Goal: Task Accomplishment & Management: Complete application form

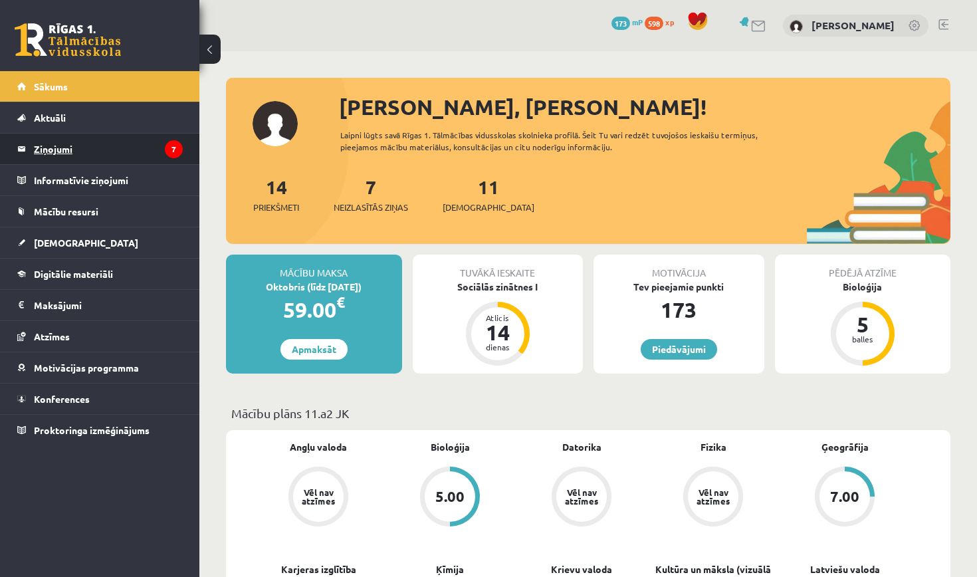
click at [122, 148] on legend "Ziņojumi 7" at bounding box center [108, 149] width 149 height 31
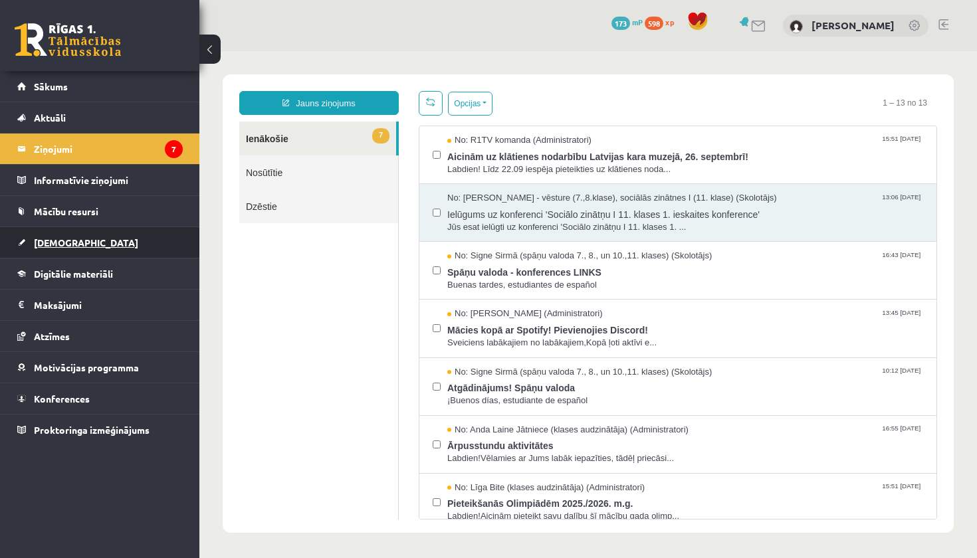
click at [47, 241] on span "[DEMOGRAPHIC_DATA]" at bounding box center [86, 243] width 104 height 12
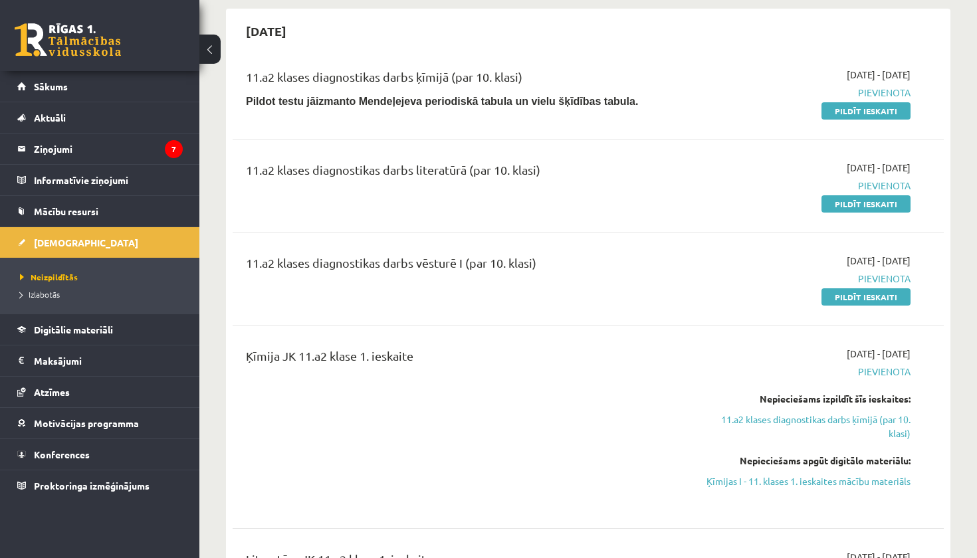
scroll to position [392, 0]
click at [829, 206] on link "Pildīt ieskaiti" at bounding box center [865, 203] width 89 height 17
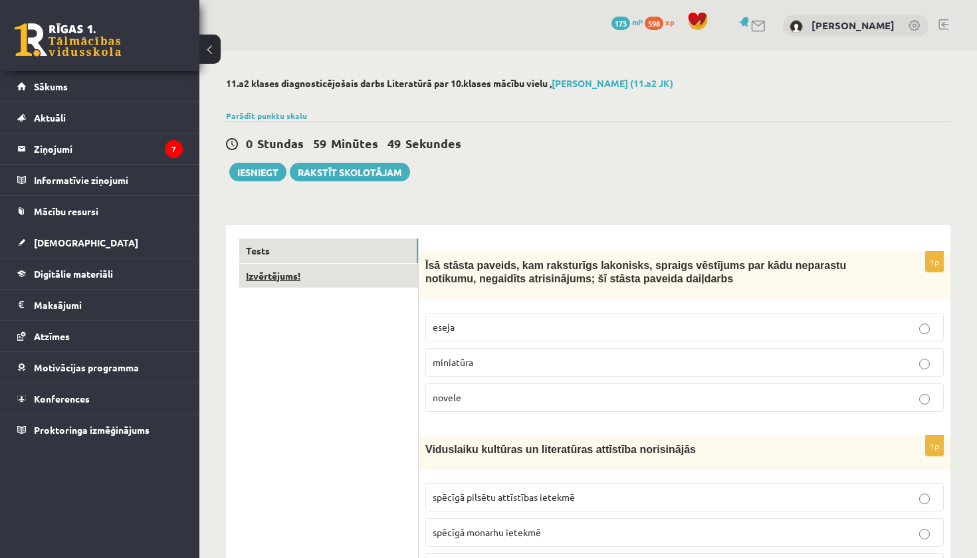
click at [343, 278] on link "Izvērtējums!" at bounding box center [328, 276] width 179 height 25
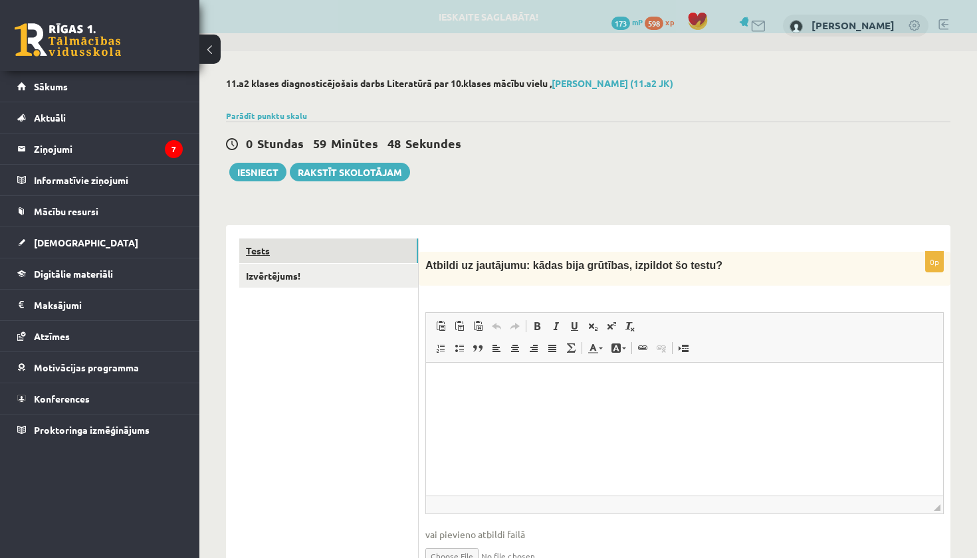
click at [350, 241] on link "Tests" at bounding box center [328, 251] width 179 height 25
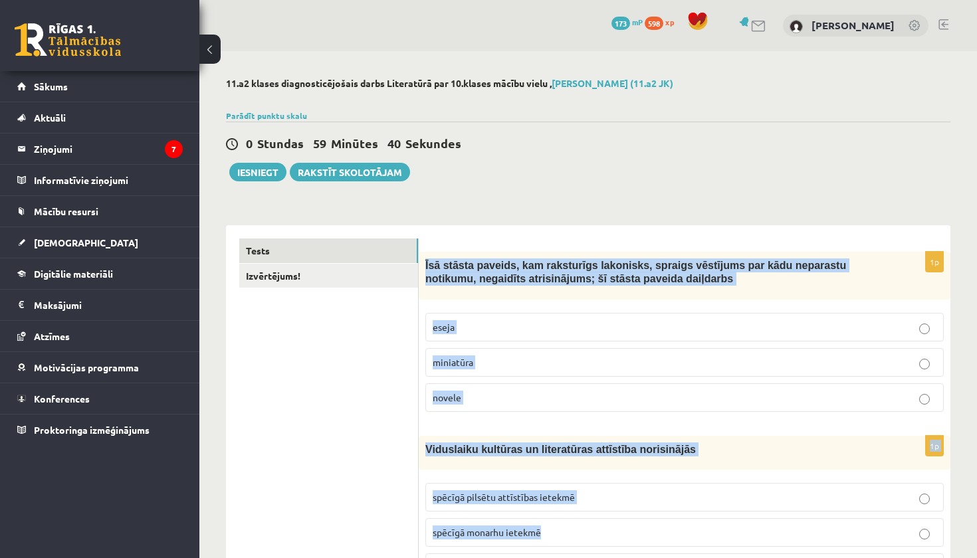
drag, startPoint x: 424, startPoint y: 264, endPoint x: 703, endPoint y: 546, distance: 396.1
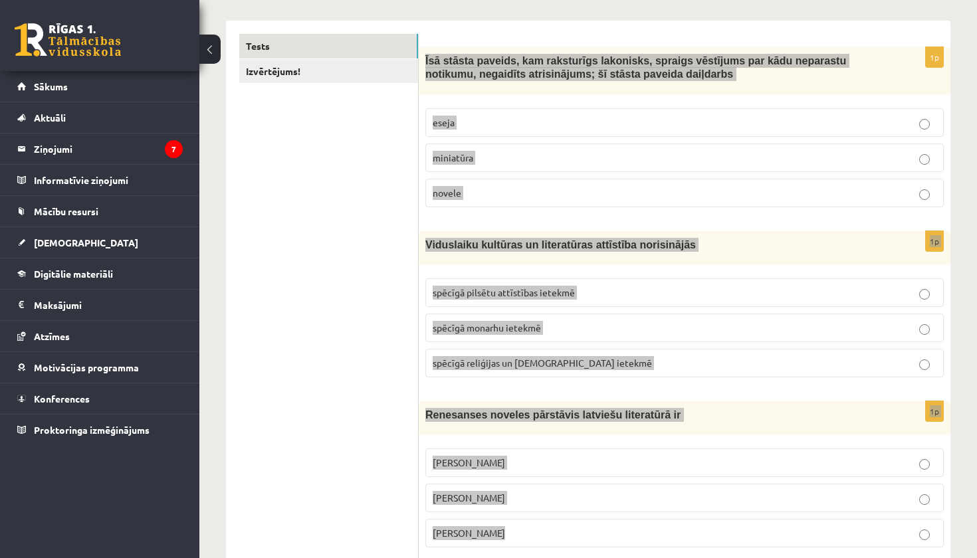
scroll to position [235, 0]
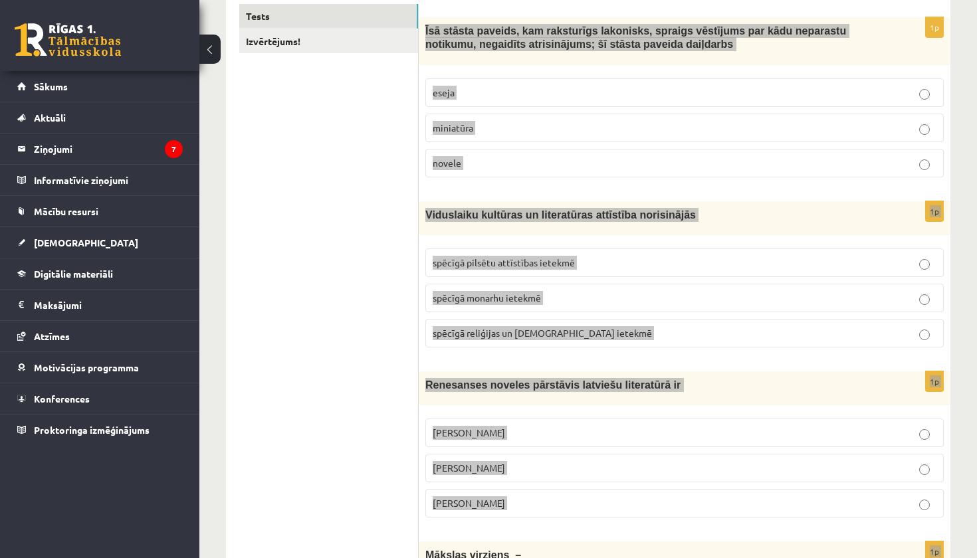
drag, startPoint x: 423, startPoint y: 262, endPoint x: 752, endPoint y: 556, distance: 441.0
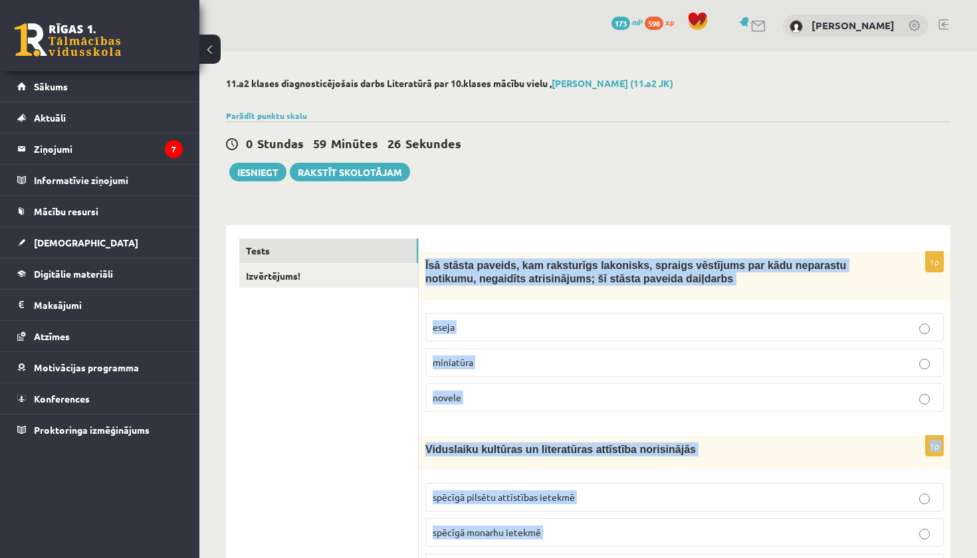
scroll to position [0, 0]
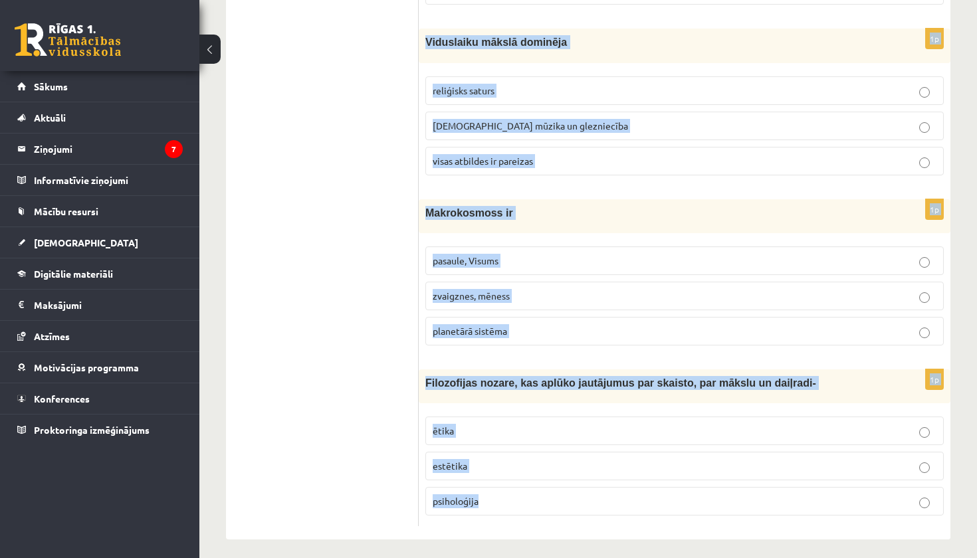
scroll to position [5021, 0]
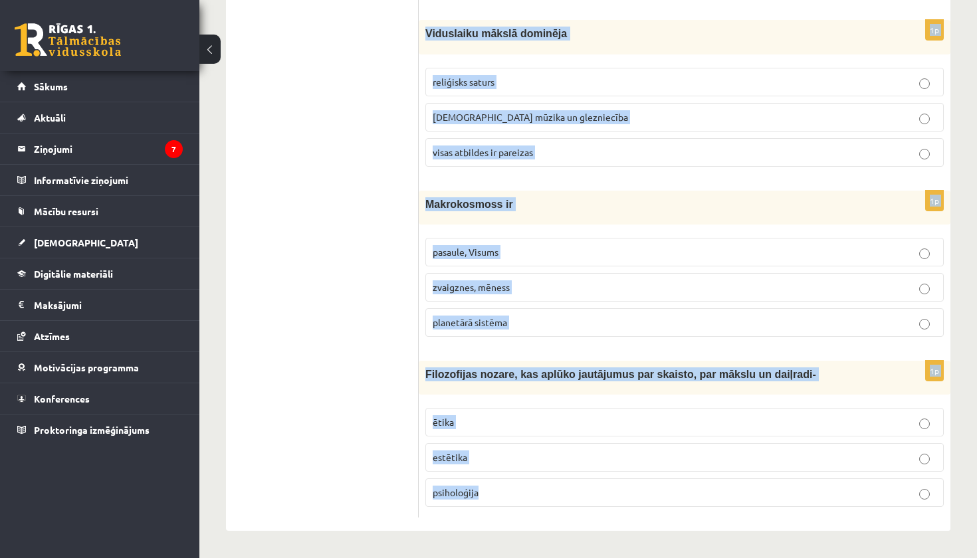
drag, startPoint x: 420, startPoint y: 263, endPoint x: 793, endPoint y: 558, distance: 475.5
copy form "Īsā stāsta paveids, kam raksturīgs lakonisks, spraigs vēstījums par kādu nepara…"
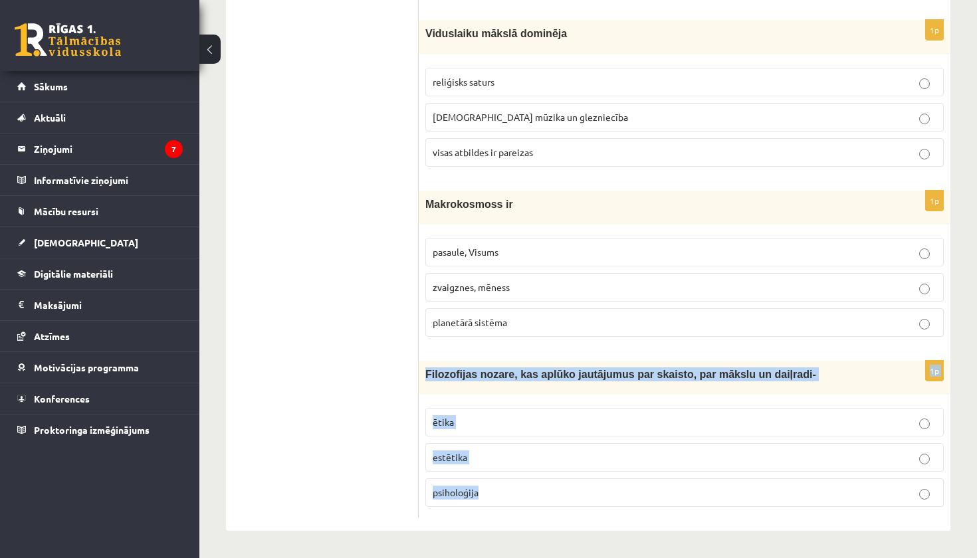
drag, startPoint x: 793, startPoint y: 558, endPoint x: 884, endPoint y: 308, distance: 265.1
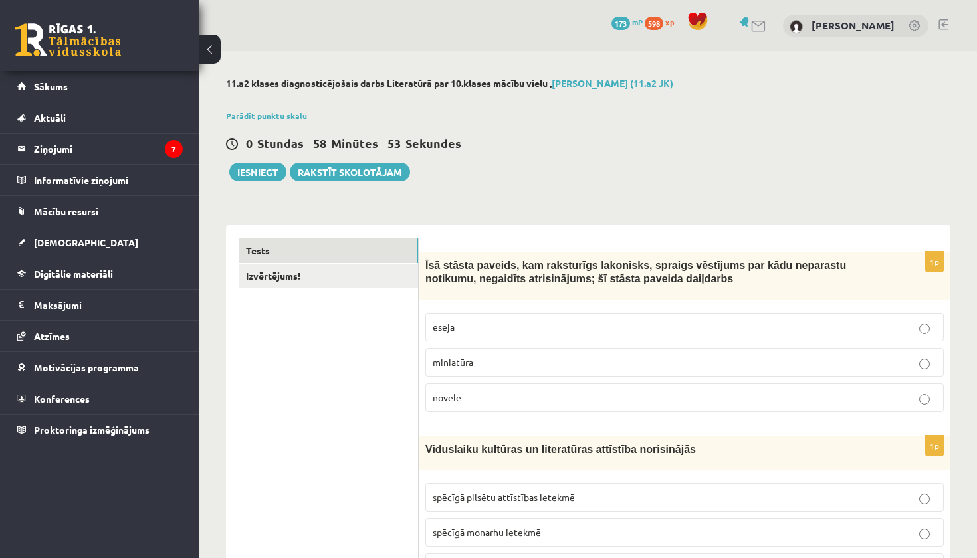
scroll to position [0, 0]
click at [459, 395] on span "novele" at bounding box center [447, 397] width 29 height 12
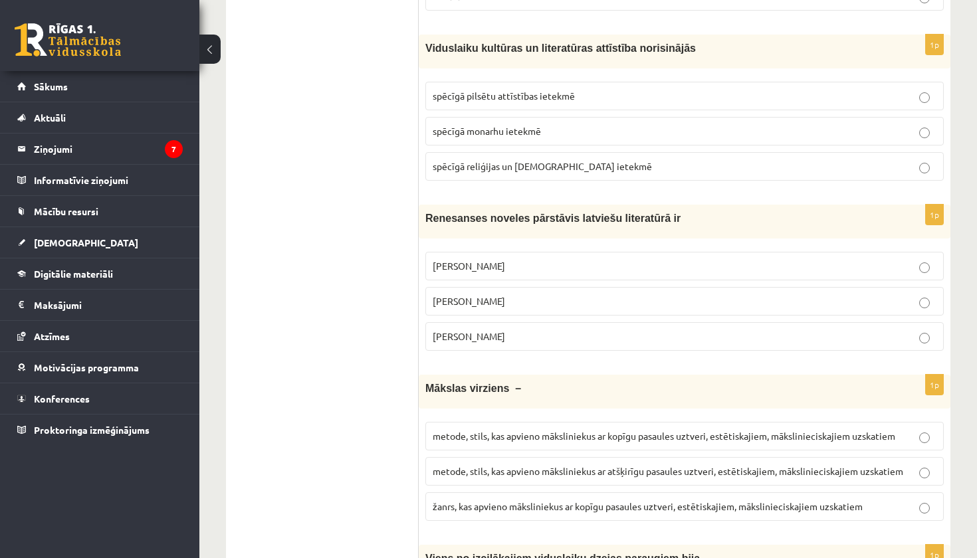
scroll to position [407, 0]
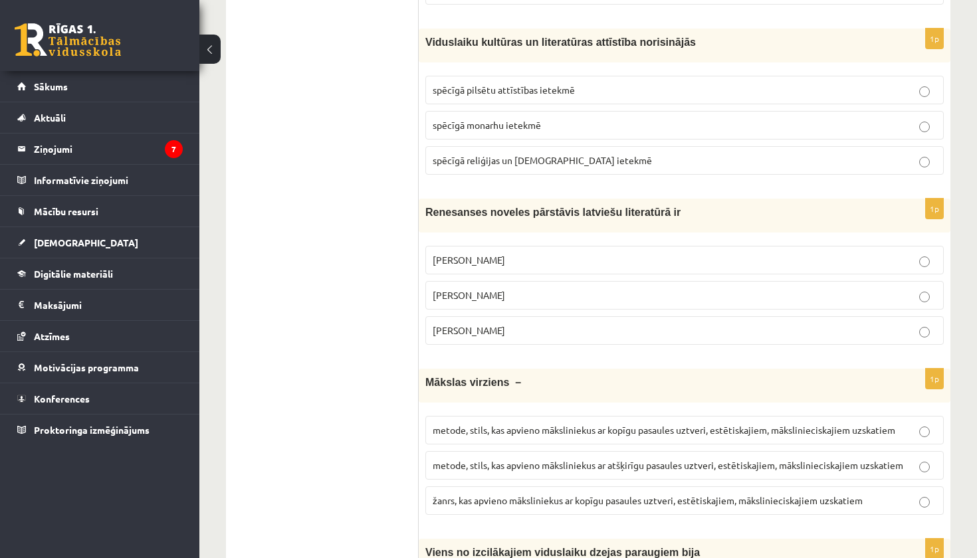
click at [541, 154] on p "spēcīgā reliģijas un baznīcas ietekmē" at bounding box center [685, 161] width 504 height 14
click at [552, 332] on p "Jānis Ezeriņš" at bounding box center [685, 331] width 504 height 14
click at [667, 454] on label "metode, stils, kas apvieno māksliniekus ar atšķirīgu pasaules uztveri, estētisk…" at bounding box center [684, 465] width 518 height 29
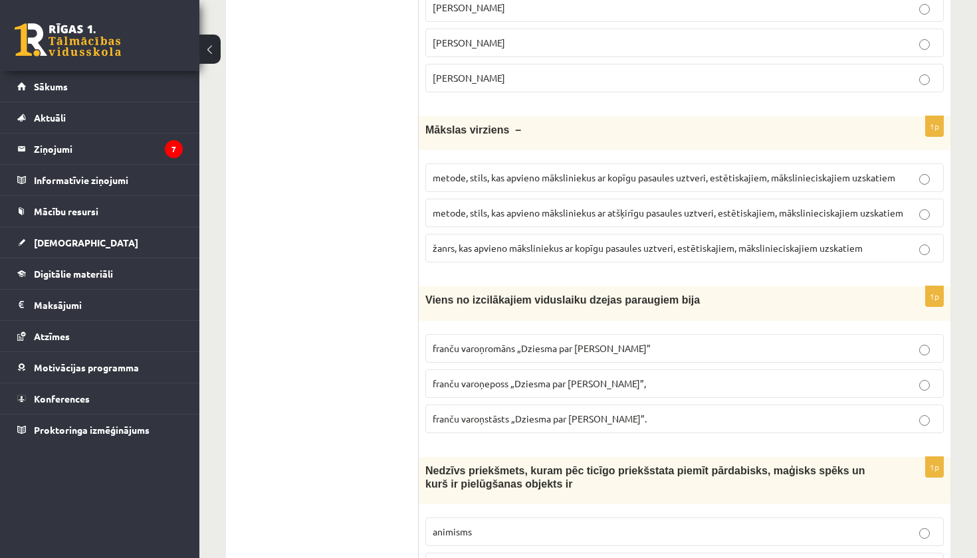
scroll to position [650, 0]
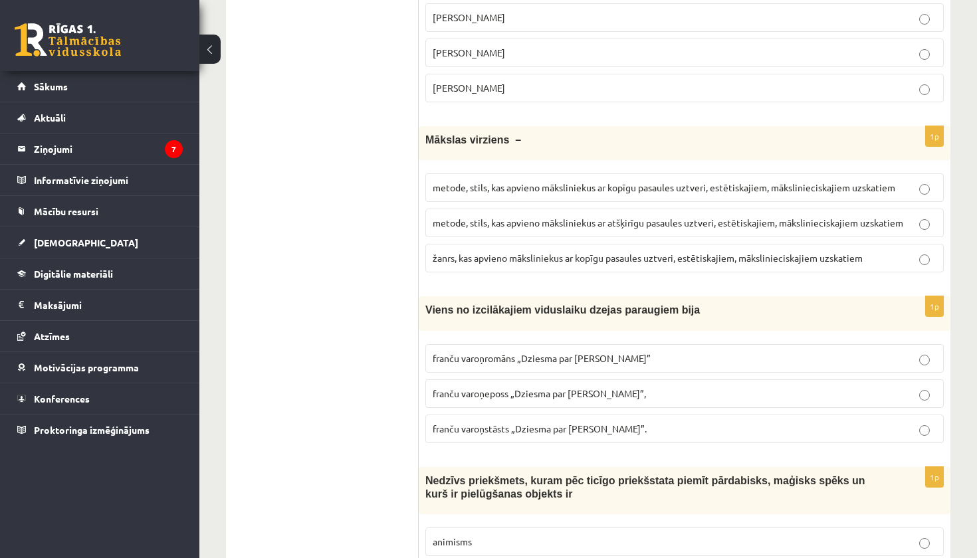
click at [691, 200] on label "metode, stils, kas apvieno māksliniekus ar kopīgu pasaules uztveri, estētiskaji…" at bounding box center [684, 187] width 518 height 29
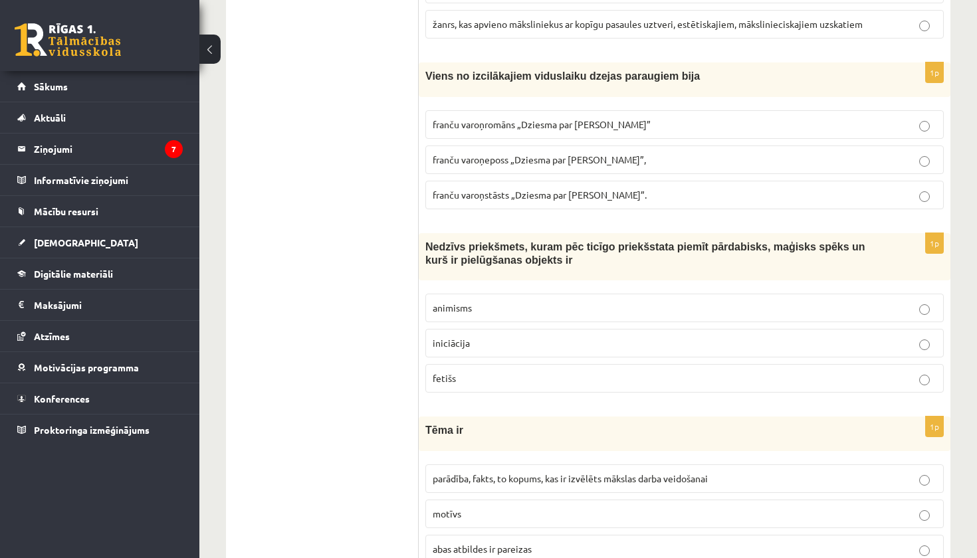
scroll to position [892, 0]
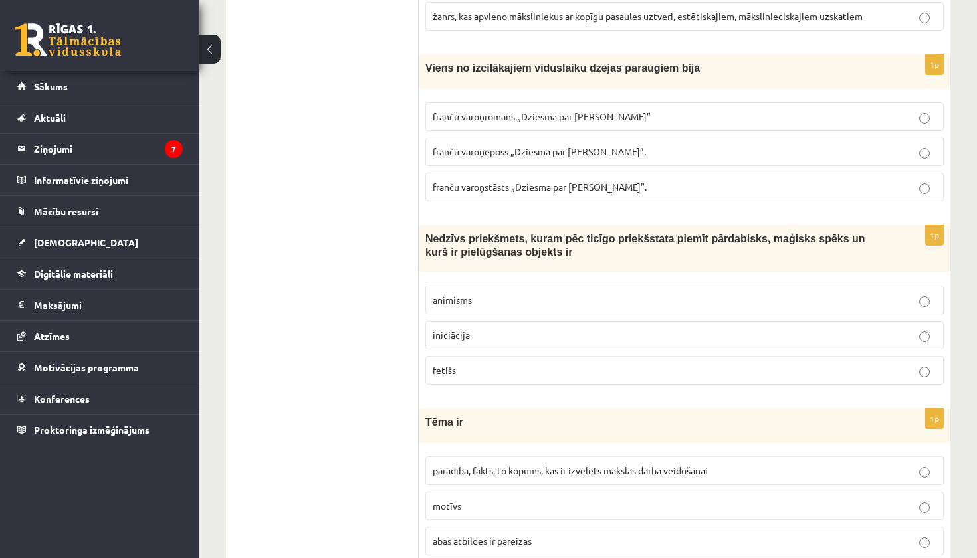
click at [532, 147] on span "franču varoņeposs „Dziesma par Rolandu”," at bounding box center [539, 152] width 213 height 12
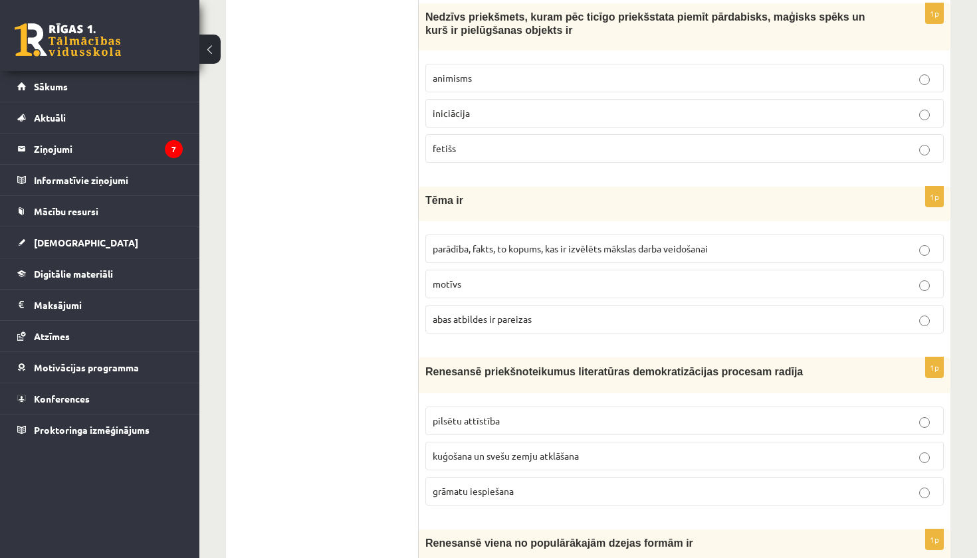
scroll to position [1120, 0]
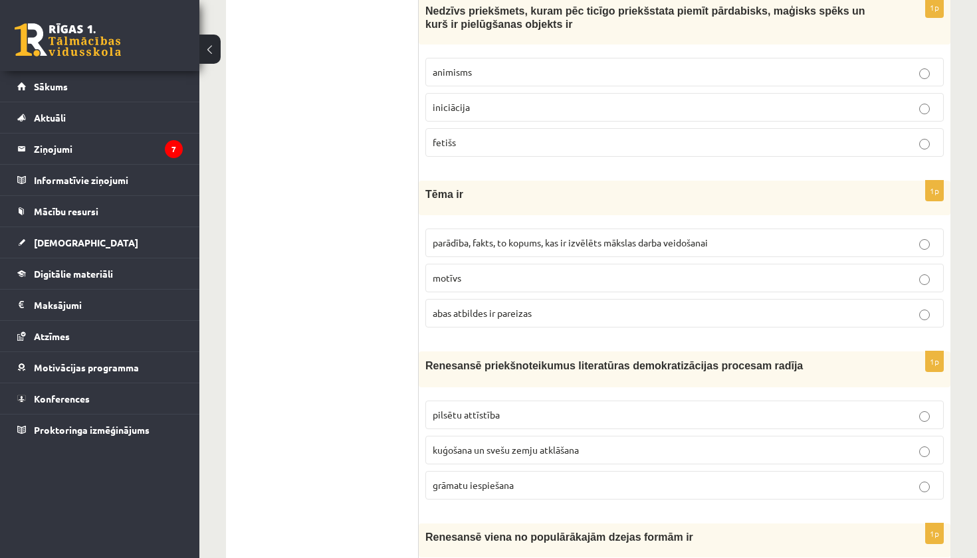
click at [472, 136] on p "fetišs" at bounding box center [685, 143] width 504 height 14
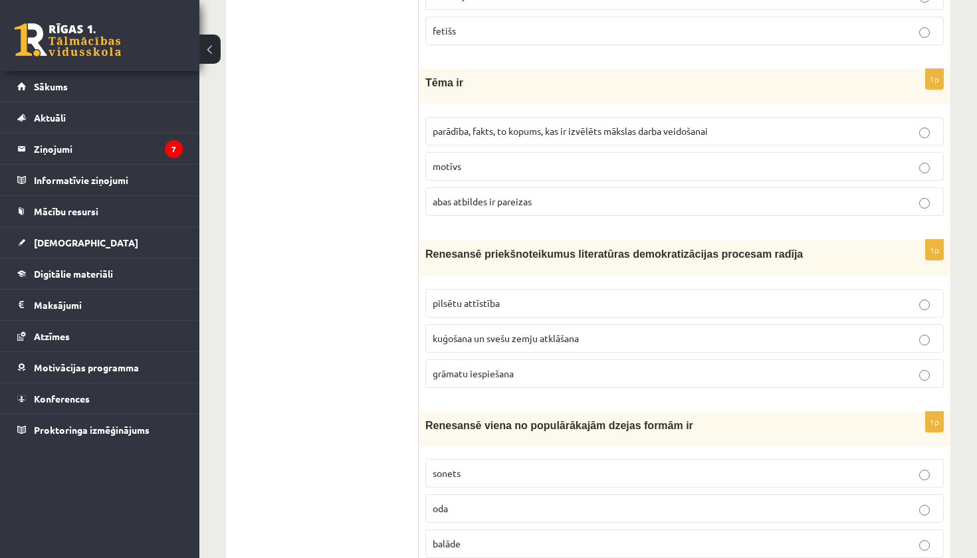
scroll to position [1263, 0]
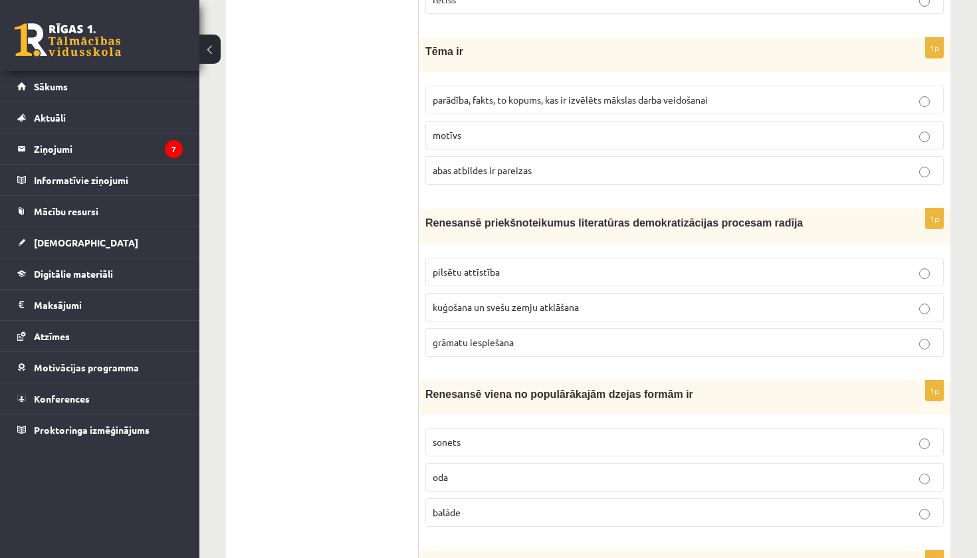
click at [563, 104] on label "parādība, fakts, to kopums, kas ir izvēlēts mākslas darba veidošanai" at bounding box center [684, 100] width 518 height 29
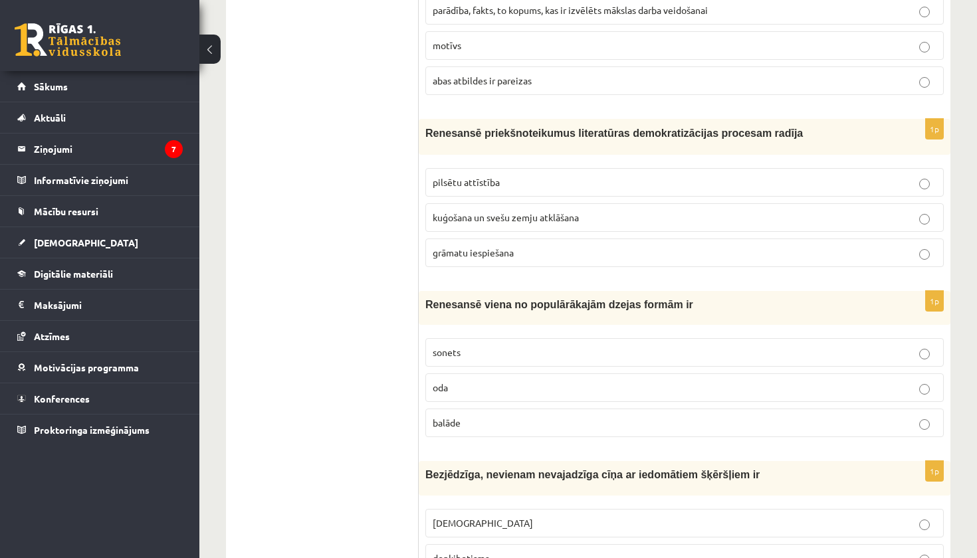
scroll to position [1395, 0]
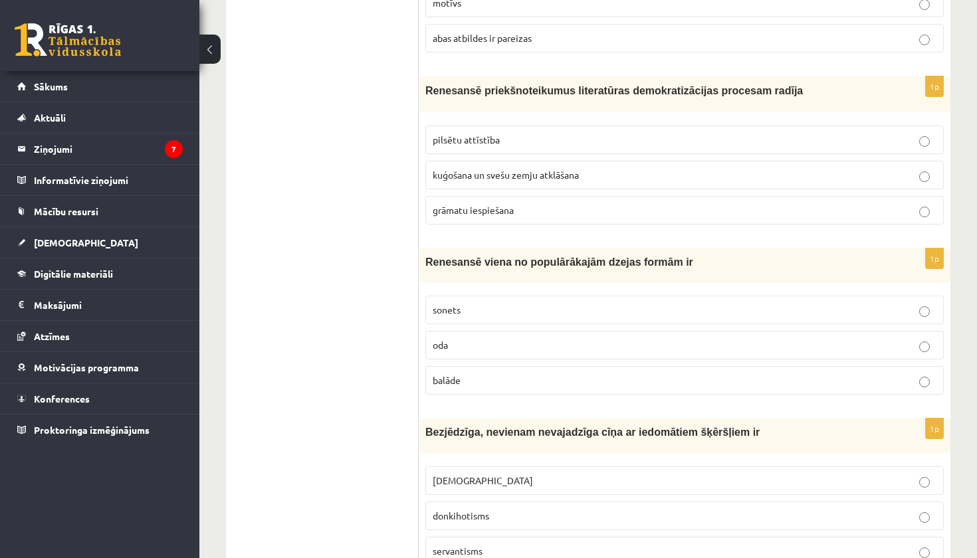
click at [516, 205] on p "grāmatu iespiešana" at bounding box center [685, 210] width 504 height 14
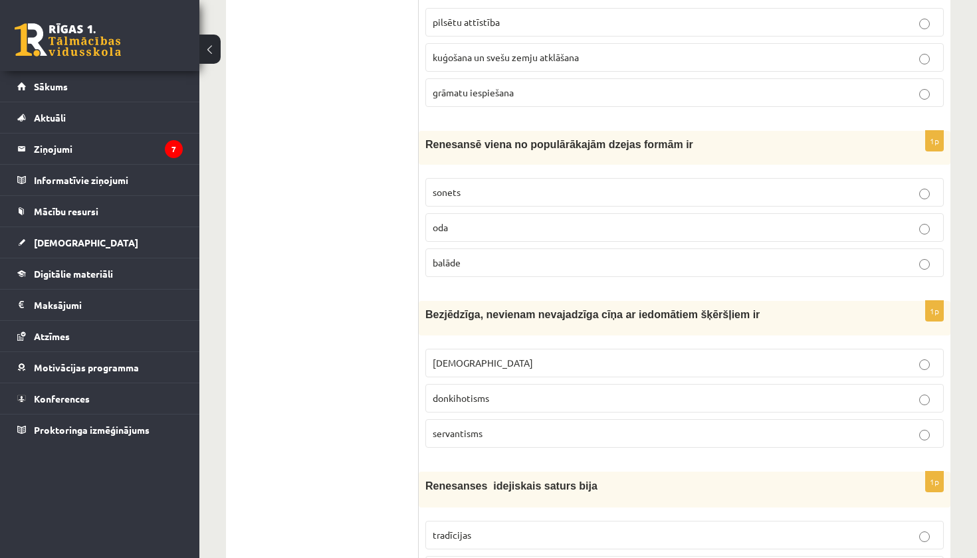
scroll to position [1513, 0]
click at [484, 193] on p "sonets" at bounding box center [685, 192] width 504 height 14
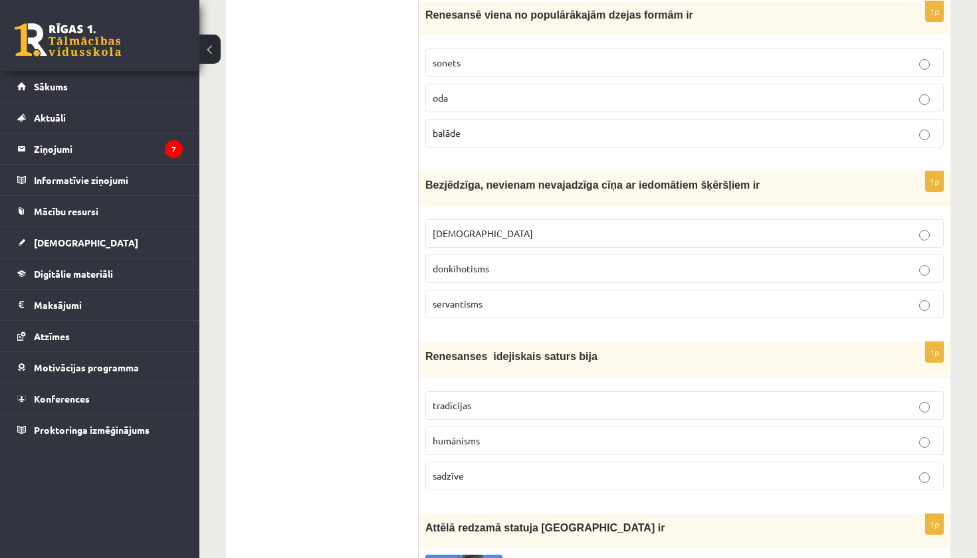
scroll to position [1643, 0]
click at [488, 262] on span "donkihotisms" at bounding box center [461, 268] width 56 height 12
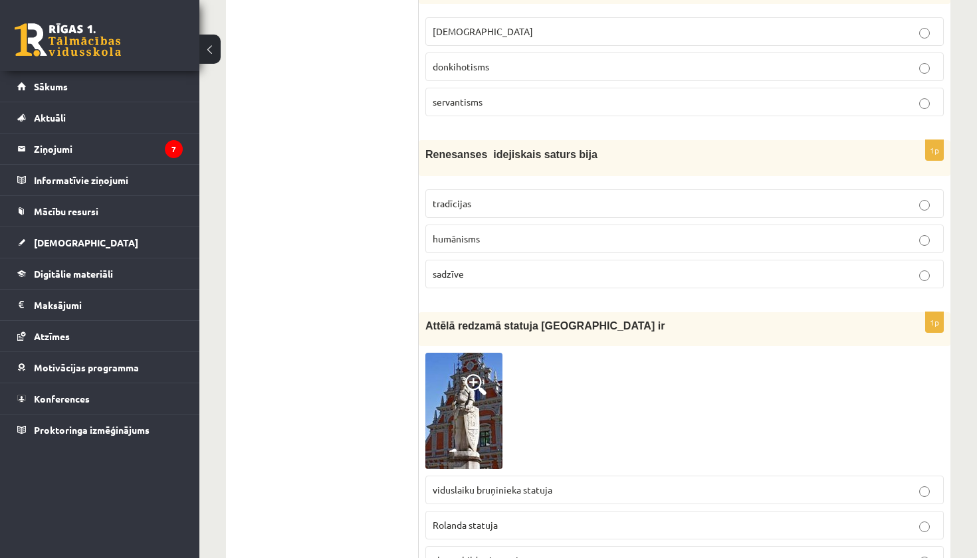
scroll to position [1866, 0]
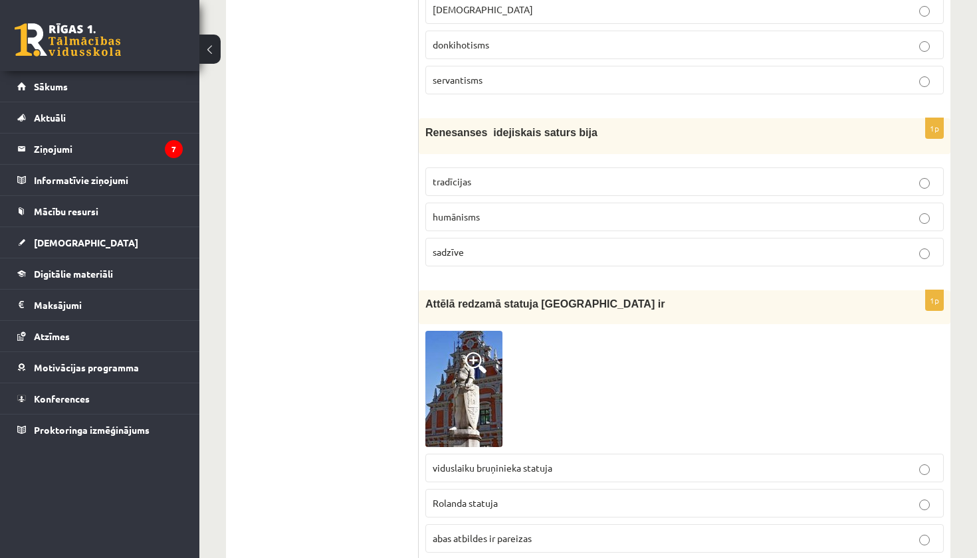
click at [506, 210] on p "humānisms" at bounding box center [685, 217] width 504 height 14
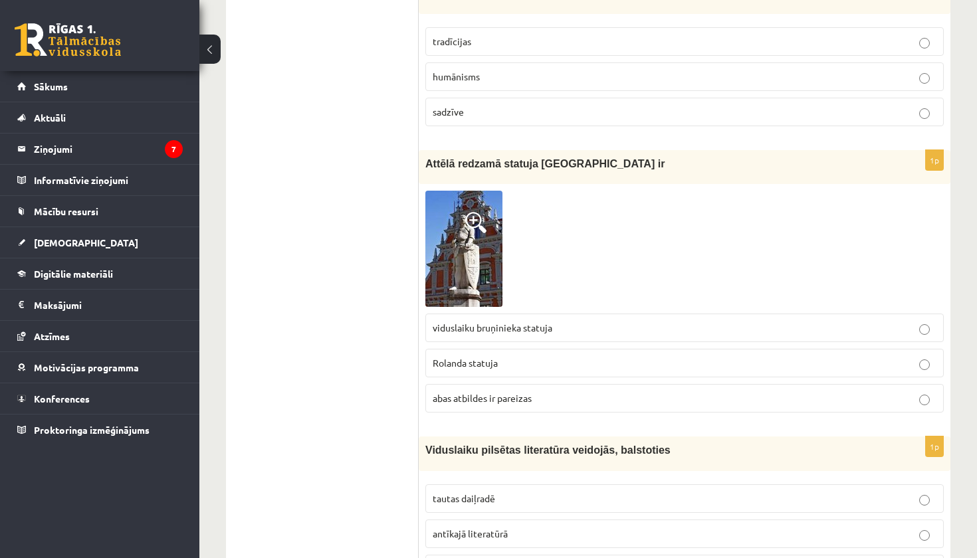
scroll to position [2011, 0]
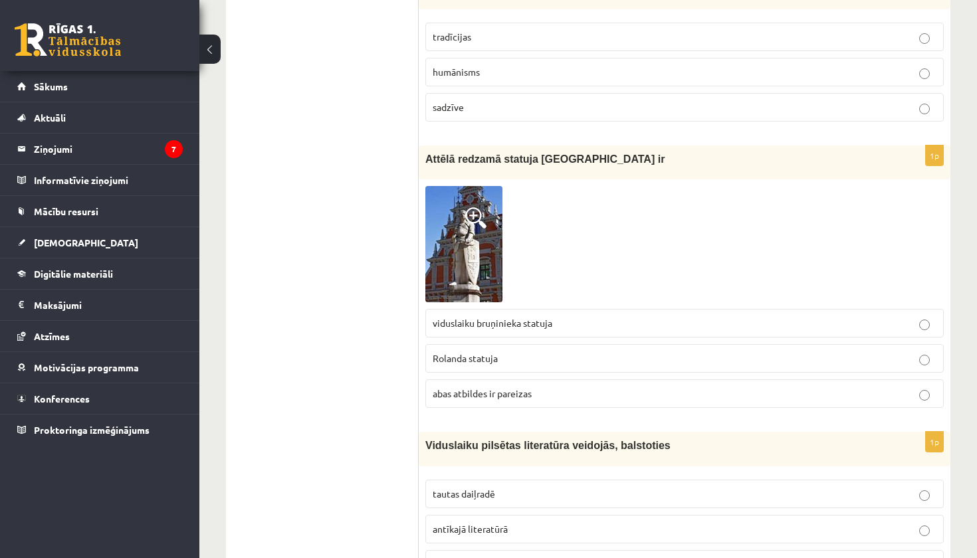
click at [509, 352] on p "Rolanda statuja" at bounding box center [685, 359] width 504 height 14
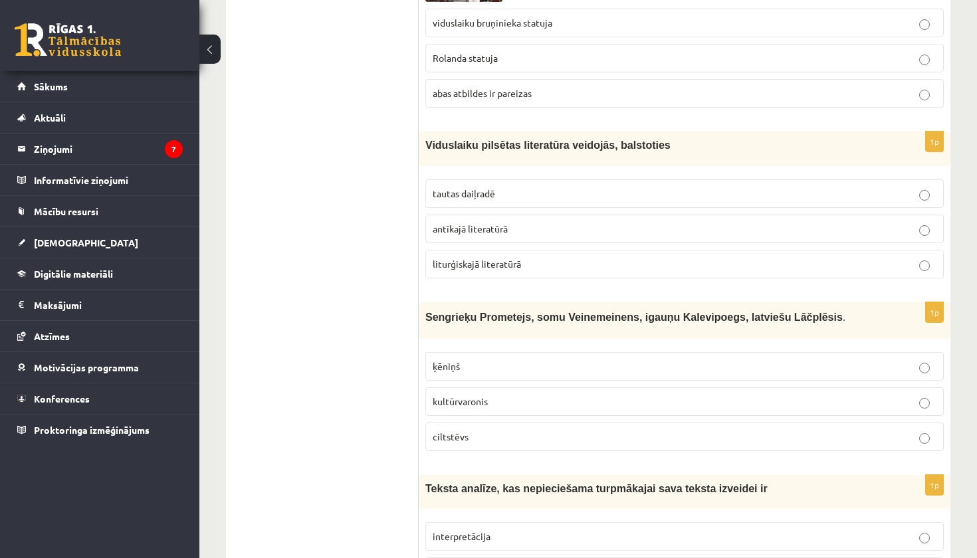
scroll to position [2326, 0]
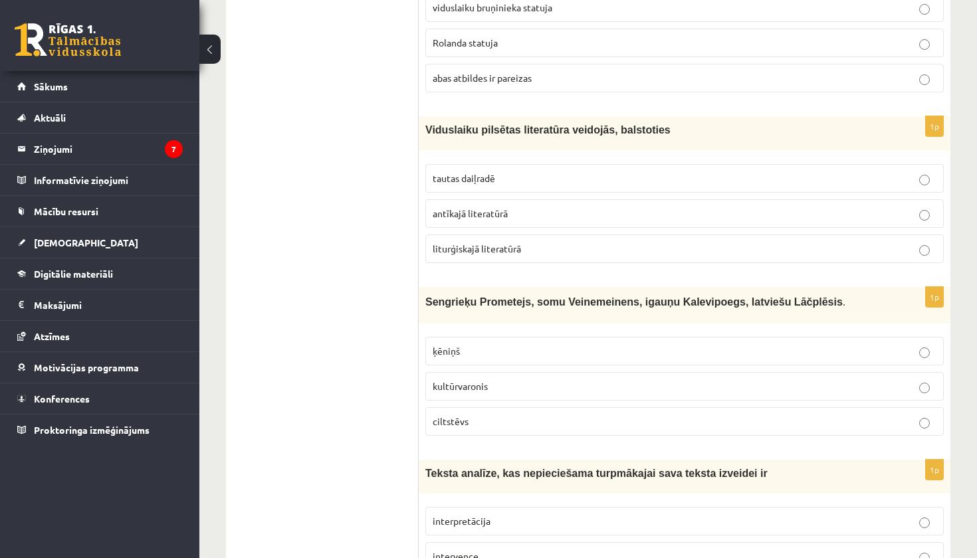
click at [512, 171] on p "tautas daiļradē" at bounding box center [685, 178] width 504 height 14
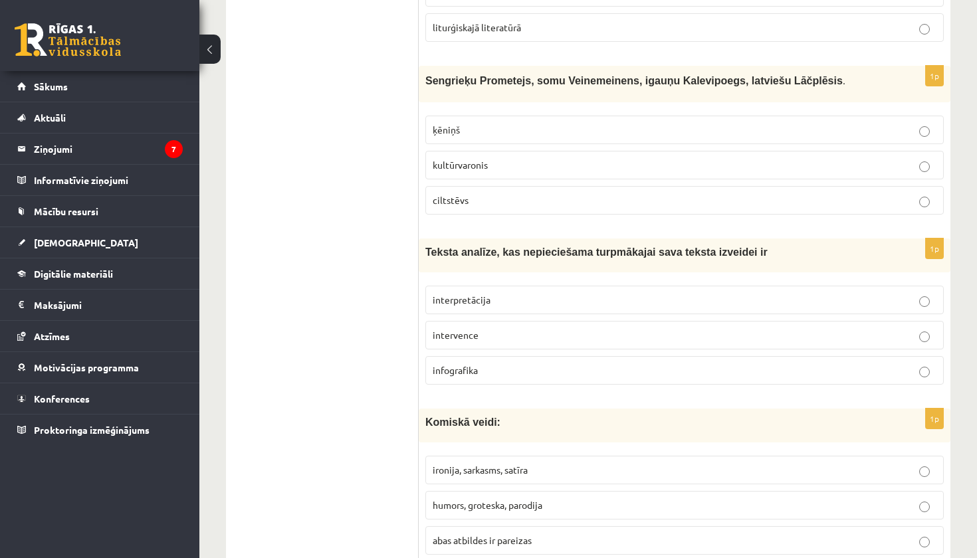
scroll to position [2548, 0]
click at [573, 157] on p "kultūrvaronis" at bounding box center [685, 164] width 504 height 14
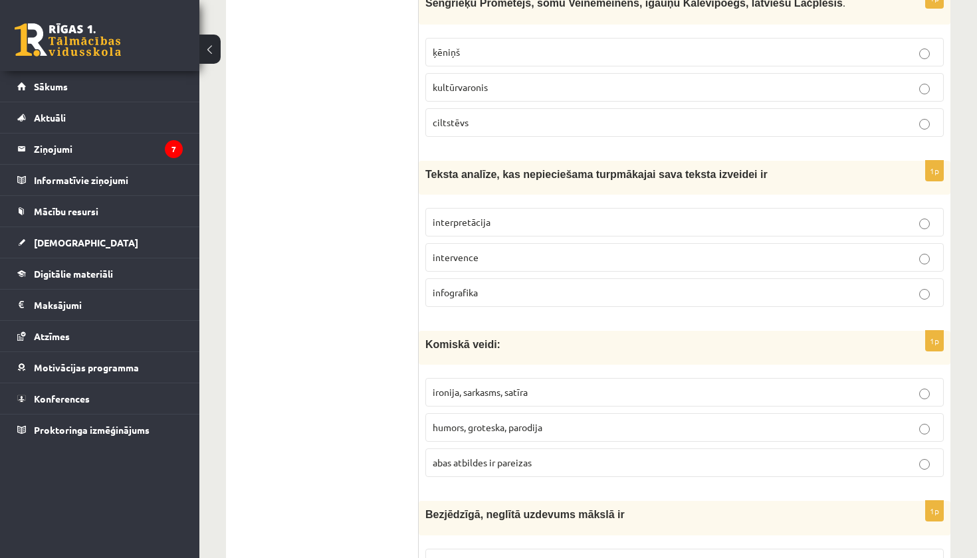
scroll to position [2646, 0]
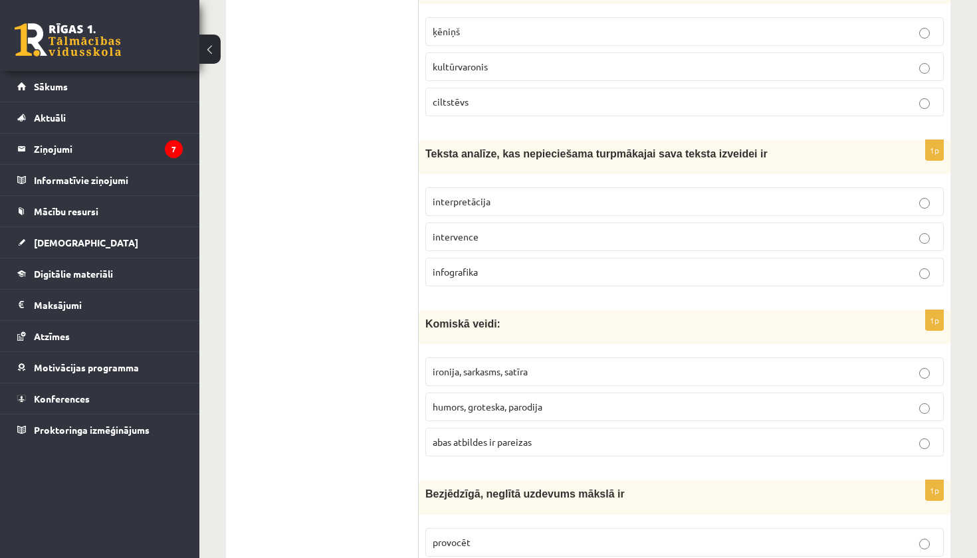
click at [492, 195] on p "interpretācija" at bounding box center [685, 202] width 504 height 14
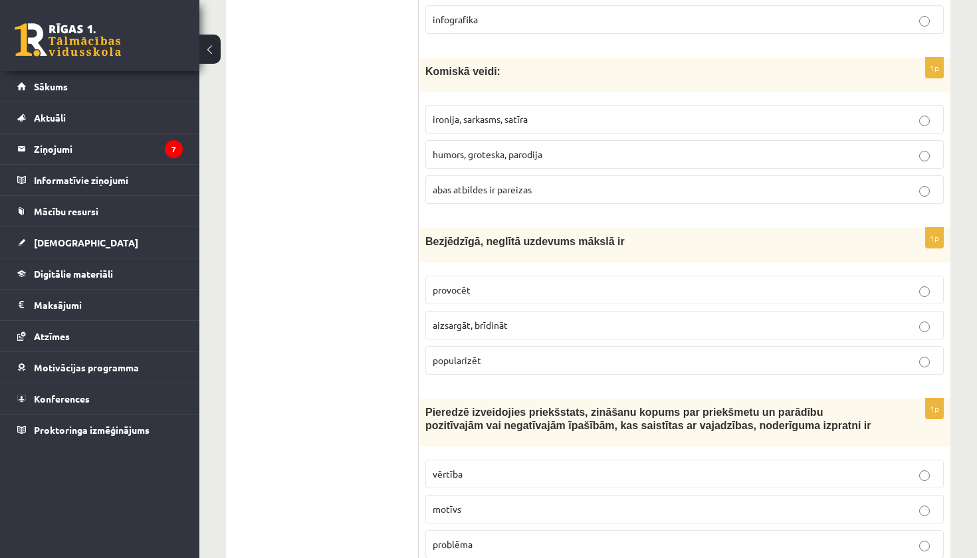
scroll to position [2901, 0]
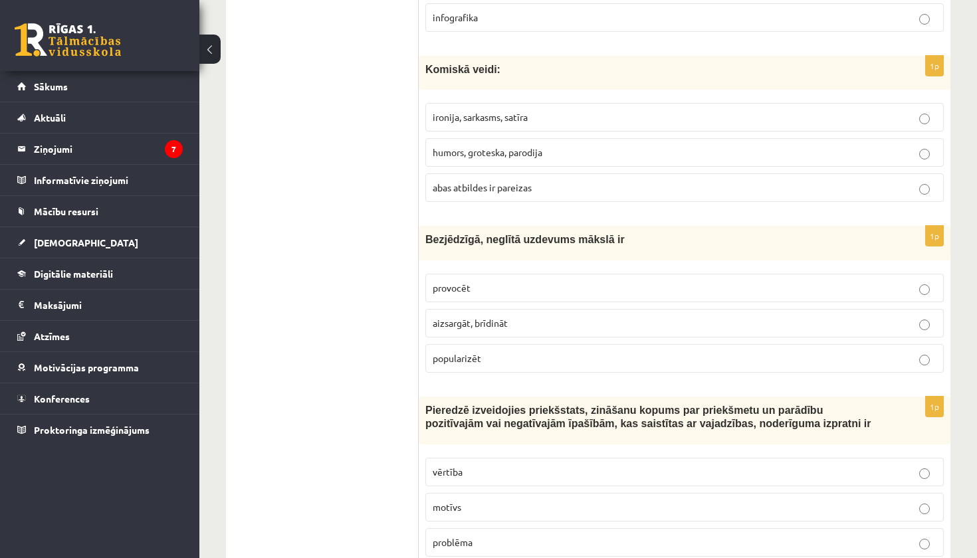
click at [539, 146] on span "humors, groteska, parodija" at bounding box center [488, 152] width 110 height 12
click at [621, 173] on label "abas atbildes ir pareizas" at bounding box center [684, 187] width 518 height 29
click at [536, 283] on p "provocēt" at bounding box center [685, 288] width 504 height 14
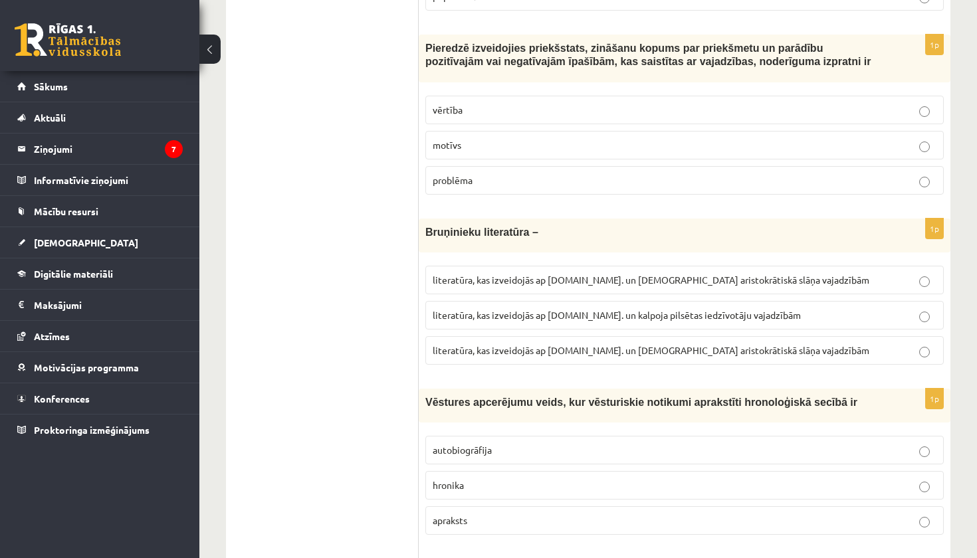
scroll to position [3263, 0]
click at [514, 150] on p "motīvs" at bounding box center [685, 145] width 504 height 14
click at [512, 193] on label "problēma" at bounding box center [684, 179] width 518 height 29
click at [509, 111] on p "vērtība" at bounding box center [685, 109] width 504 height 14
click at [534, 315] on span "literatūra, kas izveidojās ap 12.gs. un kalpoja pilsētas iedzīvotāju vajadzībām" at bounding box center [617, 314] width 368 height 12
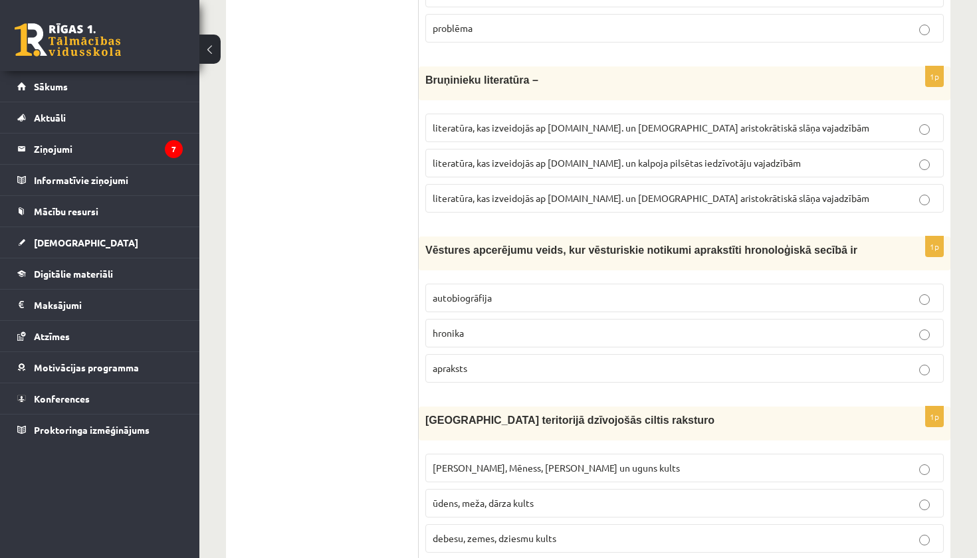
scroll to position [3419, 0]
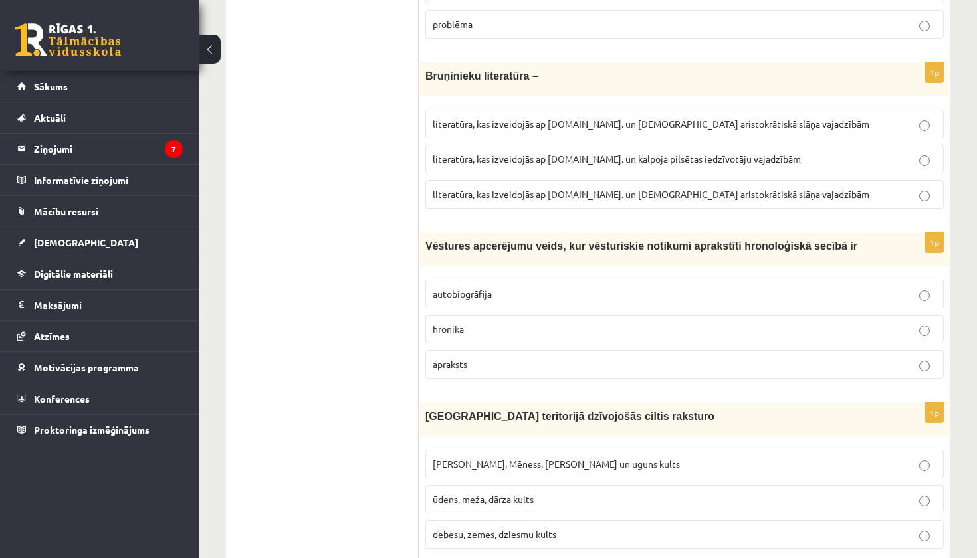
click at [560, 336] on p "hronika" at bounding box center [685, 329] width 504 height 14
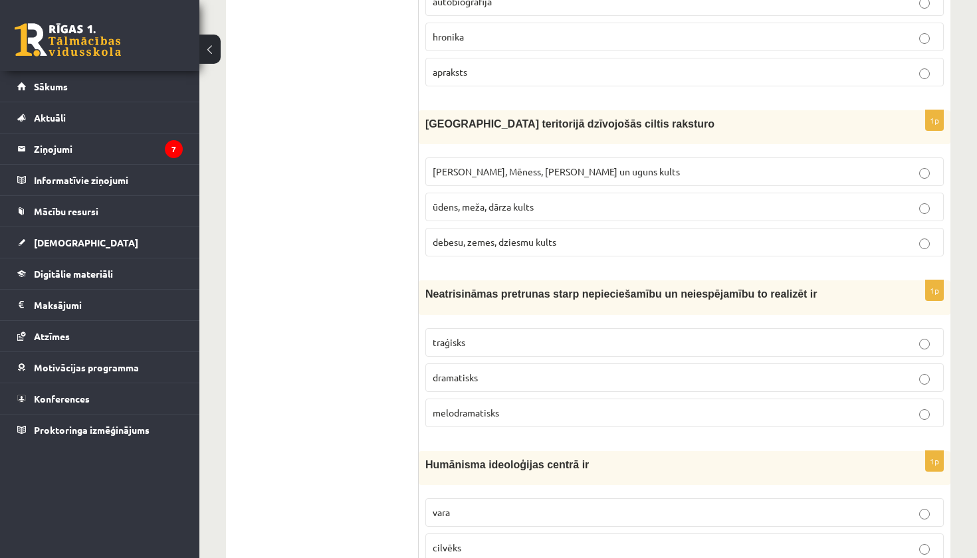
scroll to position [3721, 0]
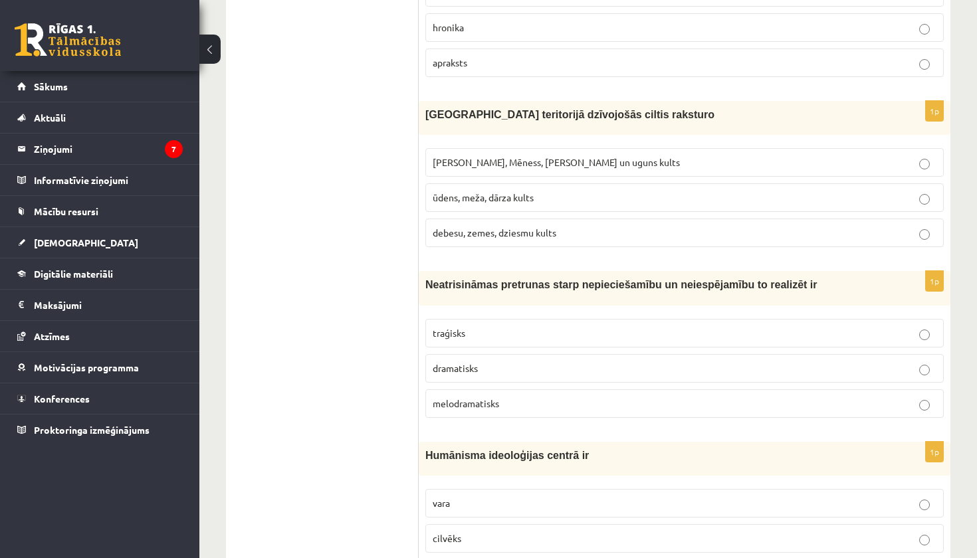
click at [552, 175] on label "Saules, Mēness, Pērkona un uguns kults" at bounding box center [684, 162] width 518 height 29
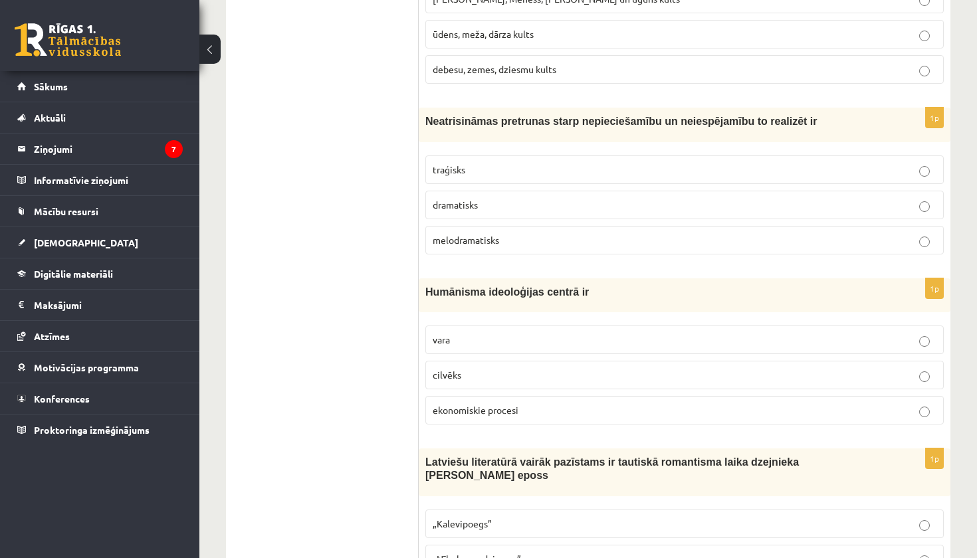
scroll to position [3886, 0]
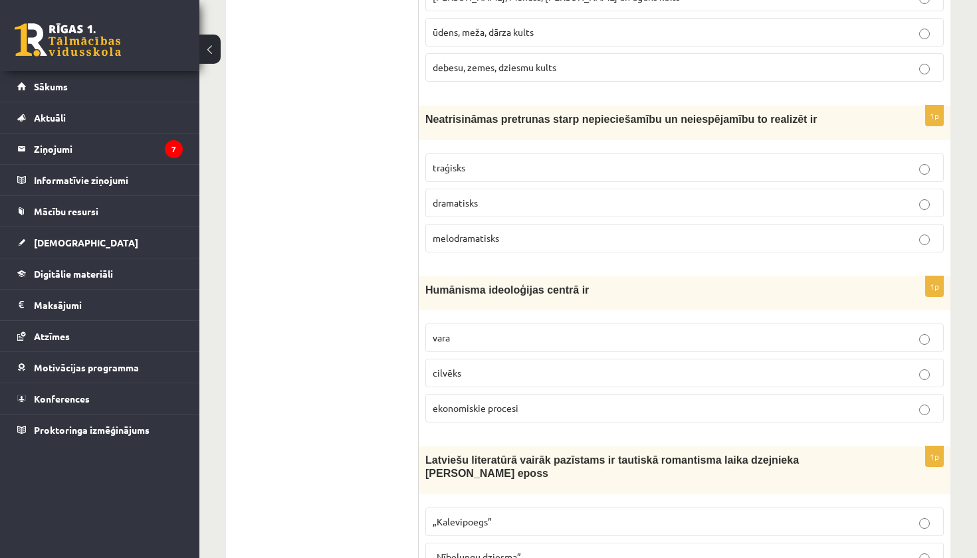
click at [542, 197] on label "dramatisks" at bounding box center [684, 203] width 518 height 29
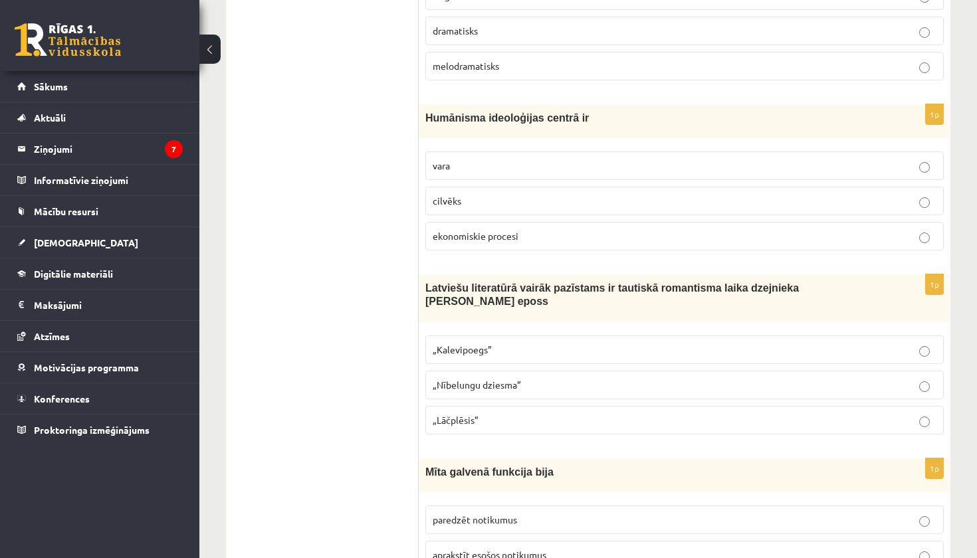
scroll to position [4060, 0]
click at [536, 203] on p "cilvēks" at bounding box center [685, 200] width 504 height 14
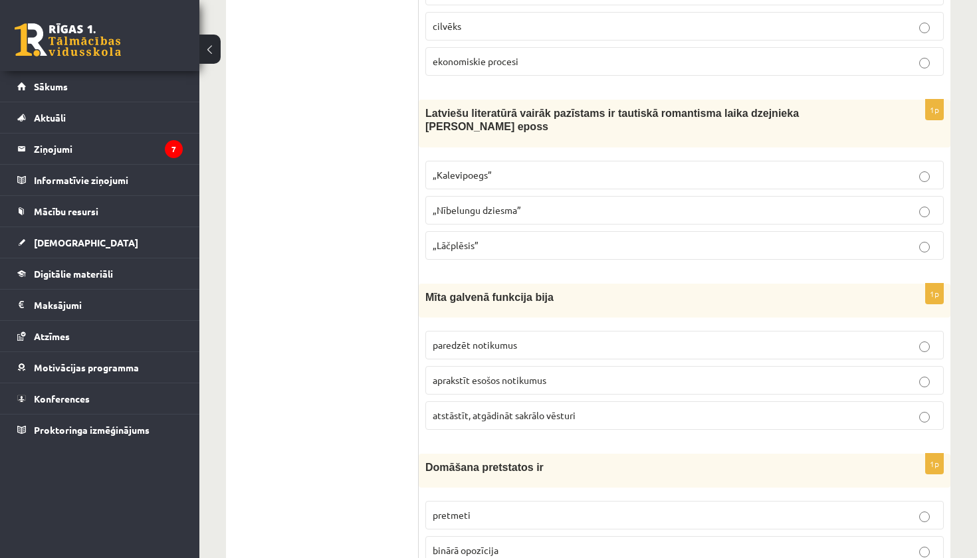
scroll to position [4237, 0]
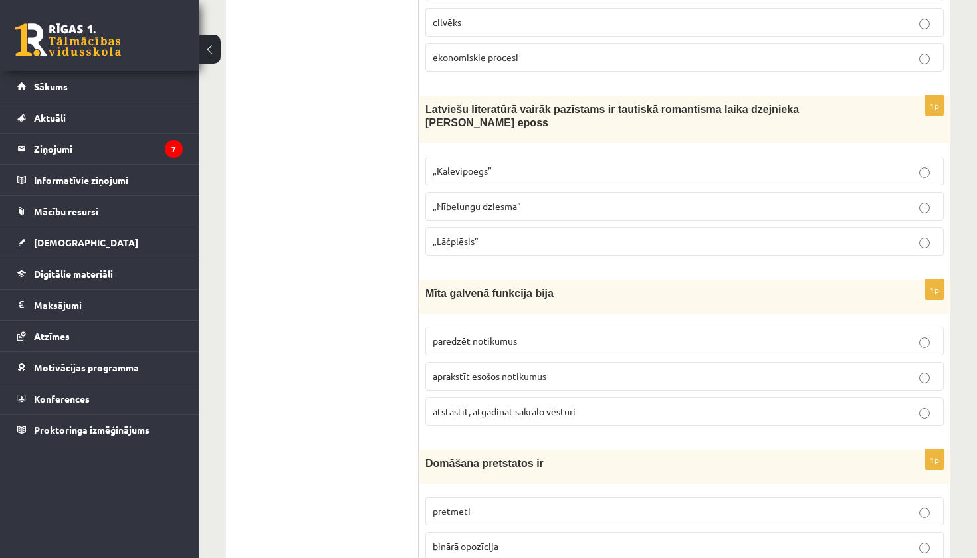
click at [583, 245] on p "„Lāčplēsis”" at bounding box center [685, 242] width 504 height 14
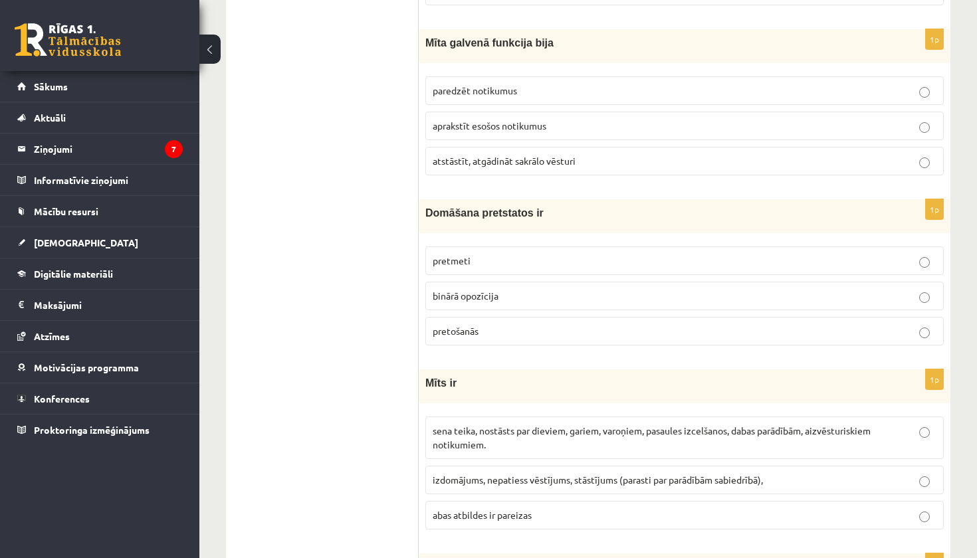
scroll to position [4489, 0]
click at [611, 163] on p "atstāstīt, atgādināt sakrālo vēsturi" at bounding box center [685, 160] width 504 height 14
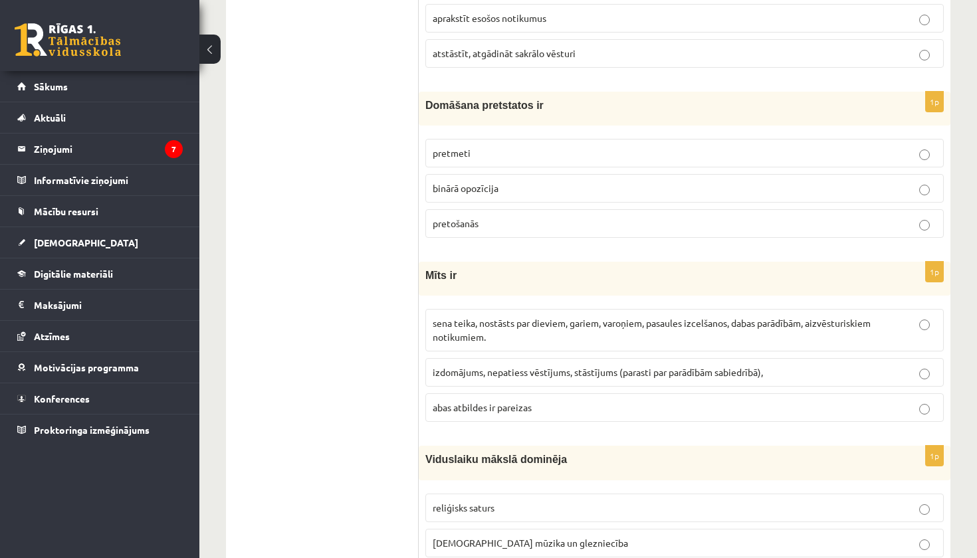
scroll to position [4616, 0]
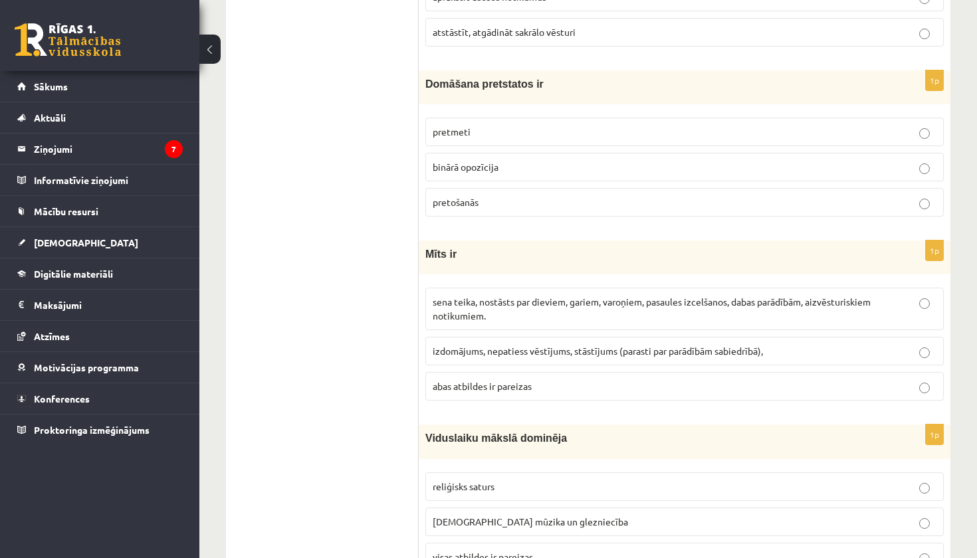
click at [544, 136] on p "pretmeti" at bounding box center [685, 132] width 504 height 14
click at [501, 172] on p "binārā opozīcija" at bounding box center [685, 167] width 504 height 14
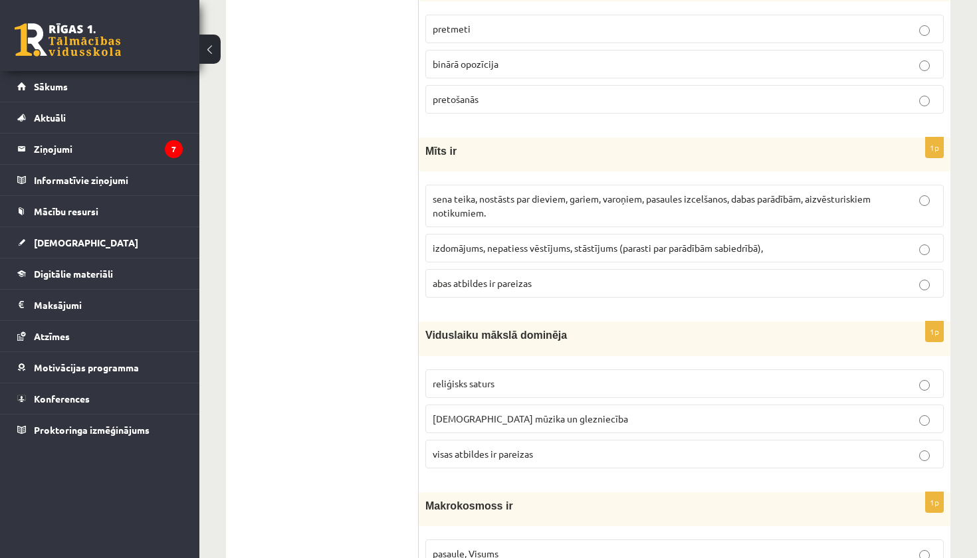
scroll to position [4725, 0]
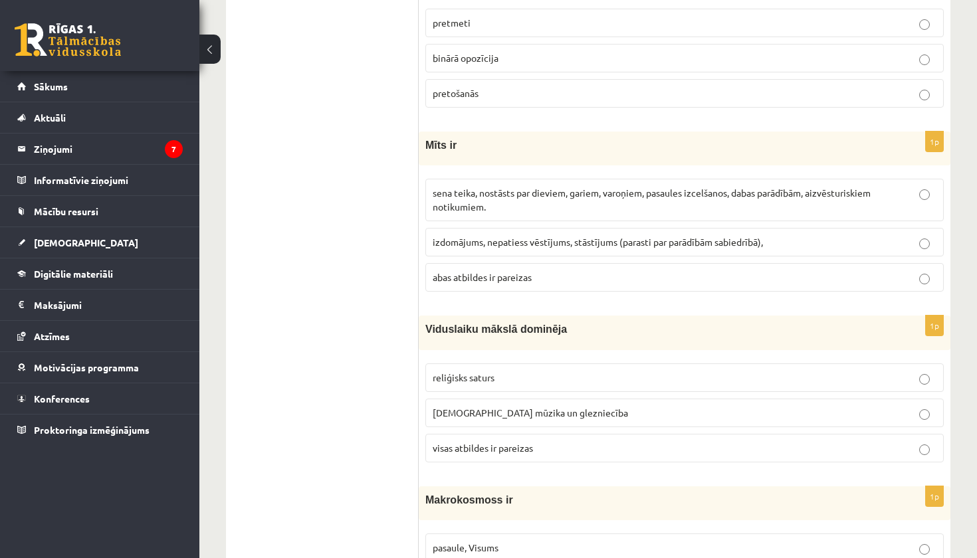
click at [673, 246] on span "izdomājums, nepatiess vēstījums, stāstījums (parasti par parādībām sabiedrībā)," at bounding box center [598, 242] width 330 height 12
click at [658, 273] on p "abas atbildes ir pareizas" at bounding box center [685, 277] width 504 height 14
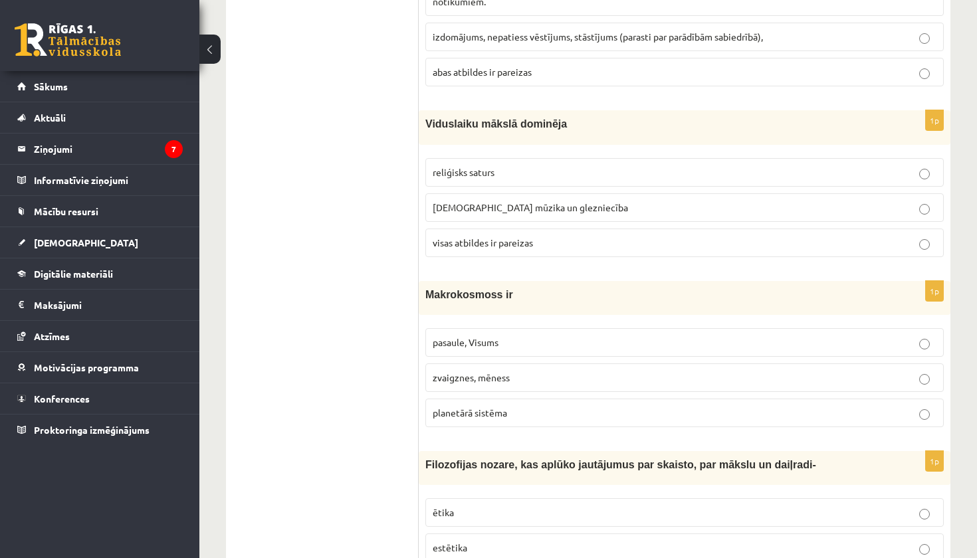
scroll to position [4937, 0]
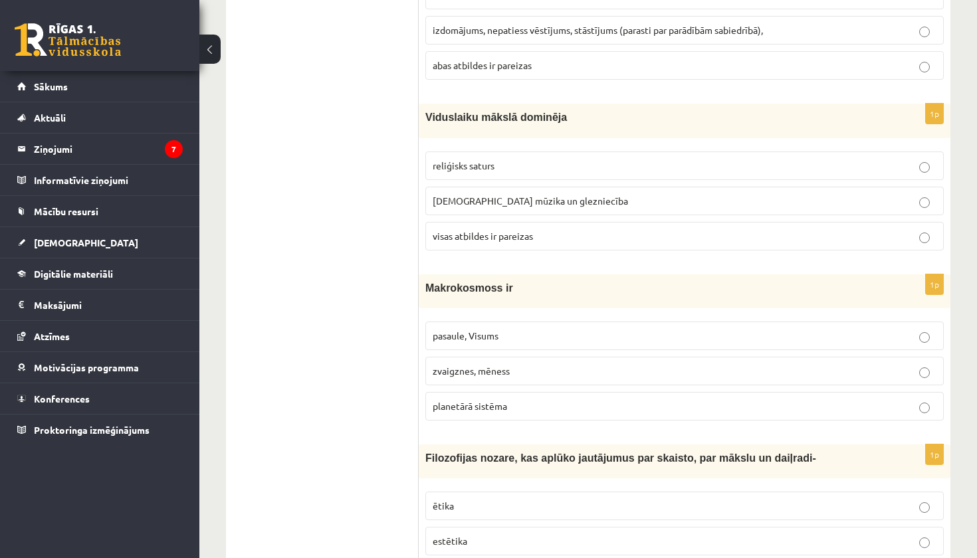
click at [641, 235] on p "visas atbildes ir pareizas" at bounding box center [685, 236] width 504 height 14
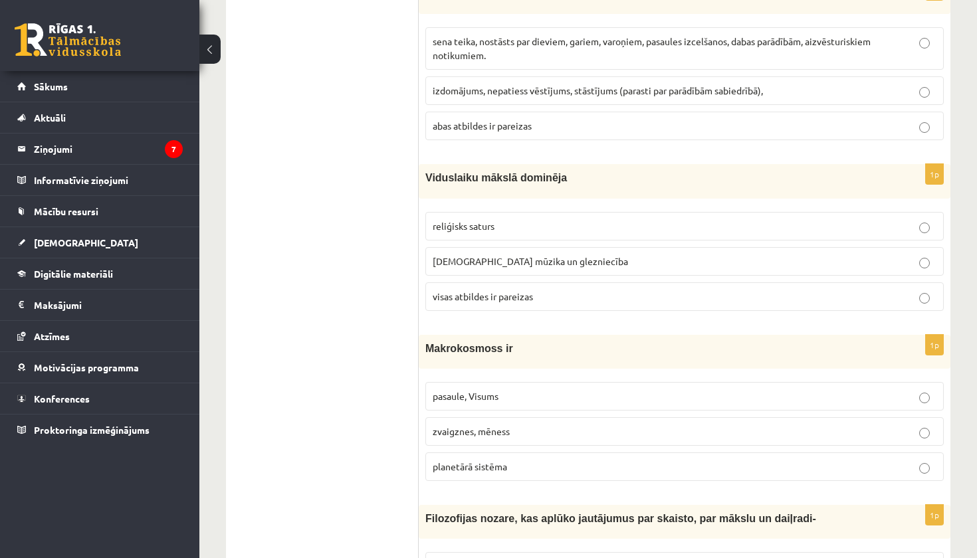
scroll to position [4874, 0]
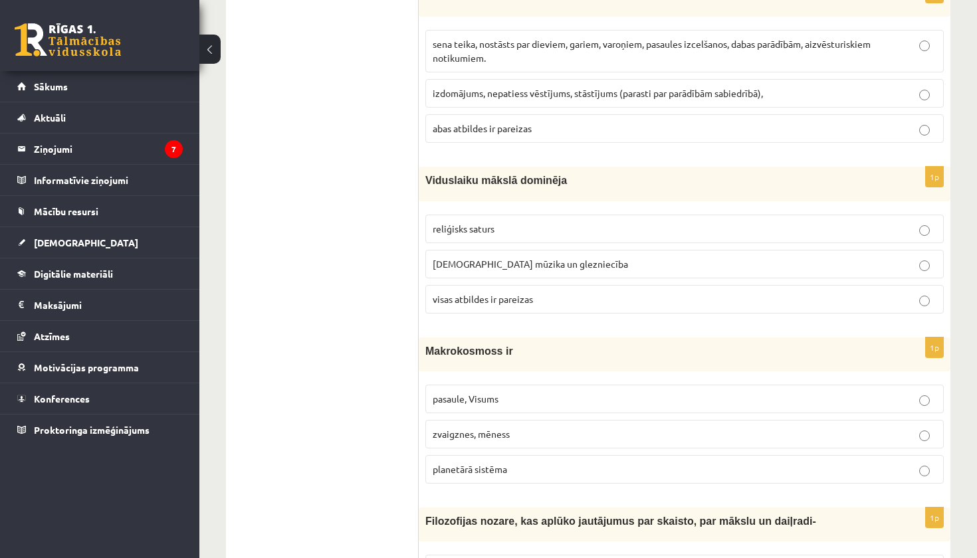
click at [615, 54] on p "sena teika, nostāsts par dieviem, gariem, varoņiem, pasaules izcelšanos, dabas …" at bounding box center [685, 51] width 504 height 28
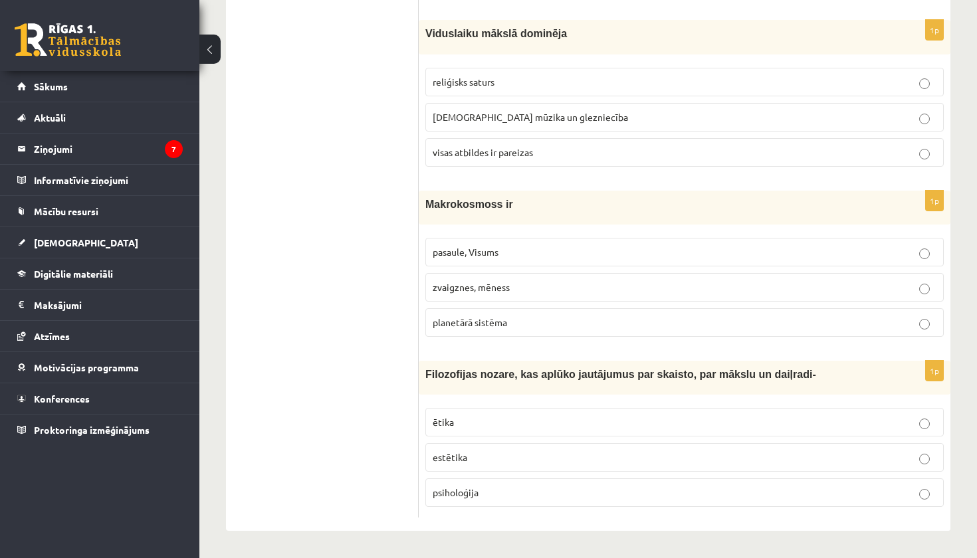
scroll to position [5021, 0]
click at [530, 458] on p "estētika" at bounding box center [685, 458] width 504 height 14
click at [561, 280] on p "zvaigznes, mēness" at bounding box center [685, 287] width 504 height 14
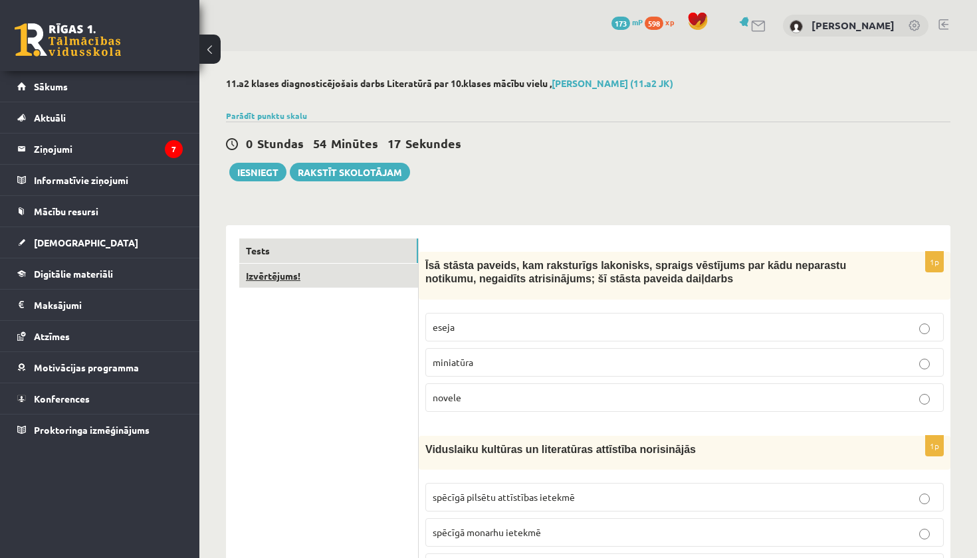
scroll to position [0, 0]
click at [317, 279] on link "Izvērtējums!" at bounding box center [328, 276] width 179 height 25
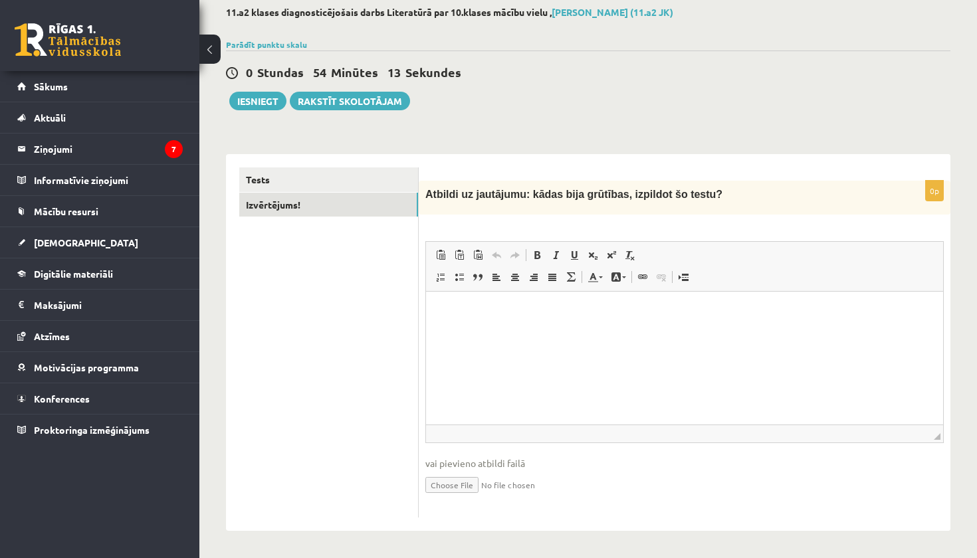
scroll to position [70, 0]
click at [486, 323] on html at bounding box center [684, 312] width 517 height 41
click at [272, 100] on button "Iesniegt" at bounding box center [257, 101] width 57 height 19
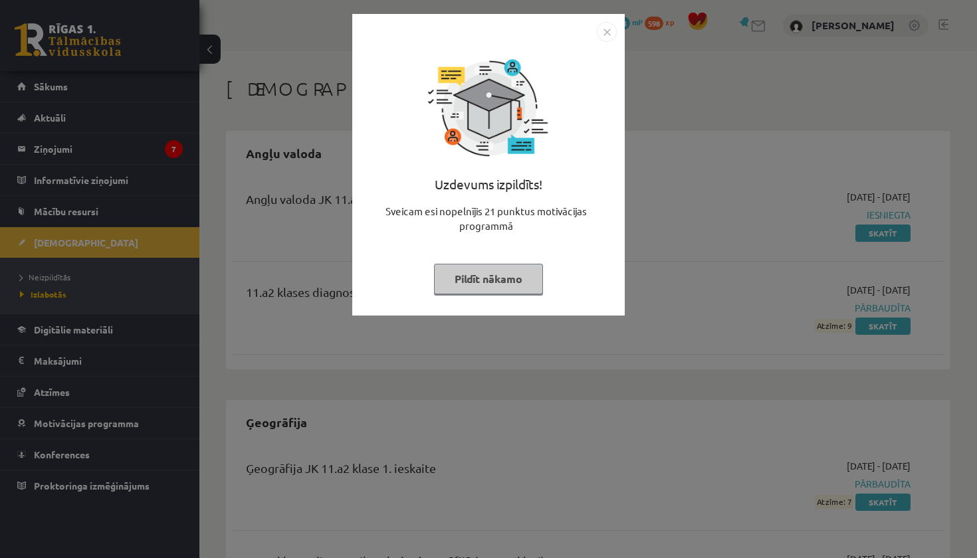
click at [522, 283] on button "Pildīt nākamo" at bounding box center [488, 279] width 109 height 31
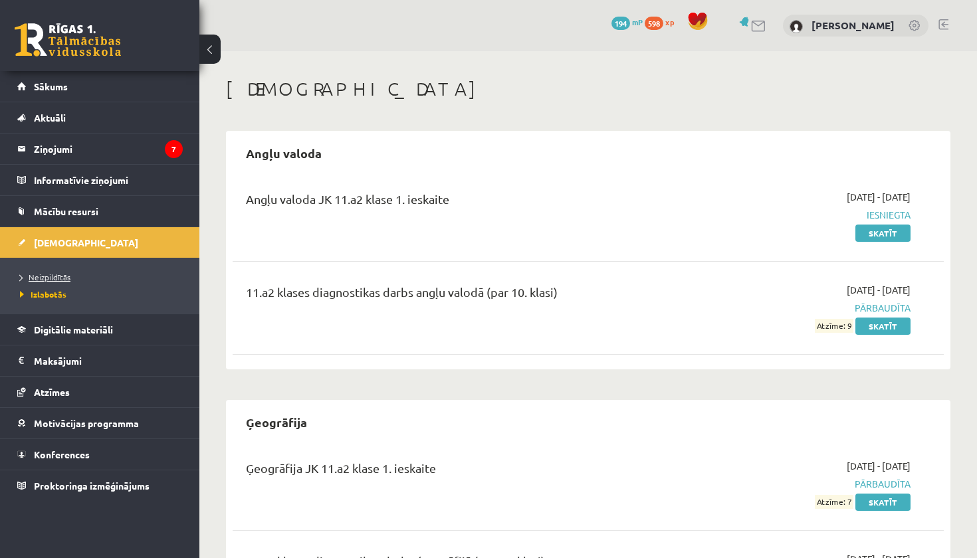
click at [61, 276] on span "Neizpildītās" at bounding box center [45, 277] width 51 height 11
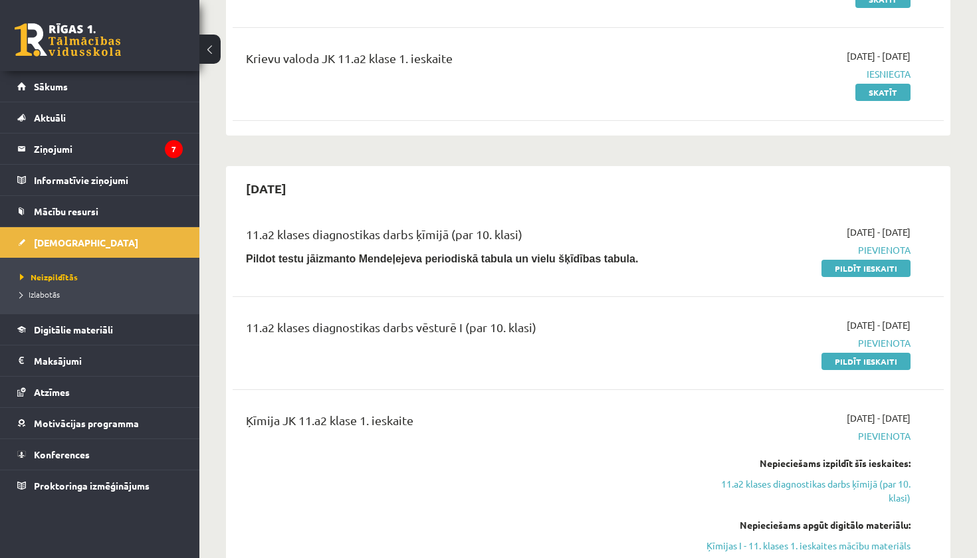
scroll to position [233, 0]
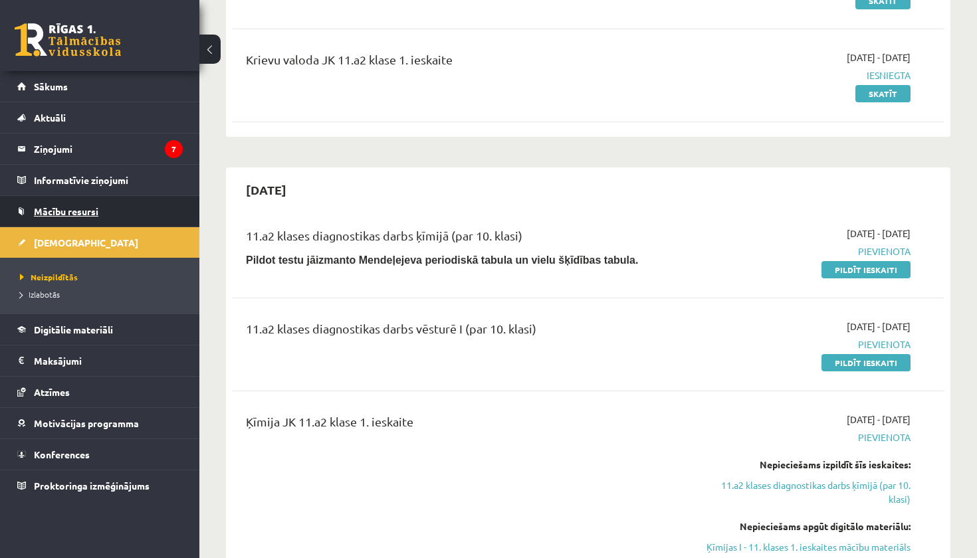
click at [62, 215] on span "Mācību resursi" at bounding box center [66, 211] width 64 height 12
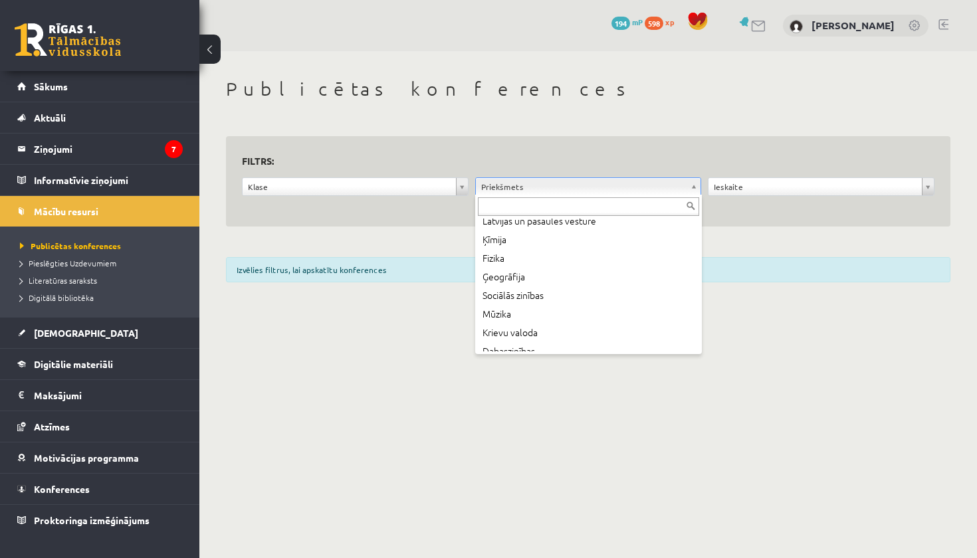
scroll to position [129, 0]
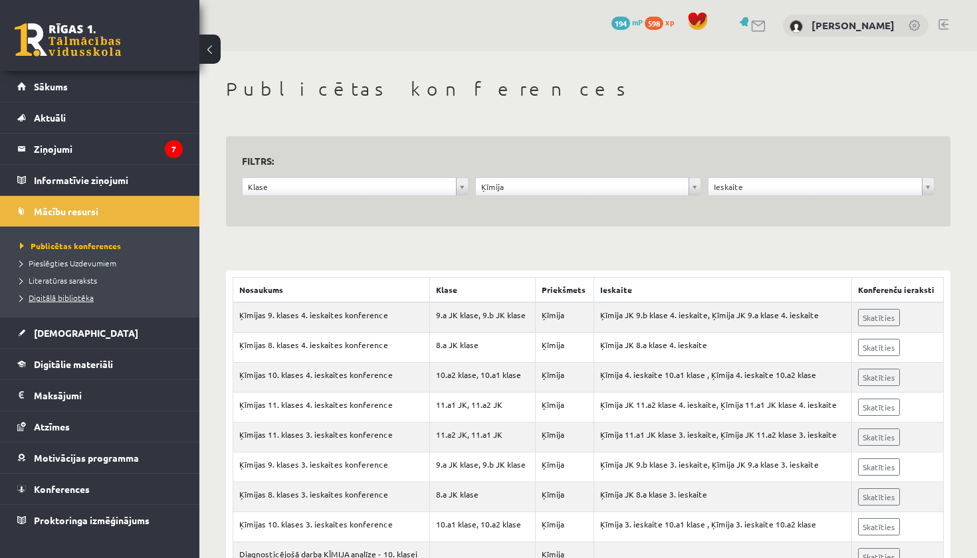
click at [85, 302] on link "Digitālā bibliotēka" at bounding box center [103, 298] width 166 height 12
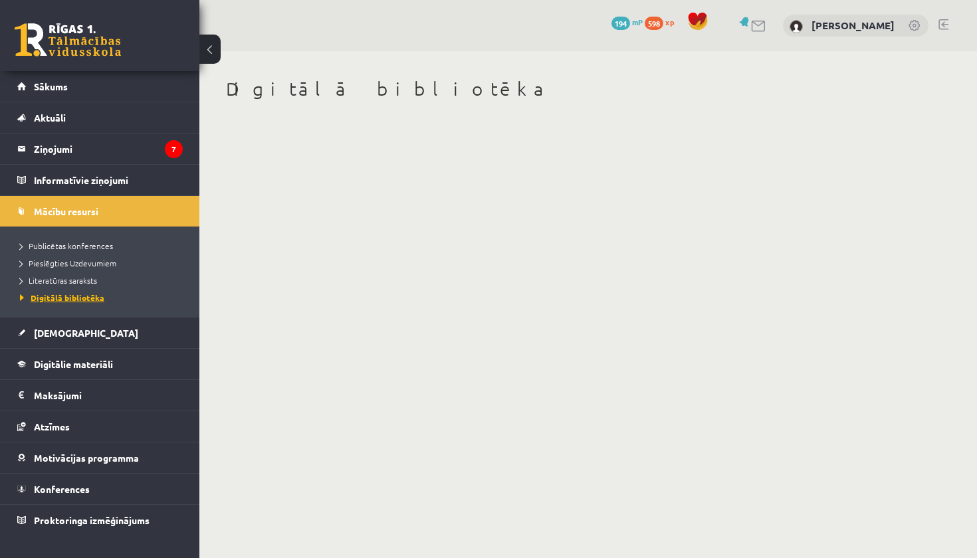
click at [85, 302] on link "Digitālā bibliotēka" at bounding box center [103, 298] width 166 height 12
click at [54, 282] on span "Literatūras saraksts" at bounding box center [58, 280] width 77 height 11
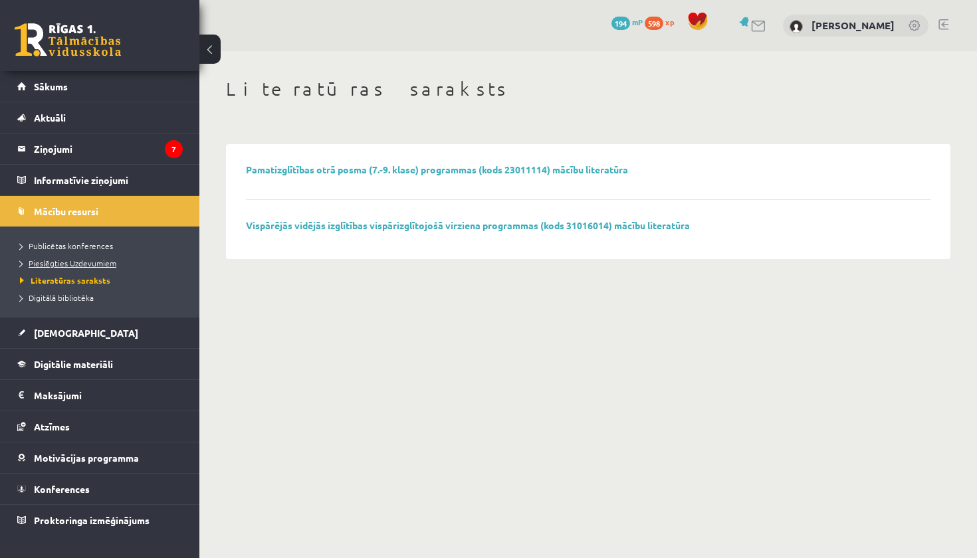
click at [59, 267] on link "Pieslēgties Uzdevumiem" at bounding box center [103, 263] width 166 height 12
click at [80, 278] on span "Literatūras saraksts" at bounding box center [58, 280] width 77 height 11
click at [82, 263] on span "Pieslēgties Uzdevumiem" at bounding box center [68, 263] width 96 height 11
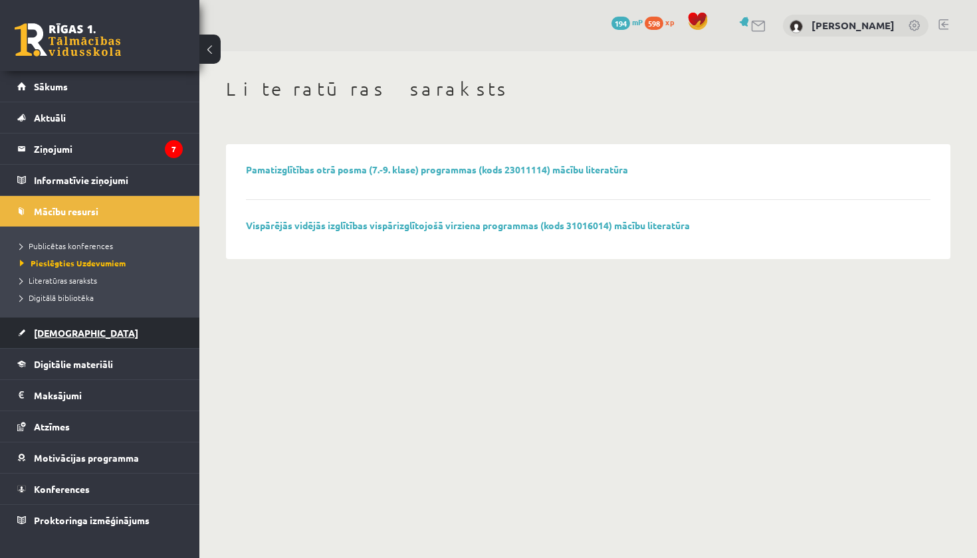
click at [66, 334] on span "[DEMOGRAPHIC_DATA]" at bounding box center [86, 333] width 104 height 12
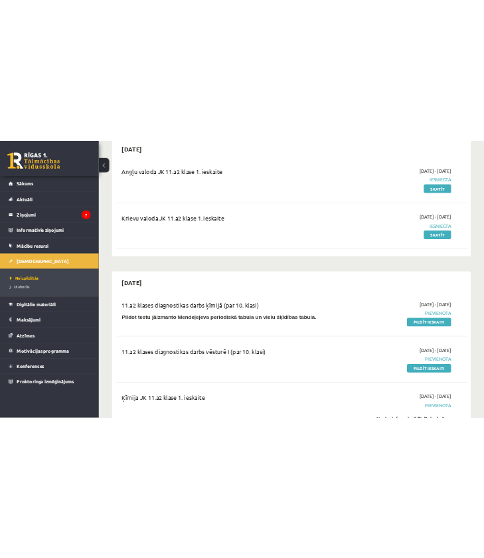
scroll to position [141, 0]
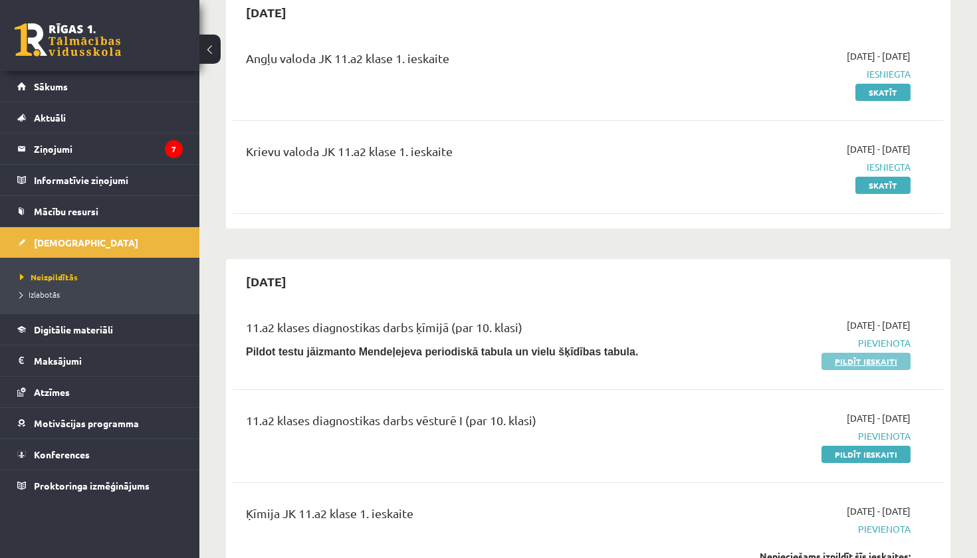
click at [866, 360] on link "Pildīt ieskaiti" at bounding box center [865, 361] width 89 height 17
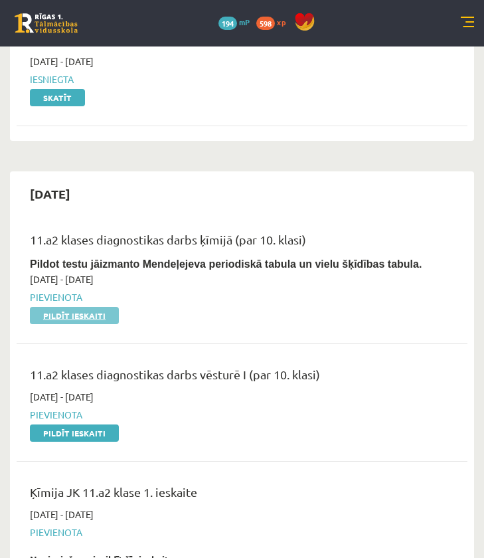
scroll to position [280, 0]
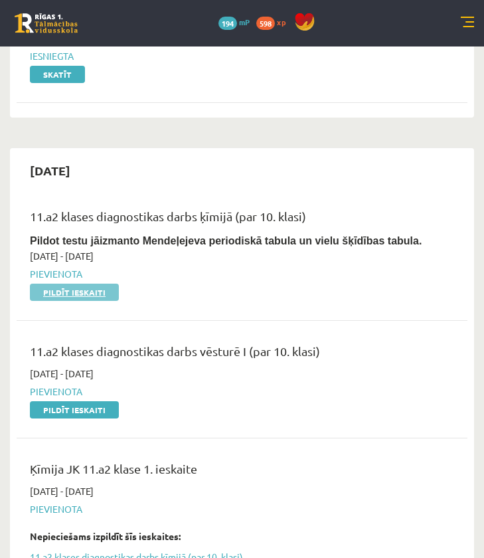
click at [96, 295] on link "Pildīt ieskaiti" at bounding box center [74, 292] width 89 height 17
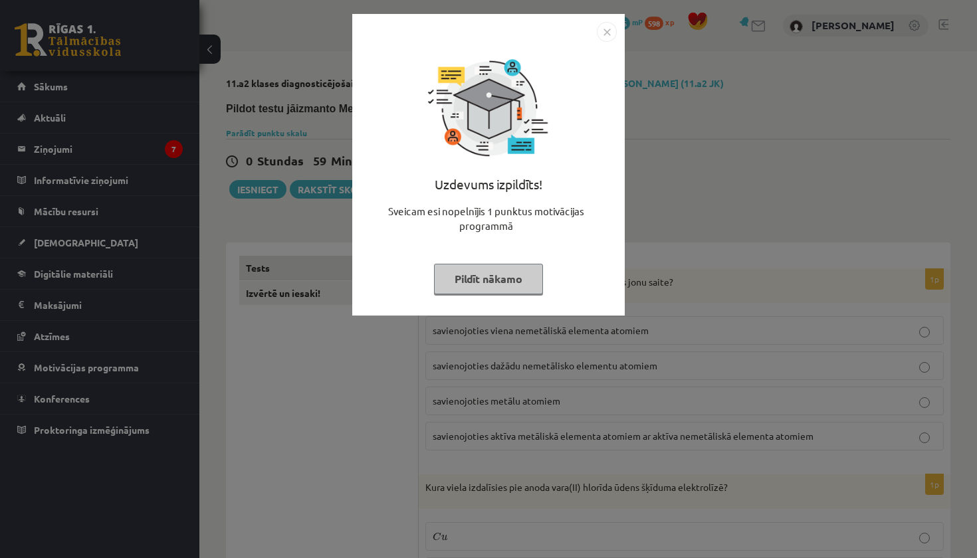
click at [514, 278] on button "Pildīt nākamo" at bounding box center [488, 279] width 109 height 31
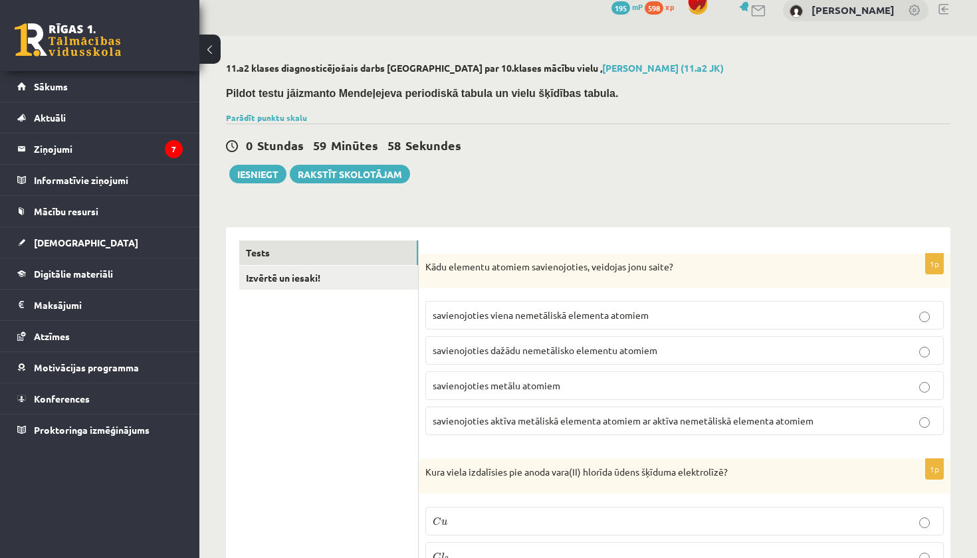
scroll to position [19, 0]
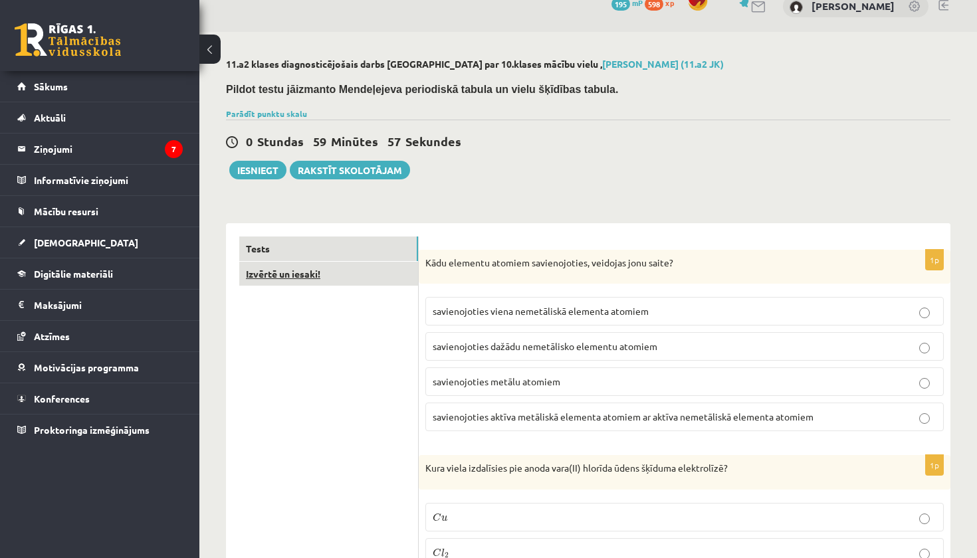
click at [366, 277] on link "Izvērtē un iesaki!" at bounding box center [328, 274] width 179 height 25
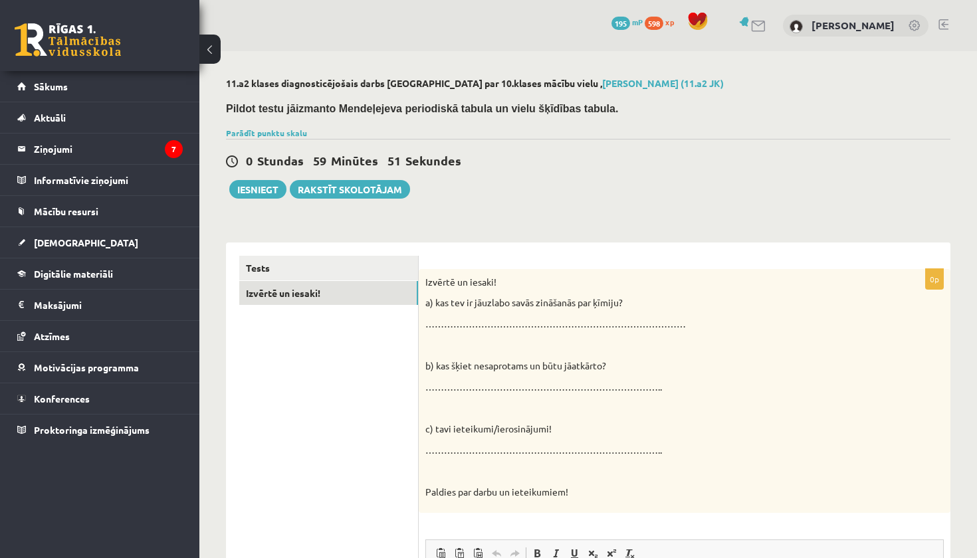
scroll to position [0, 0]
click at [273, 264] on link "Tests" at bounding box center [328, 268] width 179 height 25
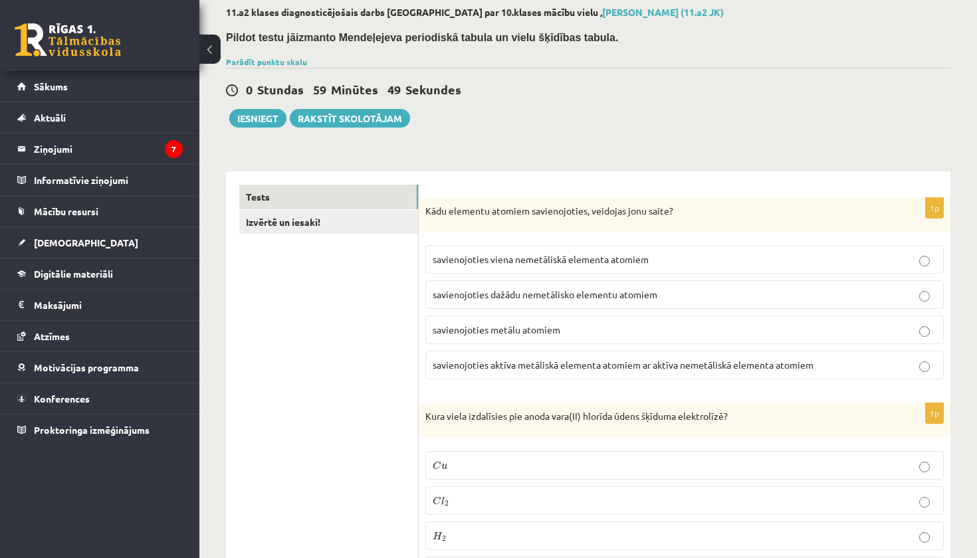
scroll to position [72, 0]
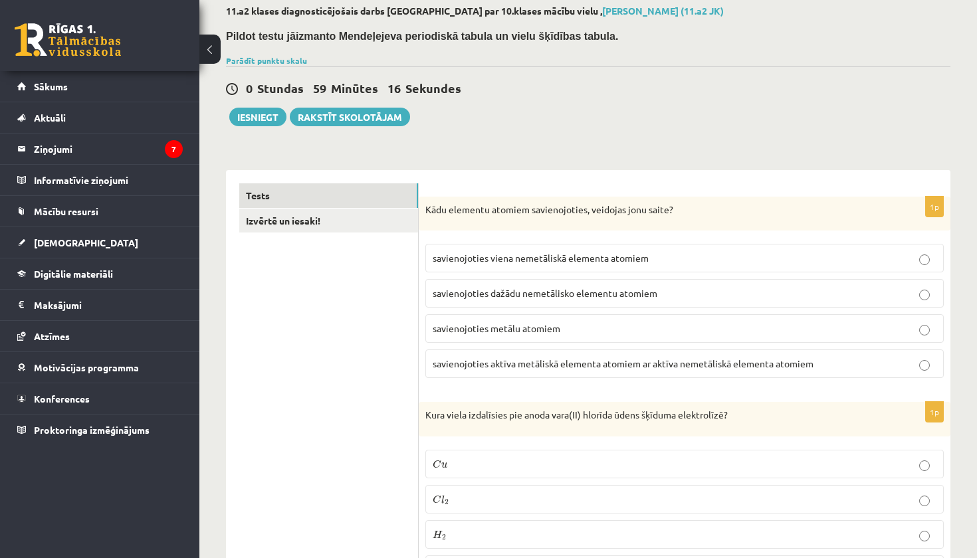
click at [564, 365] on span "savienojoties aktīva metāliskā elementa atomiem ar aktīva nemetāliskā elementa …" at bounding box center [623, 364] width 381 height 12
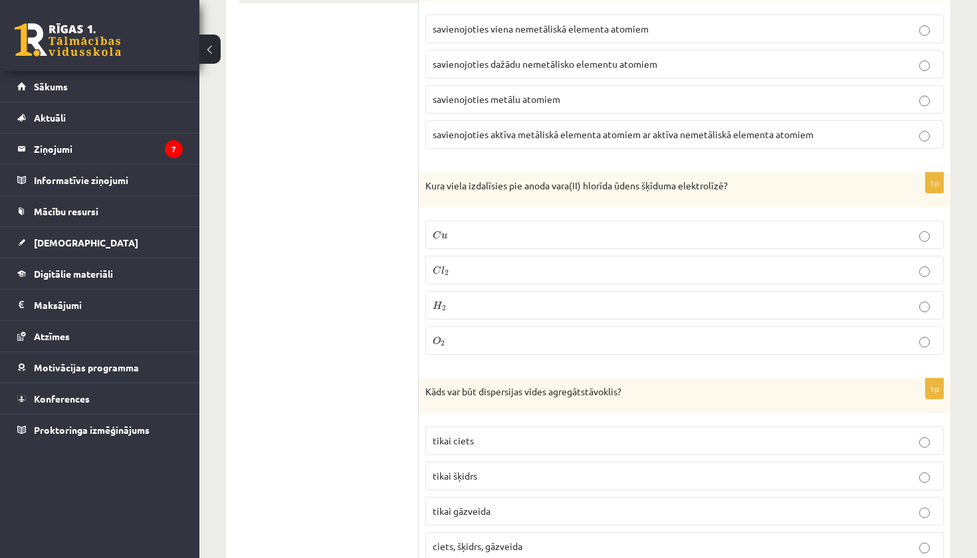
scroll to position [302, 0]
drag, startPoint x: 423, startPoint y: 184, endPoint x: 715, endPoint y: 196, distance: 292.6
click at [715, 196] on div "Kura viela izdalīsies pie anoda vara(II) hlorīda ūdens šķīduma elektrolīzē?" at bounding box center [685, 189] width 532 height 35
copy p "Kura viela izdalīsies pie anoda vara(II) hlorīda ūdens šķīduma elektrolīzē?"
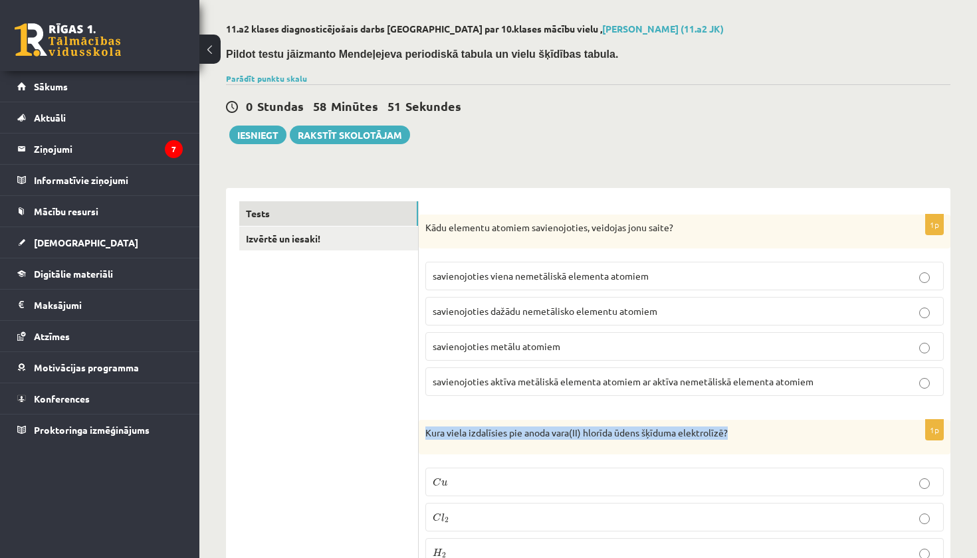
scroll to position [85, 1]
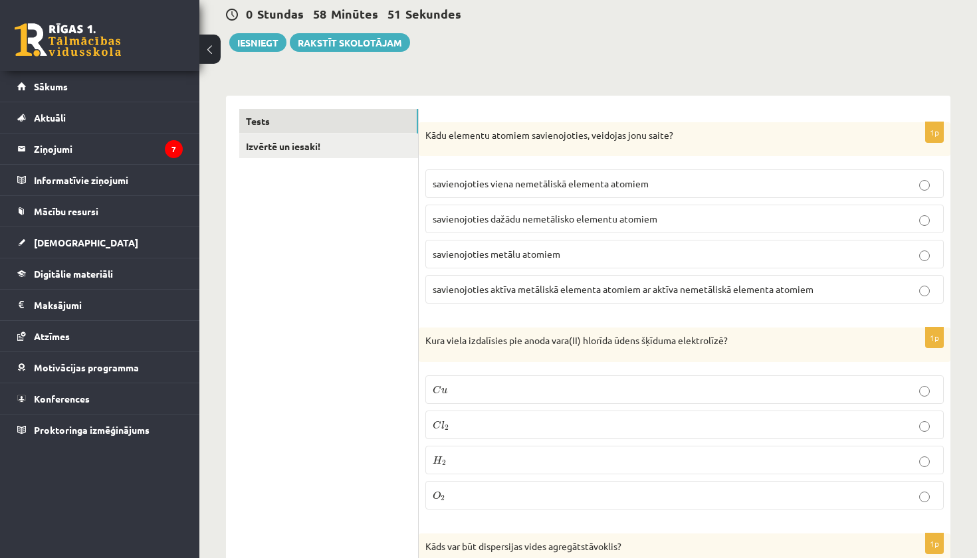
click at [537, 415] on label "C l 2 C l 2" at bounding box center [684, 425] width 518 height 29
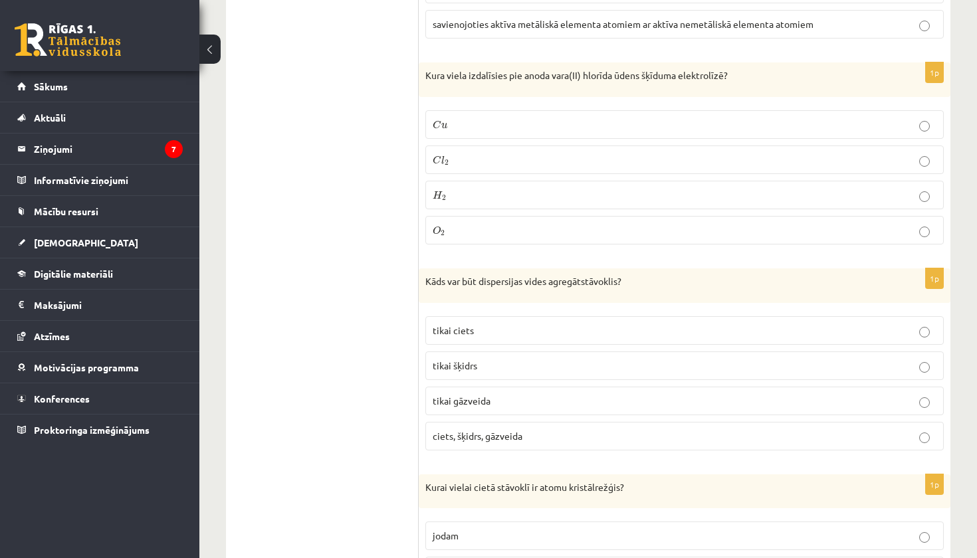
scroll to position [413, 0]
click at [510, 431] on span "ciets, šķidrs, gāzveida" at bounding box center [478, 435] width 90 height 12
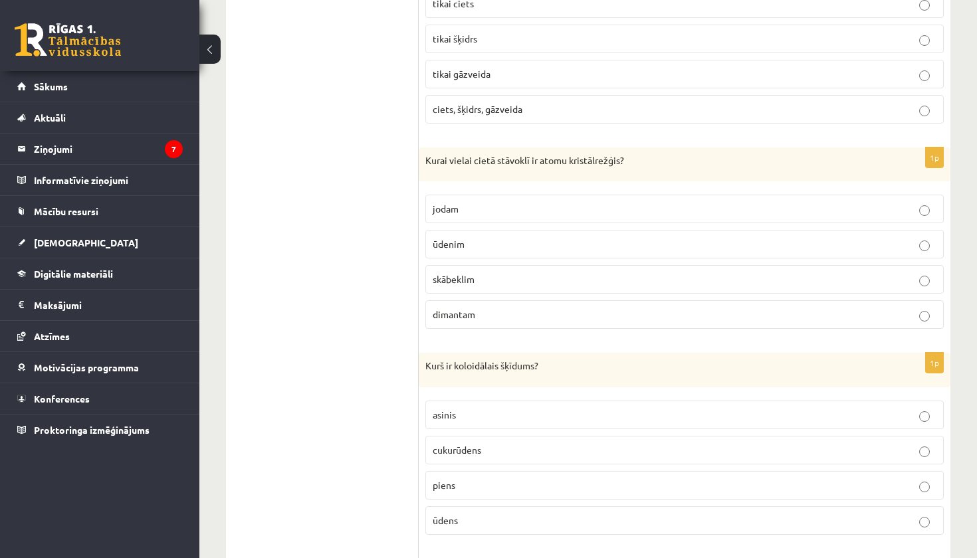
scroll to position [741, 0]
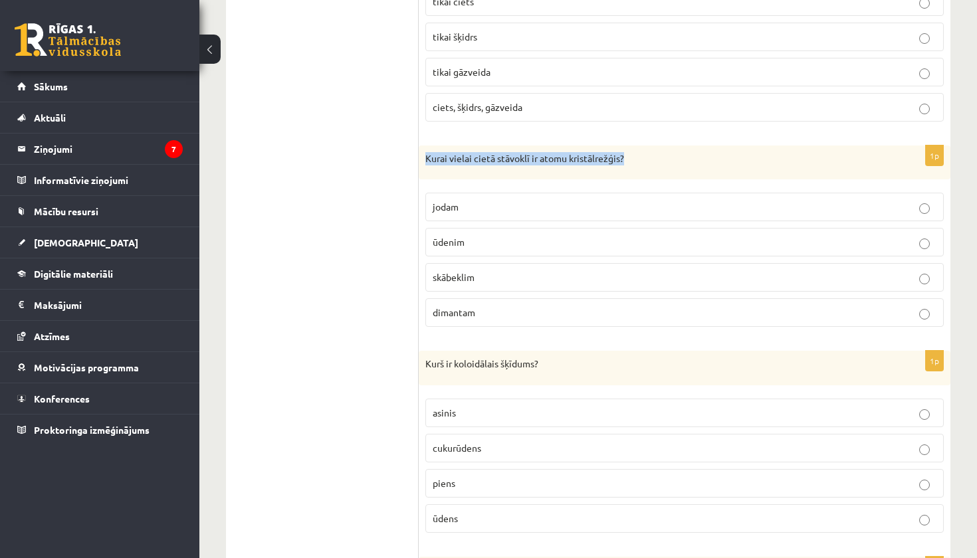
drag, startPoint x: 640, startPoint y: 153, endPoint x: 425, endPoint y: 157, distance: 215.3
click at [425, 157] on div "Kurai vielai cietā stāvoklī ir atomu kristālrežģis?" at bounding box center [685, 163] width 532 height 35
copy p "Kurai vielai cietā stāvoklī ir atomu kristālrežģis?"
click at [514, 307] on p "dimantam" at bounding box center [685, 313] width 504 height 14
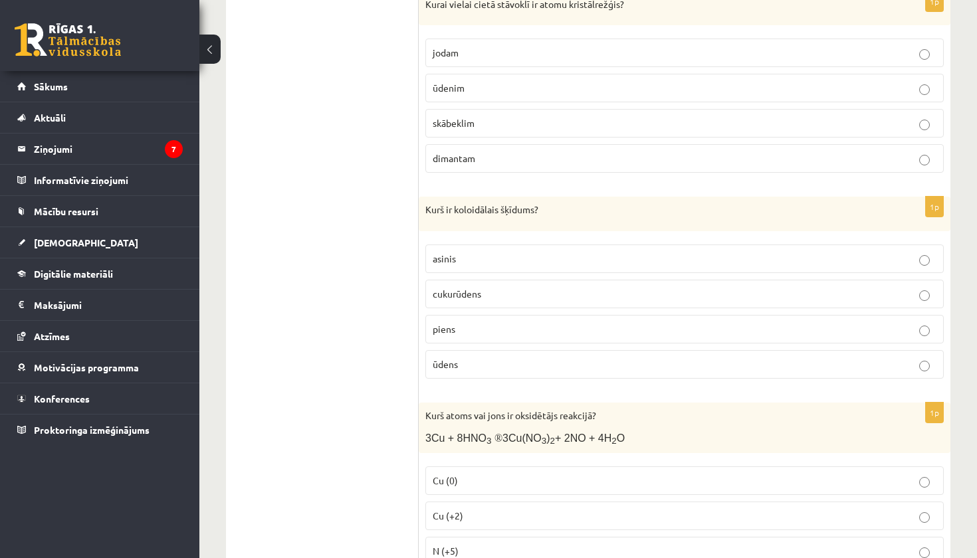
scroll to position [909, 0]
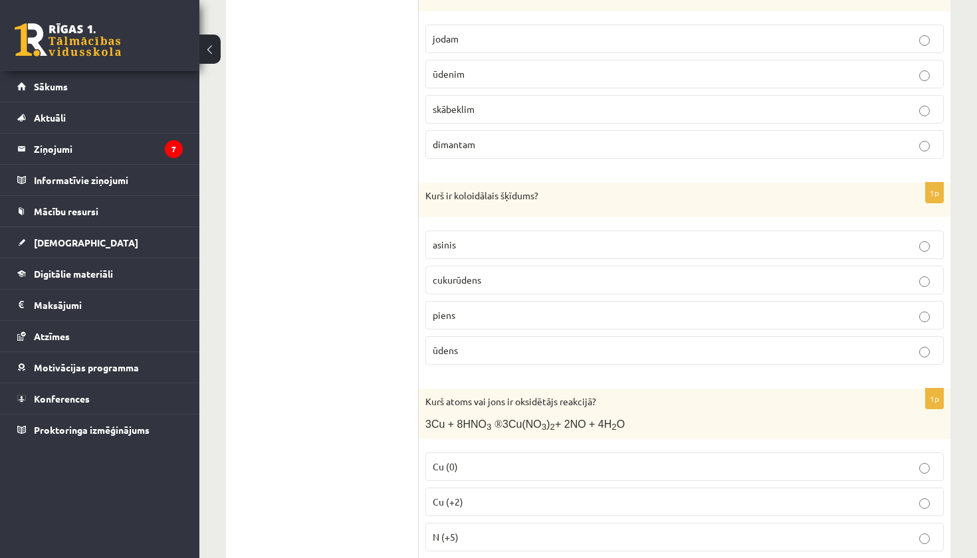
click at [510, 275] on p "cukurūdens" at bounding box center [685, 280] width 504 height 14
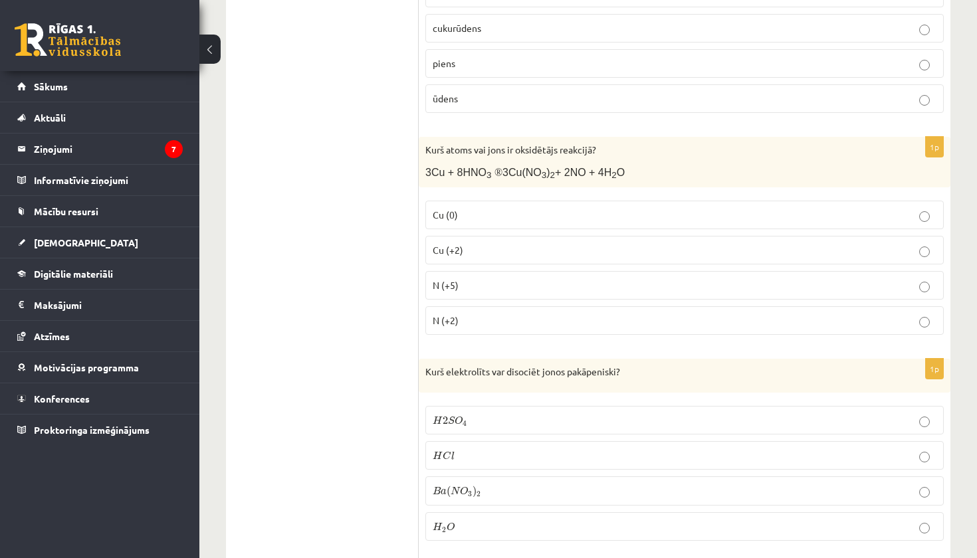
scroll to position [1168, 0]
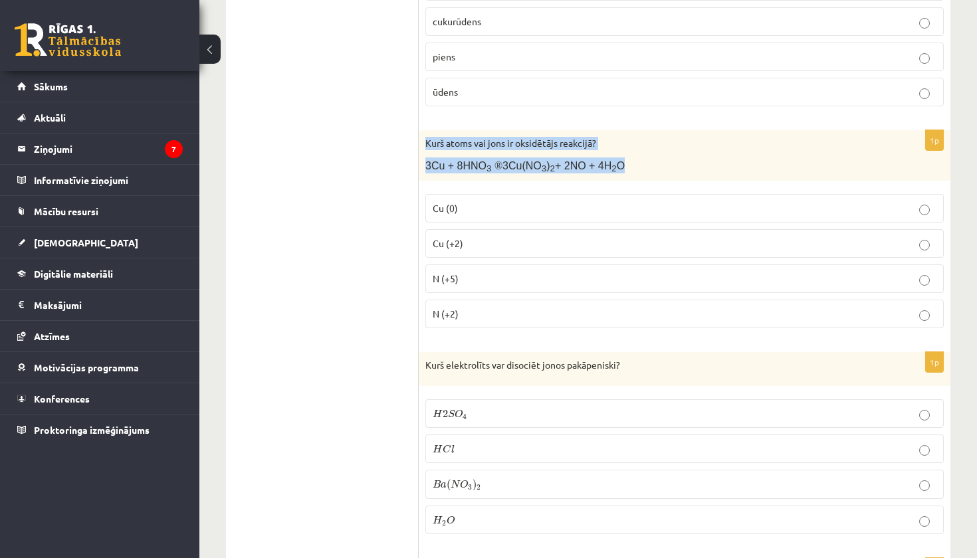
drag, startPoint x: 423, startPoint y: 136, endPoint x: 661, endPoint y: 168, distance: 240.0
click at [661, 168] on div "Kurš atoms vai jons ir oksidētājs reakcijā? 3Cu + 8HNO 3 ® 3Cu(NO 3 ) 2 + 2NO +…" at bounding box center [685, 155] width 532 height 51
copy div "Kurš atoms vai jons ir oksidētājs reakcijā? 3Cu + 8HNO 3 ® 3Cu(NO 3 ) 2 + 2NO +…"
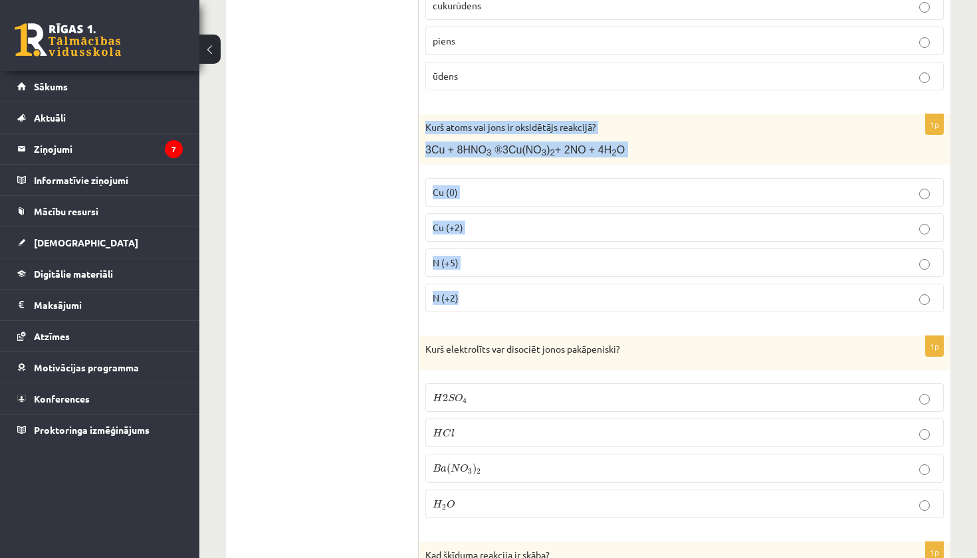
drag, startPoint x: 421, startPoint y: 119, endPoint x: 514, endPoint y: 308, distance: 211.0
click at [514, 308] on div "1p Kurš atoms vai jons ir oksidētājs reakcijā? 3Cu + 8HNO 3 ® 3Cu(NO 3 ) 2 + 2N…" at bounding box center [685, 218] width 532 height 209
copy div "Kurš atoms vai jons ir oksidētājs reakcijā? 3Cu + 8HNO 3 ® 3Cu(NO 3 ) 2 + 2NO +…"
click at [475, 270] on label "N (+5)" at bounding box center [684, 263] width 518 height 29
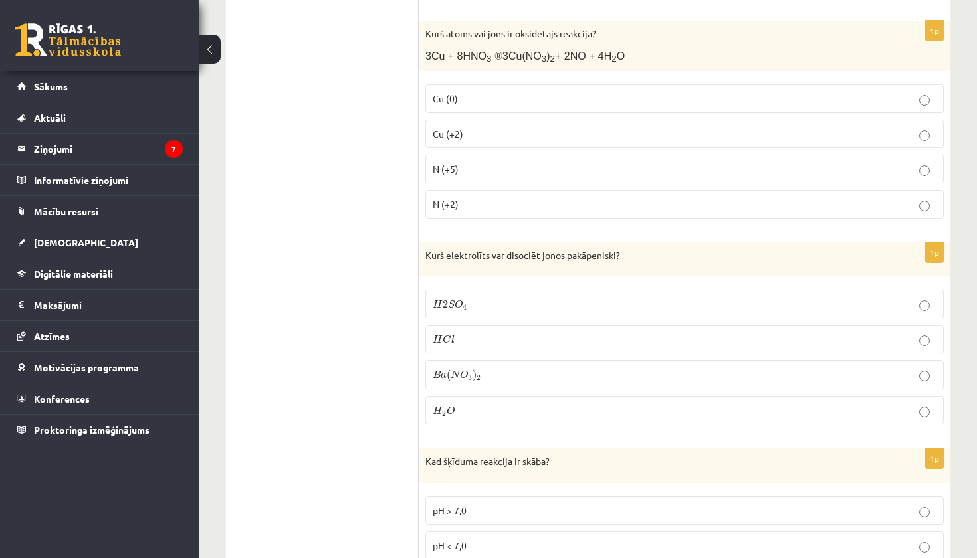
scroll to position [1282, 0]
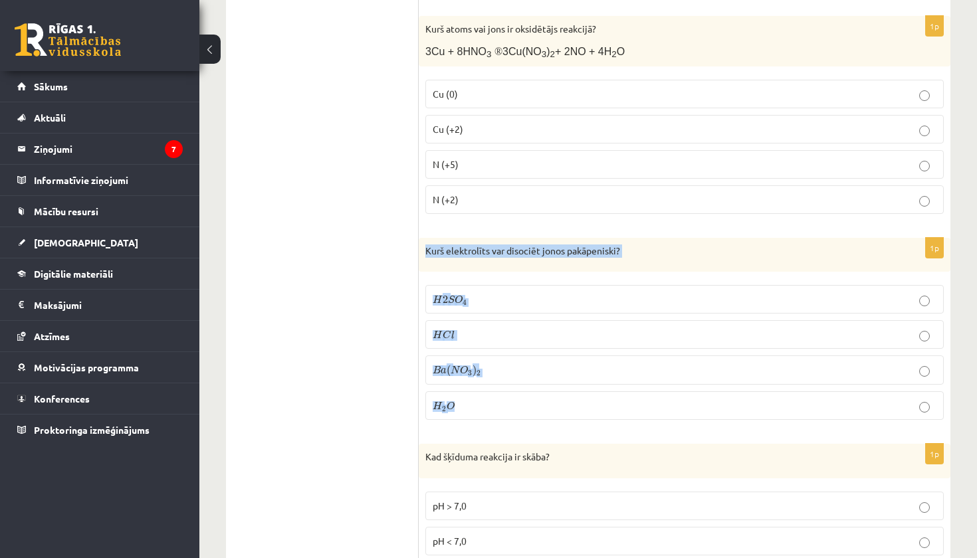
drag, startPoint x: 423, startPoint y: 245, endPoint x: 694, endPoint y: 413, distance: 319.4
click at [694, 413] on div "1p Kurš elektrolīts var disociēt jonos pakāpeniski? H 2 S O 4 H 2 S O 4 H C l H…" at bounding box center [685, 334] width 532 height 193
copy div "Kurš elektrolīts var disociēt jonos pakāpeniski? H 2 S O 4 H 2 S O 4 H C l H C …"
click at [518, 302] on p "H 2 S O 4 H 2 S O 4" at bounding box center [685, 299] width 504 height 14
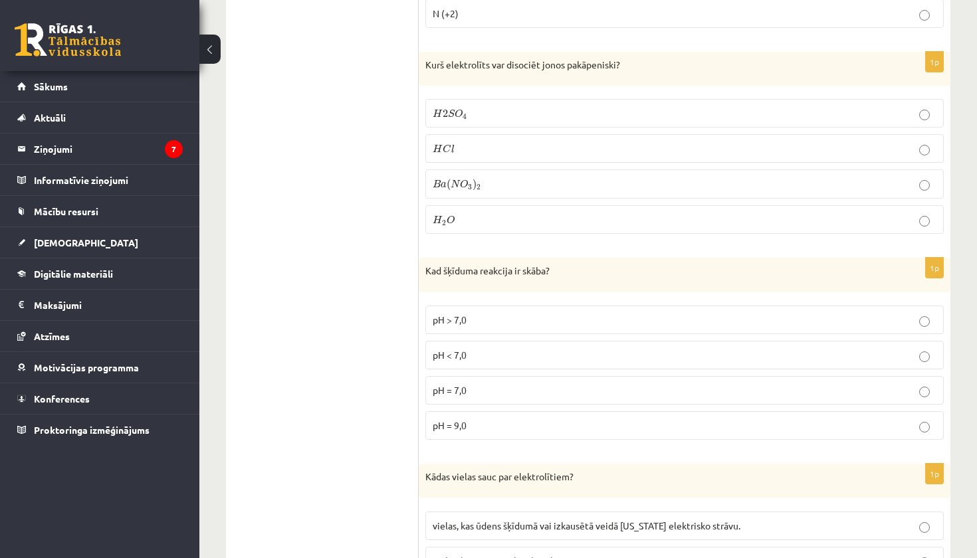
scroll to position [1469, 0]
click at [518, 320] on p "pH > 7,0" at bounding box center [685, 319] width 504 height 14
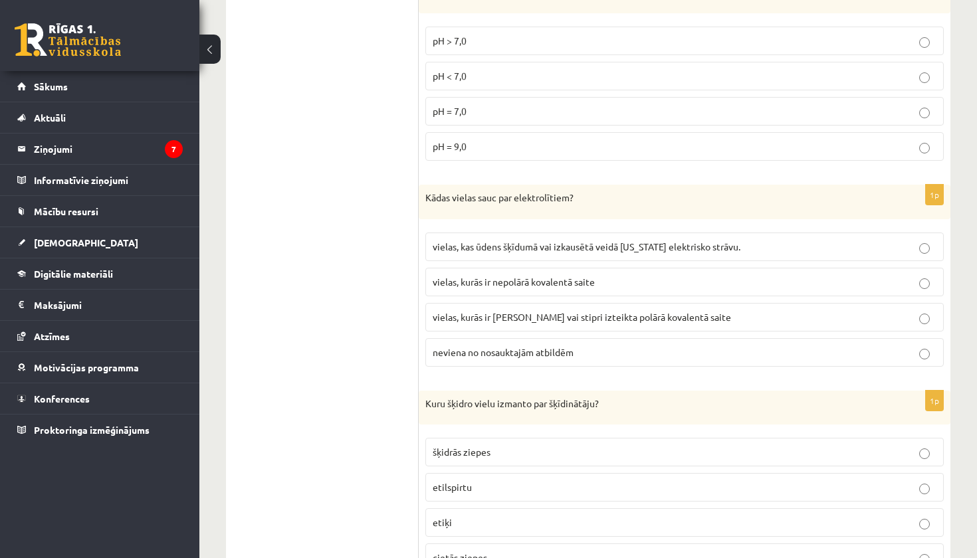
scroll to position [1744, 0]
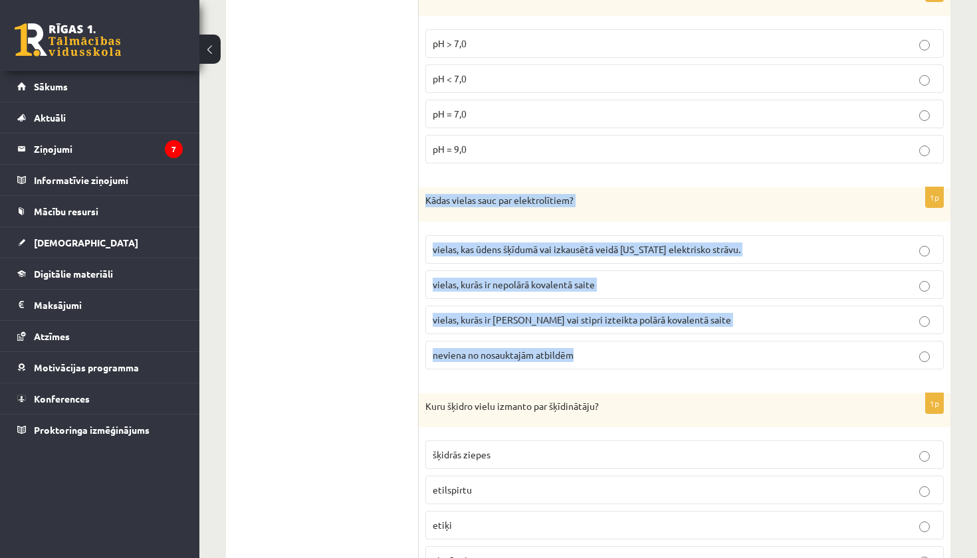
drag, startPoint x: 421, startPoint y: 193, endPoint x: 665, endPoint y: 371, distance: 301.6
click at [665, 371] on div "1p Kādas vielas sauc par elektrolītiem? vielas, kas ūdens šķīdumā vai izkausētā…" at bounding box center [685, 283] width 532 height 193
copy div "Kādas vielas sauc par elektrolītiem? vielas, kas ūdens šķīdumā vai izkausētā ve…"
click at [571, 236] on label "vielas, kas ūdens šķīdumā vai izkausētā veidā nevada elektrisko strāvu." at bounding box center [684, 249] width 518 height 29
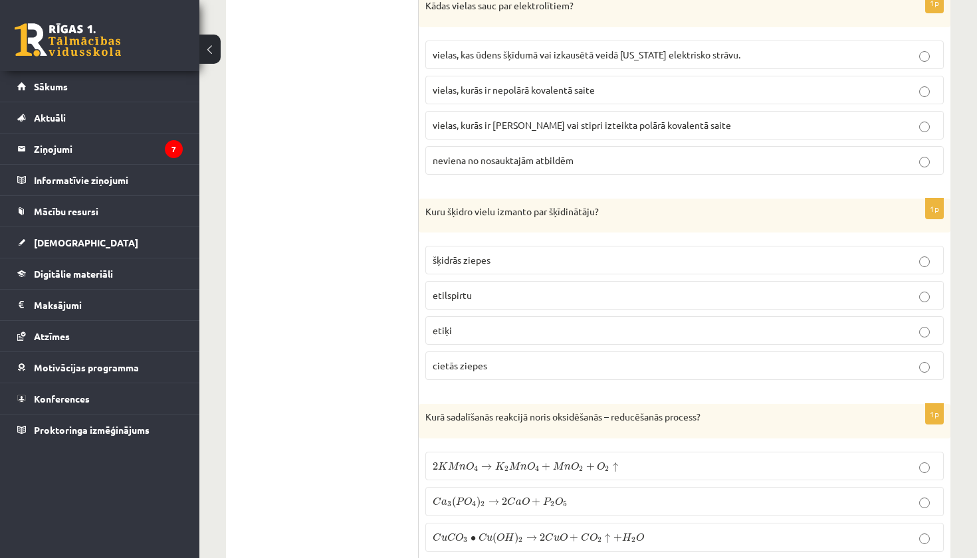
scroll to position [1940, 0]
drag, startPoint x: 423, startPoint y: 207, endPoint x: 575, endPoint y: 344, distance: 205.6
click at [575, 344] on div "1p Kuru šķidro vielu izmanto par šķīdinātāju? šķidrās ziepes etilspirtu etiķi c…" at bounding box center [685, 294] width 532 height 193
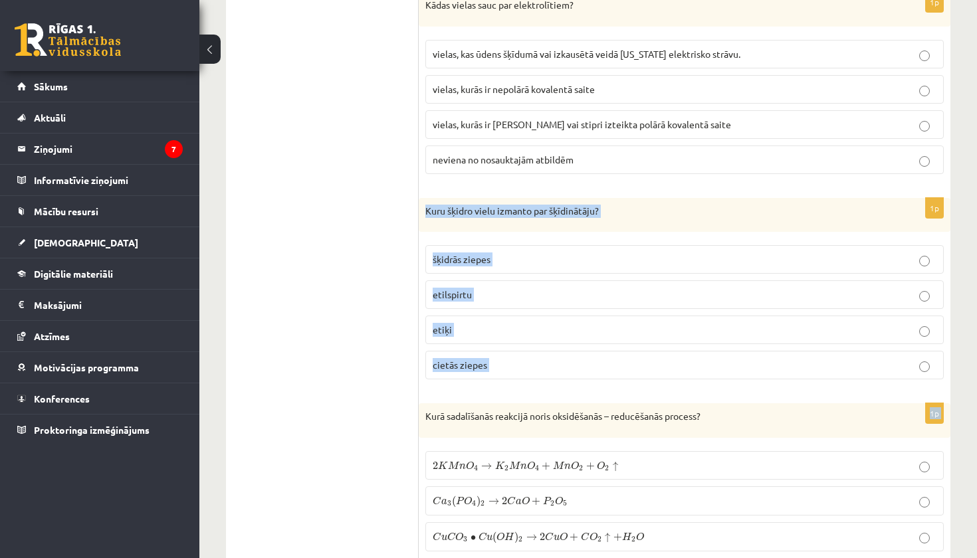
drag, startPoint x: 560, startPoint y: 389, endPoint x: 427, endPoint y: 196, distance: 234.6
copy form "Kuru šķidro vielu izmanto par šķīdinātāju? šķidrās ziepes etilspirtu etiķi ciet…"
click at [514, 288] on p "etilspirtu" at bounding box center [685, 295] width 504 height 14
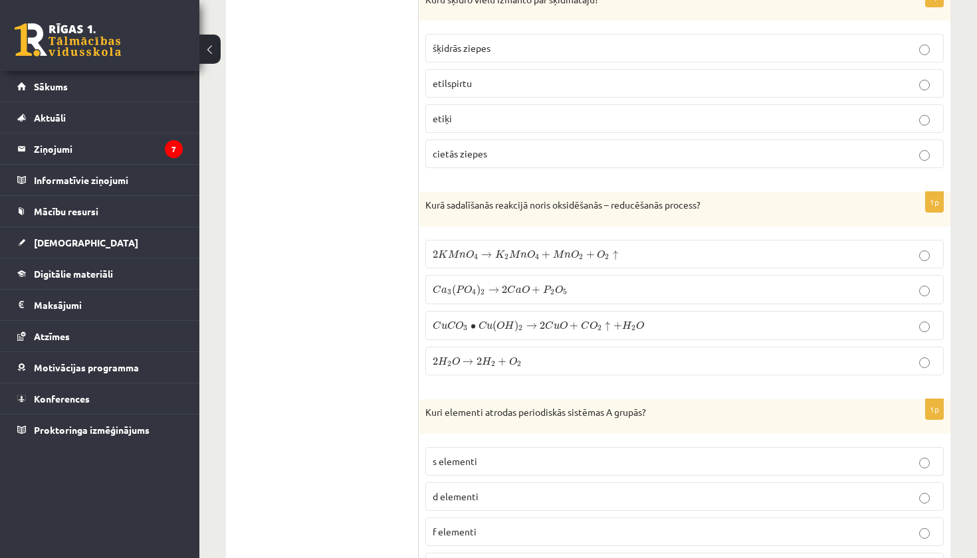
scroll to position [2152, 0]
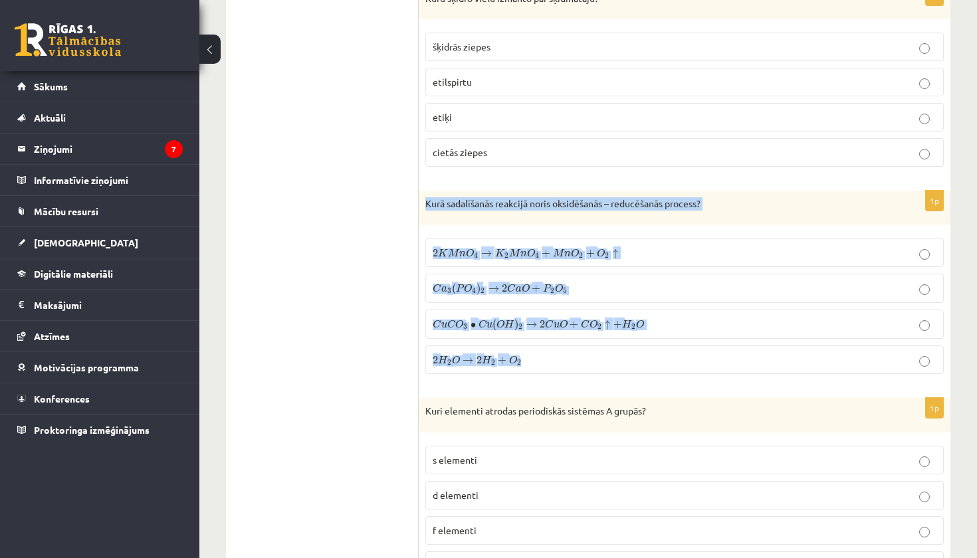
drag, startPoint x: 423, startPoint y: 203, endPoint x: 675, endPoint y: 361, distance: 298.0
click at [675, 361] on div "1p Kurā sadalīšanās reakcijā noris oksidēšanās – reducēšanās process? 2 K M n O…" at bounding box center [685, 288] width 532 height 194
click at [668, 363] on label "2 H 2 O → 2 H 2 + O 2 2 H 2 O → 2 H 2 + O 2" at bounding box center [684, 360] width 518 height 29
drag, startPoint x: 633, startPoint y: 360, endPoint x: 425, endPoint y: 198, distance: 263.3
click at [425, 198] on div "1p Kurā sadalīšanās reakcijā noris oksidēšanās – reducēšanās process? 2 K M n O…" at bounding box center [685, 288] width 532 height 194
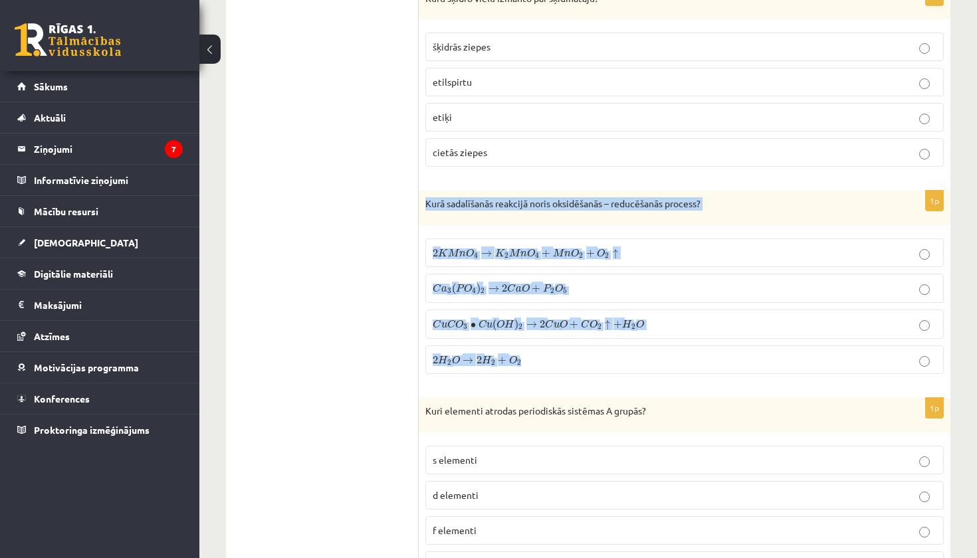
copy div "Kurā sadalīšanās reakcijā noris oksidēšanās – reducēšanās process? 2 K M n O 4 …"
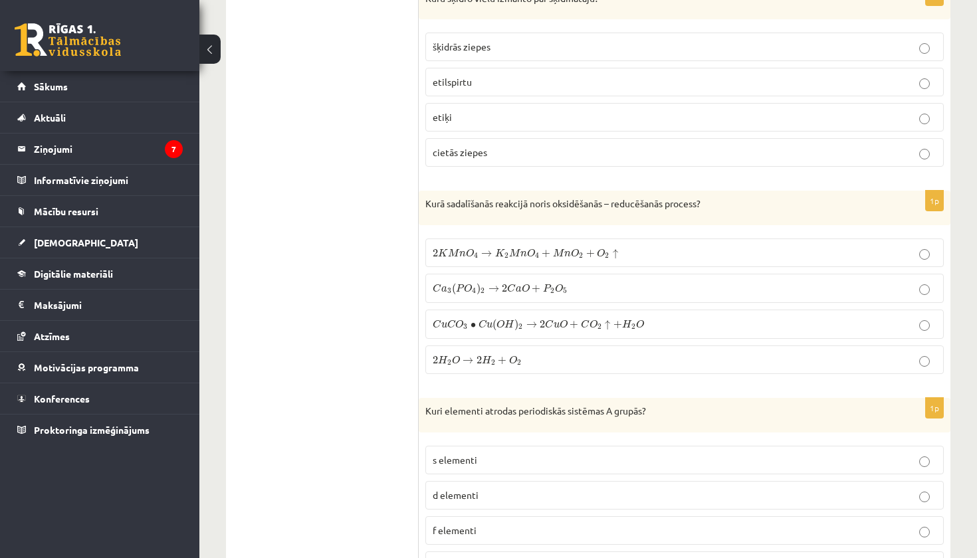
click at [684, 239] on label "2 K M n O 4 → K 2 M n O 4 + M n O 2 + O 2 ↑ 2 K M n O 4 → K 2 M n O 4 + M n O 2…" at bounding box center [684, 253] width 518 height 29
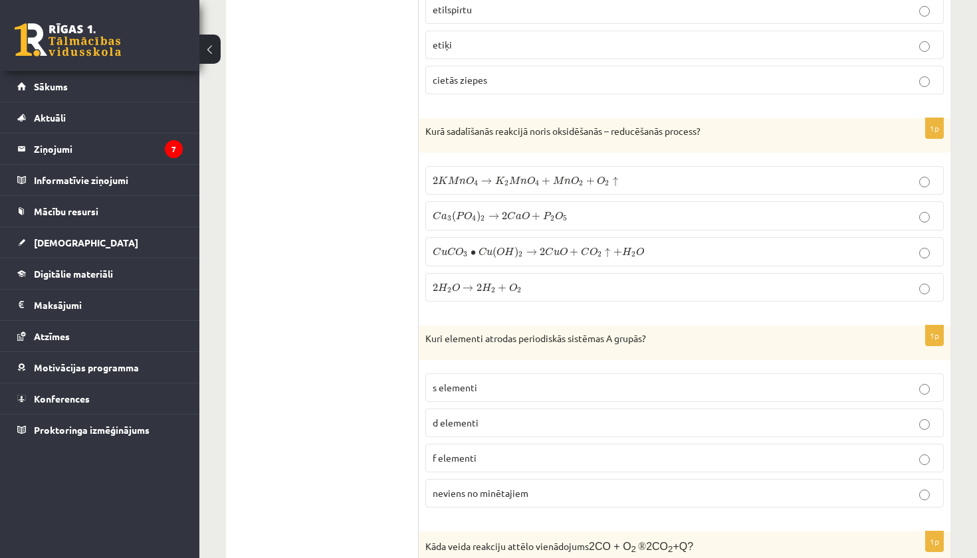
scroll to position [2328, 0]
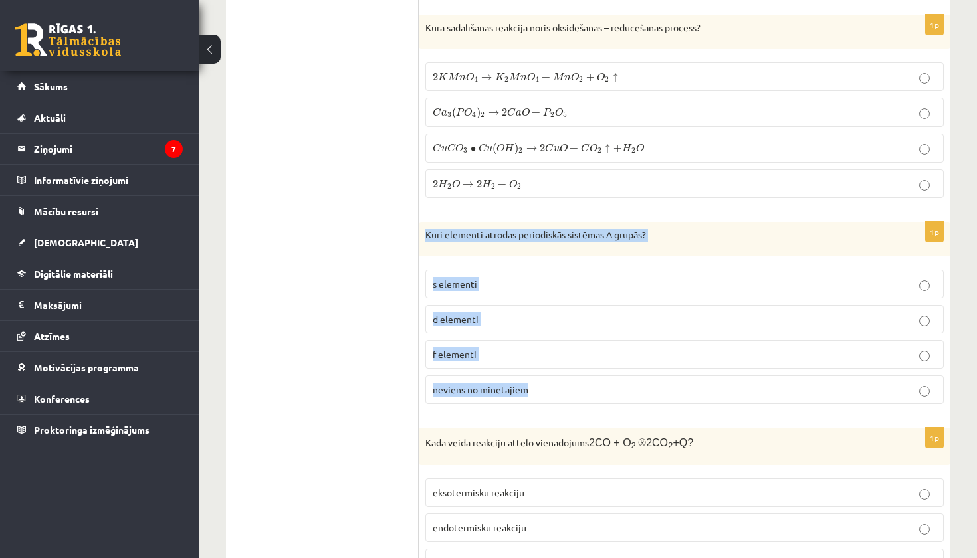
drag, startPoint x: 420, startPoint y: 229, endPoint x: 584, endPoint y: 404, distance: 240.2
click at [584, 404] on div "1p Kuri elementi atrodas periodiskās sistēmas A grupās? s elementi d elementi f…" at bounding box center [685, 318] width 532 height 193
copy div "Kuri elementi atrodas periodiskās sistēmas A grupās? s elementi d elementi f el…"
click at [497, 288] on label "s elementi" at bounding box center [684, 284] width 518 height 29
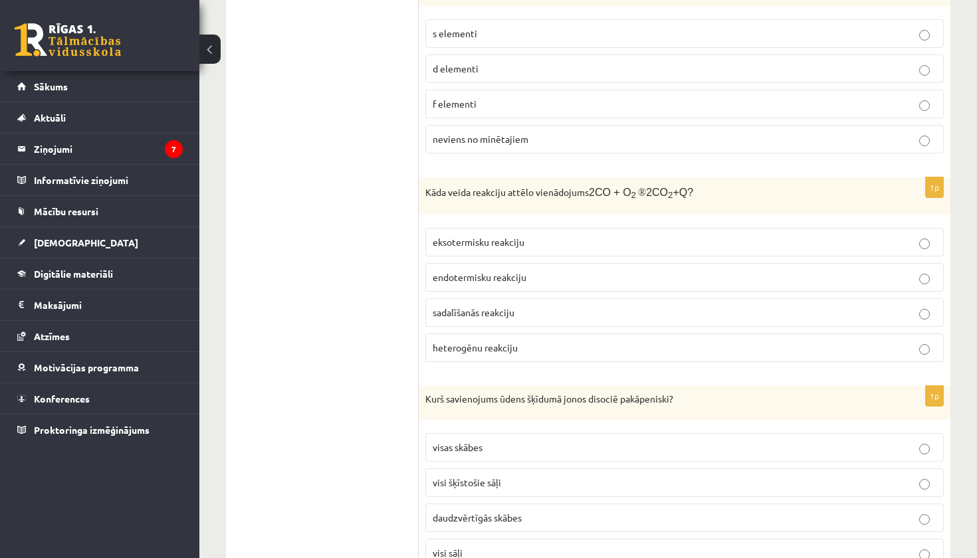
scroll to position [2582, 0]
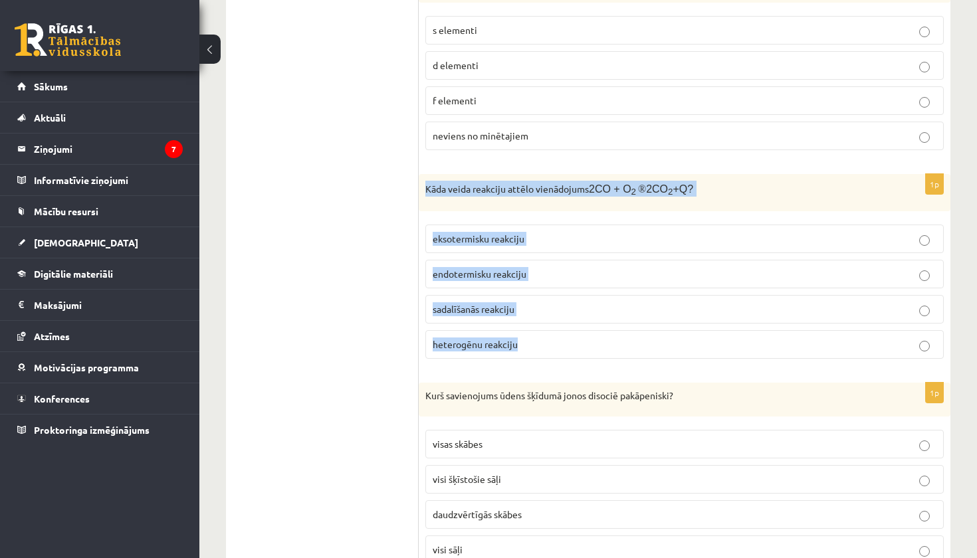
drag, startPoint x: 425, startPoint y: 183, endPoint x: 684, endPoint y: 356, distance: 311.5
click at [684, 356] on div "1p Kāda veida reakciju attēlo vienādojums 2CO + O 2 ® 2CO 2 +Q? eksotermisku re…" at bounding box center [685, 271] width 532 height 195
copy div "Kāda veida reakciju attēlo vienādojums 2CO + O 2 ® 2CO 2 +Q? eksotermisku reakc…"
click at [549, 271] on p "endotermisku reakciju" at bounding box center [685, 274] width 504 height 14
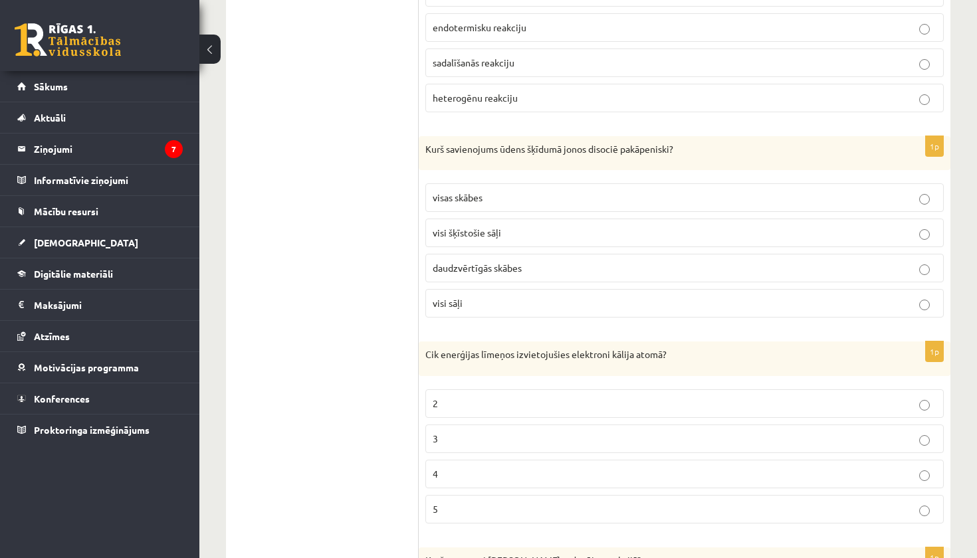
scroll to position [2829, 0]
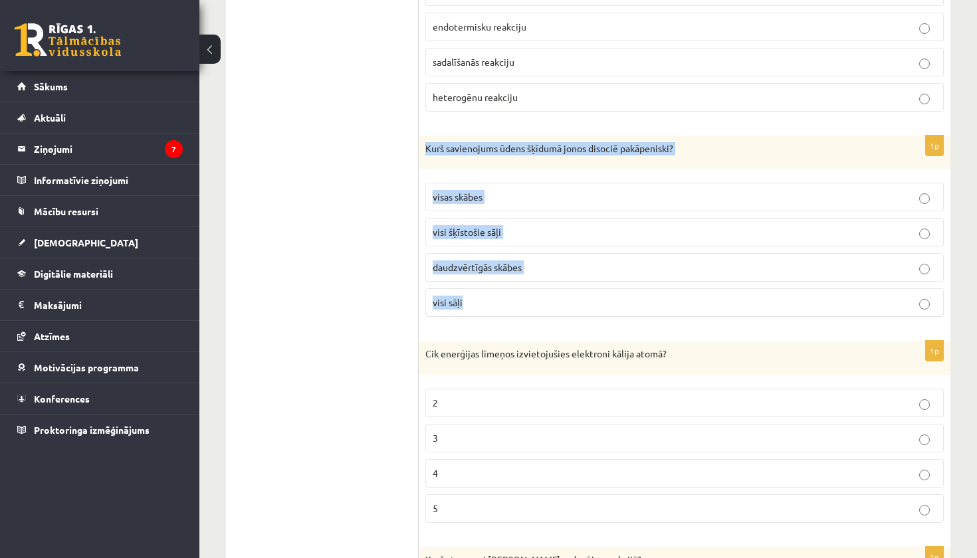
drag, startPoint x: 425, startPoint y: 144, endPoint x: 580, endPoint y: 295, distance: 216.6
click at [580, 295] on div "1p Kurš savienojums ūdens šķīdumā jonos disociē pakāpeniski? visas skābes visi …" at bounding box center [685, 232] width 532 height 193
click at [502, 266] on p "daudzvērtīgās skābes" at bounding box center [685, 267] width 504 height 14
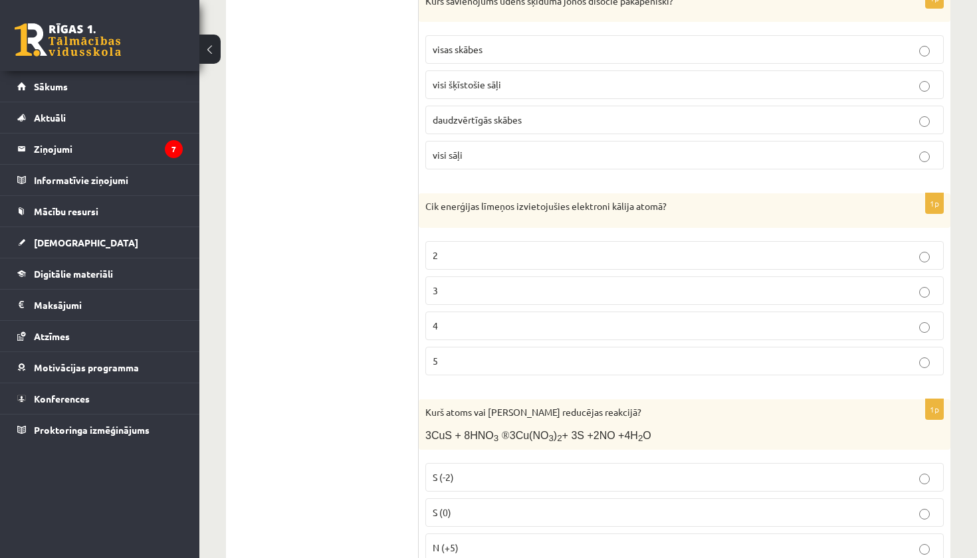
scroll to position [2982, 0]
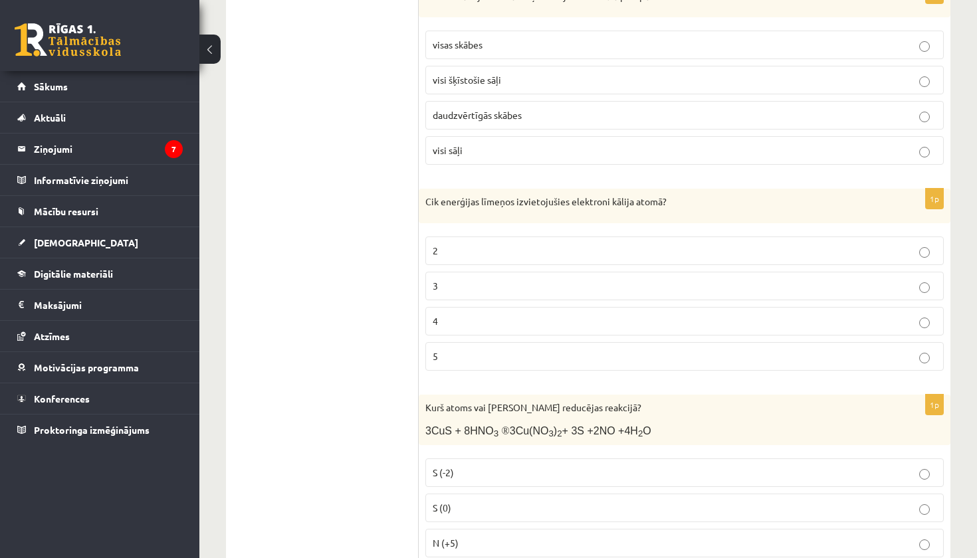
click at [564, 322] on label "4" at bounding box center [684, 321] width 518 height 29
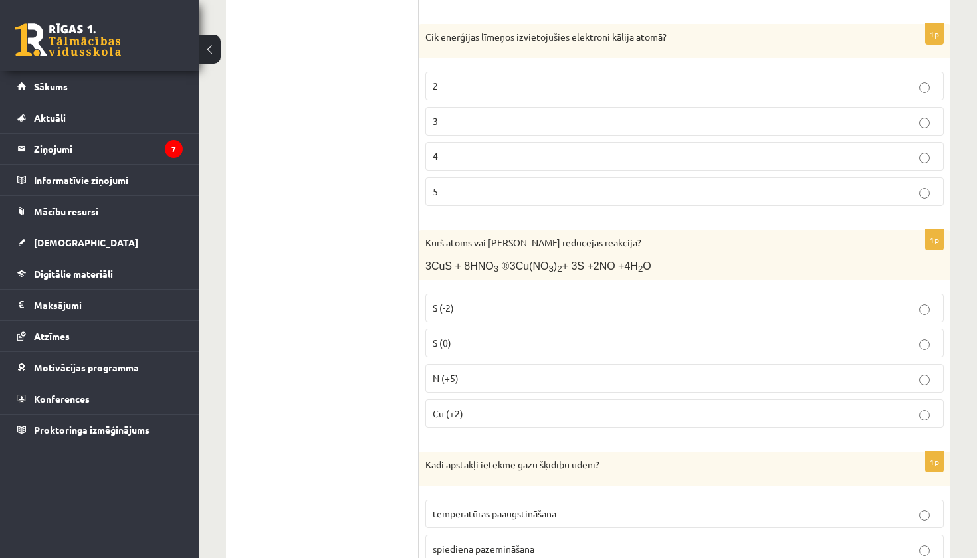
scroll to position [3147, 0]
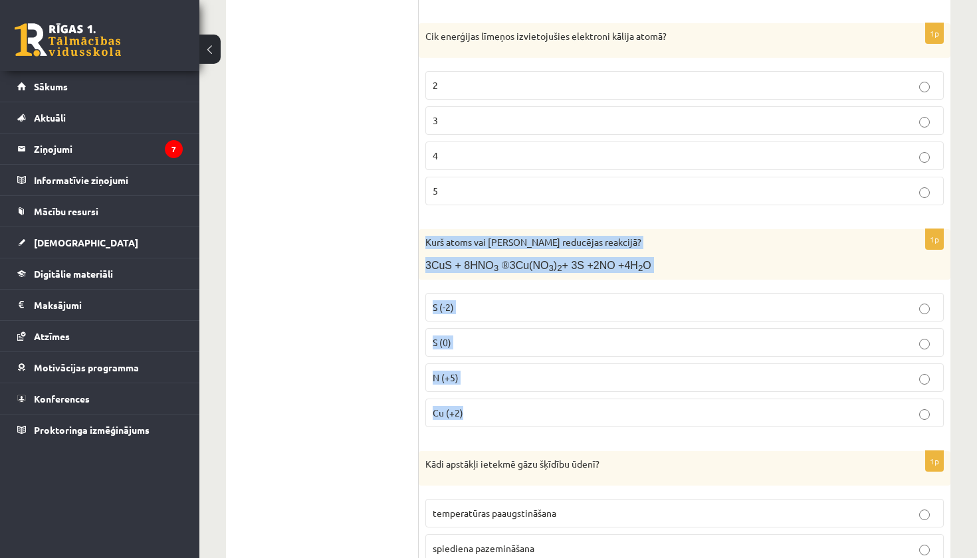
drag, startPoint x: 424, startPoint y: 235, endPoint x: 605, endPoint y: 412, distance: 252.8
click at [605, 412] on div "1p Kurš atoms vai jons reducējas reakcijā? 3CuS + 8HNO 3 ® 3Cu(NO 3 ) 2 + 3S +2…" at bounding box center [685, 333] width 532 height 209
click at [482, 371] on p "N (+5)" at bounding box center [685, 378] width 504 height 14
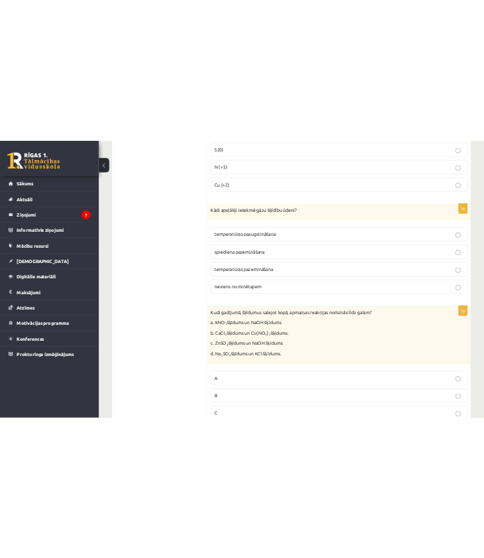
scroll to position [3473, 0]
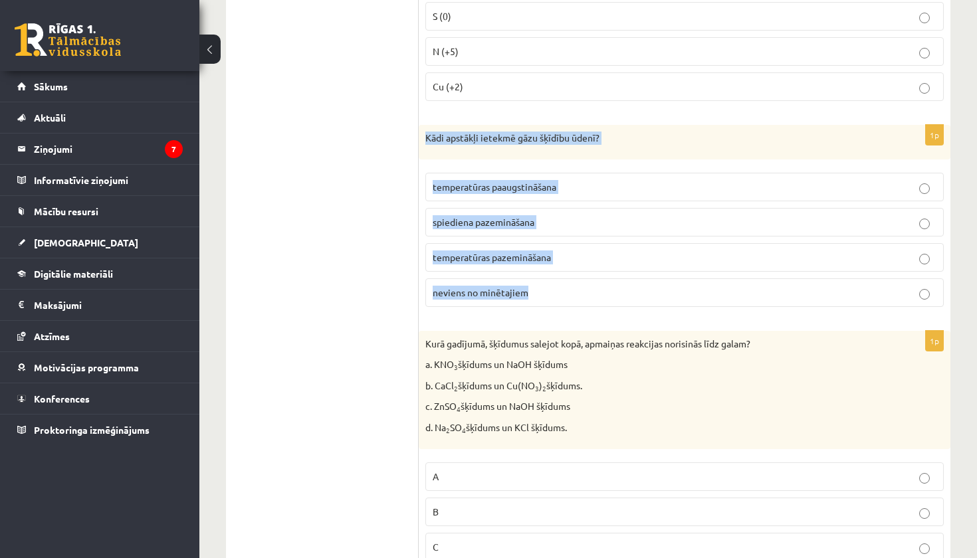
drag, startPoint x: 420, startPoint y: 126, endPoint x: 603, endPoint y: 299, distance: 252.0
click at [603, 299] on div "1p Kādi apstākļi ietekmē gāzu šķīdību ūdenī? temperatūras paaugstināšana spiedi…" at bounding box center [685, 221] width 532 height 193
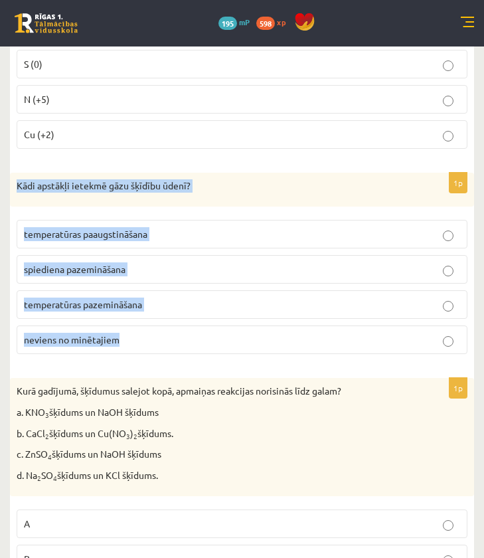
scroll to position [3459, 0]
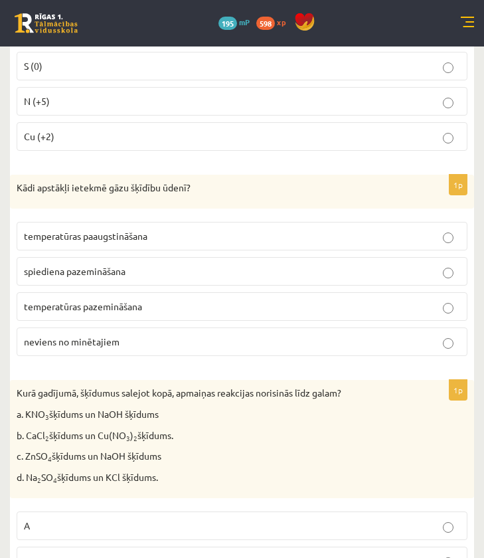
click at [267, 229] on label "temperatūras paaugstināšana" at bounding box center [242, 236] width 451 height 29
click at [238, 300] on p "temperatūras pazemināšana" at bounding box center [242, 307] width 437 height 14
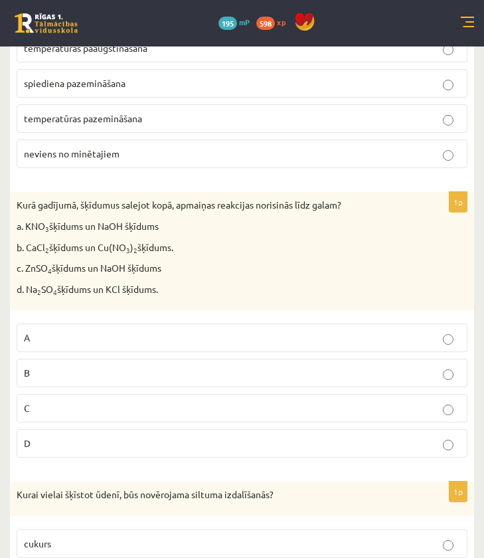
scroll to position [3648, 0]
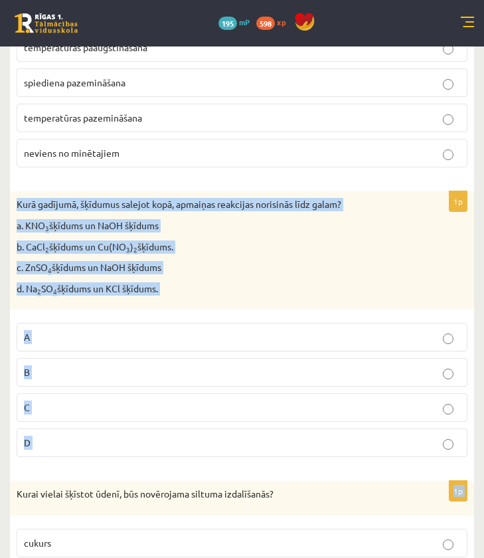
drag, startPoint x: 1, startPoint y: 179, endPoint x: 110, endPoint y: 448, distance: 290.1
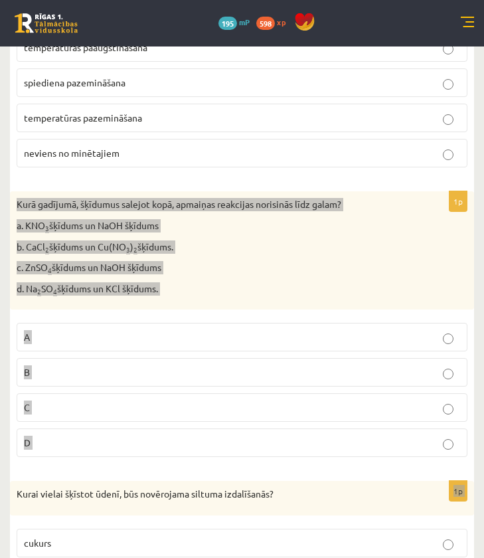
drag, startPoint x: 318, startPoint y: 29, endPoint x: 435, endPoint y: 225, distance: 227.7
click at [435, 225] on div "Kurā gadījumā, šķīdumus salejot kopā, apmaiņas reakcijas norisinās līdz galam? …" at bounding box center [242, 250] width 464 height 118
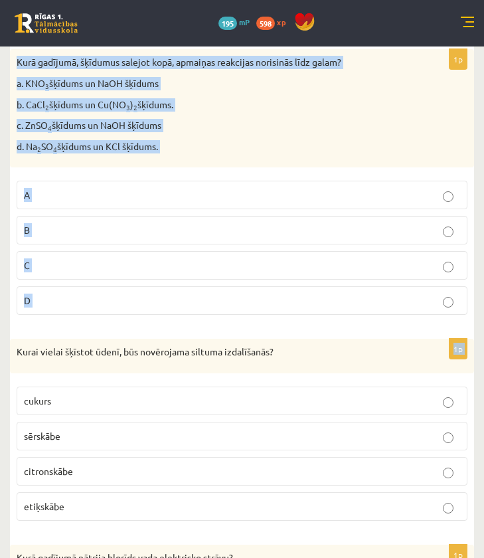
scroll to position [3790, 0]
click at [102, 259] on p "C" at bounding box center [242, 266] width 437 height 14
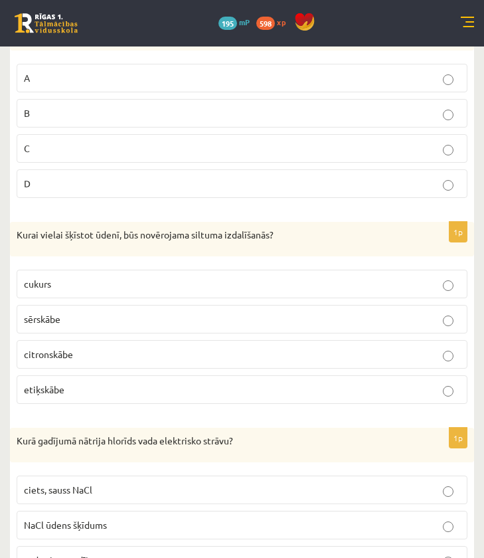
scroll to position [3907, 0]
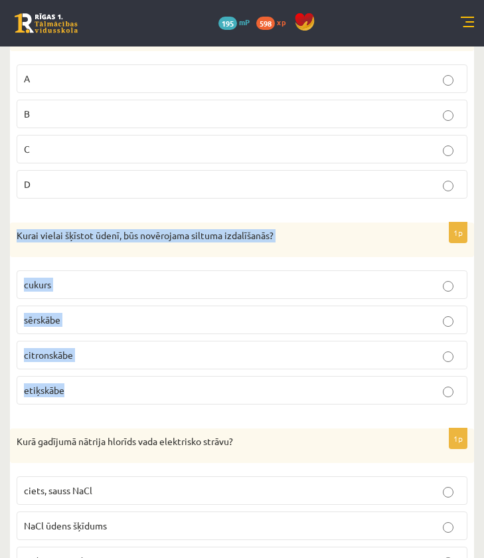
drag, startPoint x: 7, startPoint y: 214, endPoint x: 239, endPoint y: 380, distance: 285.8
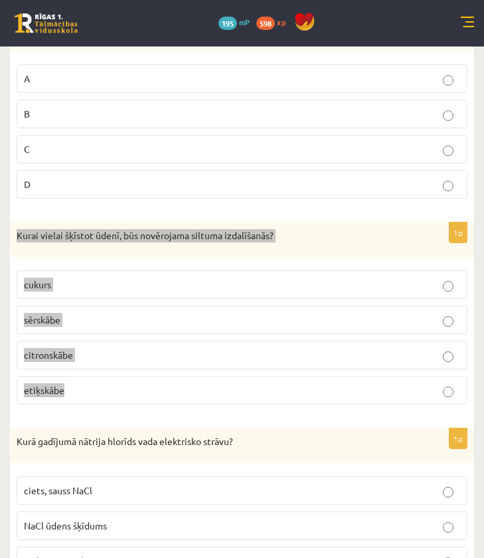
click at [191, 313] on p "sērskābe" at bounding box center [242, 320] width 437 height 14
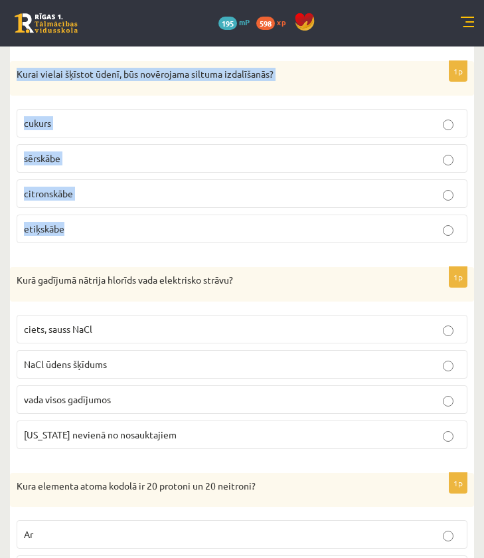
scroll to position [4084, 0]
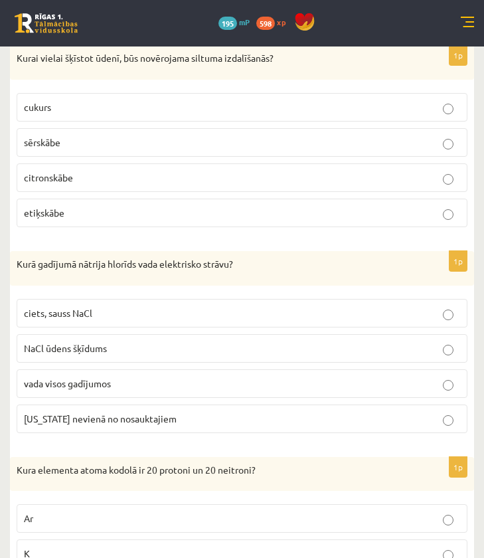
click at [58, 342] on span "NaCl ūdens šķīdums" at bounding box center [65, 348] width 83 height 12
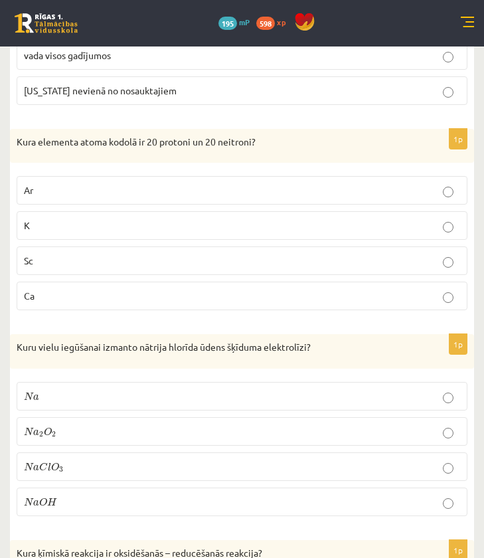
scroll to position [4412, 0]
click at [76, 282] on label "Ca" at bounding box center [242, 296] width 451 height 29
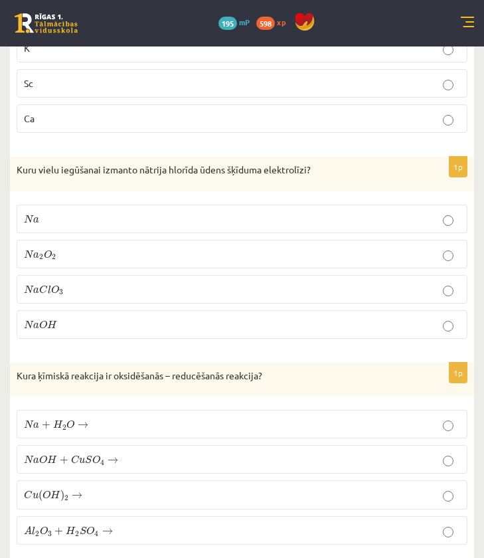
scroll to position [4630, 0]
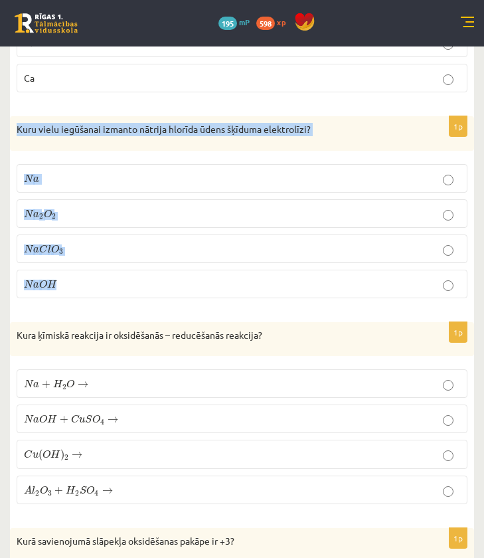
drag, startPoint x: 11, startPoint y: 105, endPoint x: 215, endPoint y: 278, distance: 266.8
click at [215, 278] on div "1p Kuru vielu iegūšanai izmanto nātrija hlorīda ūdens šķīduma elektrolīzi? N a …" at bounding box center [242, 212] width 464 height 193
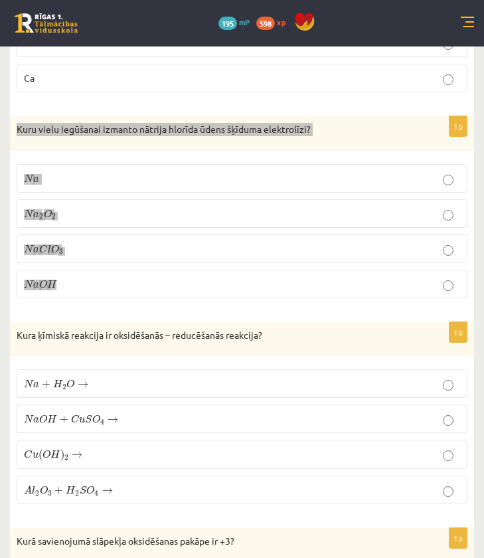
drag, startPoint x: 464, startPoint y: 51, endPoint x: 91, endPoint y: 260, distance: 428.1
click at [91, 277] on p "N a O H N a O H" at bounding box center [242, 284] width 437 height 14
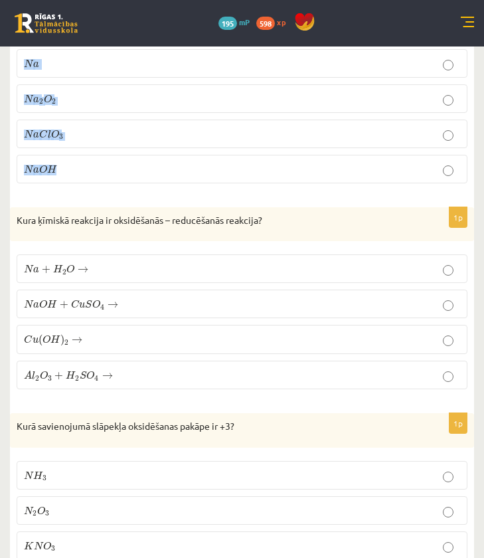
scroll to position [4773, 0]
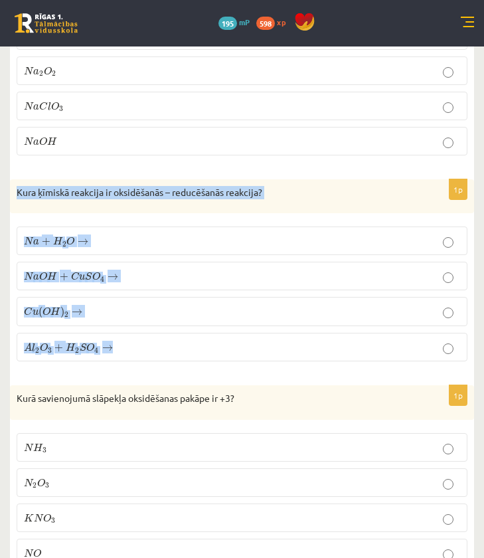
drag, startPoint x: 14, startPoint y: 169, endPoint x: 261, endPoint y: 328, distance: 293.8
click at [261, 328] on div "1p Kura ķīmiskā reakcija ir oksidēšanās – reducēšanās reakcija? N a + H 2 O → N…" at bounding box center [242, 275] width 464 height 193
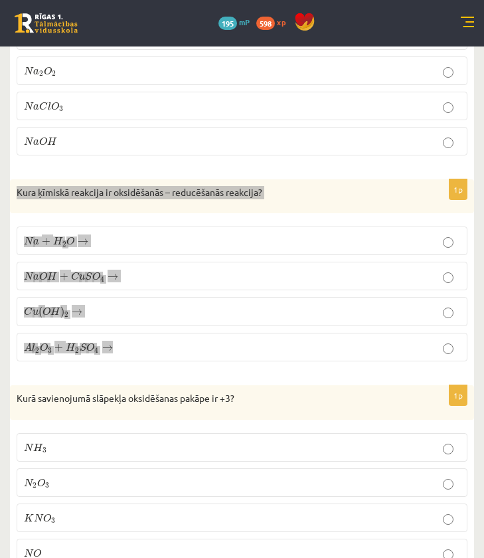
click at [144, 227] on label "N a + H 2 O → N a + H 2 O →" at bounding box center [242, 241] width 451 height 29
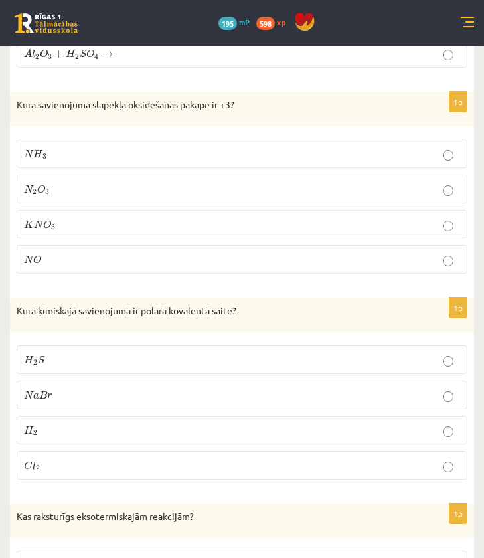
scroll to position [5066, 0]
drag, startPoint x: 17, startPoint y: 84, endPoint x: 314, endPoint y: 70, distance: 298.0
click at [315, 92] on div "Kurā savienojumā slāpekļa oksidēšanas pakāpe ir +3?" at bounding box center [242, 109] width 464 height 35
click at [262, 148] on p "N H 3 N H 3" at bounding box center [242, 155] width 437 height 14
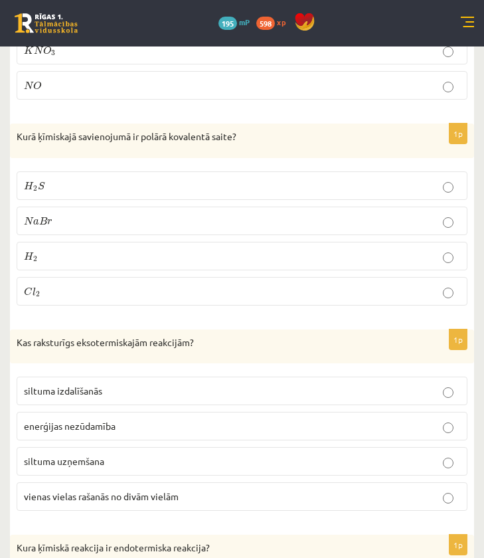
scroll to position [5242, 0]
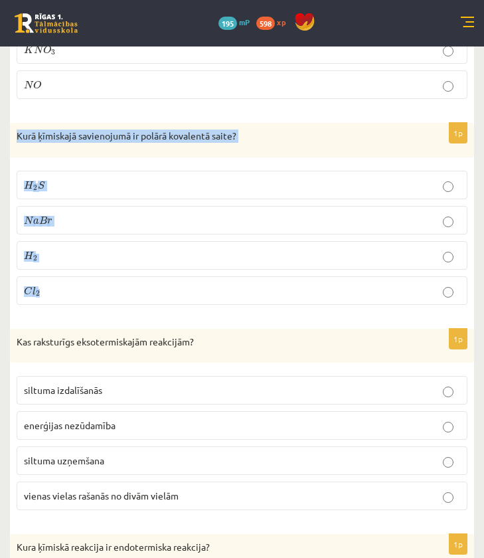
drag, startPoint x: 10, startPoint y: 112, endPoint x: 223, endPoint y: 279, distance: 271.2
click at [223, 279] on div "1p Kurā ķīmiskajā savienojumā ir polārā kovalentā saite? H 2 S H 2 S N a B r N …" at bounding box center [242, 219] width 464 height 193
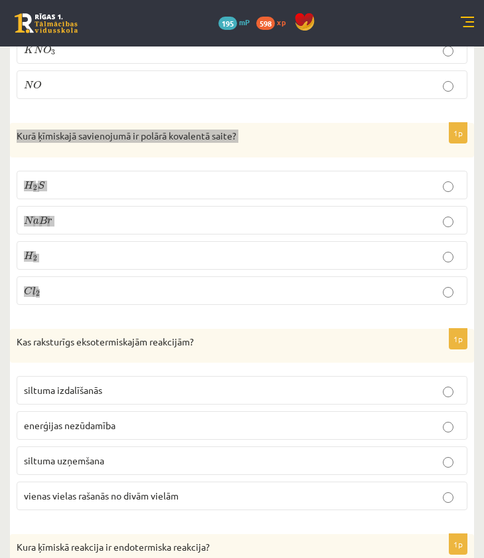
drag, startPoint x: 473, startPoint y: 537, endPoint x: 457, endPoint y: 159, distance: 377.8
click at [457, 178] on p "H 2 S H 2 S" at bounding box center [242, 185] width 437 height 14
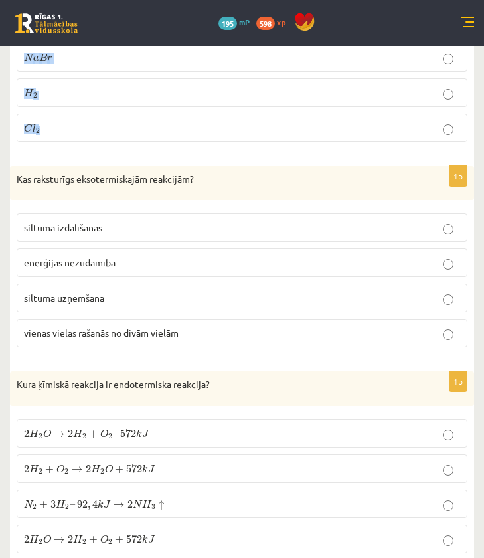
scroll to position [5416, 0]
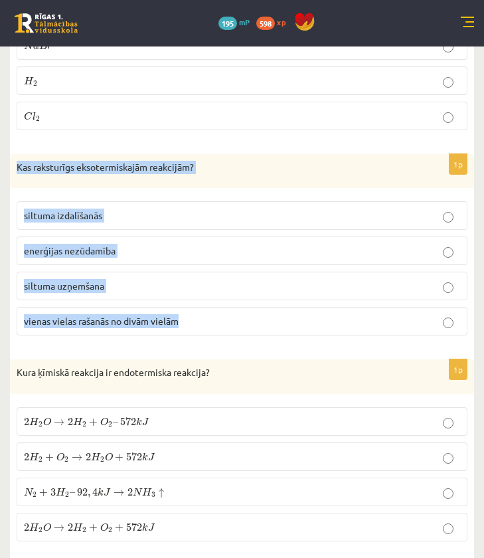
drag, startPoint x: 17, startPoint y: 144, endPoint x: 155, endPoint y: 314, distance: 219.2
click at [155, 313] on div "1p Kas raksturīgs eksotermiskajām reakcijām? siltuma izdalīšanās enerģijas nezū…" at bounding box center [242, 250] width 464 height 193
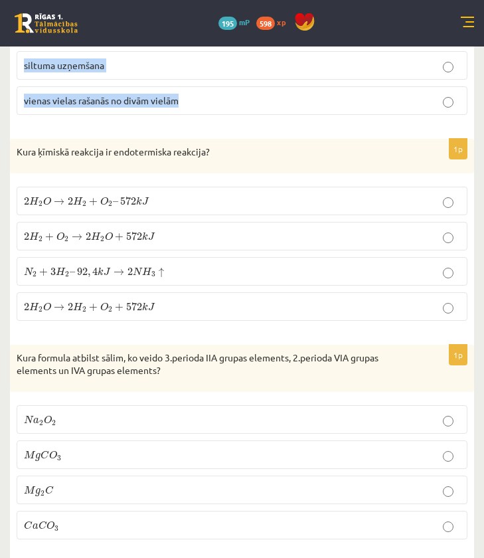
scroll to position [5600, 0]
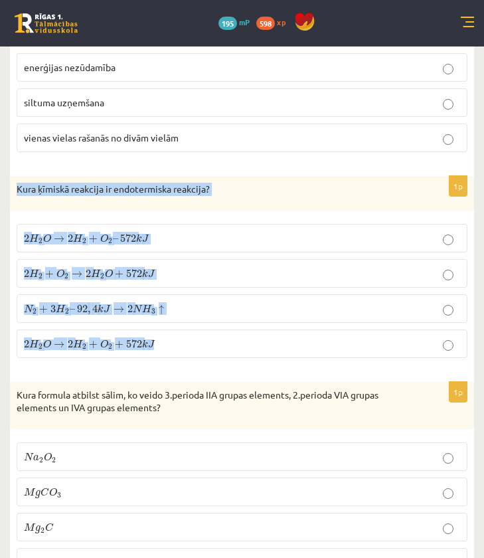
drag, startPoint x: 13, startPoint y: 163, endPoint x: 191, endPoint y: 332, distance: 245.8
click at [191, 333] on div "1p Kura ķīmiskā reakcija ir endotermiska reakcija? 2 H 2 O → 2 H 2 + O 2 – 572 …" at bounding box center [242, 272] width 464 height 193
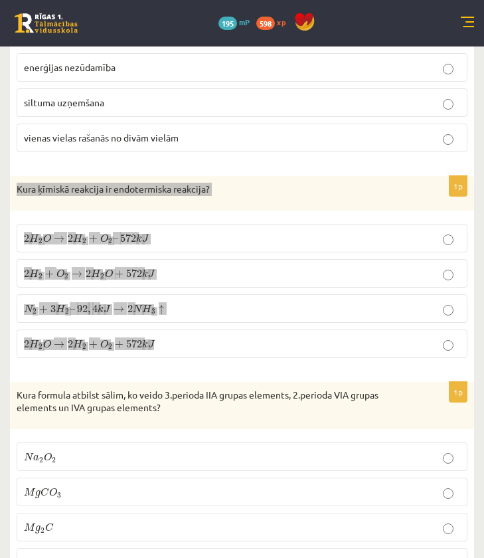
drag, startPoint x: 478, startPoint y: 555, endPoint x: 274, endPoint y: 318, distance: 312.4
click at [274, 337] on p "2 H 2 O → 2 H 2 + O 2 + 572 k J 2 H 2 O → 2 H 2 + O 2 + 572 k J" at bounding box center [242, 344] width 437 height 14
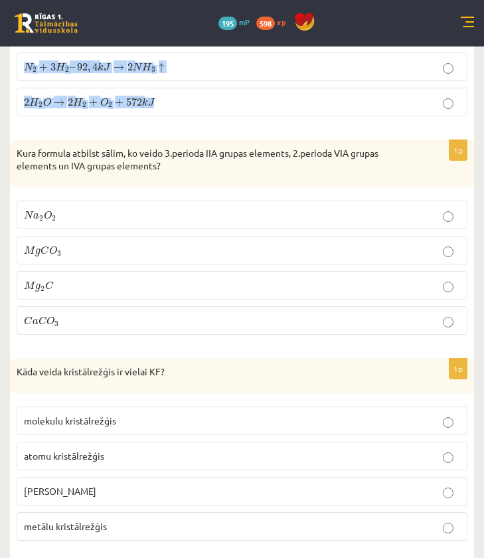
scroll to position [5844, 0]
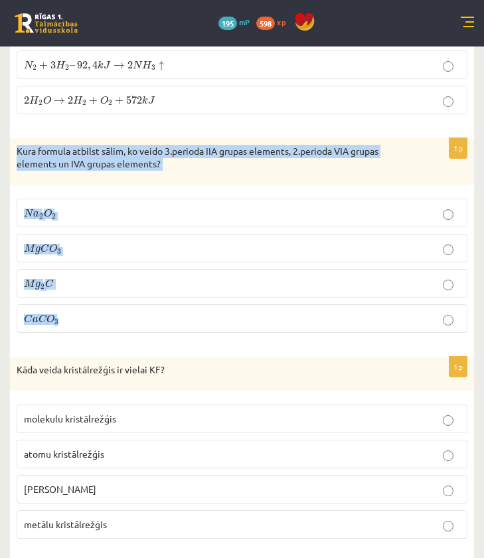
drag, startPoint x: 19, startPoint y: 123, endPoint x: 391, endPoint y: 301, distance: 413.1
click at [391, 301] on div "1p Kura formula atbilst sālim, ko veido 3.perioda IIA grupas elements, 2.period…" at bounding box center [242, 240] width 464 height 205
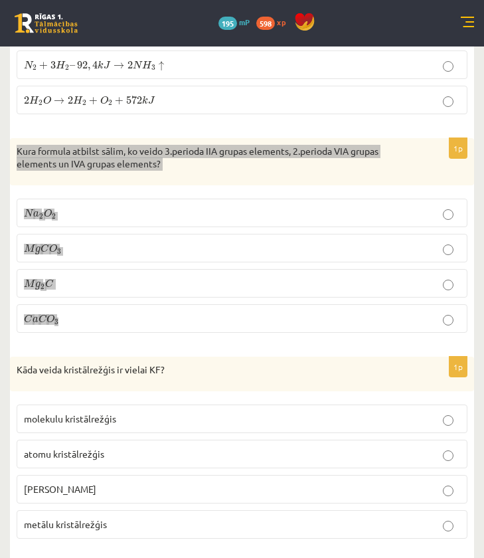
click at [215, 241] on p "M g C O 3 M g C O 3" at bounding box center [242, 248] width 437 height 14
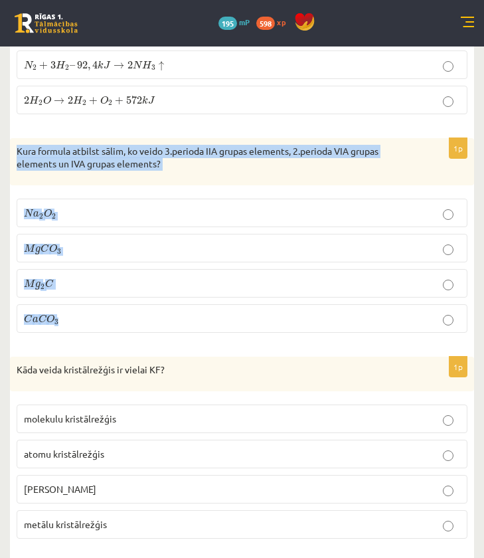
click at [106, 312] on p "C a C O 3 C a C O 3" at bounding box center [242, 319] width 437 height 14
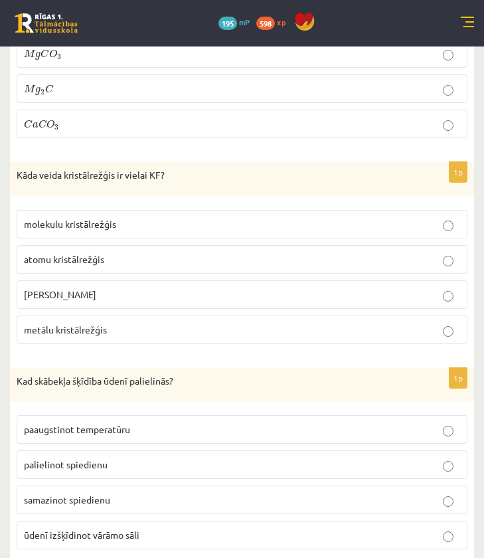
scroll to position [6038, 0]
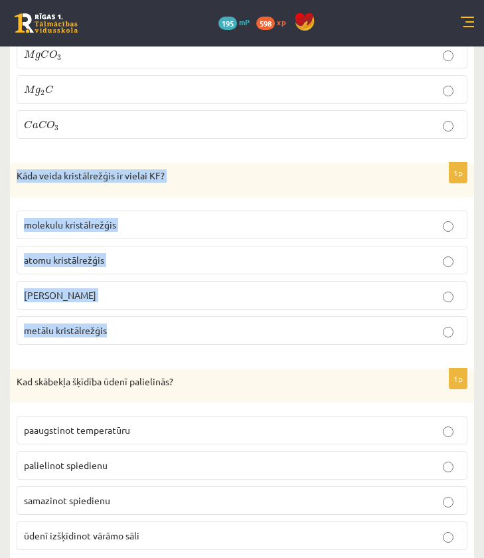
drag, startPoint x: 13, startPoint y: 148, endPoint x: 230, endPoint y: 309, distance: 270.7
click at [230, 309] on div "1p Kāda veida kristālrežģis ir vielai KF? molekulu kristālrežģis atomu kristālr…" at bounding box center [242, 259] width 464 height 193
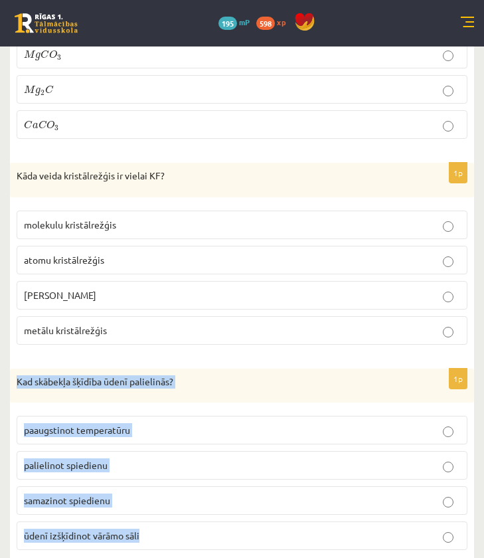
drag, startPoint x: 14, startPoint y: 354, endPoint x: 278, endPoint y: 532, distance: 318.8
click at [278, 532] on div "1p Kad skābekļa šķīdība ūdenī palielinās? paaugstinot temperatūru palielinot sp…" at bounding box center [242, 465] width 464 height 193
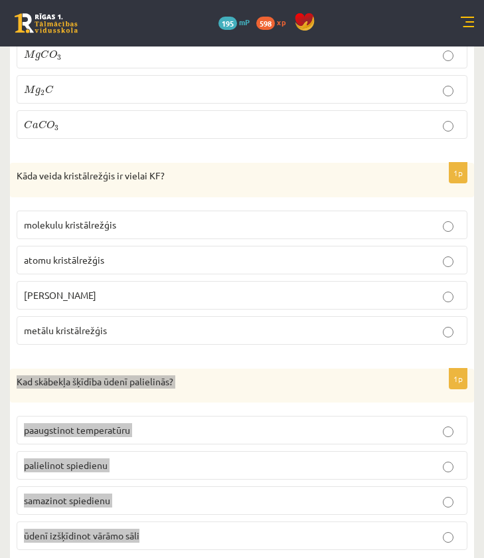
click at [243, 494] on p "samazinot spiedienu" at bounding box center [242, 501] width 437 height 14
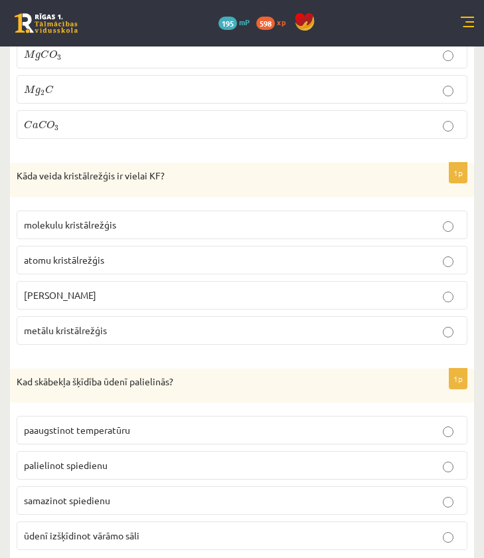
click at [246, 459] on p "palielinot spiedienu" at bounding box center [242, 466] width 437 height 14
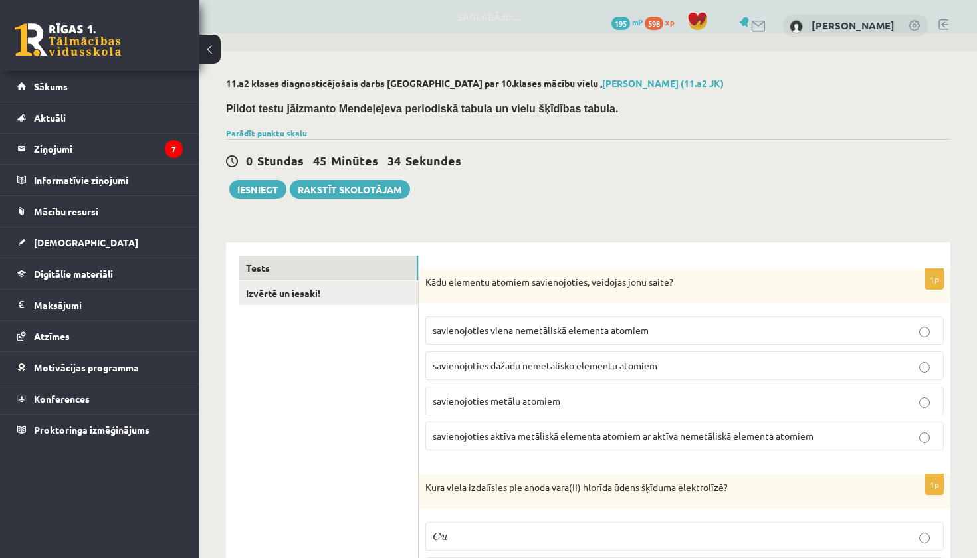
scroll to position [0, 0]
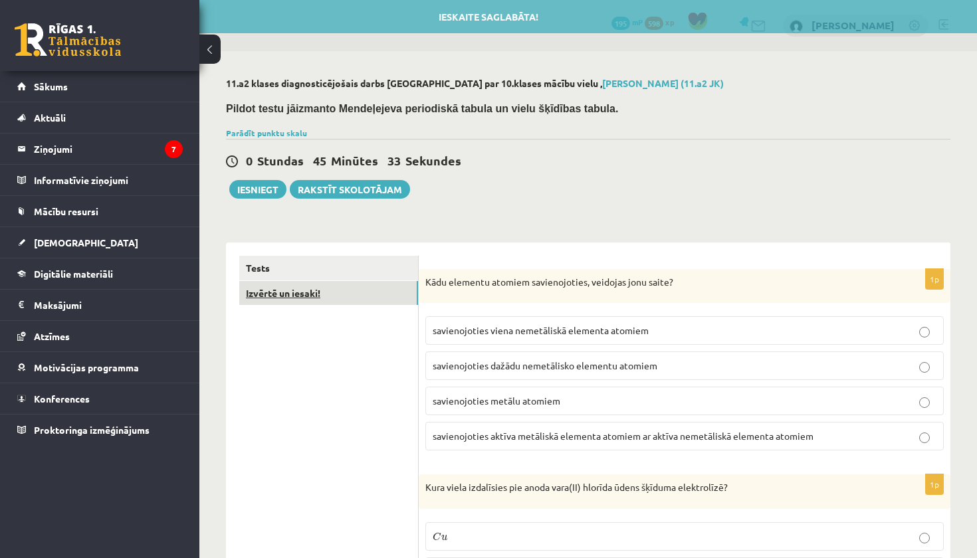
click at [302, 296] on link "Izvērtē un iesaki!" at bounding box center [328, 293] width 179 height 25
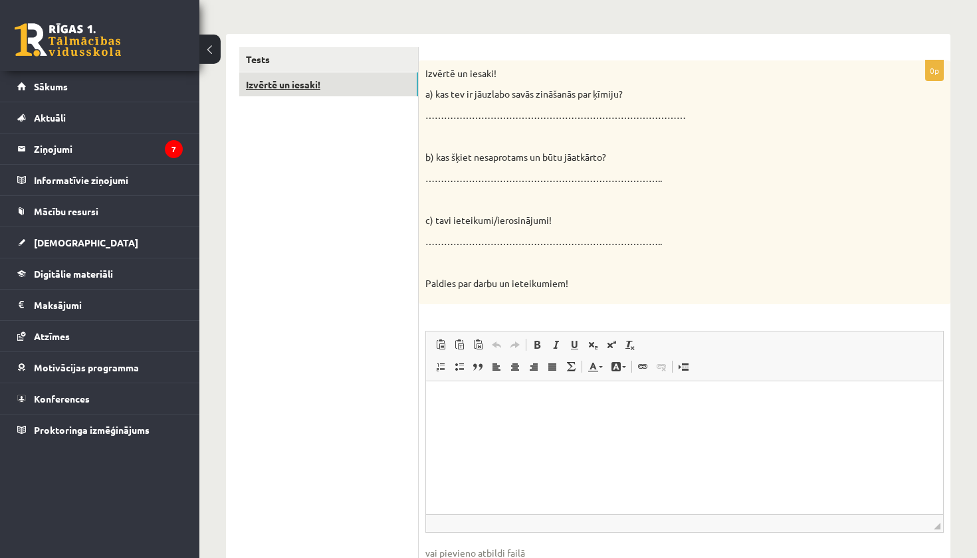
scroll to position [273, 0]
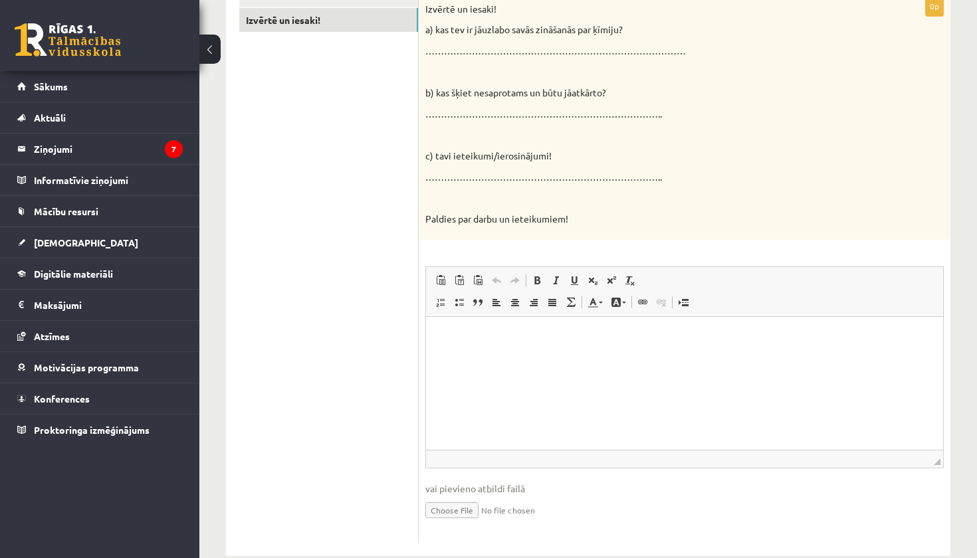
click at [492, 339] on p "Rich Text Editor, wiswyg-editor-user-answer-47024830010340" at bounding box center [684, 337] width 490 height 14
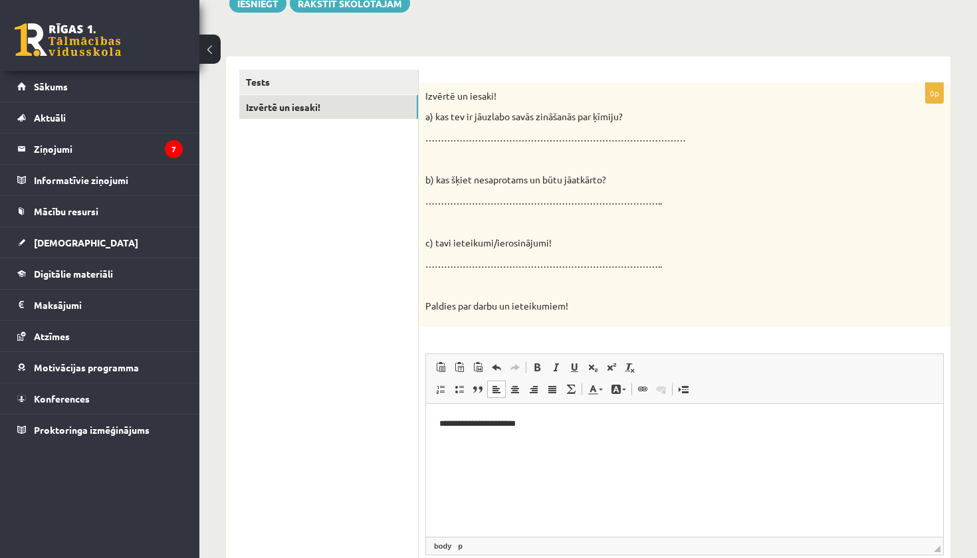
scroll to position [199, 0]
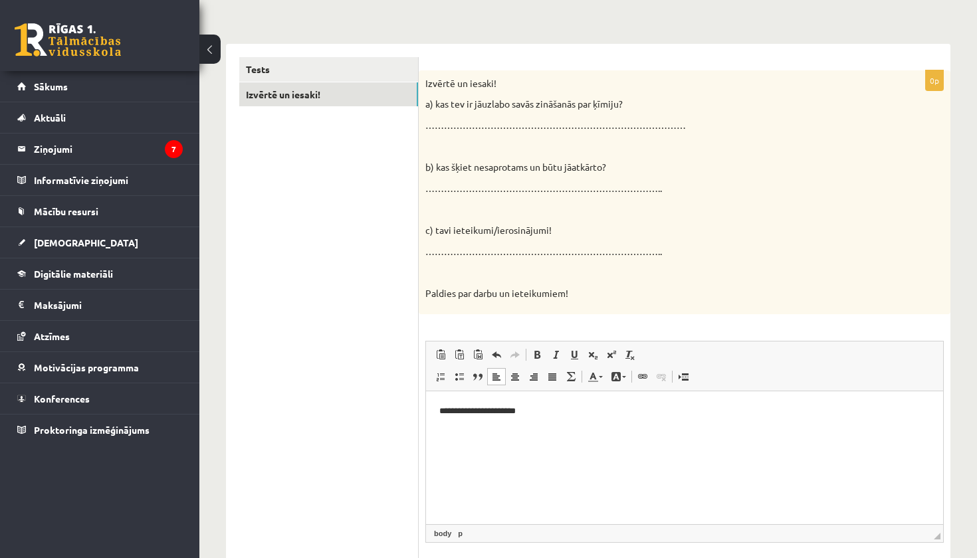
click at [504, 415] on p "**********" at bounding box center [684, 411] width 490 height 13
click at [558, 420] on html "**********" at bounding box center [684, 411] width 517 height 40
click at [688, 452] on p "**********" at bounding box center [684, 455] width 490 height 13
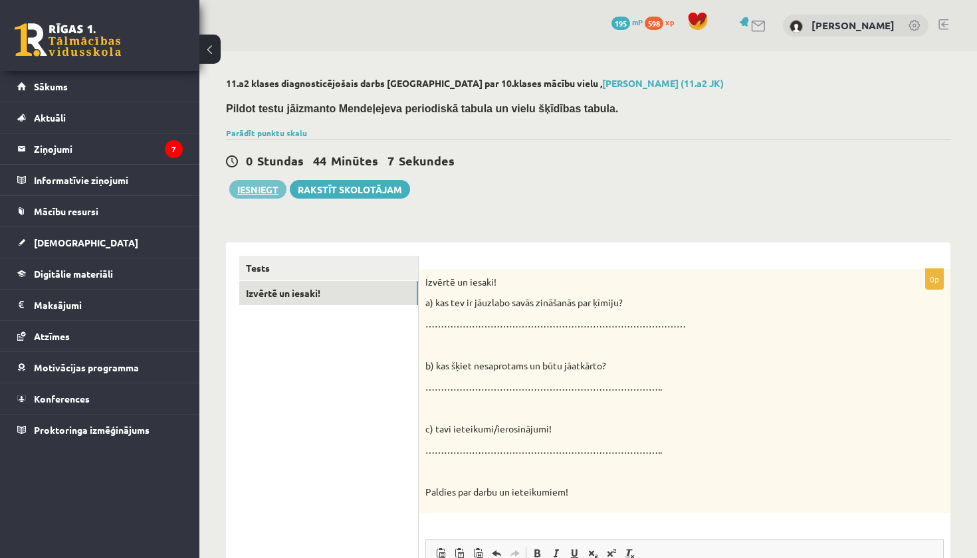
scroll to position [0, 0]
click at [255, 189] on button "Iesniegt" at bounding box center [257, 189] width 57 height 19
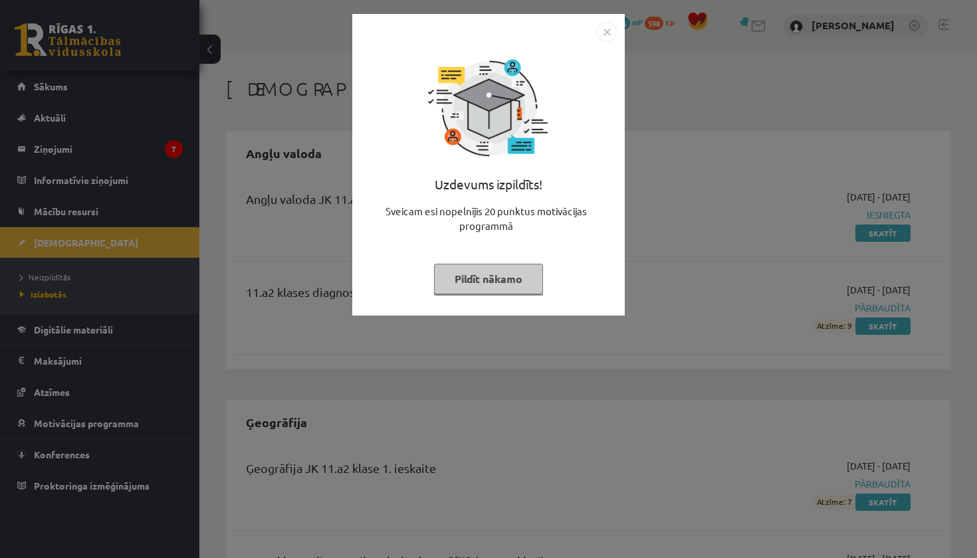
click at [492, 276] on button "Pildīt nākamo" at bounding box center [488, 279] width 109 height 31
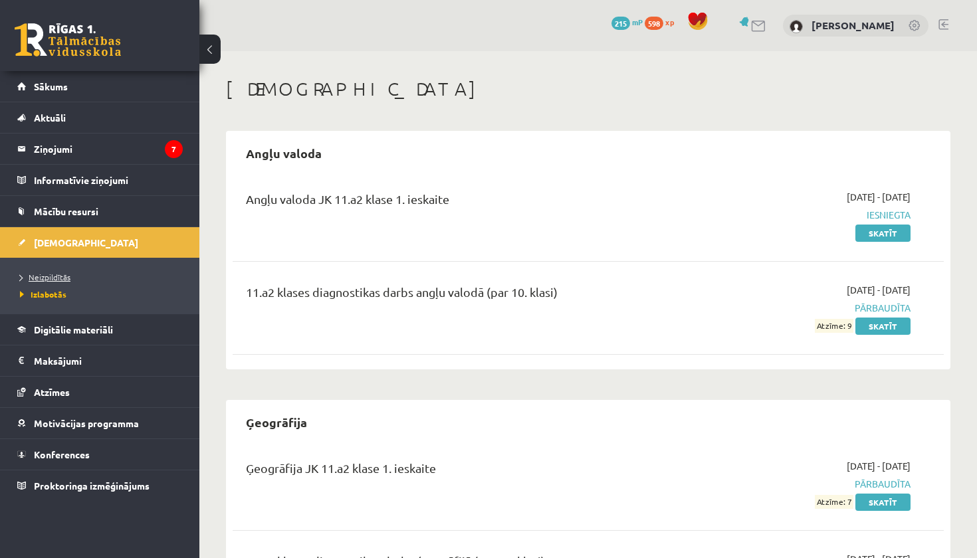
click at [55, 272] on link "Neizpildītās" at bounding box center [103, 277] width 166 height 12
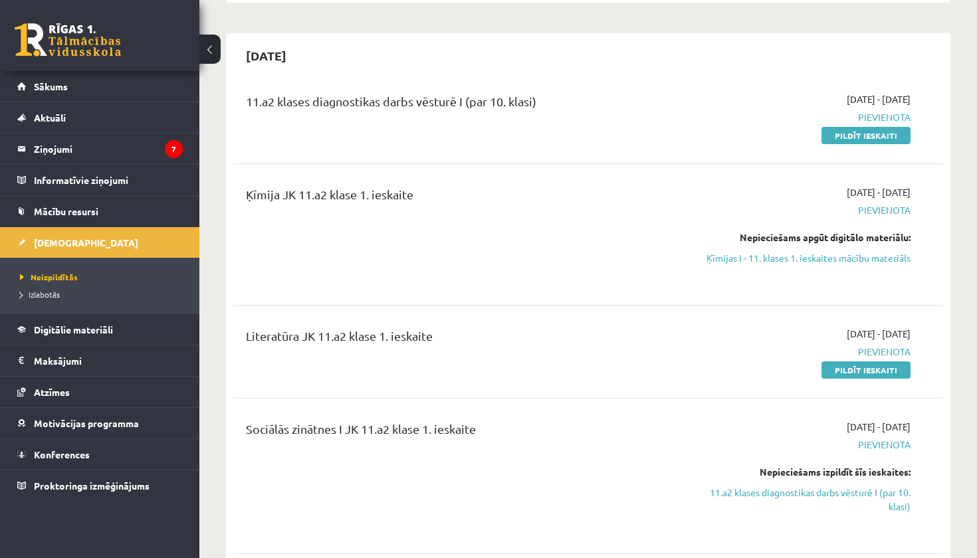
scroll to position [346, 0]
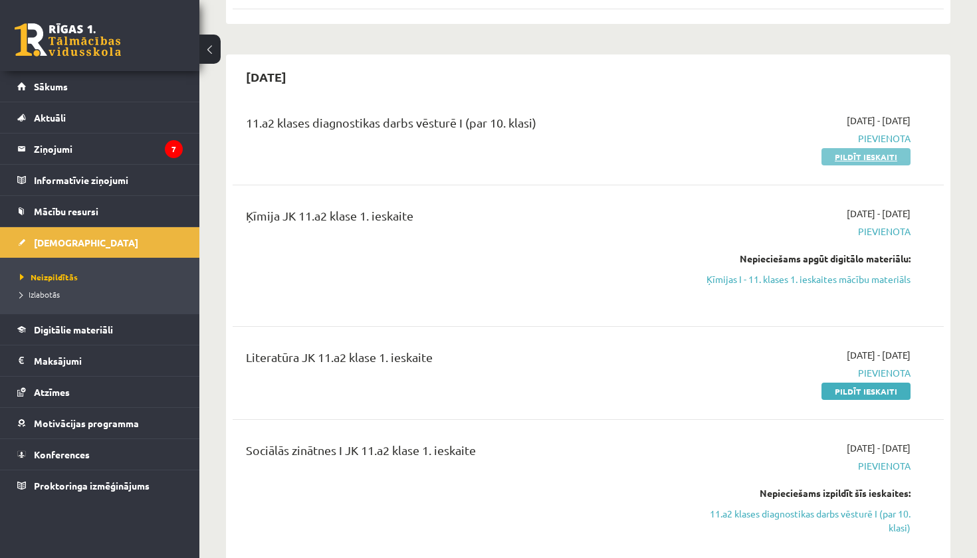
click at [880, 154] on link "Pildīt ieskaiti" at bounding box center [865, 156] width 89 height 17
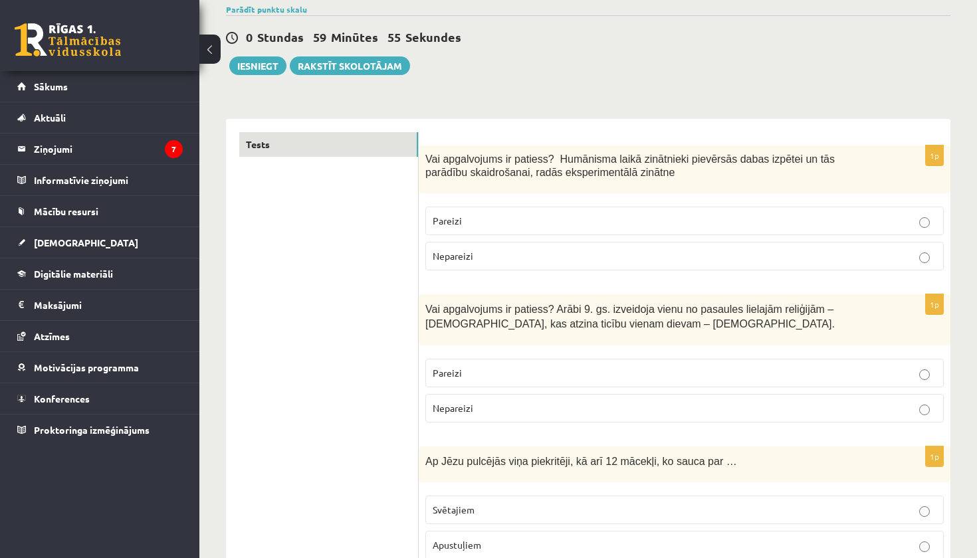
scroll to position [108, 0]
click at [537, 215] on p "Pareizi" at bounding box center [685, 220] width 504 height 14
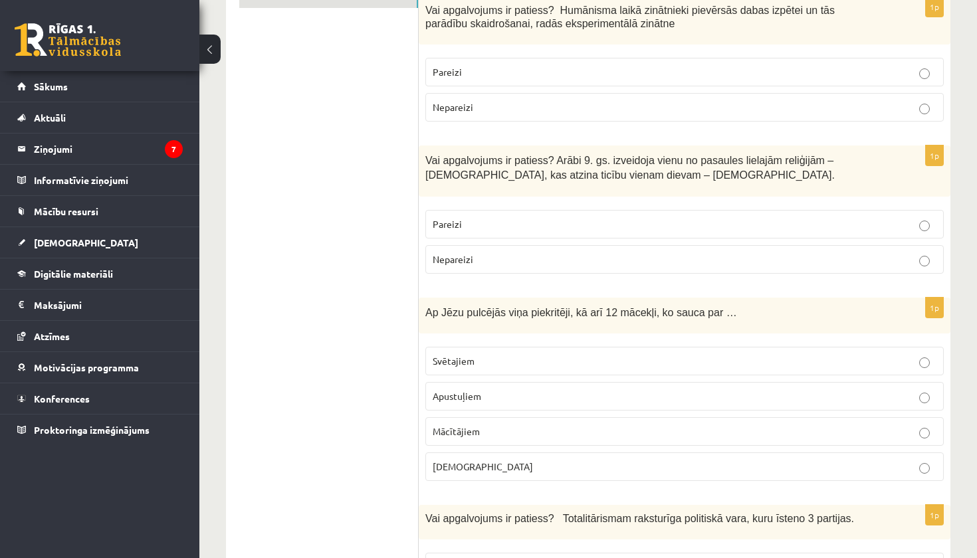
scroll to position [261, 0]
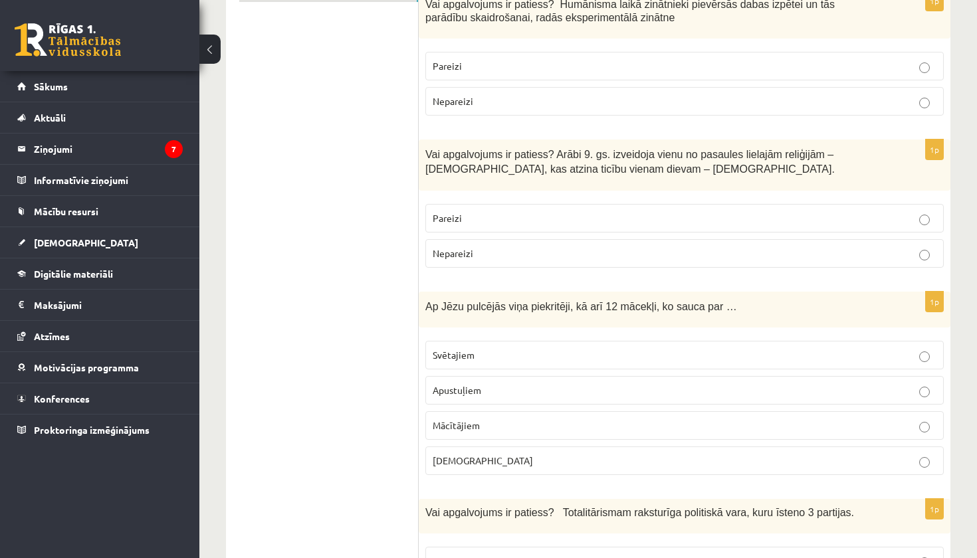
click at [502, 222] on p "Pareizi" at bounding box center [685, 218] width 504 height 14
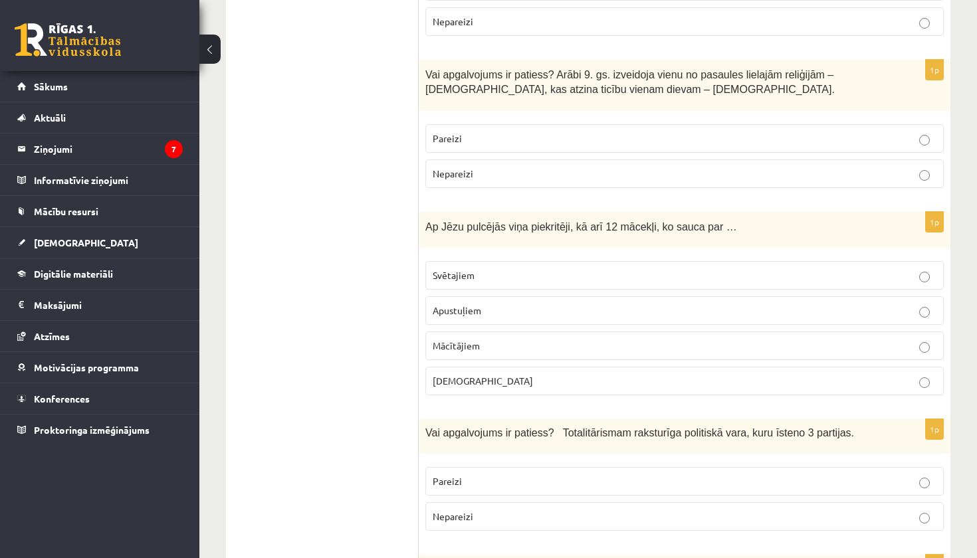
scroll to position [342, 0]
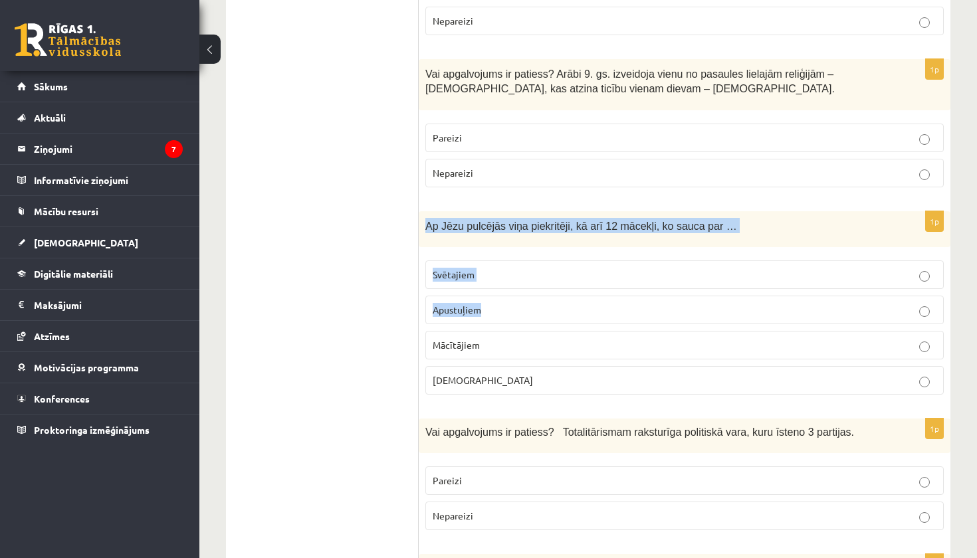
drag, startPoint x: 423, startPoint y: 225, endPoint x: 639, endPoint y: 328, distance: 239.0
click at [639, 328] on div "1p Ap Jēzu pulcējās viņa piekritēji, kā arī 12 mācekļi, ko sauca par … Svētajie…" at bounding box center [685, 308] width 532 height 195
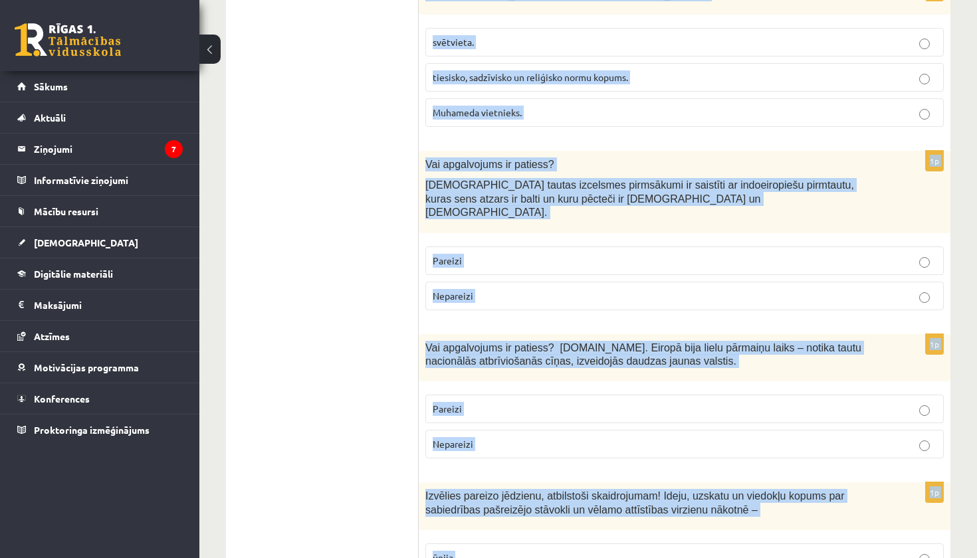
scroll to position [4528, 0]
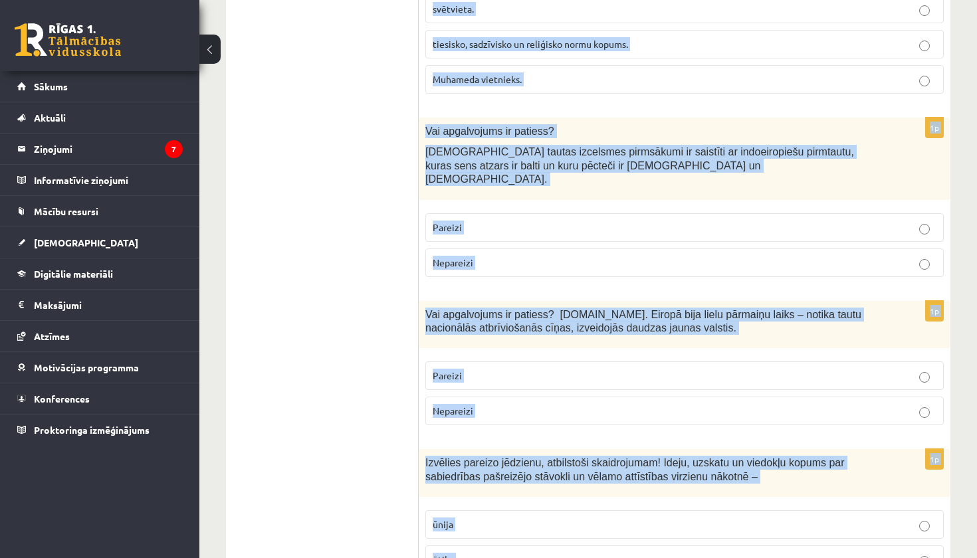
drag, startPoint x: 425, startPoint y: 264, endPoint x: 759, endPoint y: 558, distance: 444.5
copy form "Lor ipsumdolors am consect? Adipiscin elits doeiusmodt incididun utlab etdolor …"
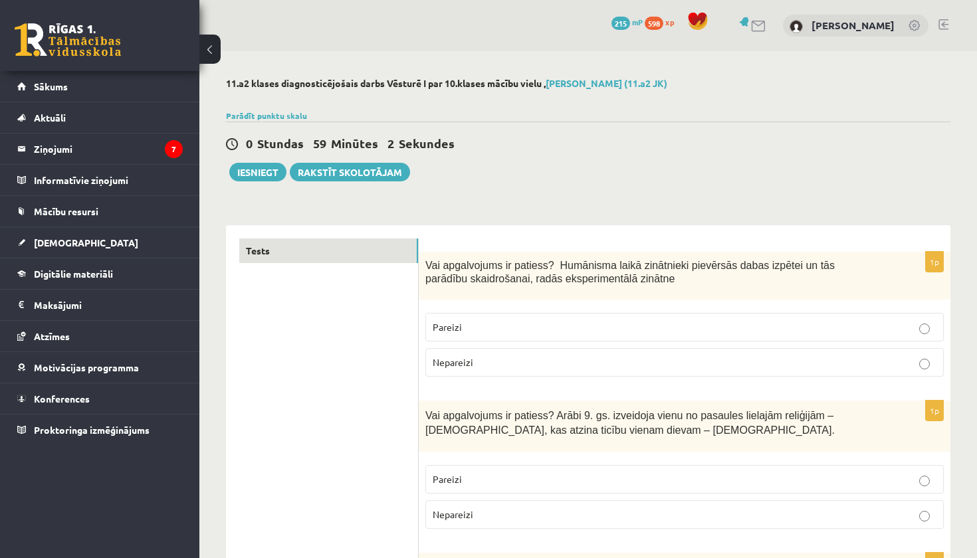
scroll to position [0, 0]
click at [809, 161] on div "0 Stundas 59 Minūtes 2 Sekundes Ieskaite saglabāta! Iesniegt Rakstīt skolotājam" at bounding box center [588, 152] width 724 height 60
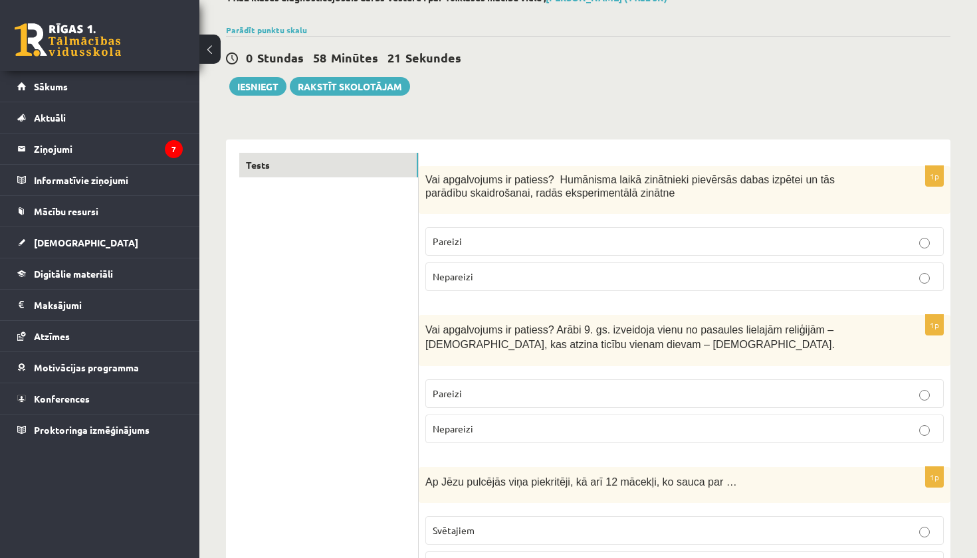
scroll to position [122, 0]
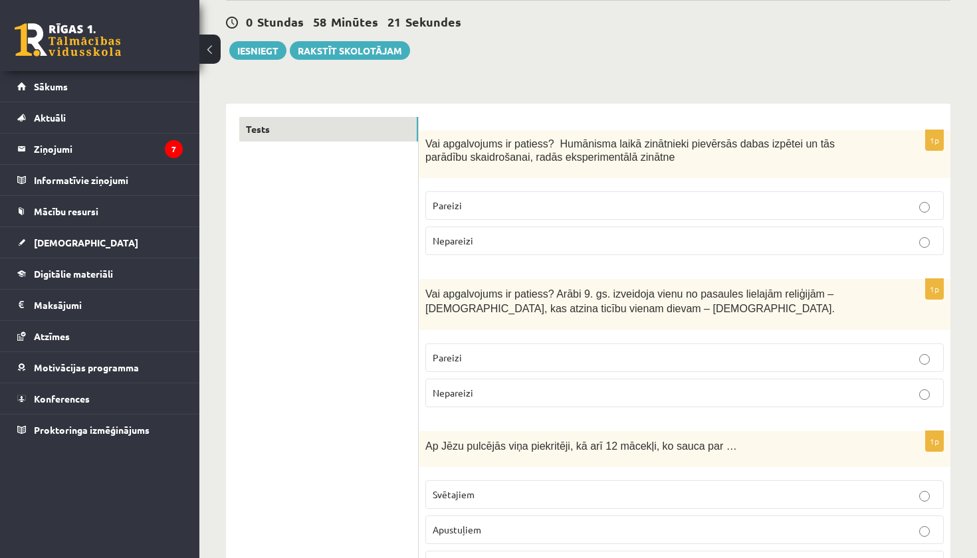
click at [563, 397] on p "Nepareizi" at bounding box center [685, 393] width 504 height 14
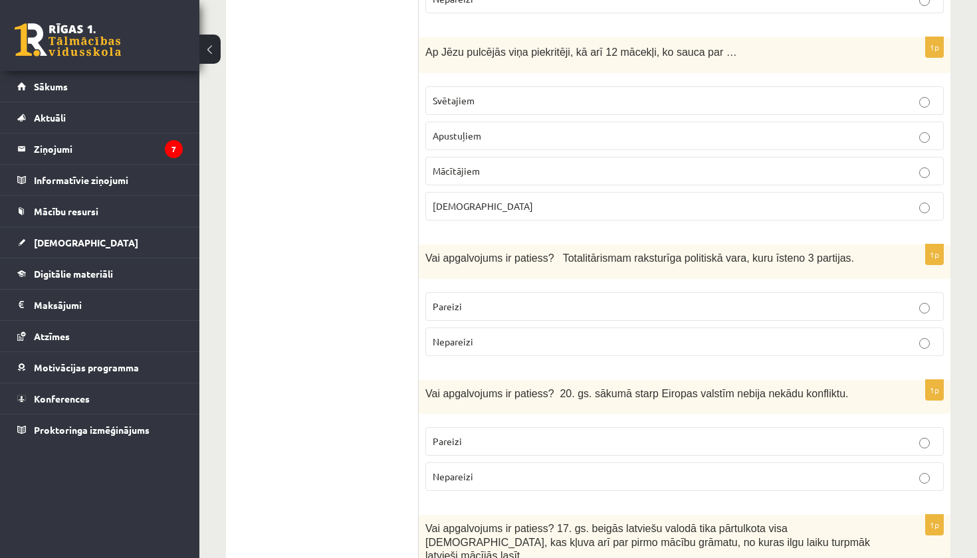
scroll to position [518, 0]
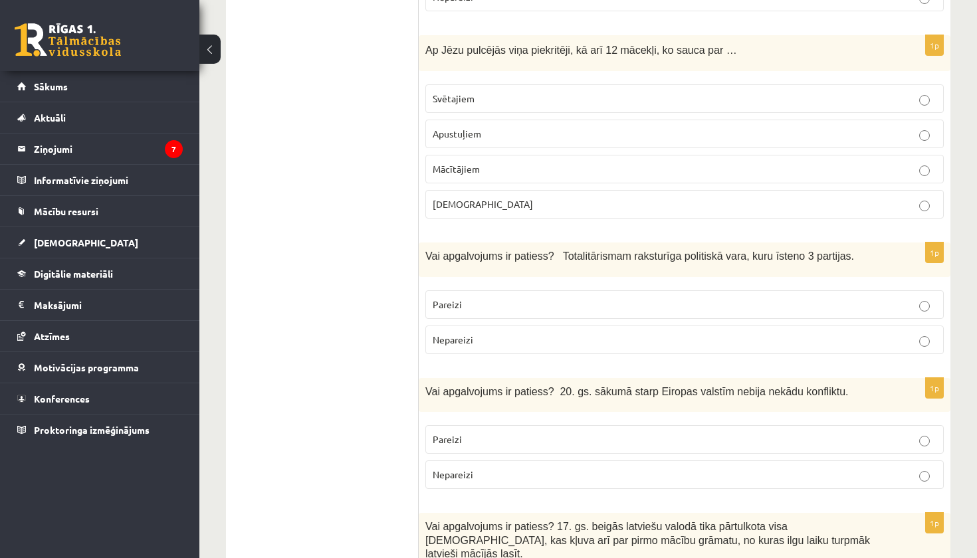
click at [490, 141] on label "Apustuļiem" at bounding box center [684, 134] width 518 height 29
click at [508, 342] on p "Nepareizi" at bounding box center [685, 340] width 504 height 14
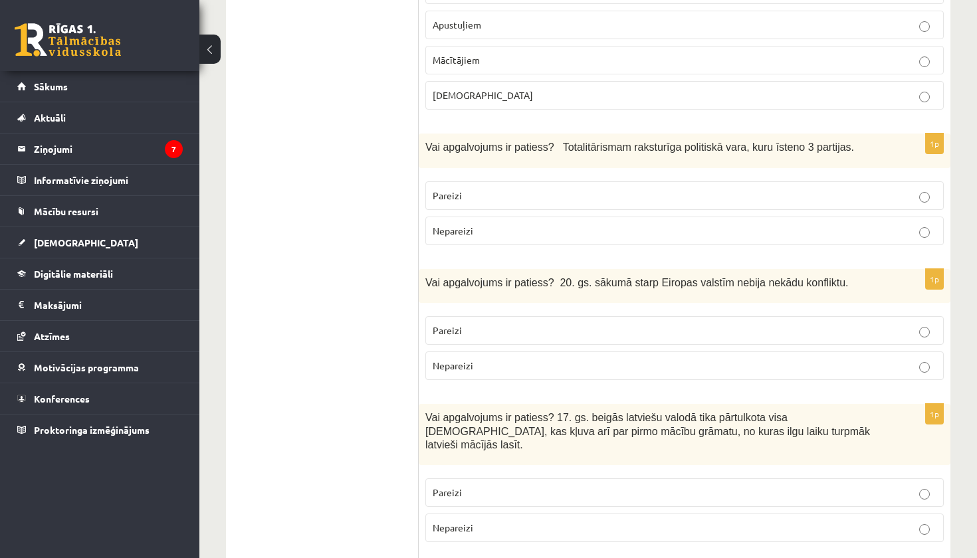
scroll to position [639, 0]
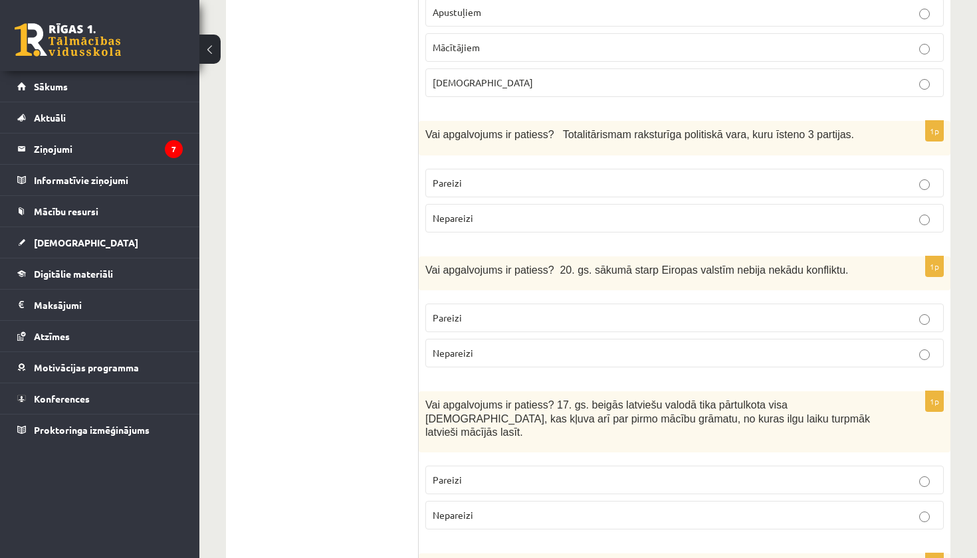
click at [544, 318] on p "Pareizi" at bounding box center [685, 318] width 504 height 14
click at [579, 356] on p "Nepareizi" at bounding box center [685, 353] width 504 height 14
click at [617, 192] on label "Pareizi" at bounding box center [684, 183] width 518 height 29
click at [592, 211] on p "Nepareizi" at bounding box center [685, 218] width 504 height 14
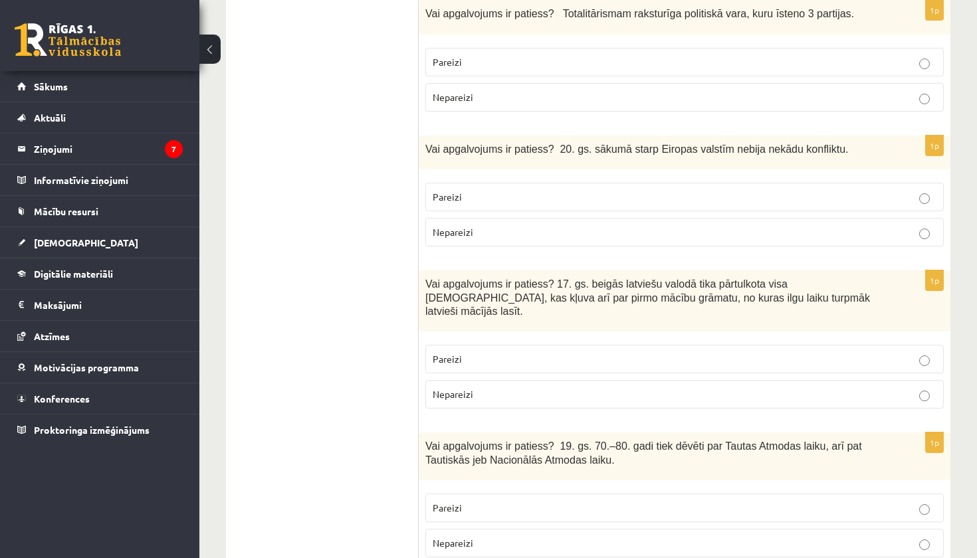
scroll to position [779, 0]
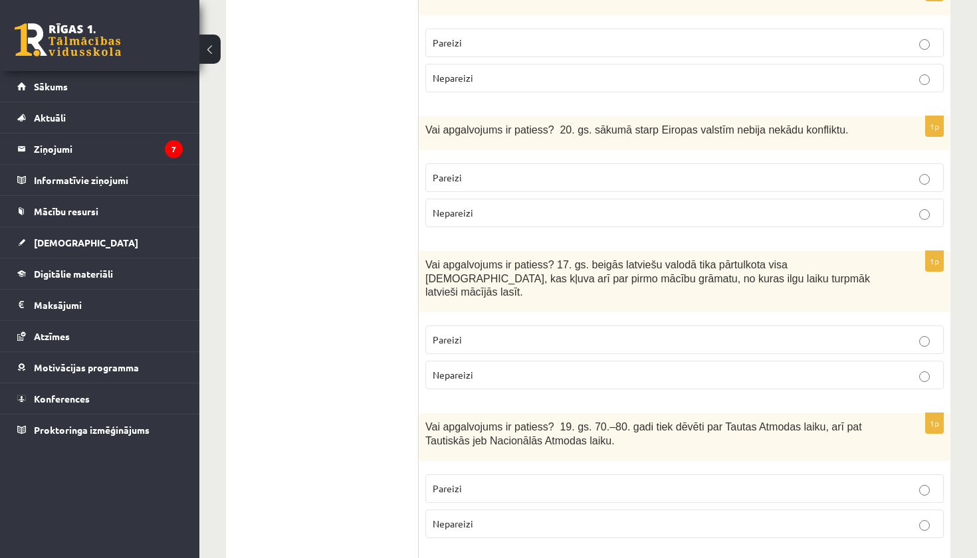
click at [677, 333] on p "Pareizi" at bounding box center [685, 340] width 504 height 14
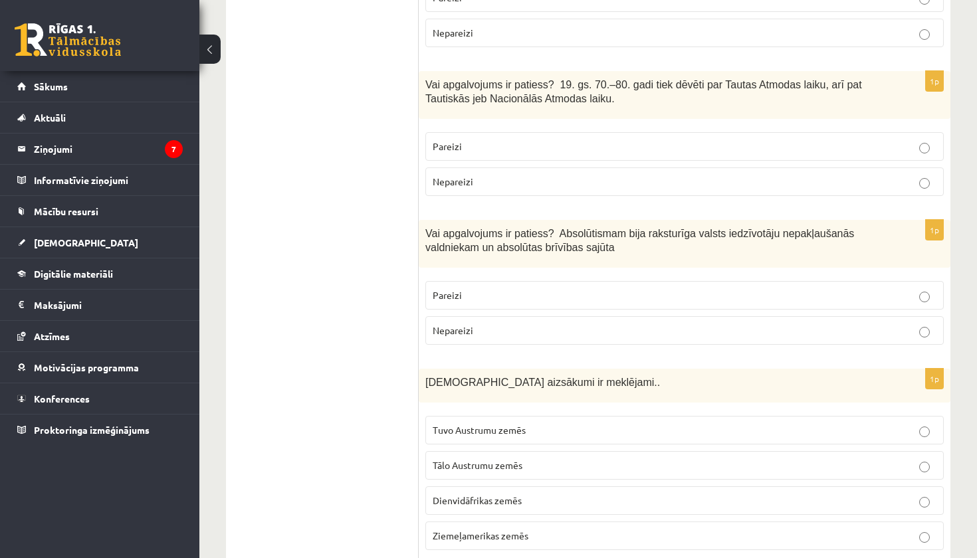
scroll to position [1122, 0]
click at [823, 324] on p "Nepareizi" at bounding box center [685, 331] width 504 height 14
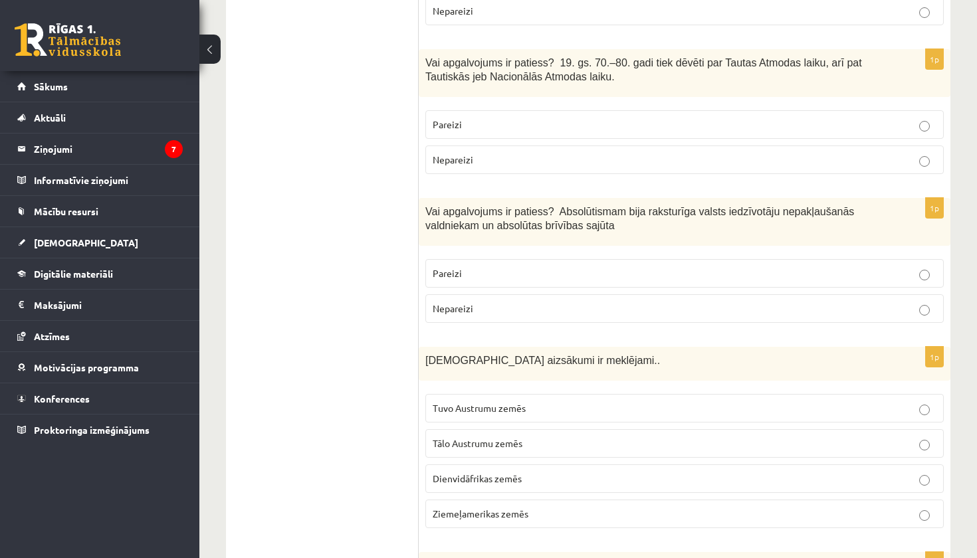
scroll to position [1092, 0]
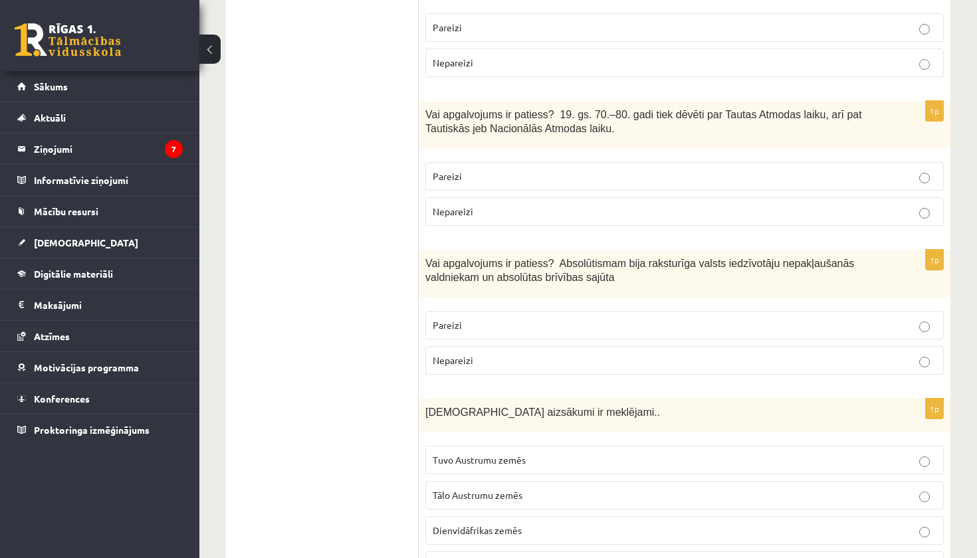
click at [593, 173] on label "Pareizi" at bounding box center [684, 176] width 518 height 29
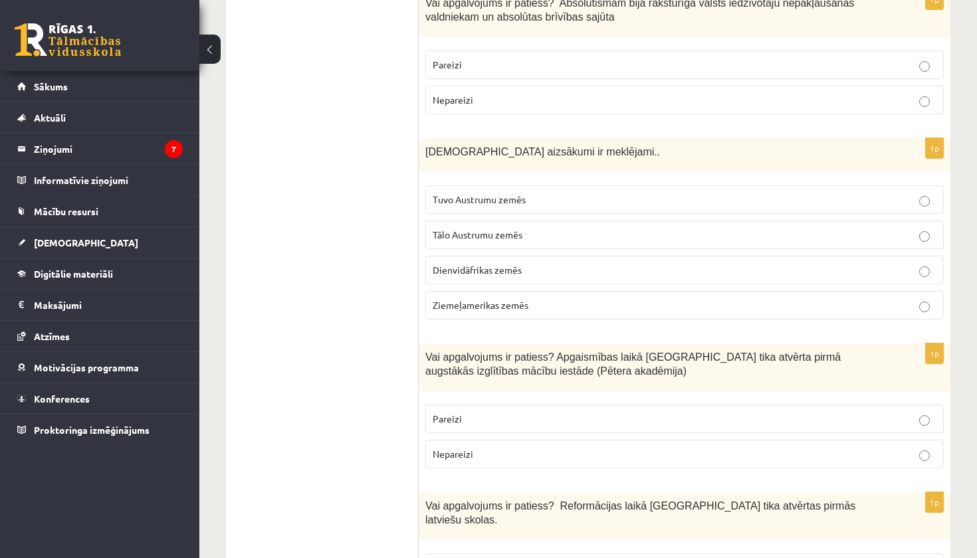
scroll to position [1354, 0]
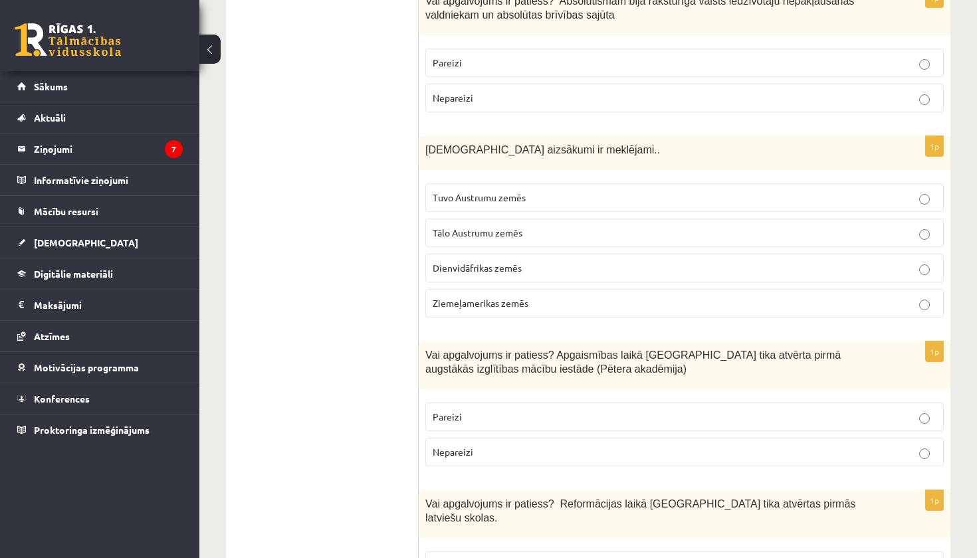
click at [591, 191] on p "Tuvo Austrumu zemēs" at bounding box center [685, 198] width 504 height 14
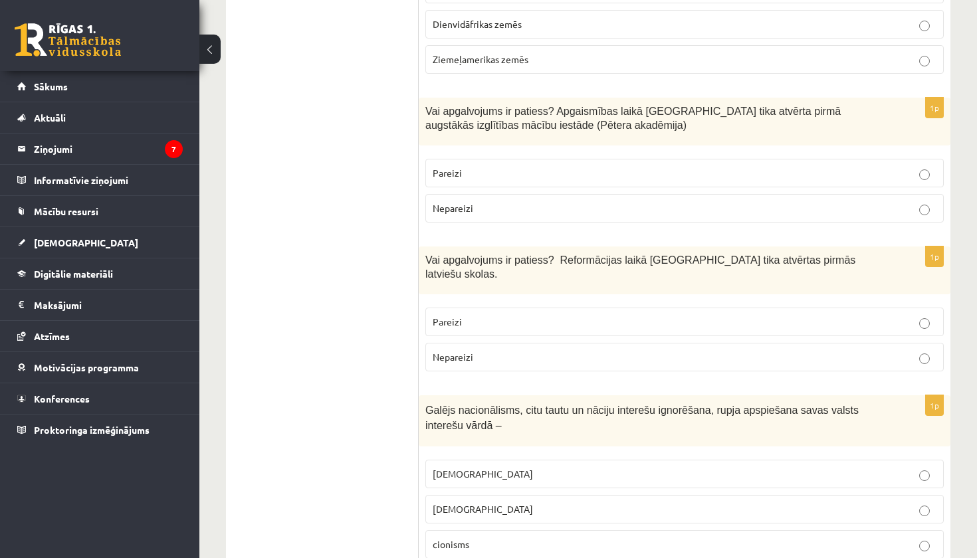
scroll to position [1589, 0]
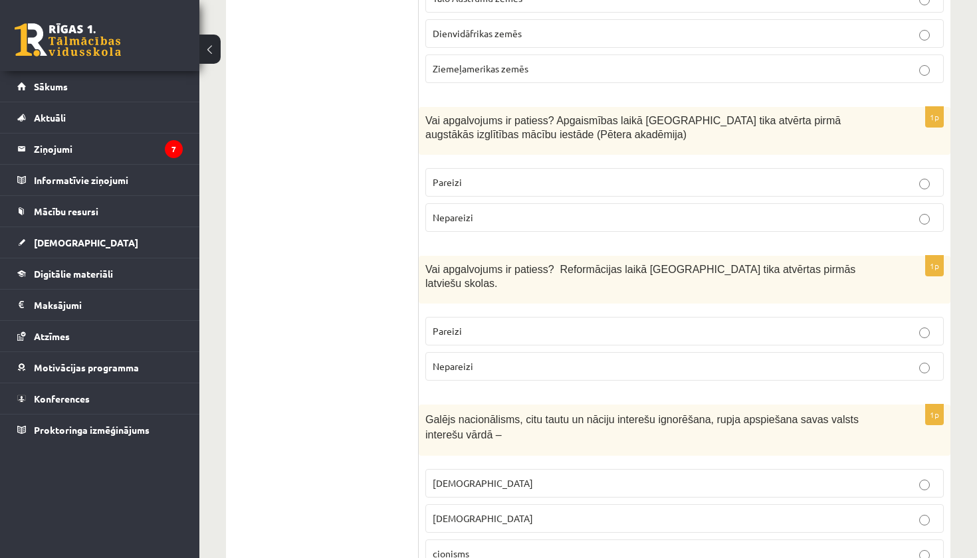
click at [496, 175] on p "Pareizi" at bounding box center [685, 182] width 504 height 14
click at [571, 324] on p "Pareizi" at bounding box center [685, 331] width 504 height 14
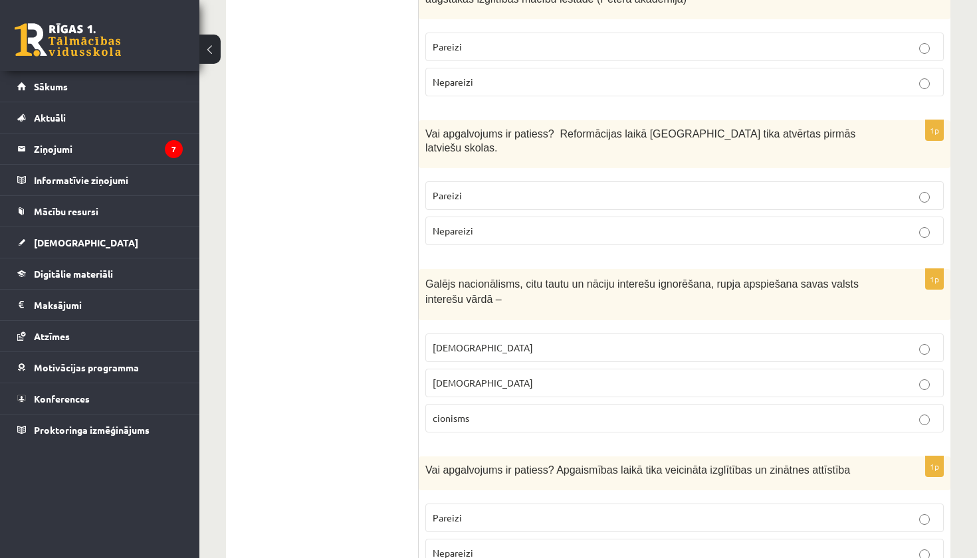
scroll to position [1726, 0]
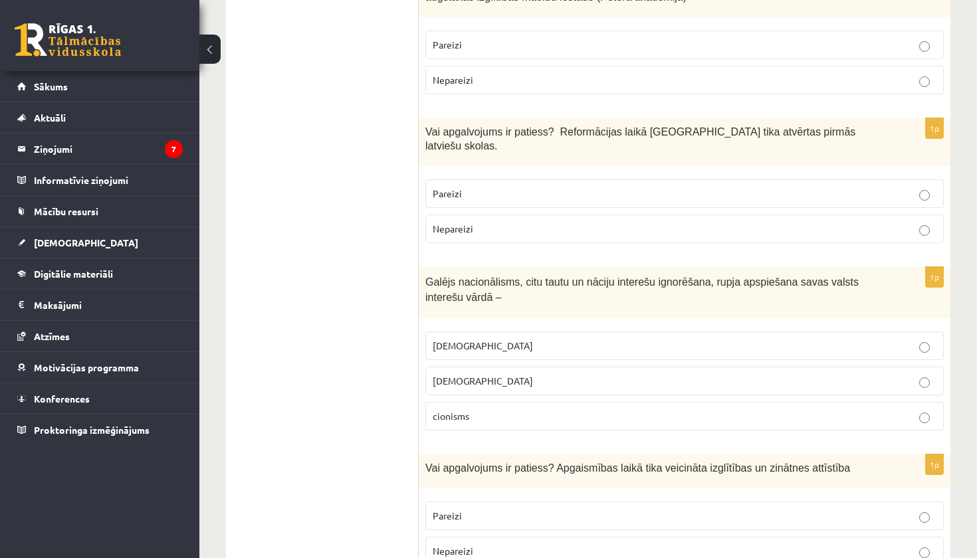
click at [548, 374] on p "[DEMOGRAPHIC_DATA]" at bounding box center [685, 381] width 504 height 14
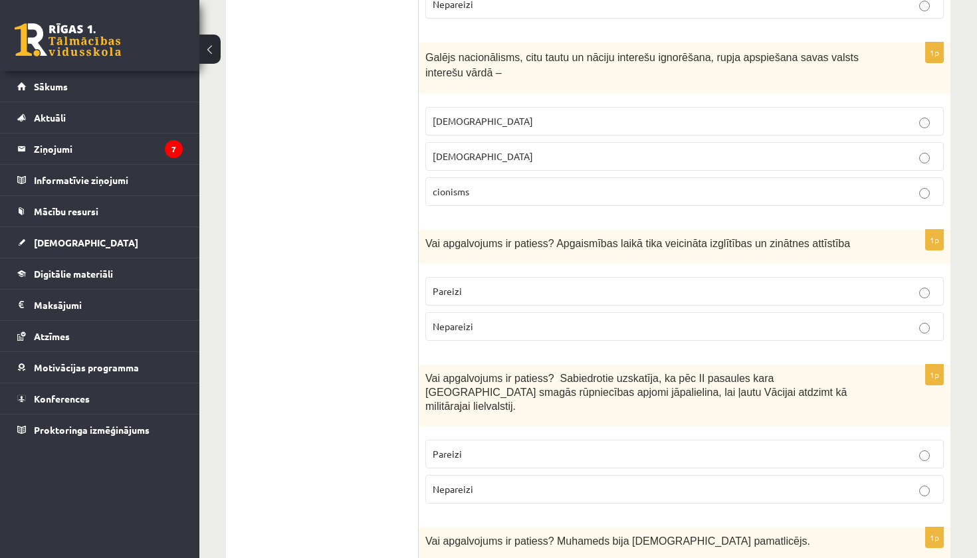
scroll to position [1952, 0]
click at [540, 276] on label "Pareizi" at bounding box center [684, 290] width 518 height 29
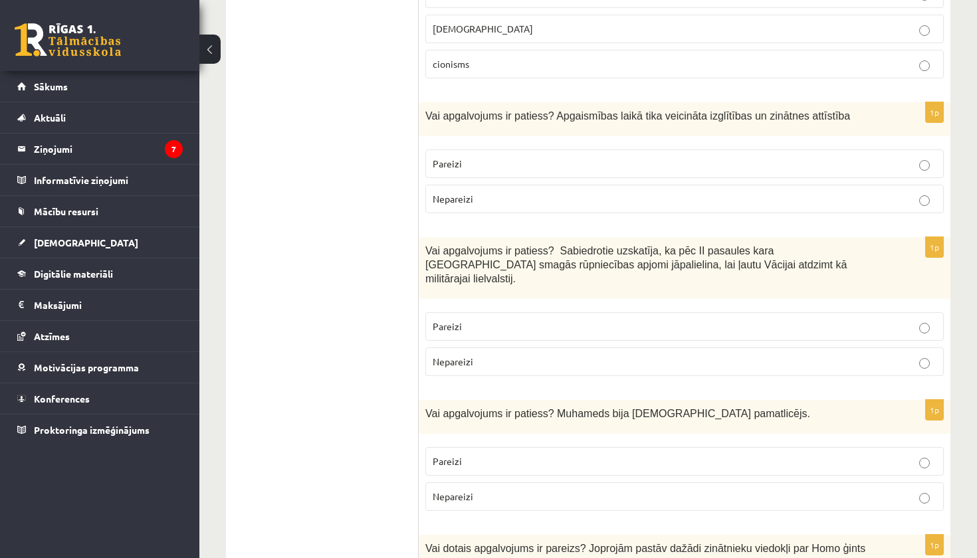
scroll to position [2083, 0]
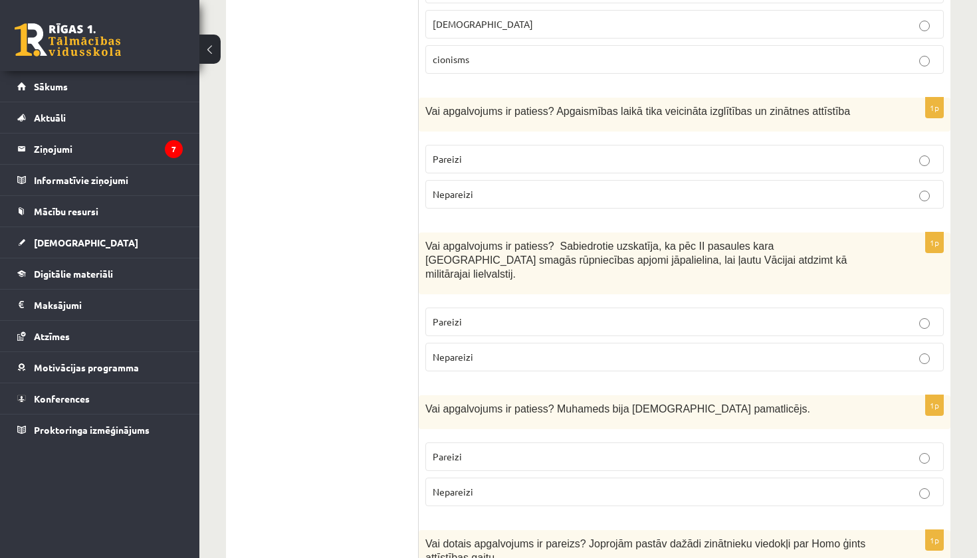
click at [635, 350] on p "Nepareizi" at bounding box center [685, 357] width 504 height 14
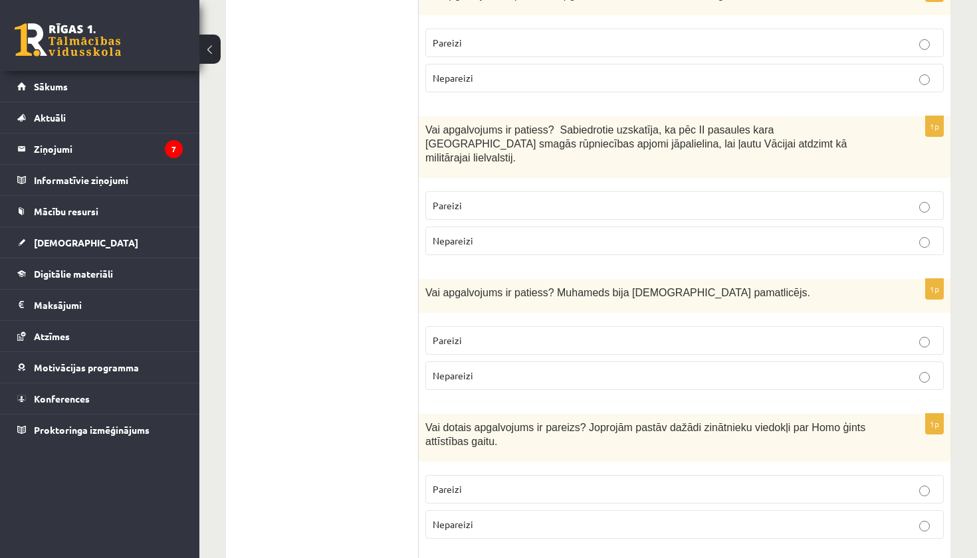
scroll to position [2201, 0]
click at [625, 332] on p "Pareizi" at bounding box center [685, 339] width 504 height 14
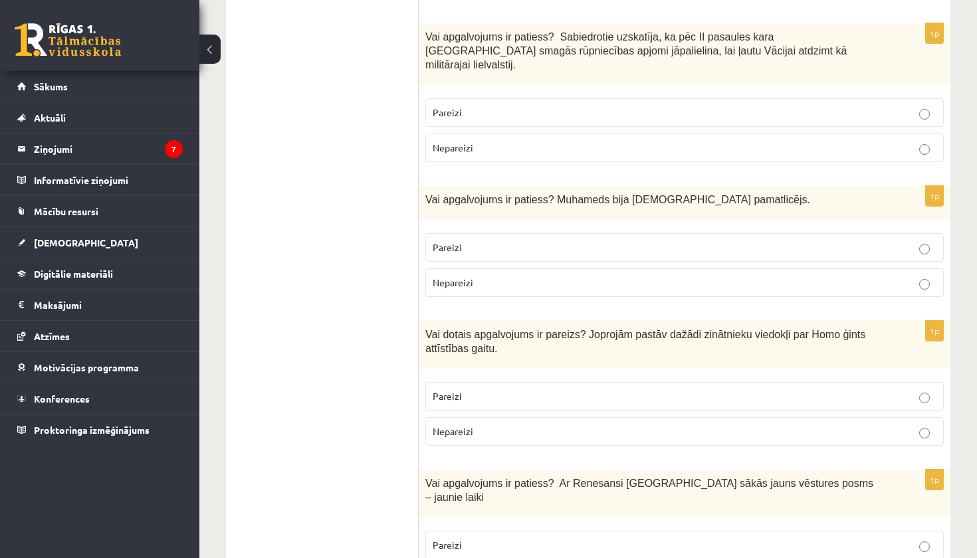
scroll to position [2324, 0]
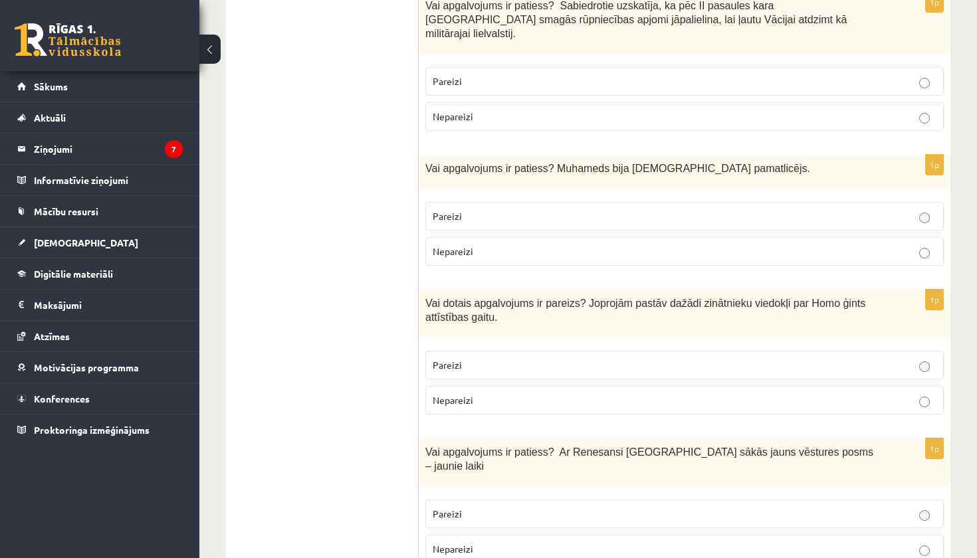
click at [614, 358] on p "Pareizi" at bounding box center [685, 365] width 504 height 14
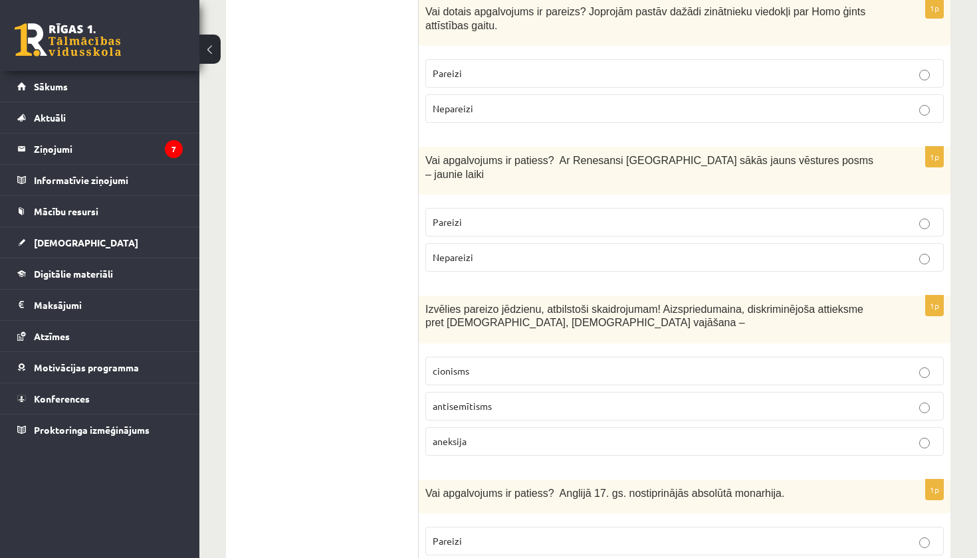
scroll to position [2616, 0]
click at [626, 215] on p "Pareizi" at bounding box center [685, 222] width 504 height 14
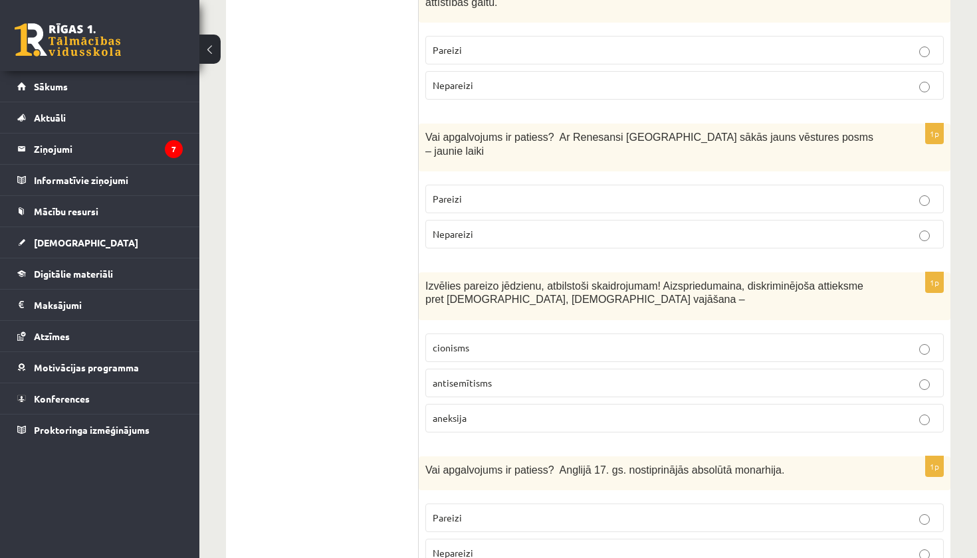
scroll to position [2651, 0]
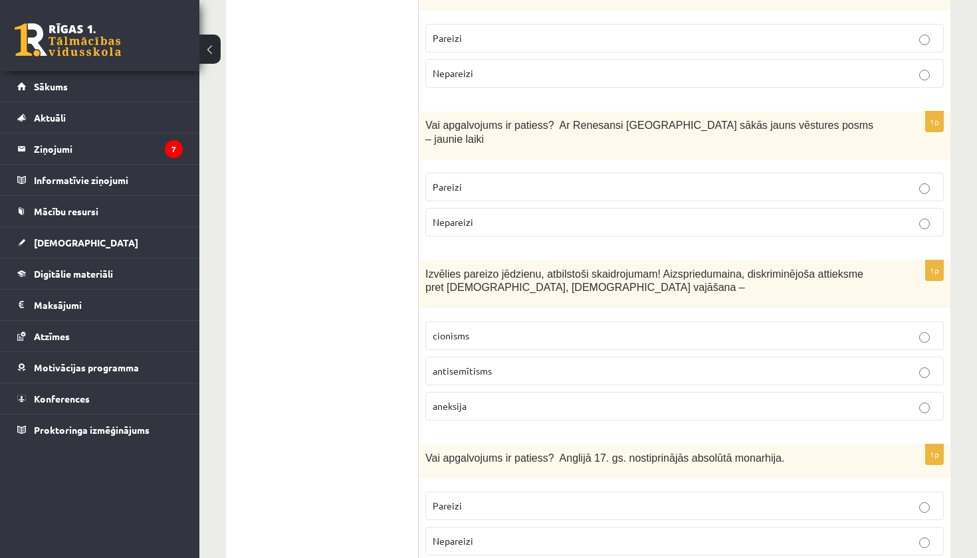
click at [542, 364] on p "antisemītisms" at bounding box center [685, 371] width 504 height 14
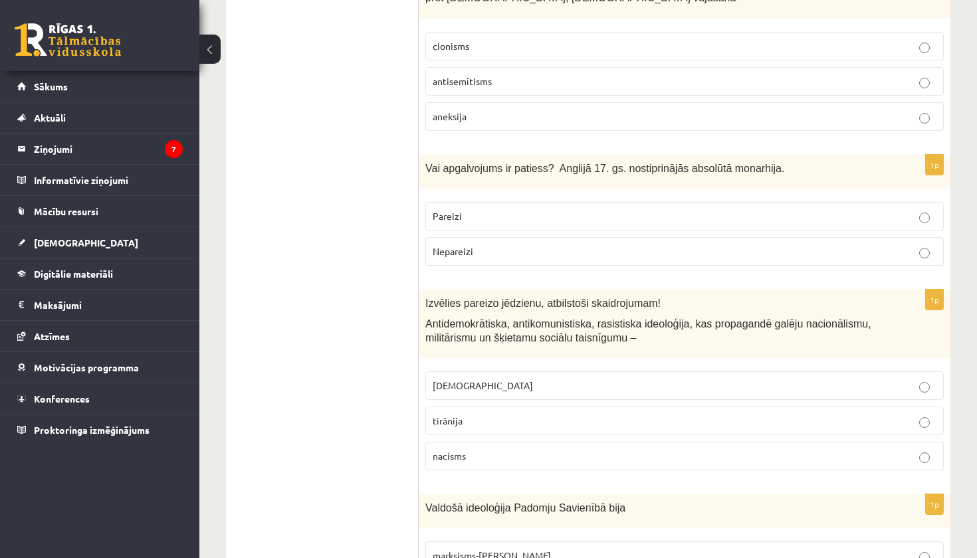
scroll to position [2958, 0]
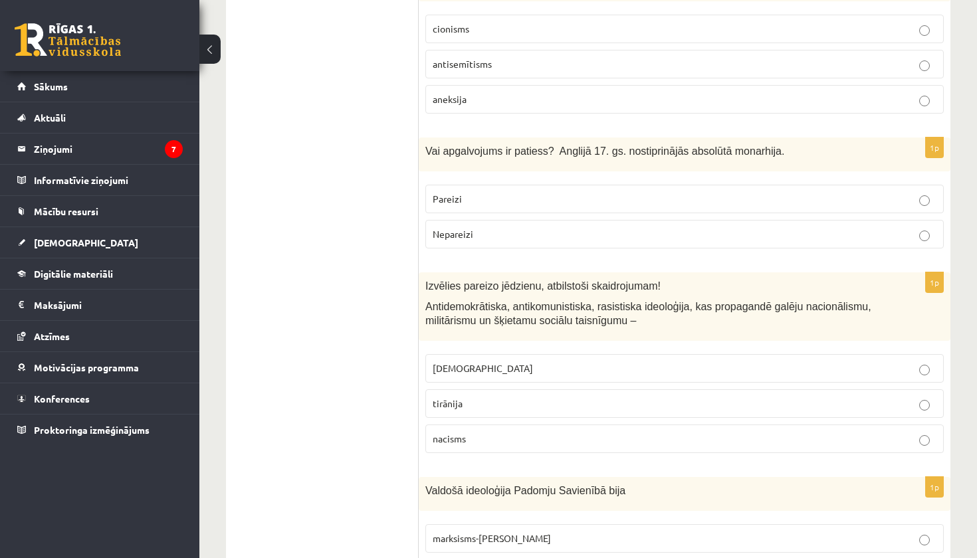
click at [578, 192] on p "Pareizi" at bounding box center [685, 199] width 504 height 14
click at [496, 227] on p "Nepareizi" at bounding box center [685, 234] width 504 height 14
click at [502, 432] on p "nacisms" at bounding box center [685, 439] width 504 height 14
click at [504, 361] on p "[DEMOGRAPHIC_DATA]" at bounding box center [685, 368] width 504 height 14
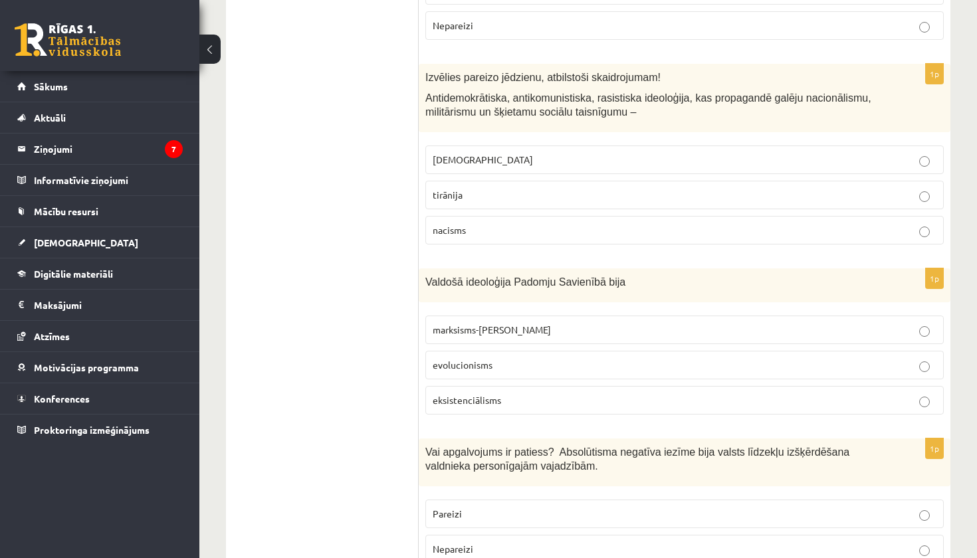
scroll to position [3174, 0]
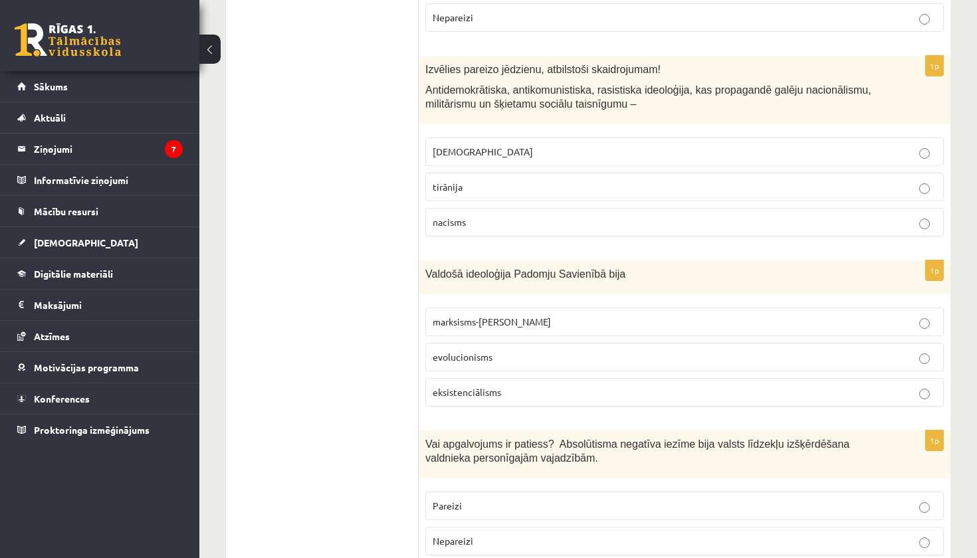
click at [583, 301] on fieldset "marksisms-[PERSON_NAME] evolucionisms eksistenciālisms" at bounding box center [684, 356] width 518 height 110
click at [590, 308] on label "marksisms-[PERSON_NAME]" at bounding box center [684, 322] width 518 height 29
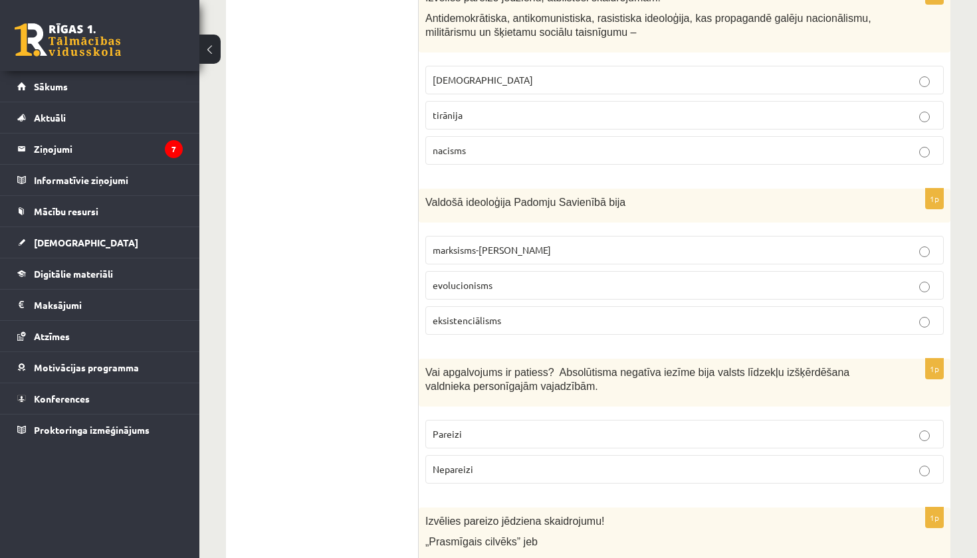
scroll to position [3384, 0]
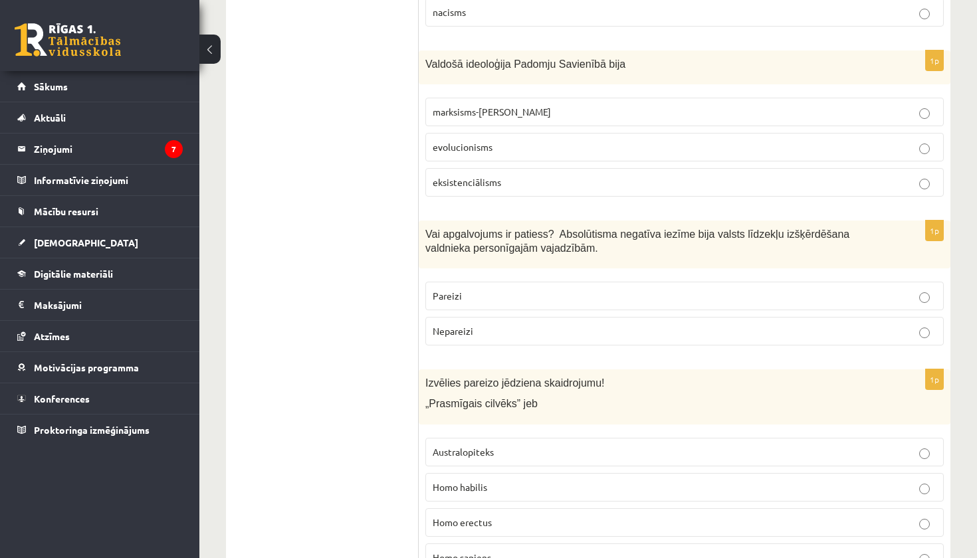
click at [549, 289] on p "Pareizi" at bounding box center [685, 296] width 504 height 14
click at [528, 480] on p "Homo habilis" at bounding box center [685, 487] width 504 height 14
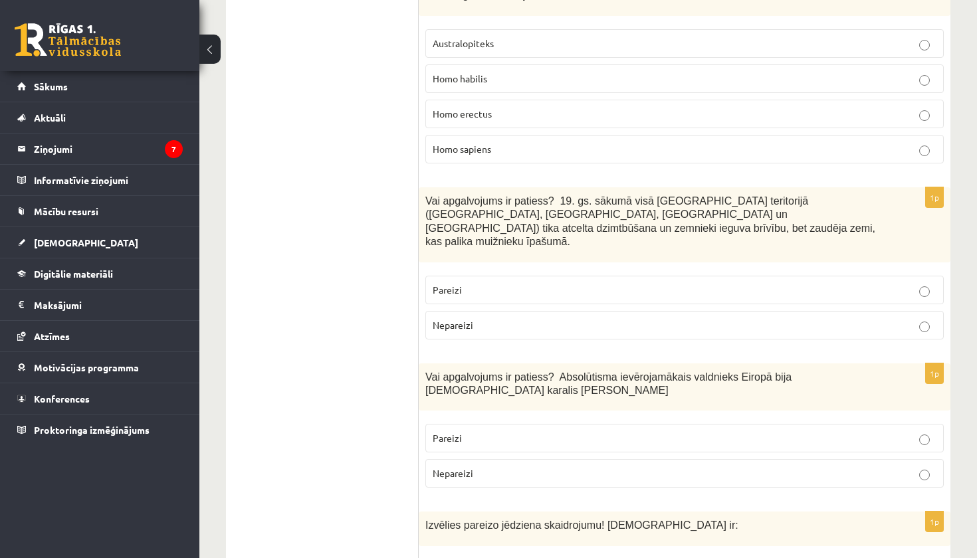
scroll to position [3837, 0]
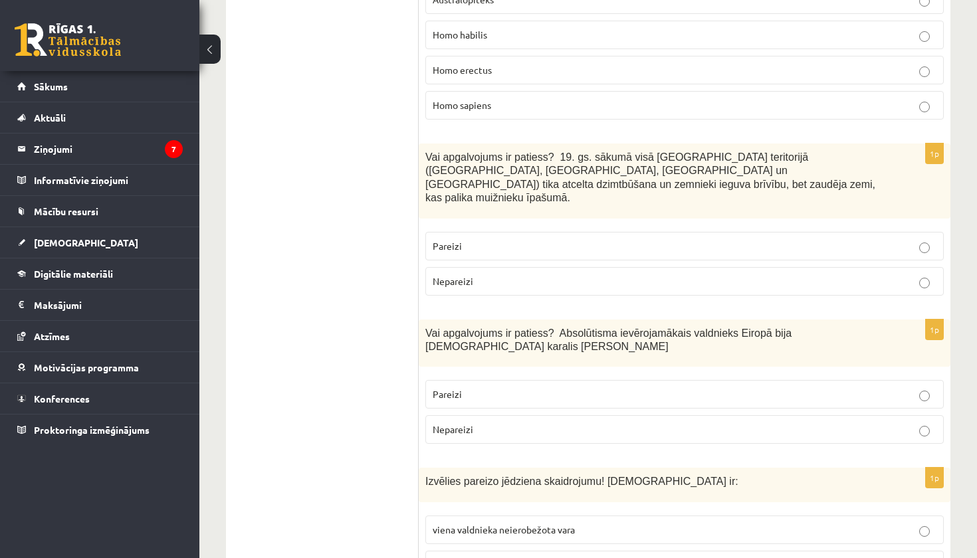
click at [605, 232] on label "Pareizi" at bounding box center [684, 246] width 518 height 29
click at [542, 387] on p "Pareizi" at bounding box center [685, 394] width 504 height 14
click at [552, 274] on p "Nepareizi" at bounding box center [685, 281] width 504 height 14
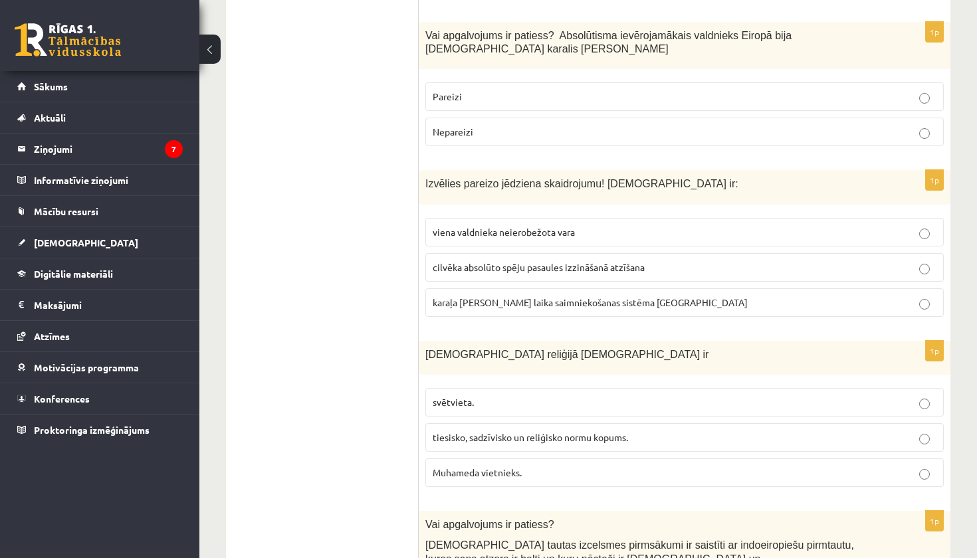
scroll to position [4149, 0]
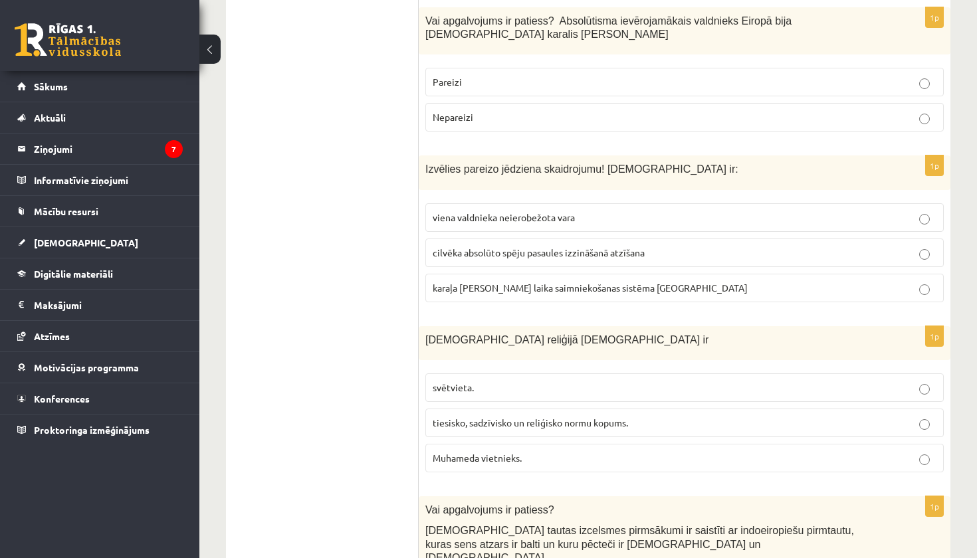
click at [554, 211] on span "viena valdnieka neierobežota vara" at bounding box center [504, 217] width 142 height 12
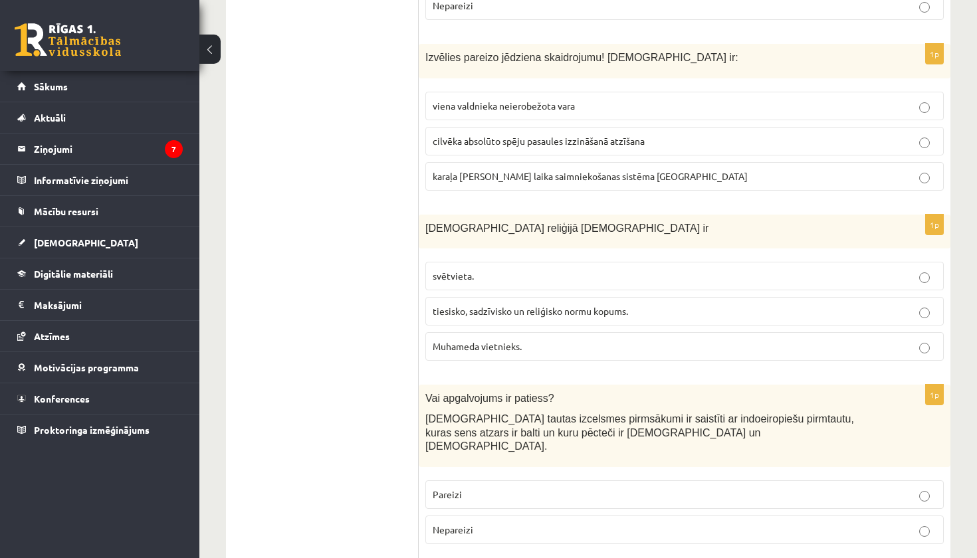
scroll to position [4260, 0]
click at [508, 298] on label "tiesisko, sadzīvisko un reliģisko normu kopums." at bounding box center [684, 312] width 518 height 29
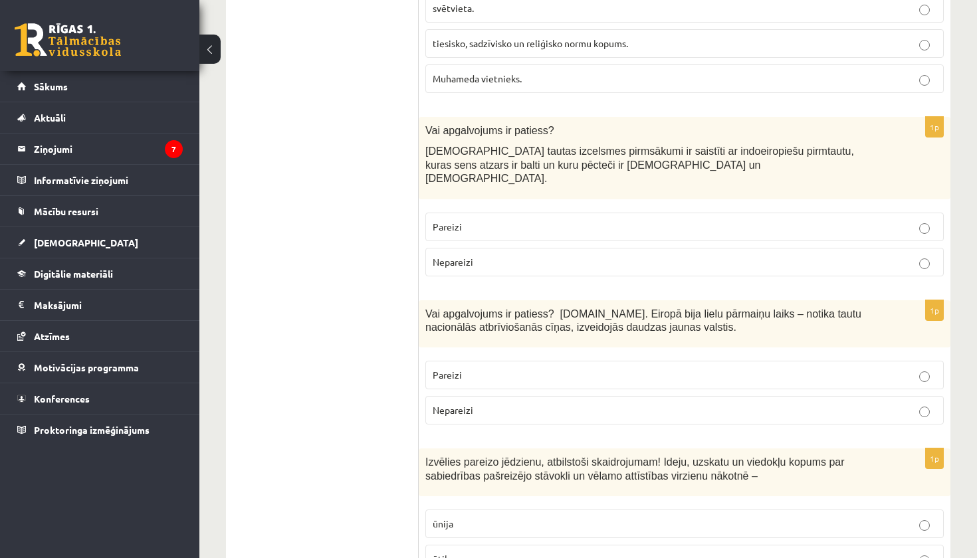
scroll to position [4528, 0]
click at [594, 221] on p "Pareizi" at bounding box center [685, 228] width 504 height 14
click at [510, 361] on label "Pareizi" at bounding box center [684, 375] width 518 height 29
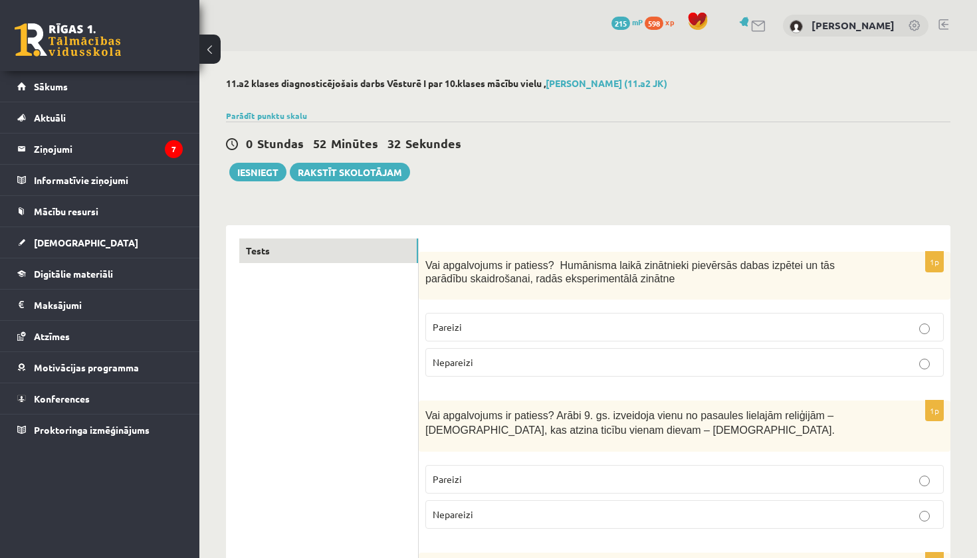
scroll to position [0, 0]
click at [266, 169] on button "Iesniegt" at bounding box center [257, 172] width 57 height 19
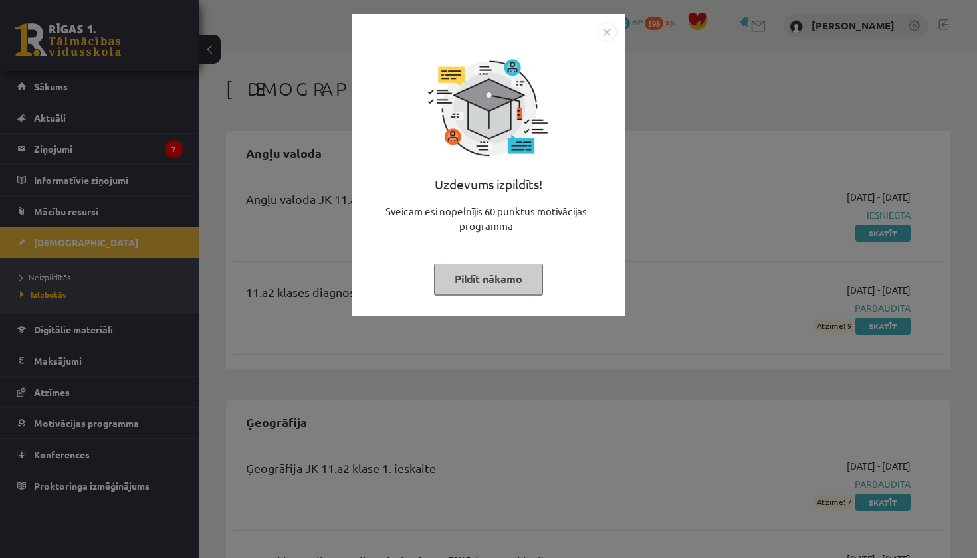
click at [513, 282] on button "Pildīt nākamo" at bounding box center [488, 279] width 109 height 31
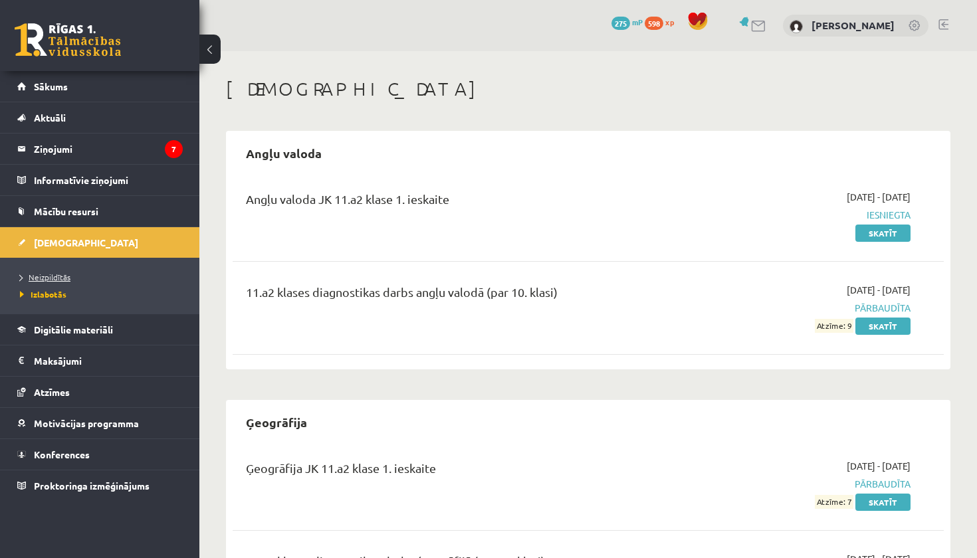
click at [46, 276] on span "Neizpildītās" at bounding box center [45, 277] width 51 height 11
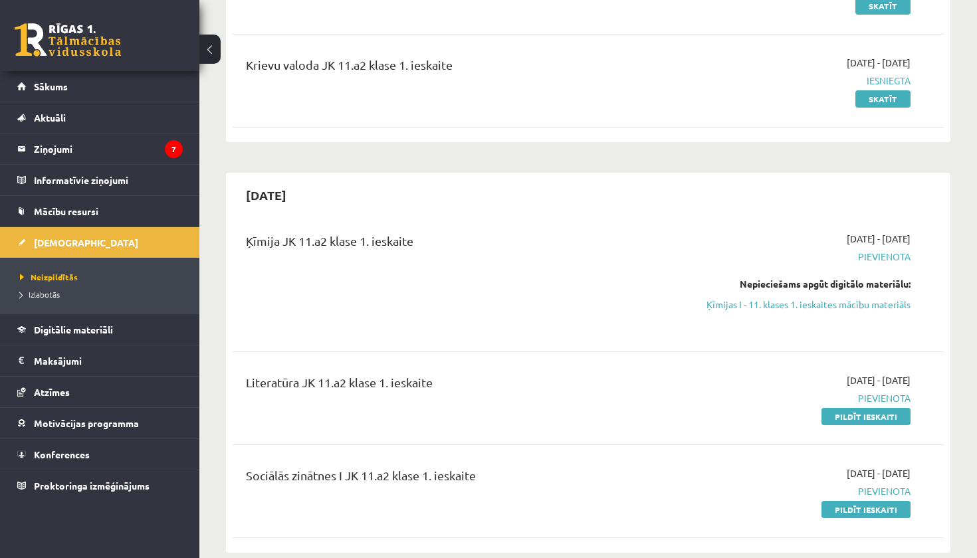
scroll to position [278, 0]
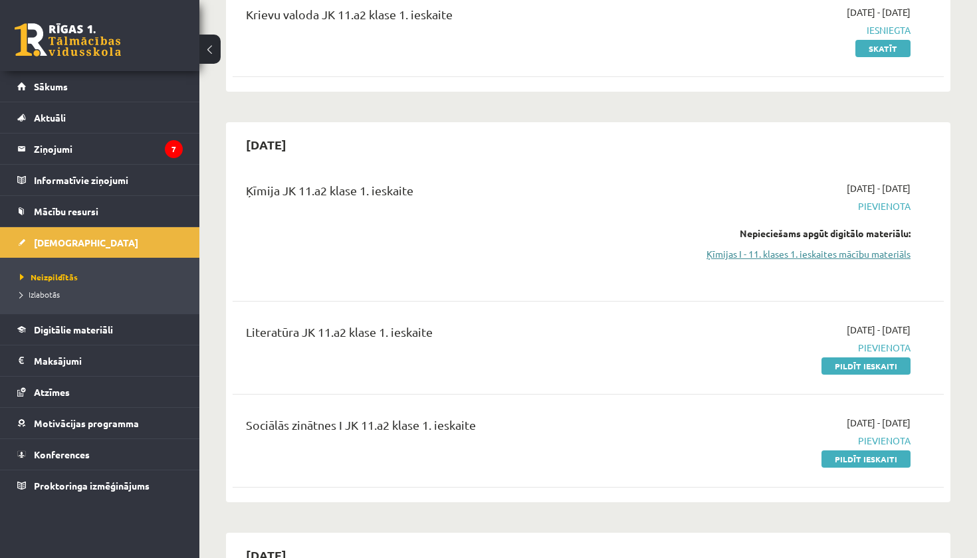
click at [805, 258] on link "Ķīmijas I - 11. klases 1. ieskaites mācību materiāls" at bounding box center [806, 254] width 208 height 14
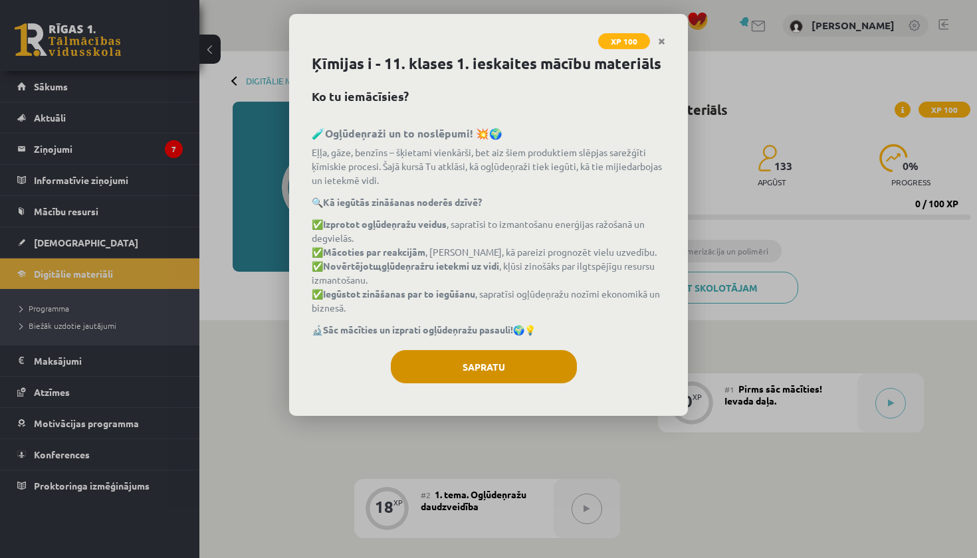
click at [476, 365] on button "Sapratu" at bounding box center [484, 366] width 186 height 33
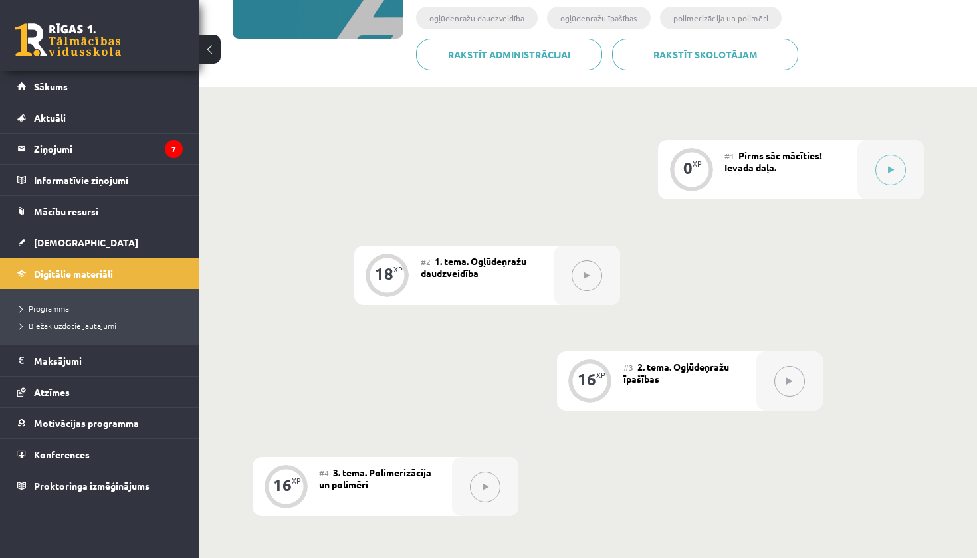
scroll to position [216, 0]
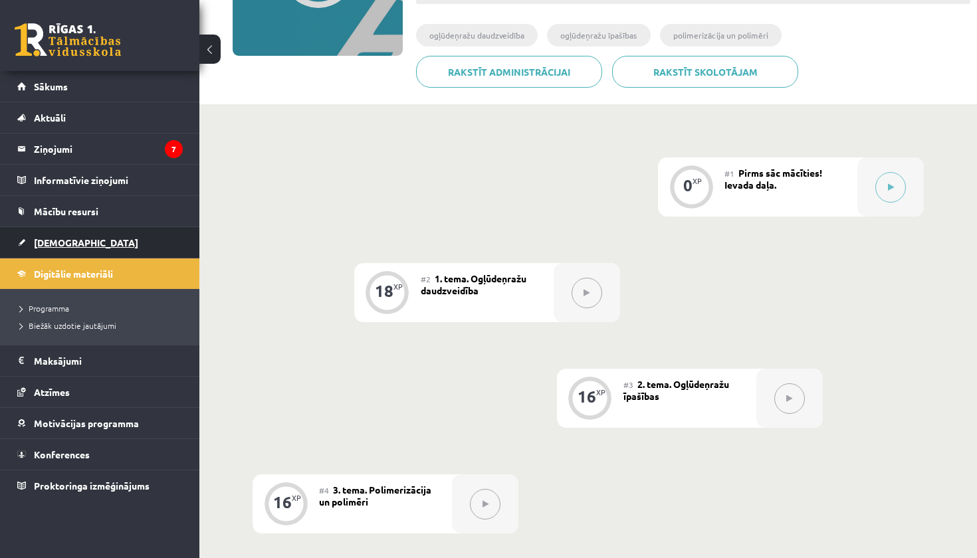
click at [47, 241] on span "[DEMOGRAPHIC_DATA]" at bounding box center [86, 243] width 104 height 12
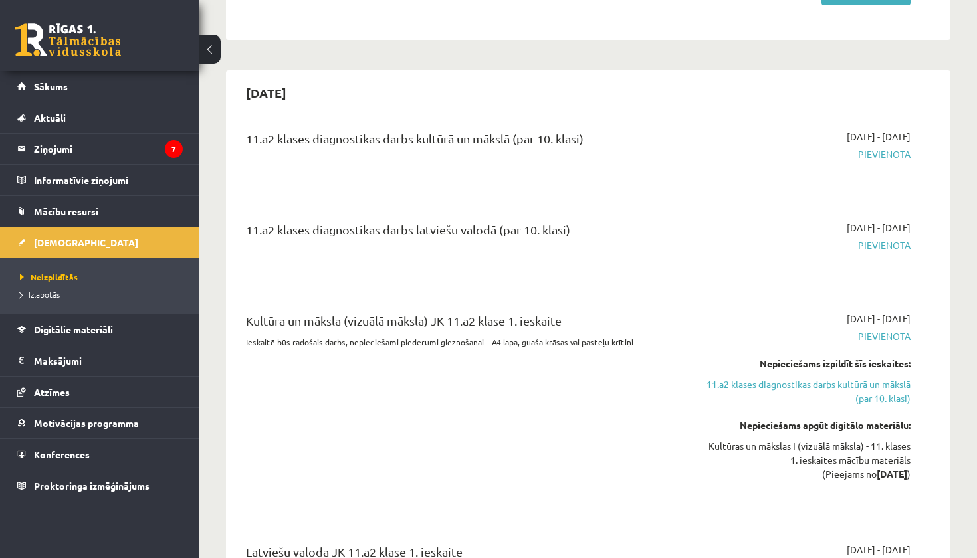
scroll to position [745, 0]
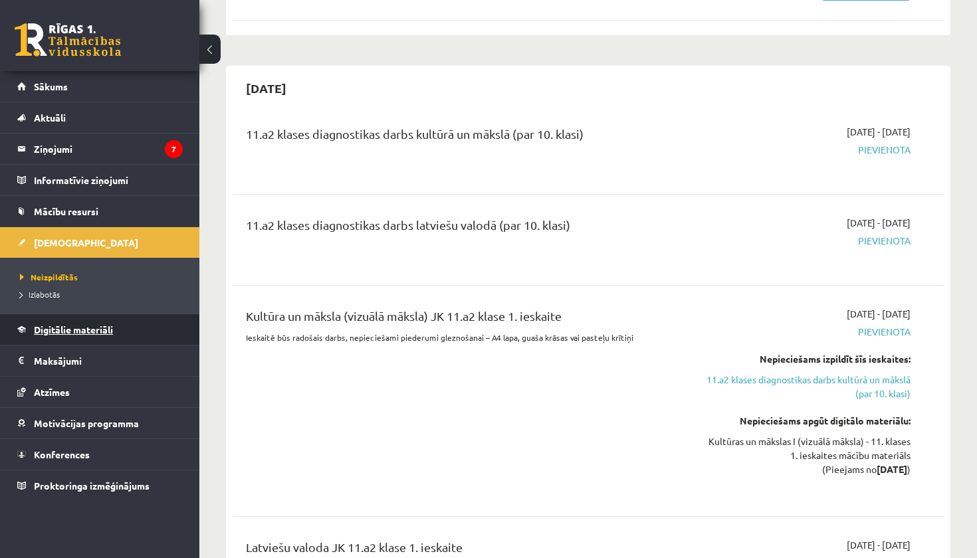
click at [71, 328] on span "Digitālie materiāli" at bounding box center [73, 330] width 79 height 12
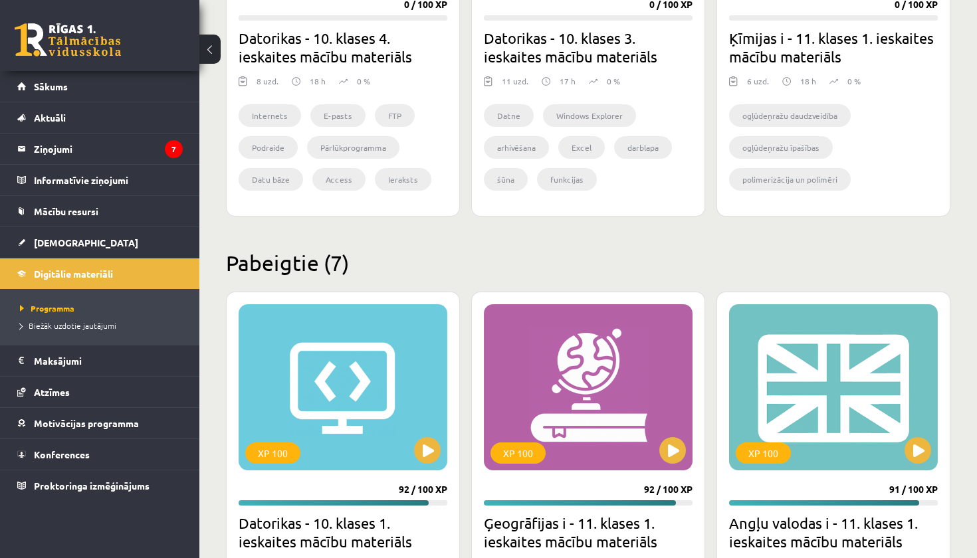
scroll to position [575, 0]
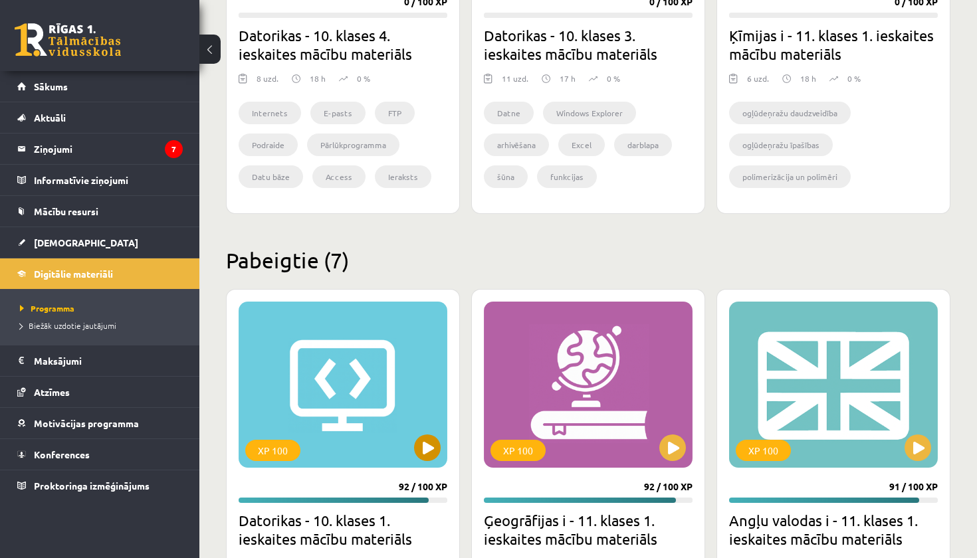
click at [427, 455] on button at bounding box center [427, 448] width 27 height 27
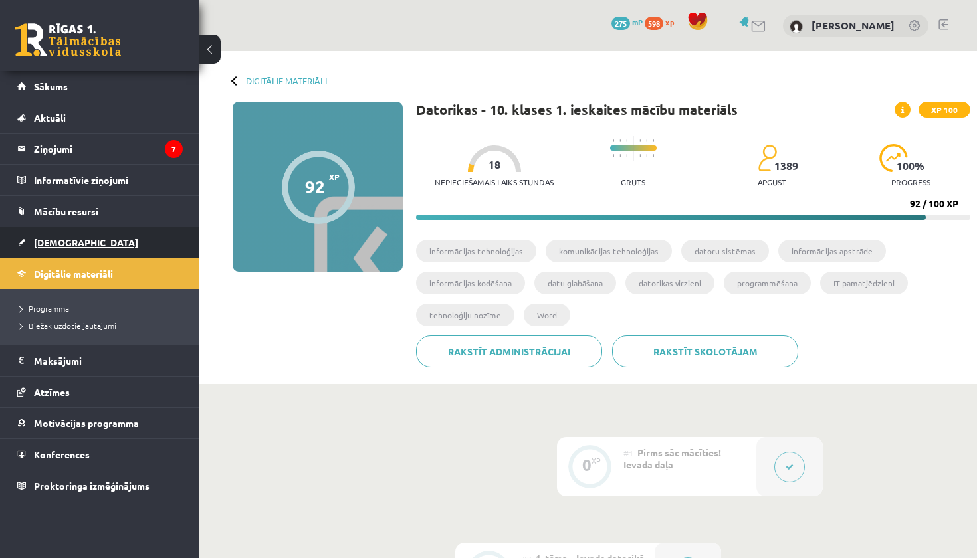
click at [62, 247] on span "[DEMOGRAPHIC_DATA]" at bounding box center [86, 243] width 104 height 12
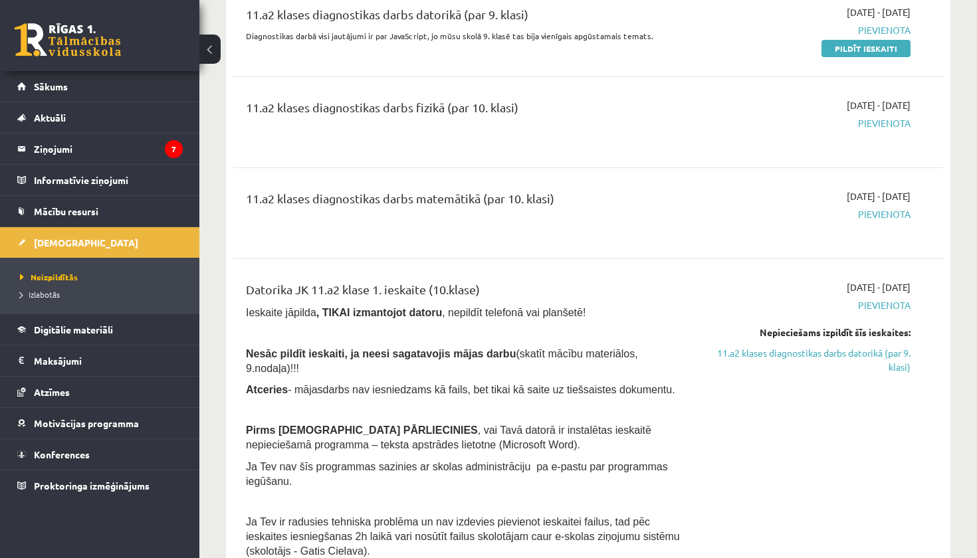
scroll to position [1710, 0]
click at [834, 349] on link "11.a2 klases diagnostikas darbs datorikā (par 9. klasi)" at bounding box center [806, 360] width 208 height 28
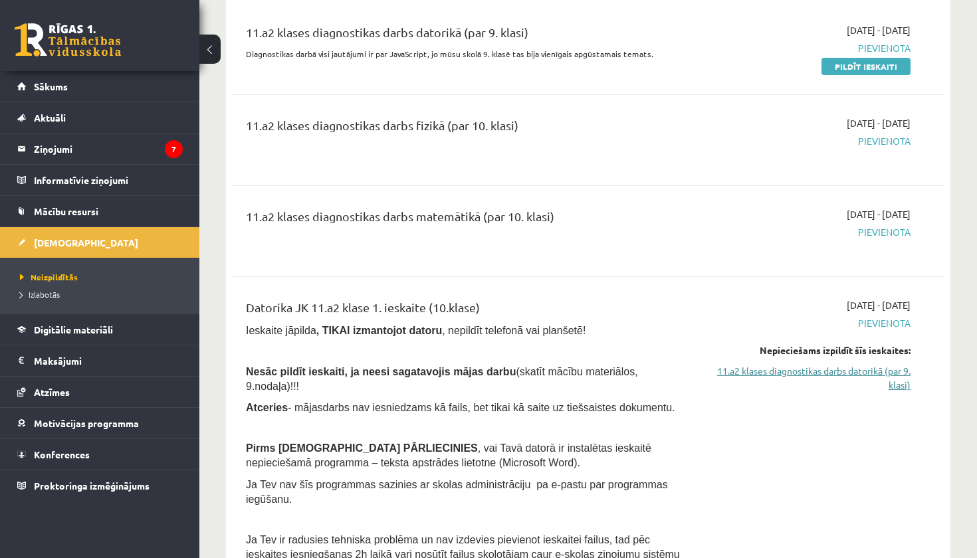
click at [827, 365] on link "11.a2 klases diagnostikas darbs datorikā (par 9. klasi)" at bounding box center [806, 378] width 208 height 28
click at [902, 371] on link "11.a2 klases diagnostikas darbs datorikā (par 9. klasi)" at bounding box center [806, 378] width 208 height 28
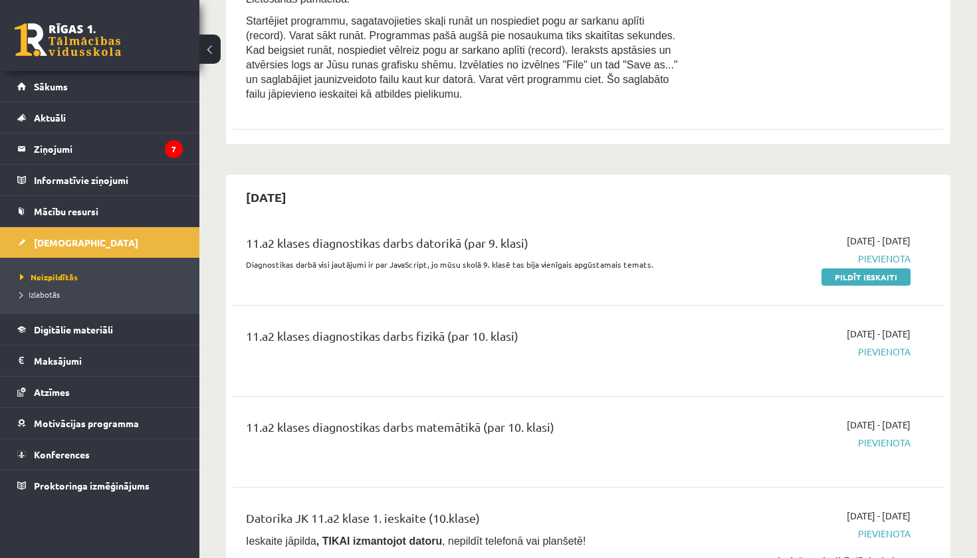
scroll to position [1453, 0]
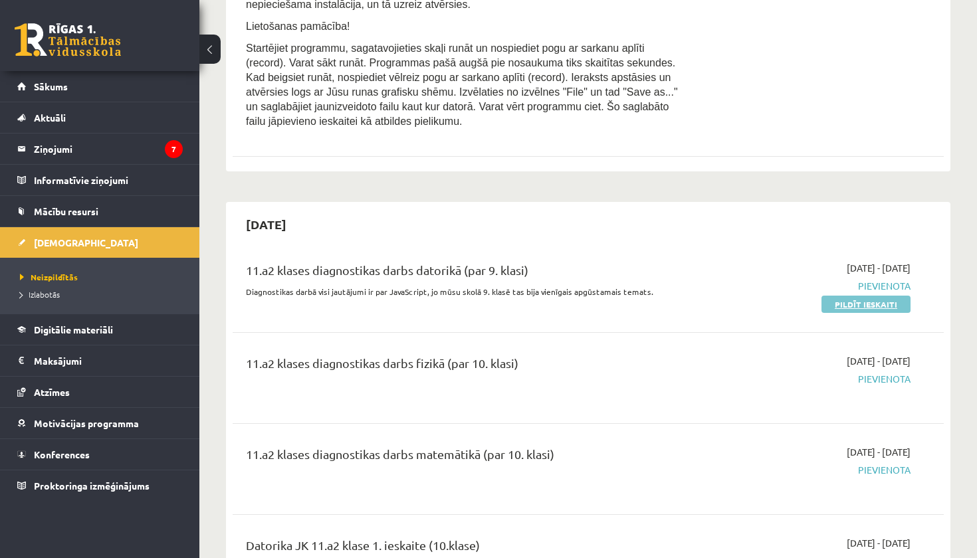
click at [857, 296] on link "Pildīt ieskaiti" at bounding box center [865, 304] width 89 height 17
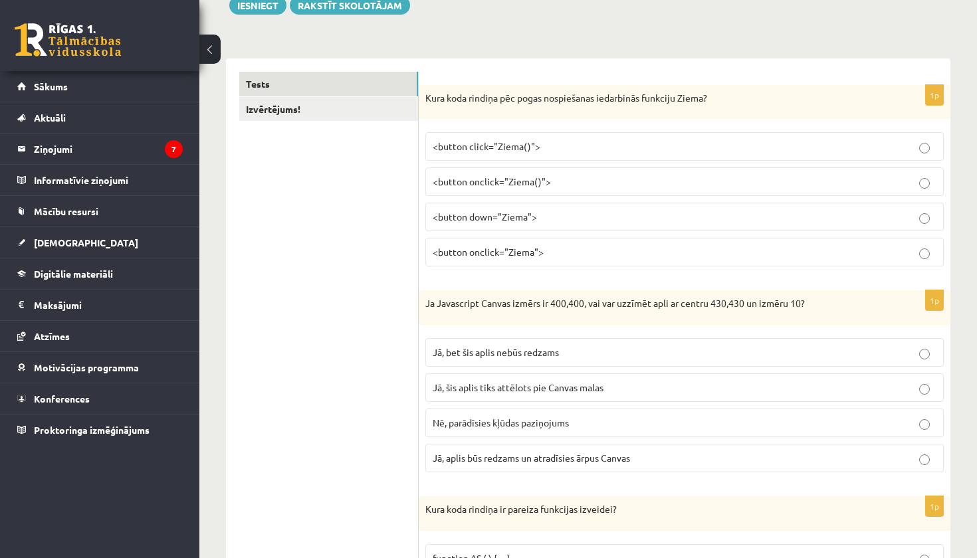
scroll to position [195, 0]
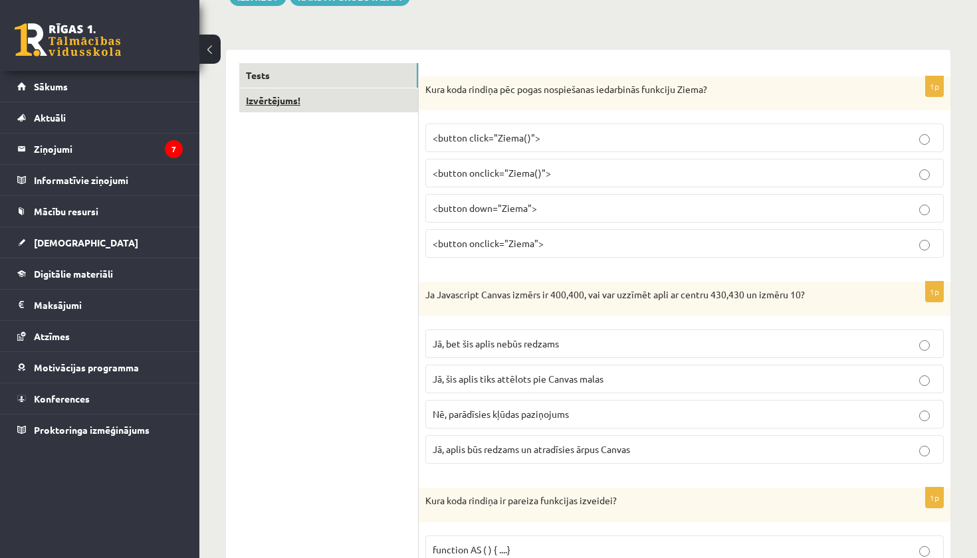
click at [399, 103] on link "Izvērtējums!" at bounding box center [328, 100] width 179 height 25
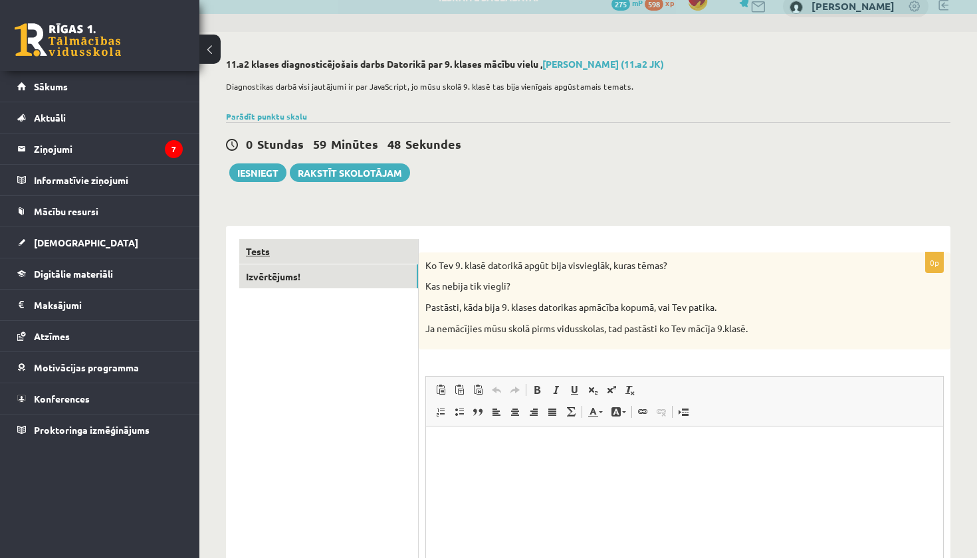
scroll to position [0, 0]
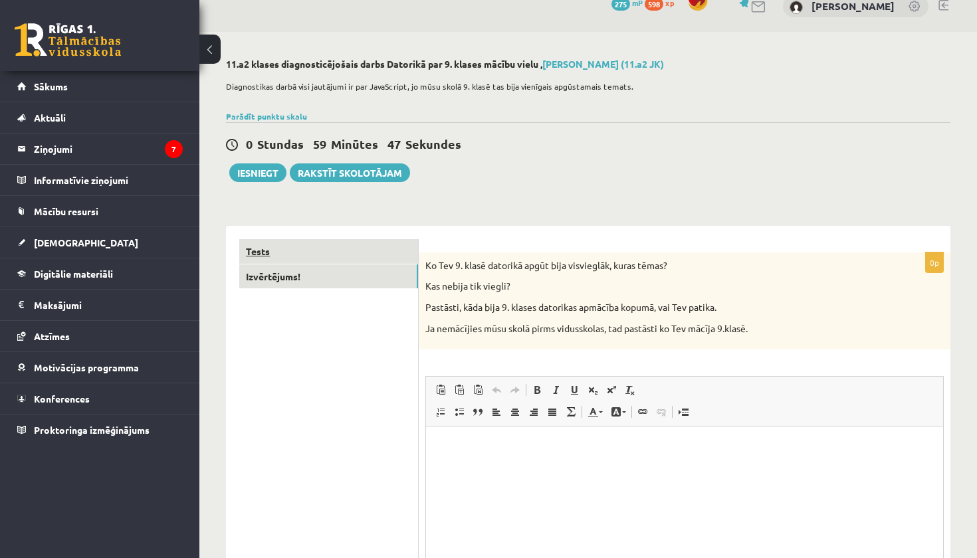
click at [354, 241] on link "Tests" at bounding box center [328, 251] width 179 height 25
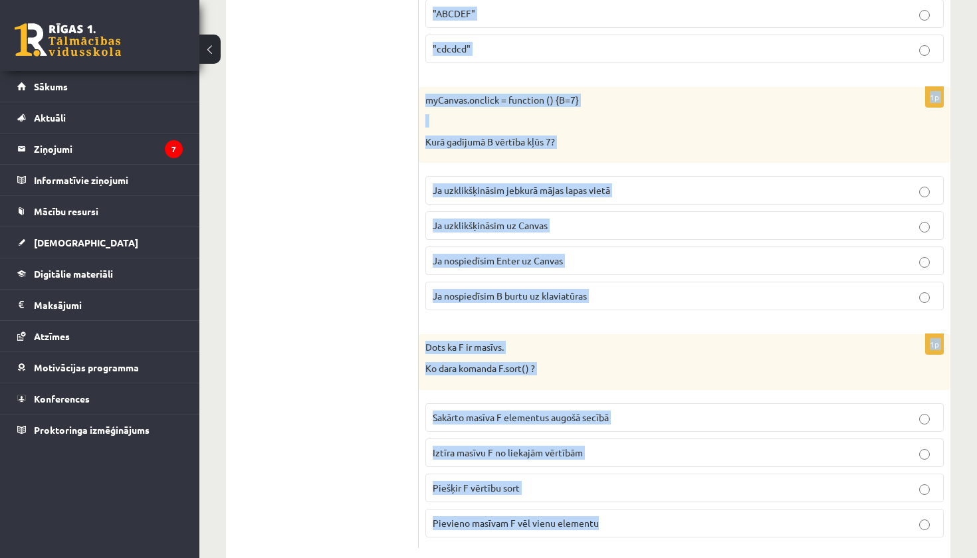
scroll to position [6639, 0]
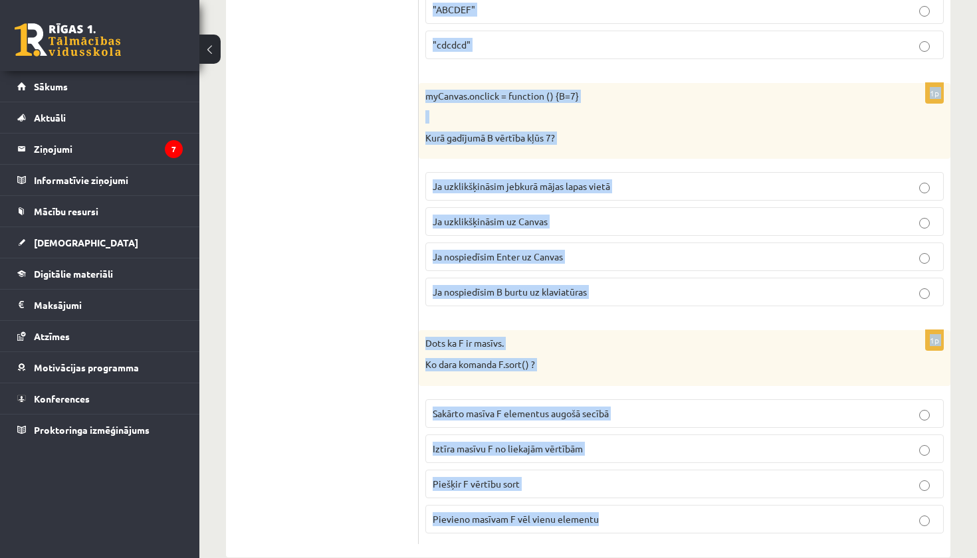
drag, startPoint x: 425, startPoint y: 264, endPoint x: 625, endPoint y: 558, distance: 355.4
copy form "Kura koda rindiņa pēc pogas nospiešanas iedarbinās funkciju Ziema? <button clic…"
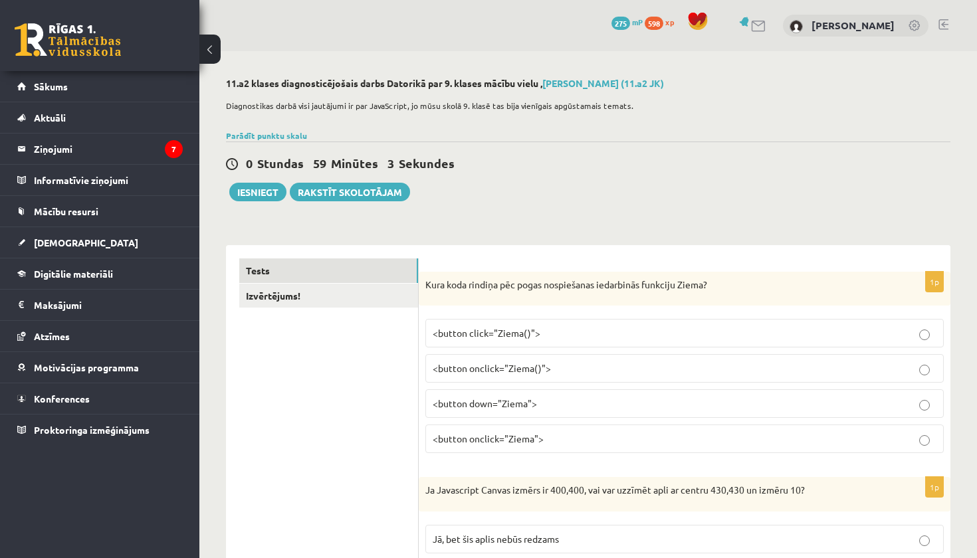
scroll to position [0, 0]
click at [533, 371] on span "<button onclick="Ziema()">" at bounding box center [492, 368] width 118 height 12
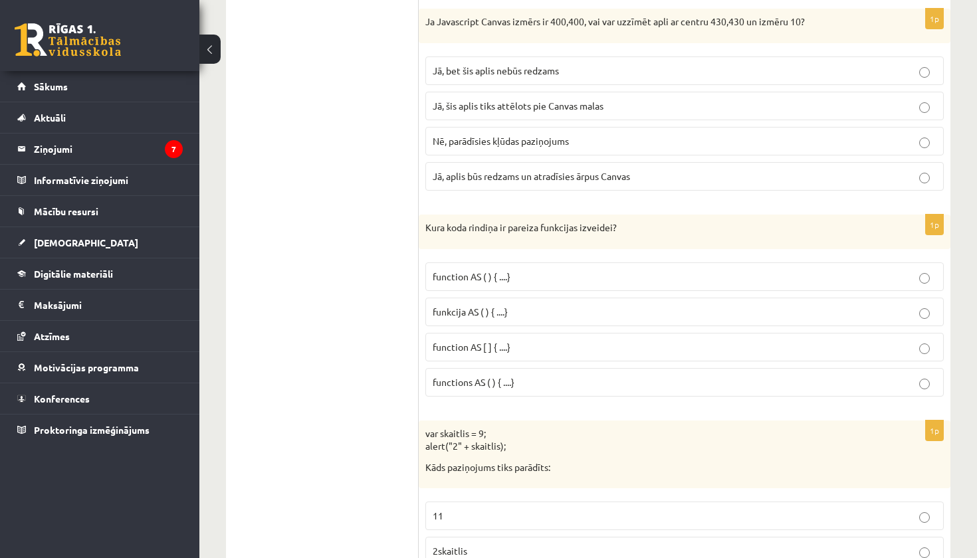
scroll to position [470, 0]
click at [505, 148] on label "Nē, parādīsies kļūdas paziņojums" at bounding box center [684, 139] width 518 height 29
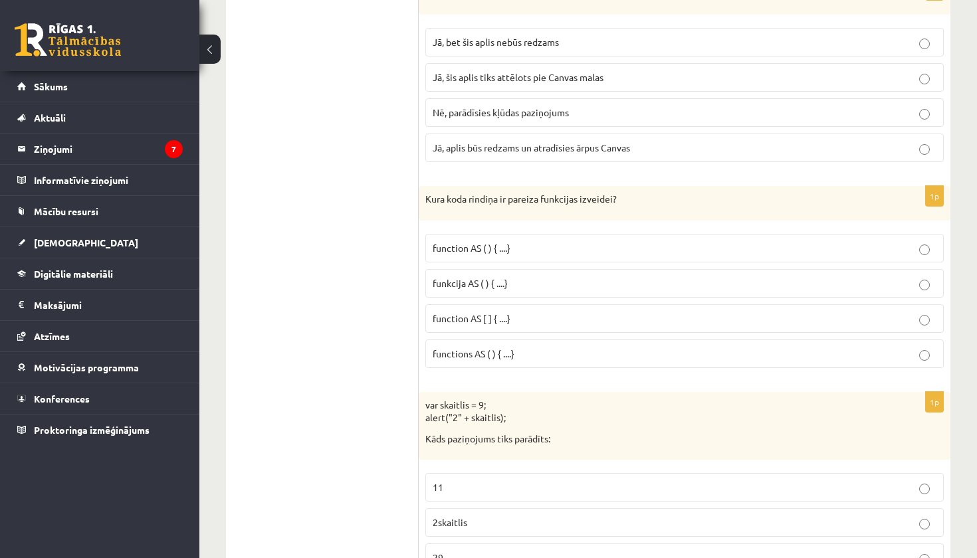
scroll to position [498, 0]
click at [535, 282] on p "funkcija AS ( ) { ....}" at bounding box center [685, 282] width 504 height 14
click at [516, 240] on p "function AS ( ) { ....}" at bounding box center [685, 247] width 504 height 14
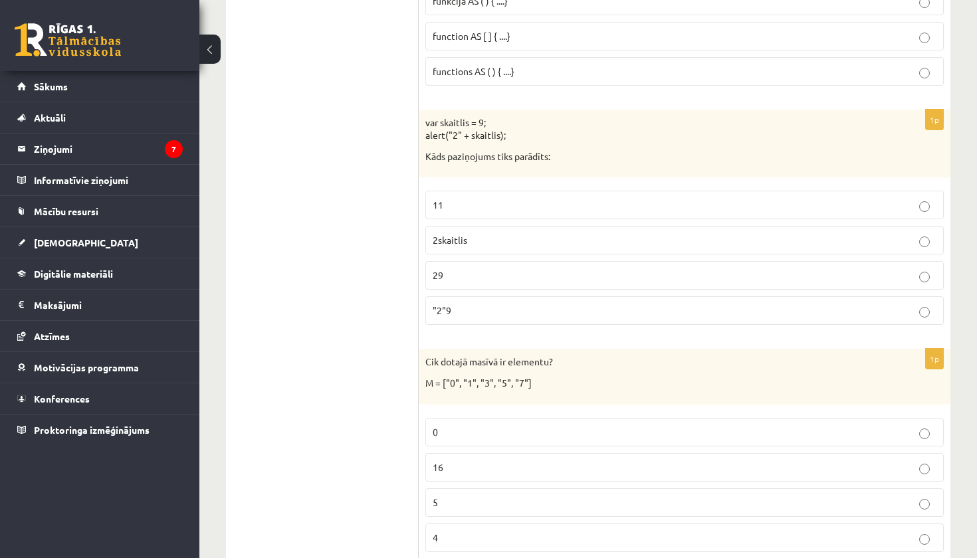
scroll to position [782, 0]
click at [506, 268] on p "29" at bounding box center [685, 273] width 504 height 14
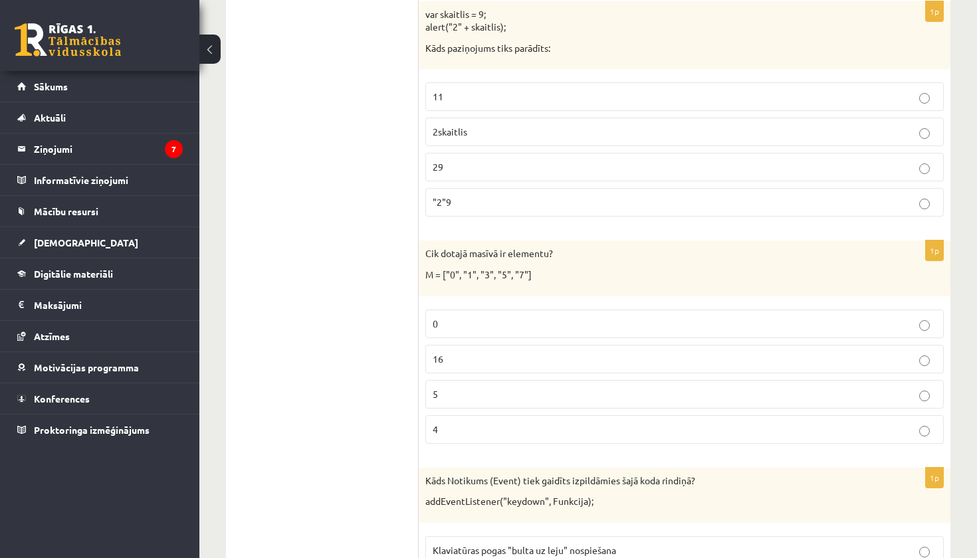
scroll to position [928, 0]
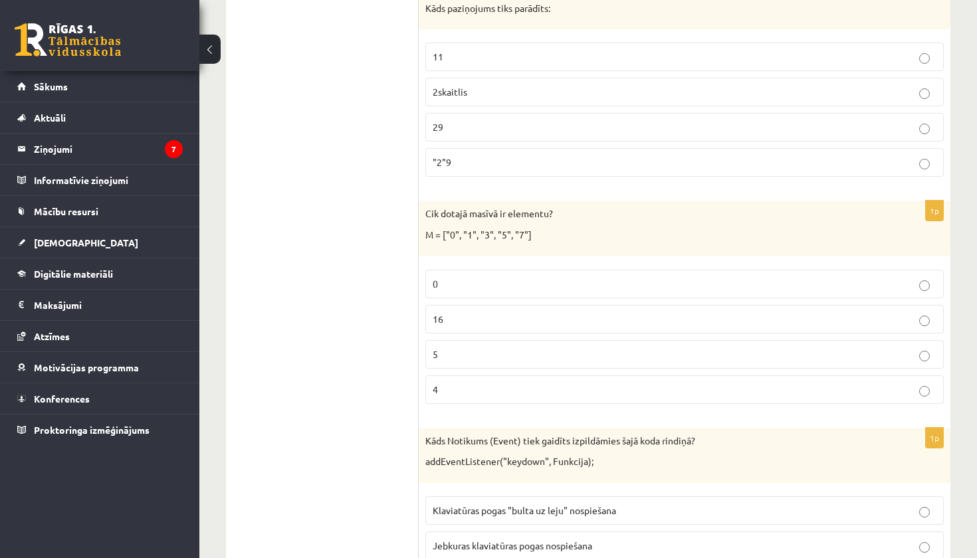
click at [488, 358] on p "5" at bounding box center [685, 355] width 504 height 14
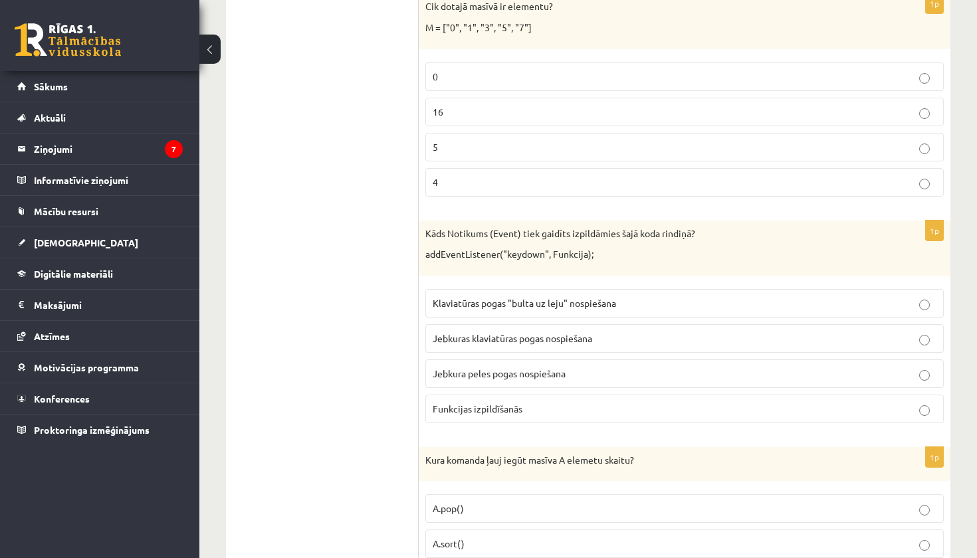
scroll to position [1149, 0]
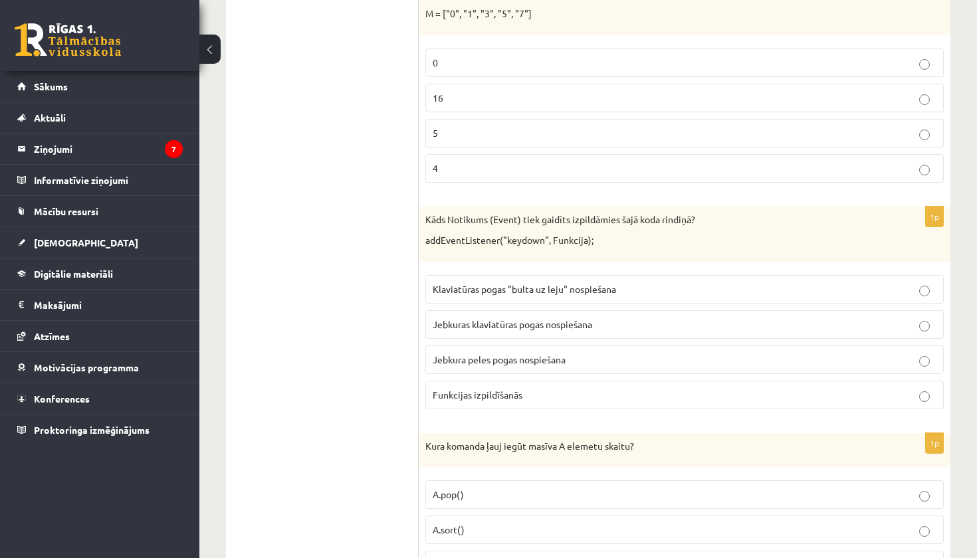
click at [535, 354] on span "Jebkura peles pogas nospiešana" at bounding box center [499, 360] width 133 height 12
click at [491, 318] on span "Jebkuras klaviatūras pogas nospiešana" at bounding box center [512, 324] width 159 height 12
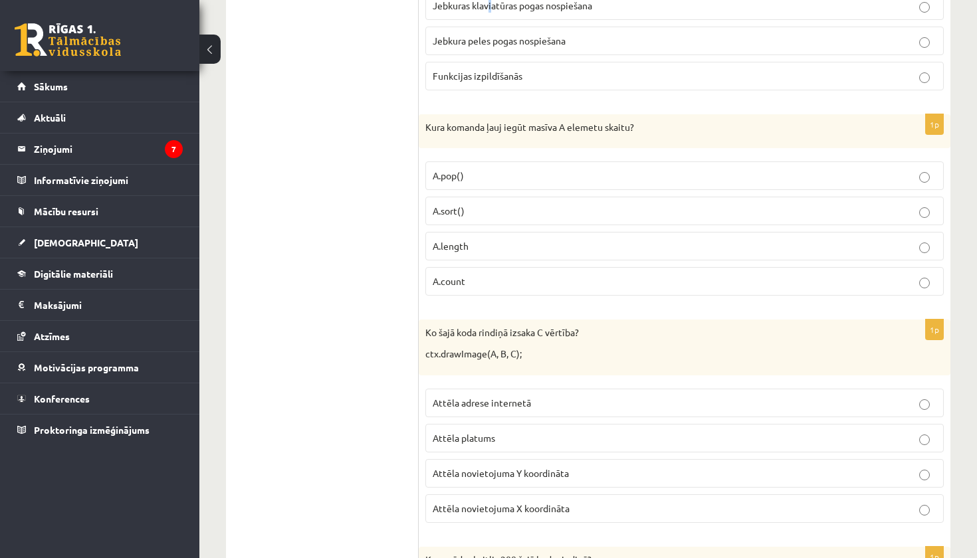
scroll to position [1472, 0]
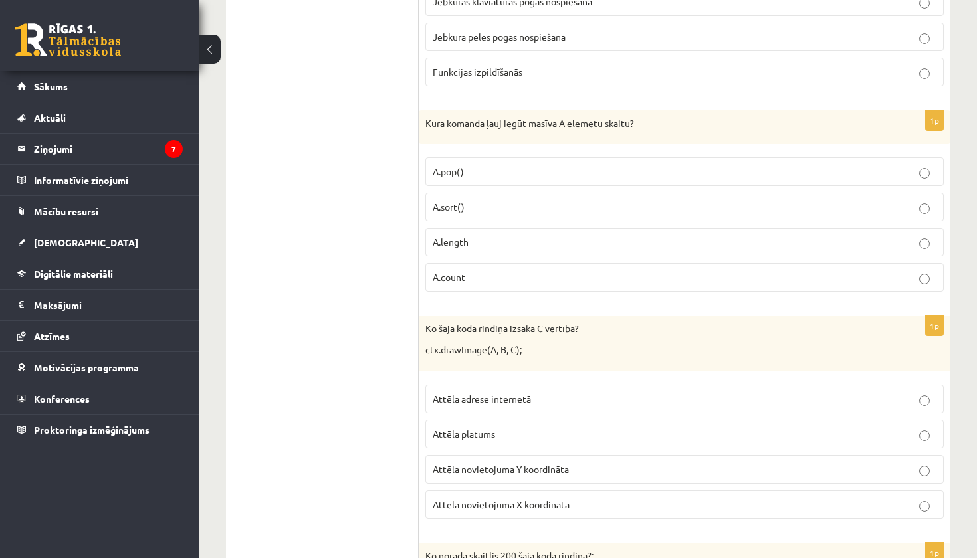
click at [506, 249] on label "A.length" at bounding box center [684, 242] width 518 height 29
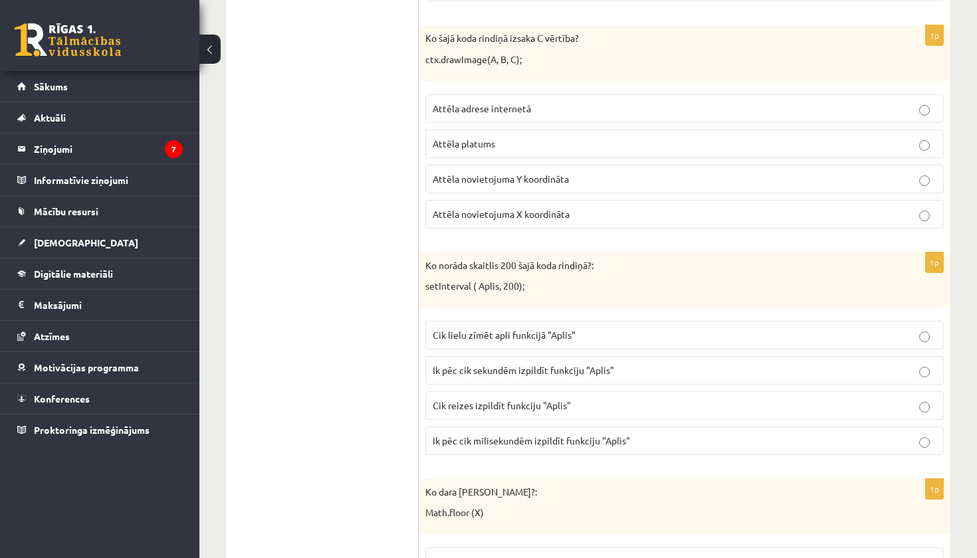
scroll to position [1765, 0]
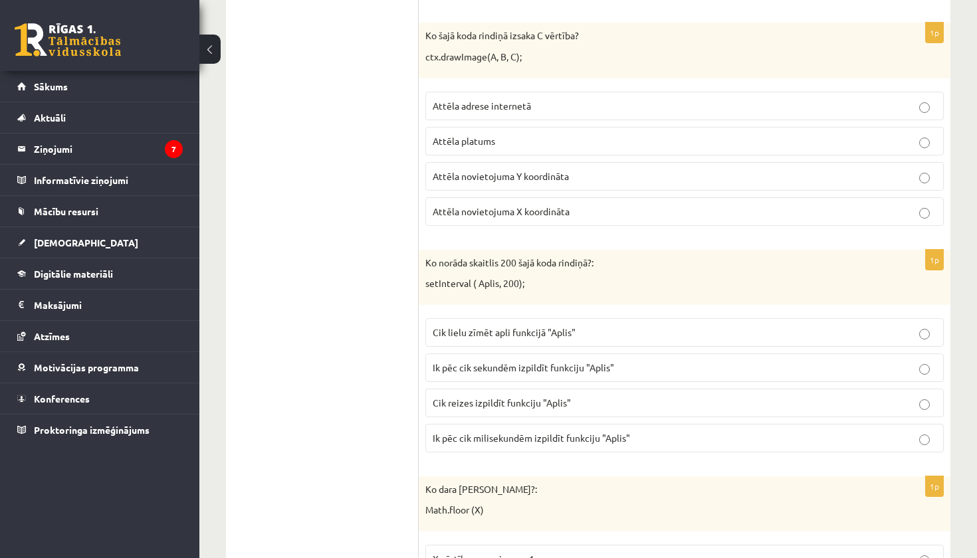
click at [562, 178] on label "Attēla novietojuma Y koordināta" at bounding box center [684, 176] width 518 height 29
click at [574, 439] on label "Ik pēc cik milisekundēm izpildīt funkciju "Aplis"" at bounding box center [684, 438] width 518 height 29
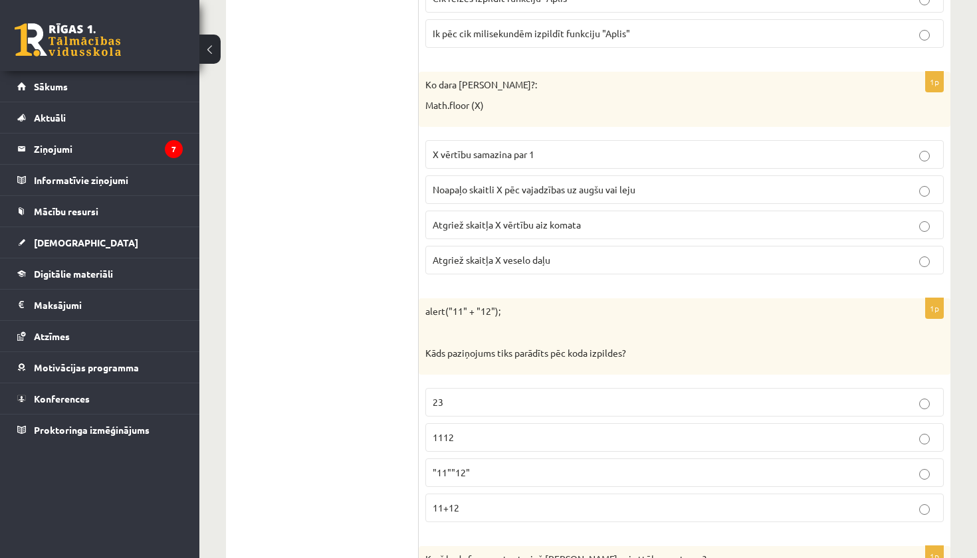
scroll to position [2169, 0]
click at [490, 255] on span "Atgriež skaitļa X veselo daļu" at bounding box center [492, 261] width 118 height 12
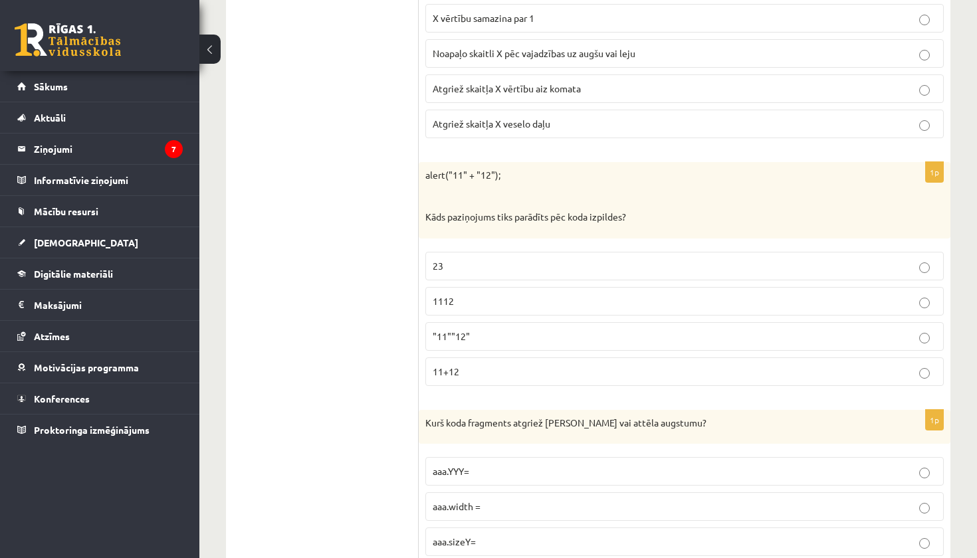
scroll to position [2310, 0]
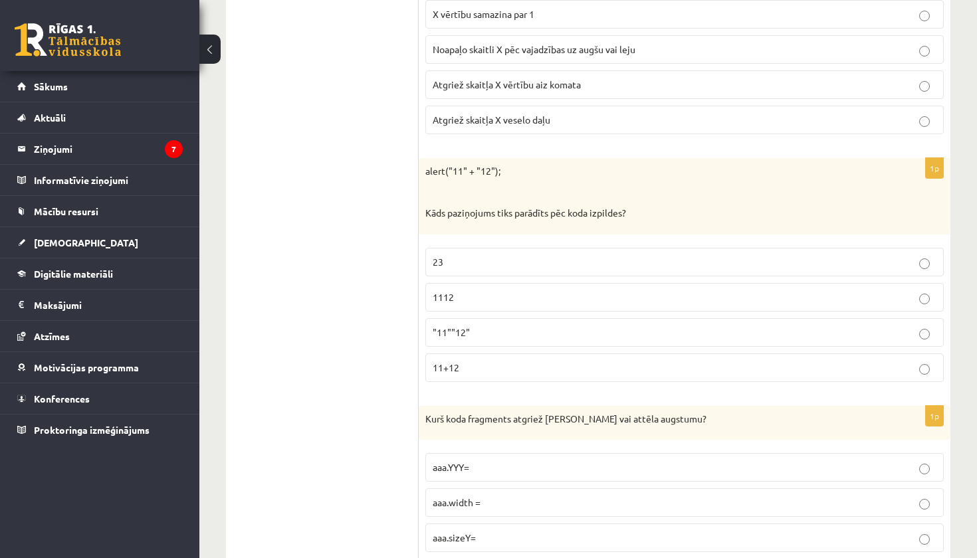
click at [506, 290] on p "1112" at bounding box center [685, 297] width 504 height 14
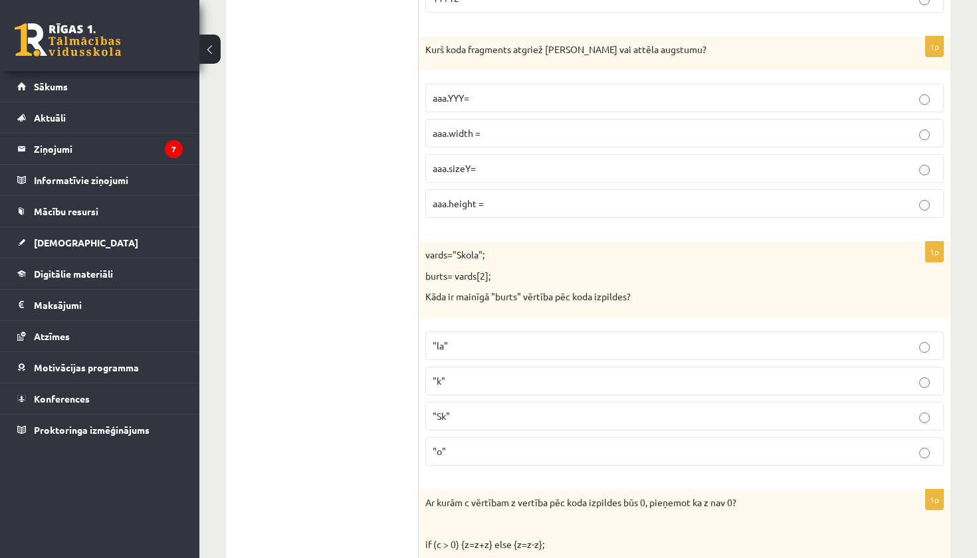
scroll to position [2680, 0]
click at [494, 199] on p "aaa.height =" at bounding box center [685, 203] width 504 height 14
click at [488, 374] on p ""k"" at bounding box center [685, 380] width 504 height 14
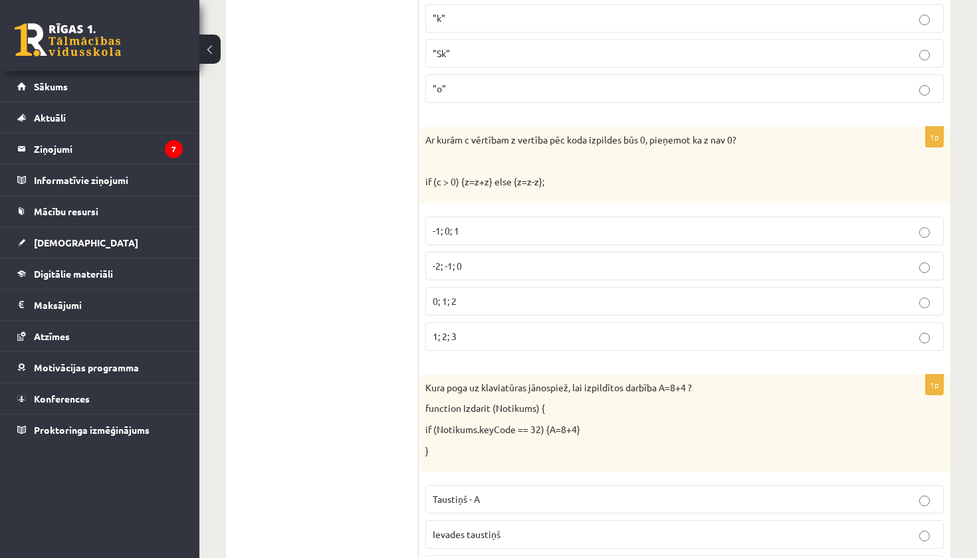
scroll to position [3066, 0]
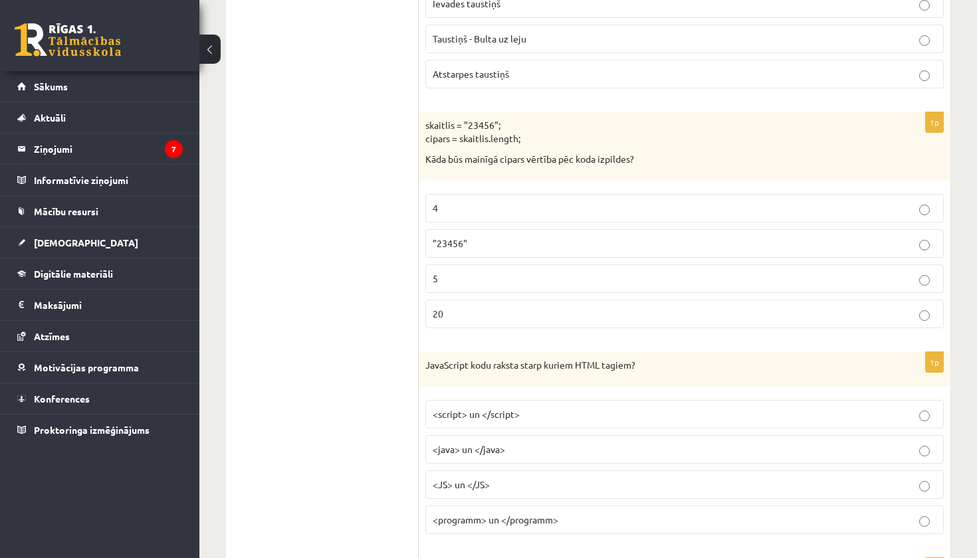
click at [524, 407] on p "<script> un </script>" at bounding box center [685, 414] width 504 height 14
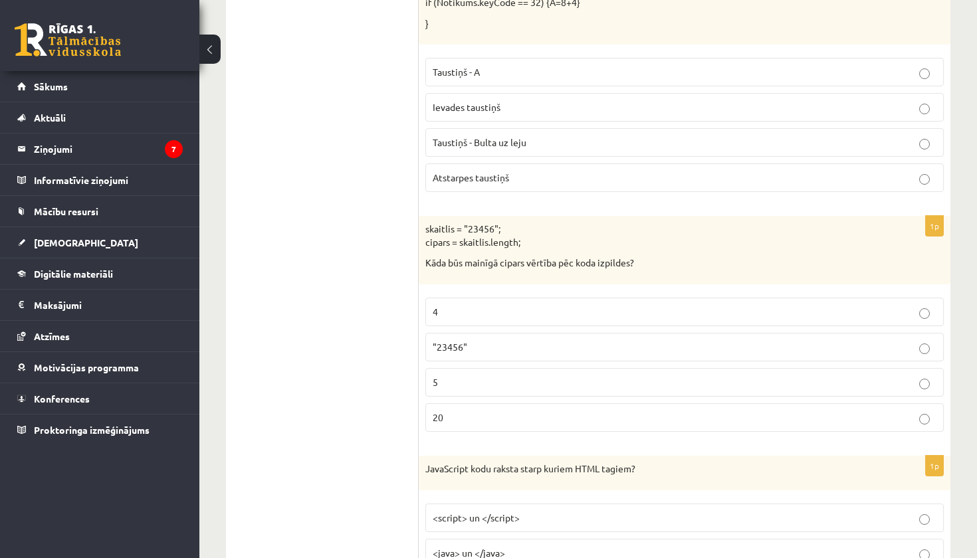
scroll to position [3469, 0]
click at [461, 376] on p "5" at bounding box center [685, 383] width 504 height 14
click at [510, 172] on p "Atstarpes taustiņš" at bounding box center [685, 178] width 504 height 14
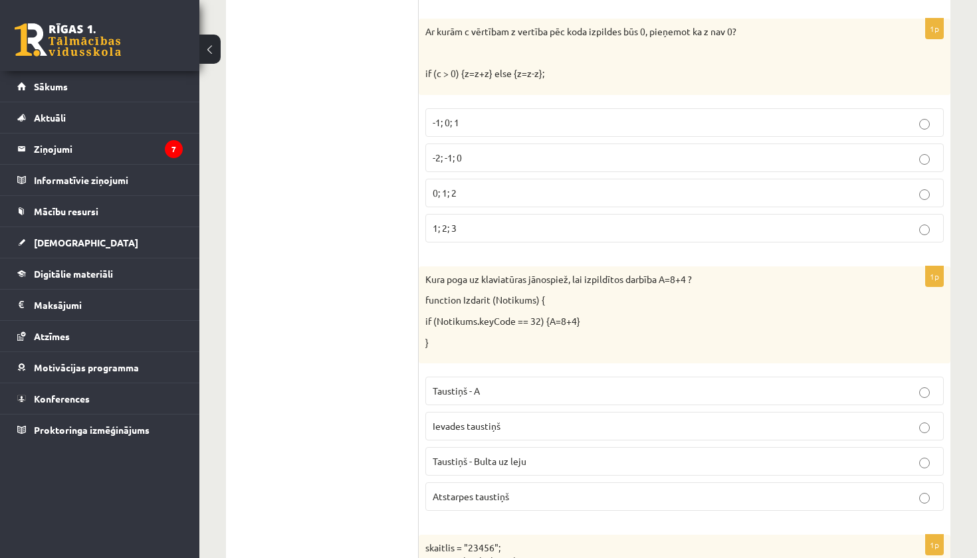
scroll to position [3113, 0]
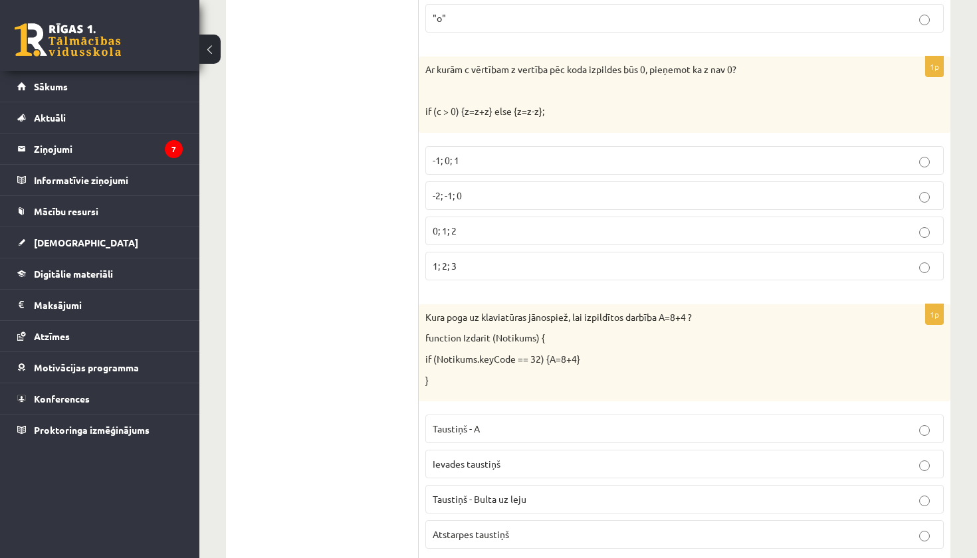
click at [485, 224] on p "0; 1; 2" at bounding box center [685, 231] width 504 height 14
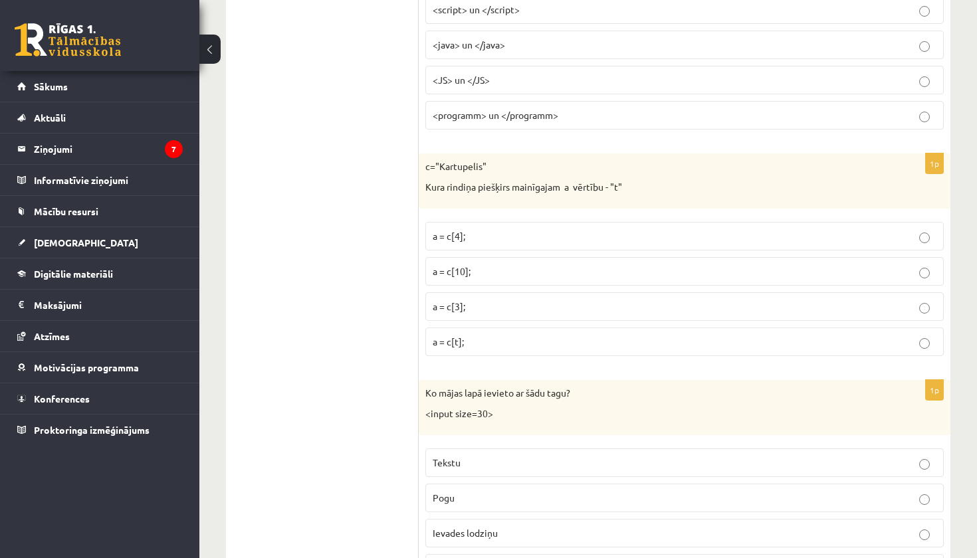
scroll to position [3968, 0]
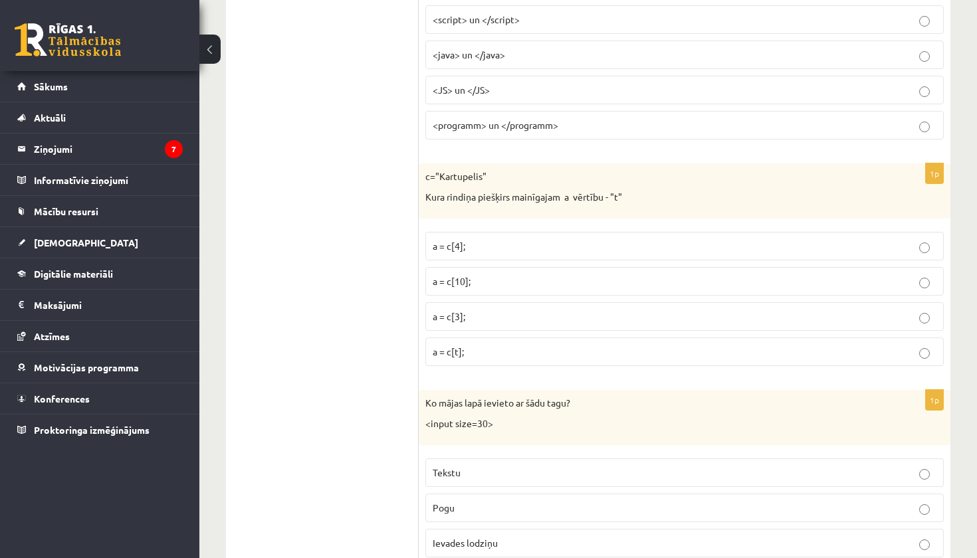
click at [508, 240] on label "a = c[4];" at bounding box center [684, 246] width 518 height 29
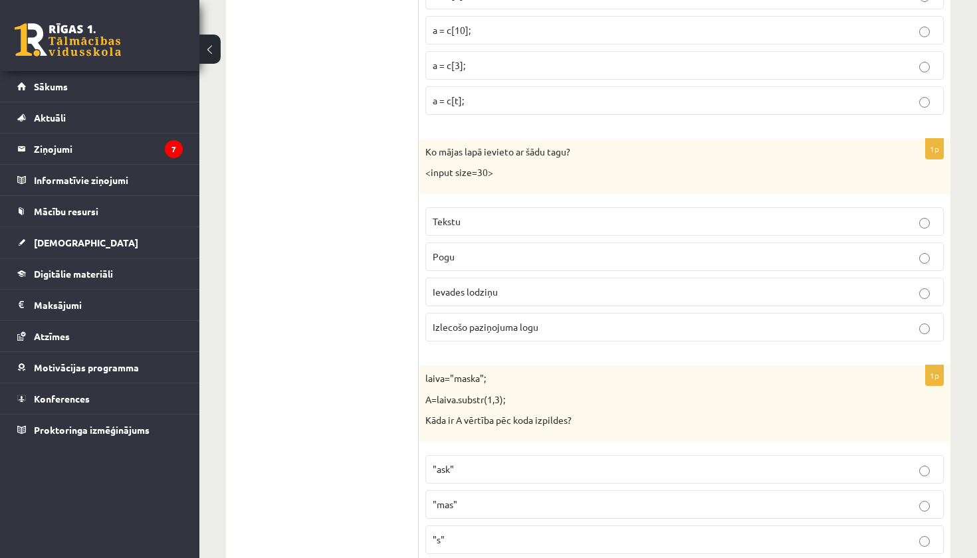
scroll to position [4237, 0]
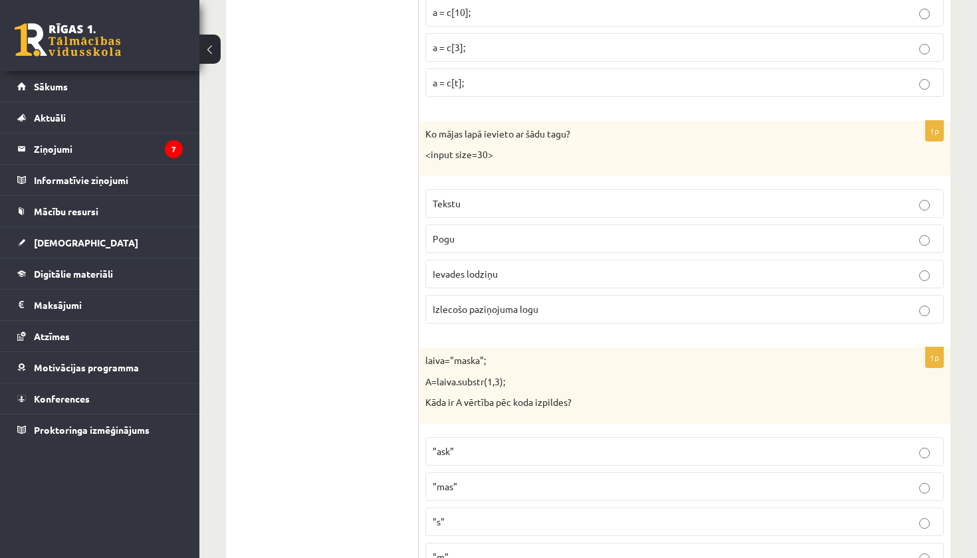
click at [509, 270] on label "Ievades lodziņu" at bounding box center [684, 274] width 518 height 29
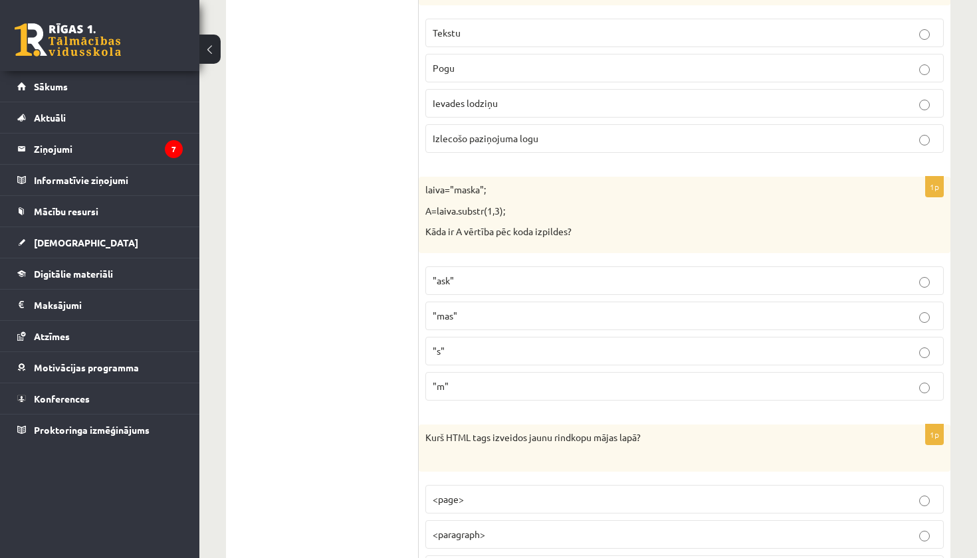
scroll to position [4408, 0]
click at [512, 273] on p ""ask"" at bounding box center [685, 280] width 504 height 14
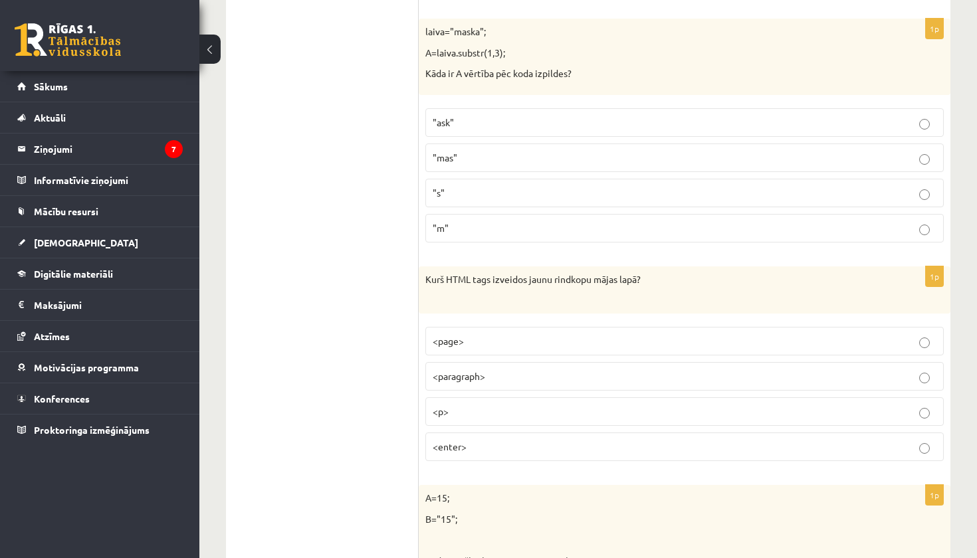
click at [534, 404] on label "<p>" at bounding box center [684, 411] width 518 height 29
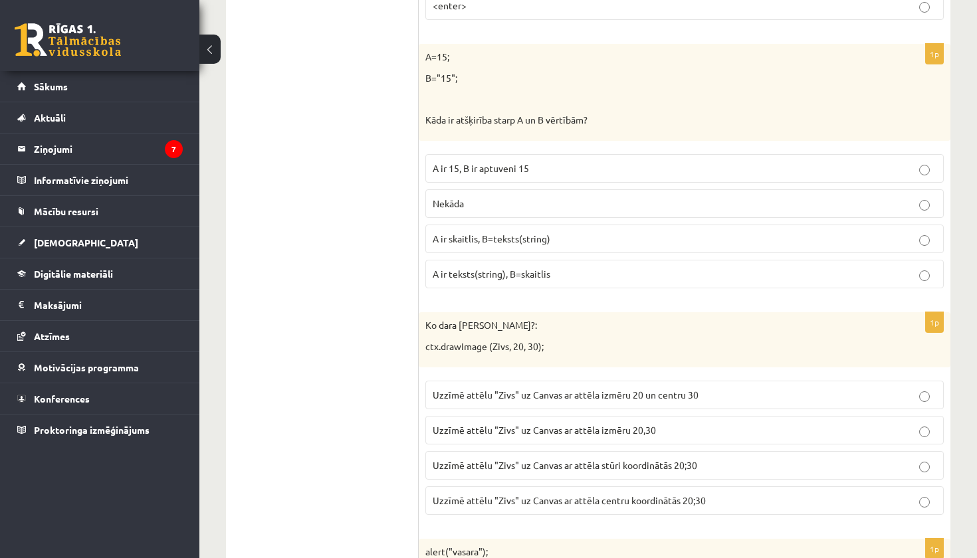
scroll to position [5011, 0]
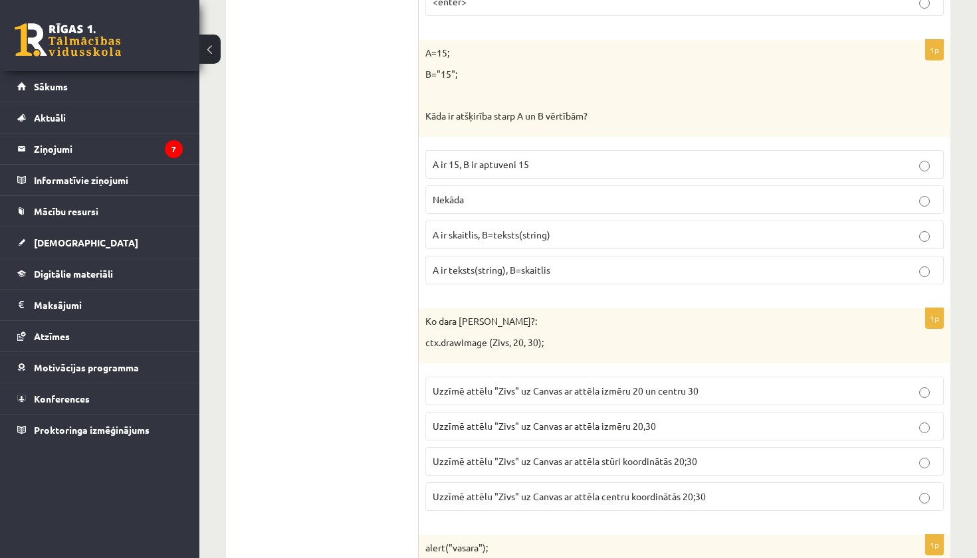
click at [516, 229] on span "A ir skaitlis, B=teksts(string)" at bounding box center [492, 235] width 118 height 12
click at [558, 381] on label "Uzzīmē attēlu "Zivs" uz Canvas ar attēla izmēru 20 un centru 30" at bounding box center [684, 391] width 518 height 29
click at [597, 455] on span "Uzzīmē attēlu "Zivs" uz Canvas ar attēla stūri koordinātās 20;30" at bounding box center [565, 461] width 264 height 12
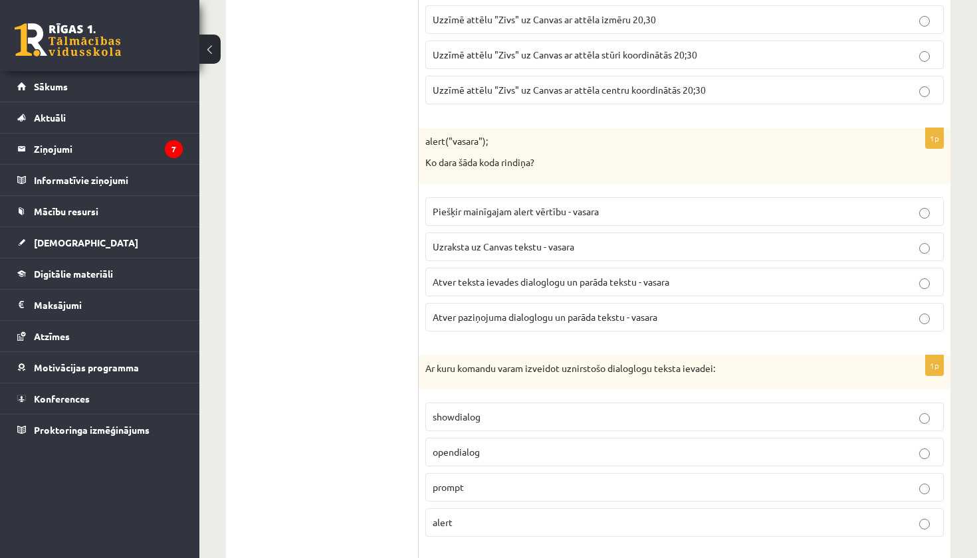
scroll to position [5468, 0]
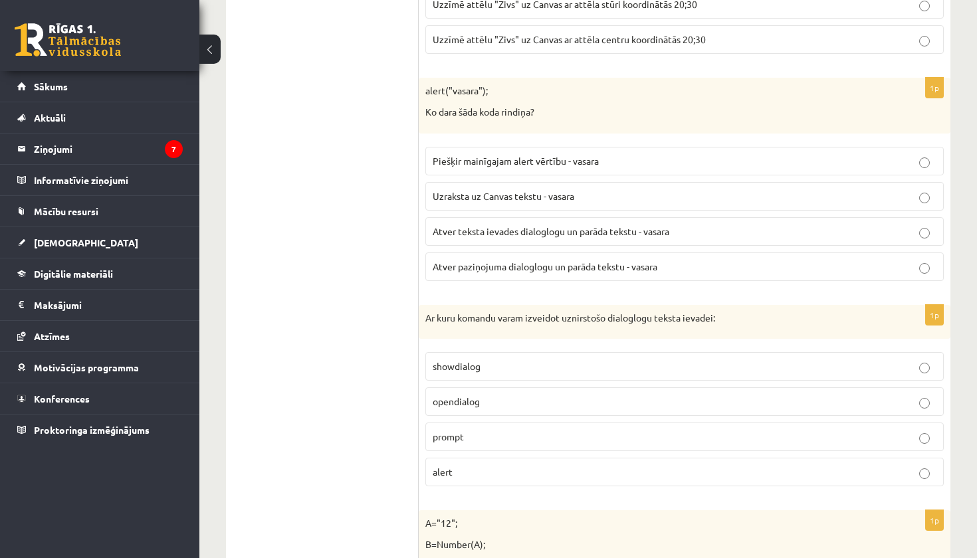
click at [557, 260] on p "Atver paziņojuma dialoglogu un parāda tekstu - vasara" at bounding box center [685, 267] width 504 height 14
click at [510, 430] on p "prompt" at bounding box center [685, 437] width 504 height 14
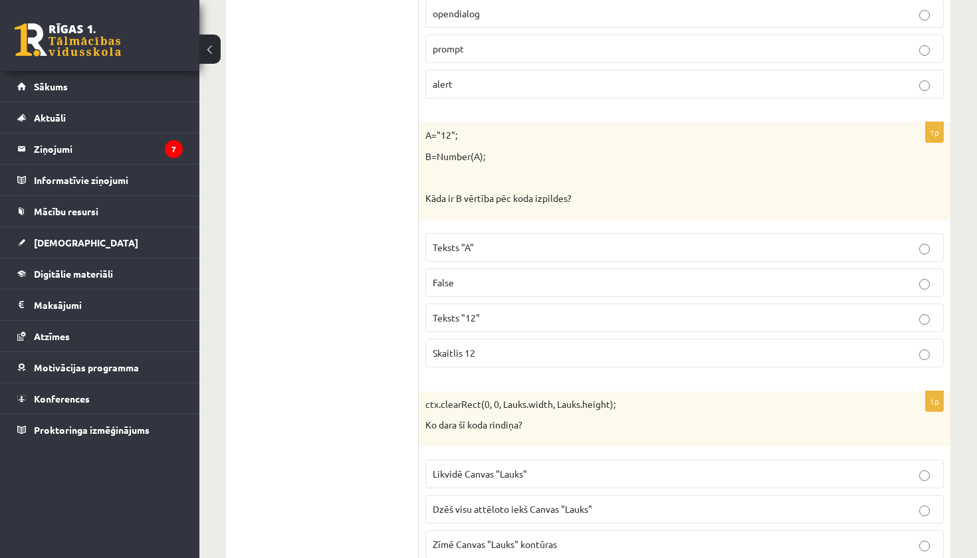
scroll to position [5858, 0]
click at [528, 310] on p "Teksts "12"" at bounding box center [685, 317] width 504 height 14
click at [528, 345] on p "Skaitlis 12" at bounding box center [685, 352] width 504 height 14
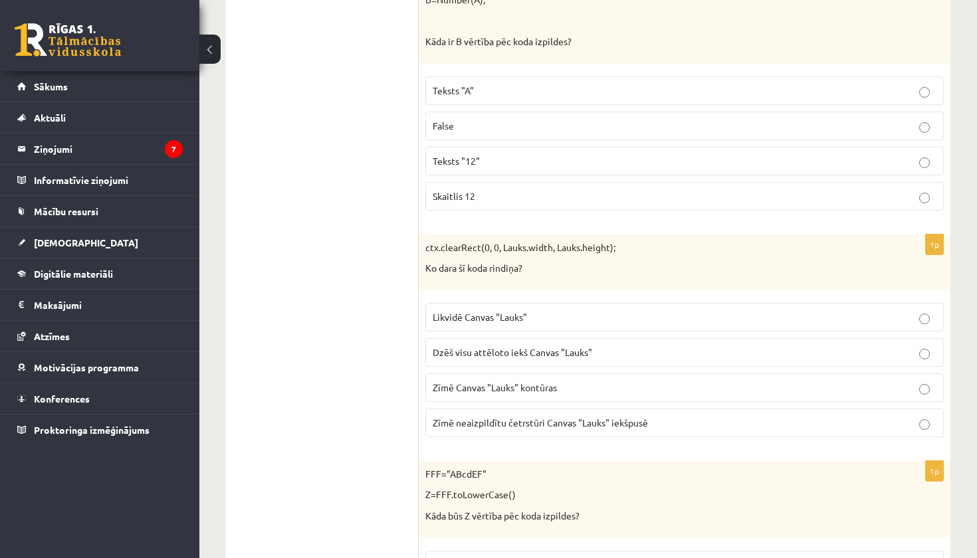
scroll to position [6016, 0]
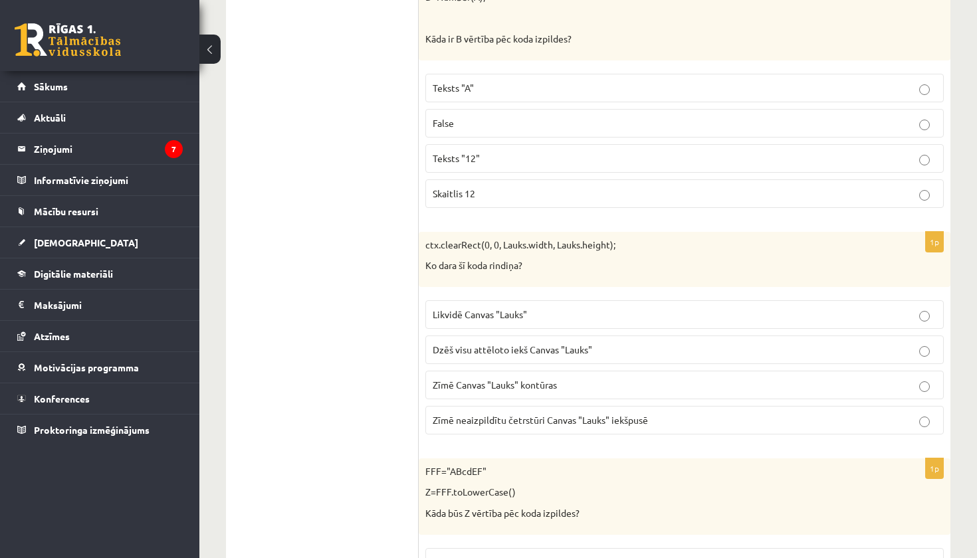
click at [584, 414] on span "Zīmē neaizpildītu četrstūri Canvas "Lauks" iekšpusē" at bounding box center [540, 420] width 215 height 12
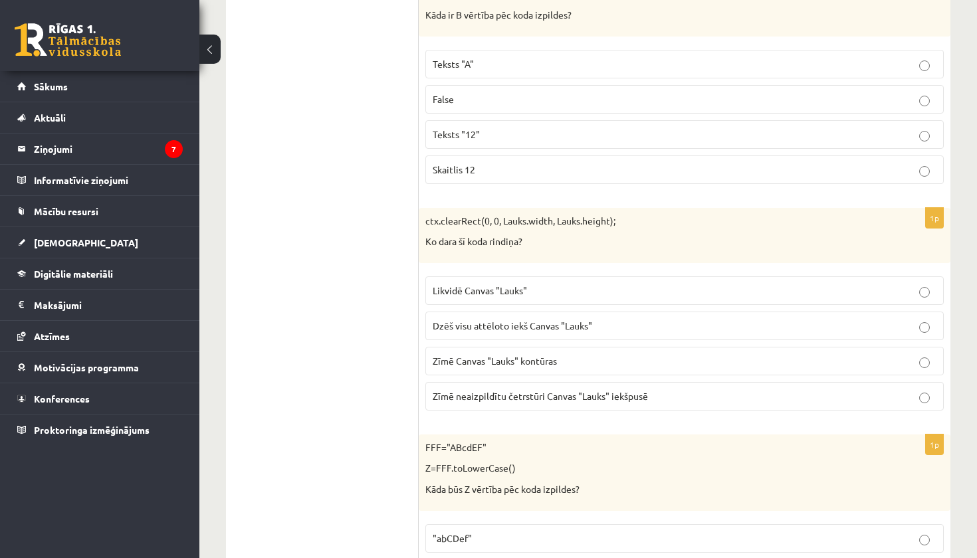
scroll to position [6042, 0]
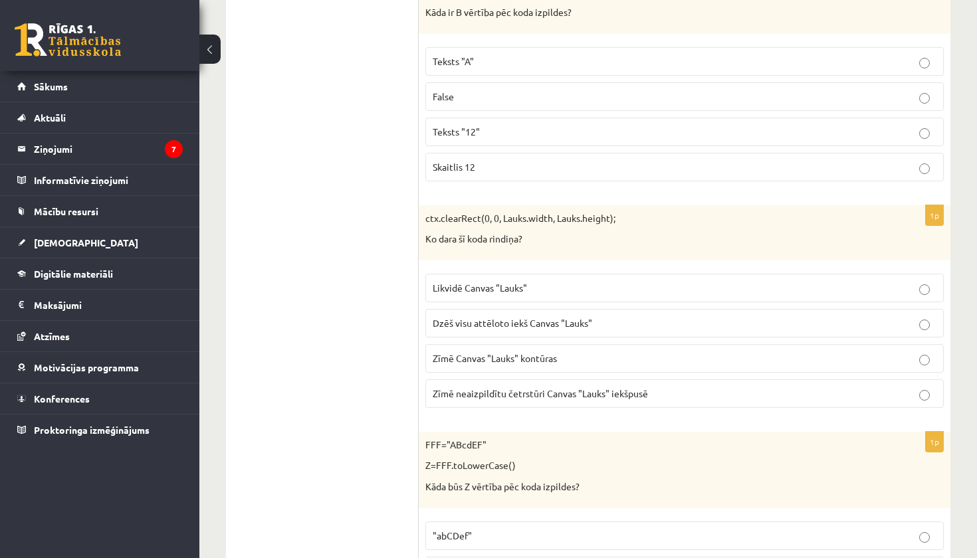
click at [564, 317] on span "Dzēš visu attēloto iekš Canvas "Lauks"" at bounding box center [512, 323] width 159 height 12
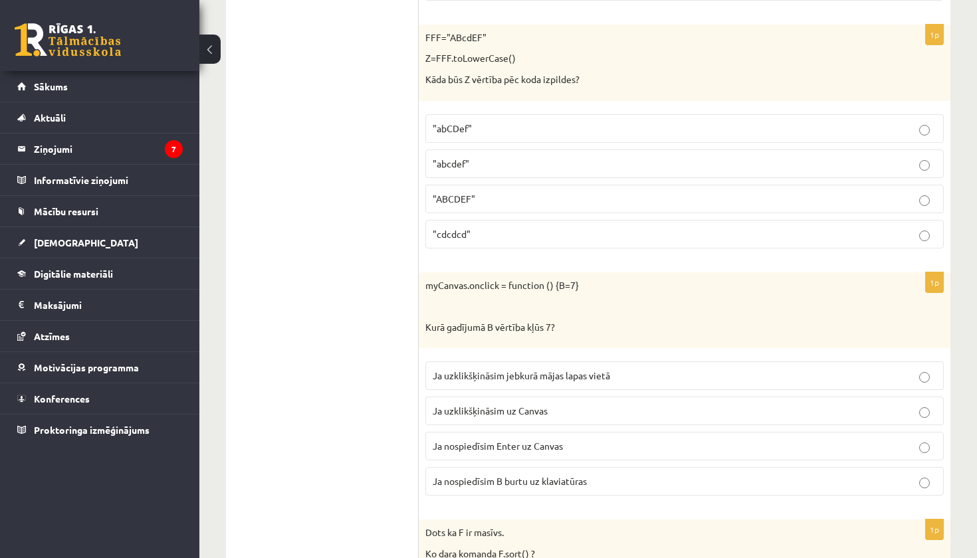
scroll to position [6454, 0]
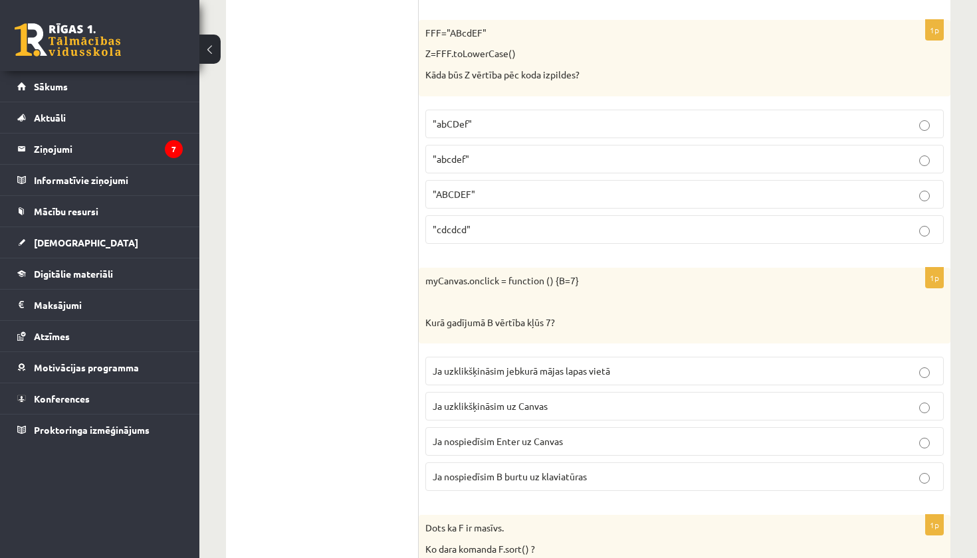
click at [486, 152] on p ""abcdef"" at bounding box center [685, 159] width 504 height 14
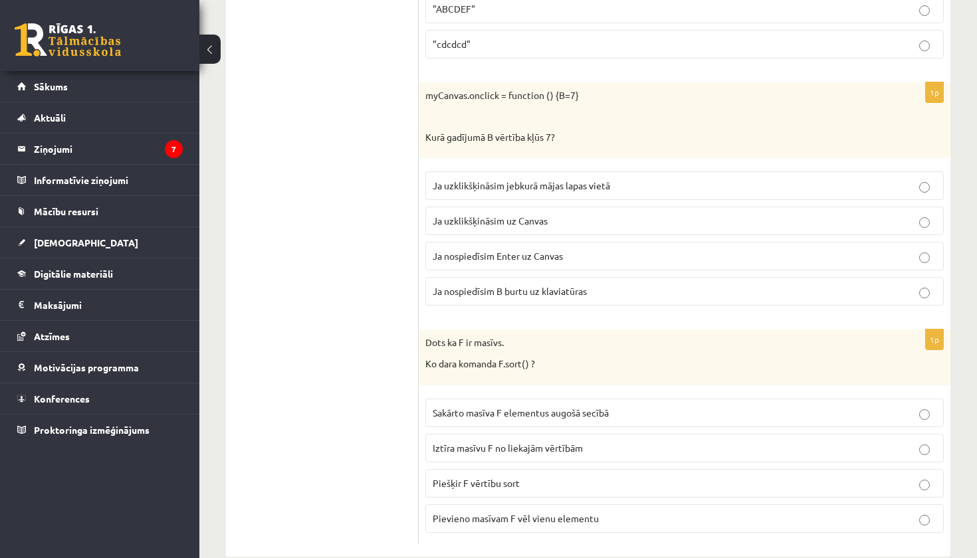
scroll to position [6639, 0]
click at [494, 207] on label "Ja uzklikšķināsim uz Canvas" at bounding box center [684, 221] width 518 height 29
click at [524, 407] on span "Sakārto masīva F elementus augošā secībā" at bounding box center [521, 413] width 176 height 12
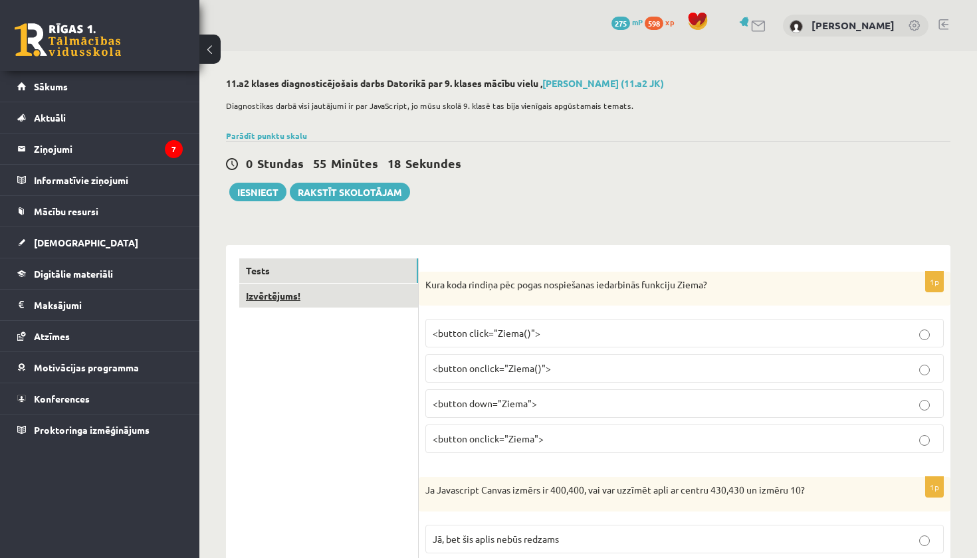
scroll to position [0, 0]
click at [280, 290] on link "Izvērtējums!" at bounding box center [328, 296] width 179 height 25
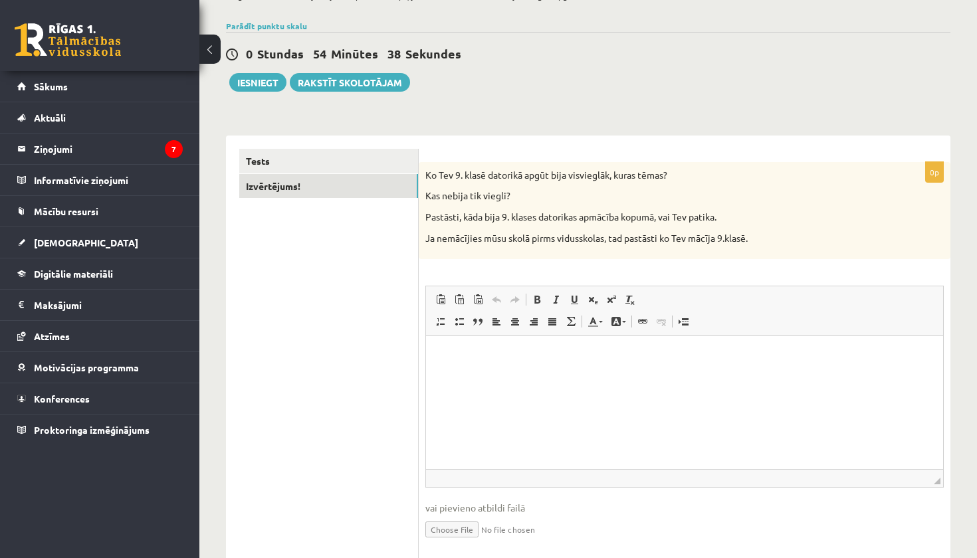
scroll to position [109, 0]
click at [466, 366] on html at bounding box center [684, 357] width 517 height 41
click at [579, 377] on html "**********" at bounding box center [684, 357] width 517 height 40
click at [270, 82] on button "Iesniegt" at bounding box center [257, 83] width 57 height 19
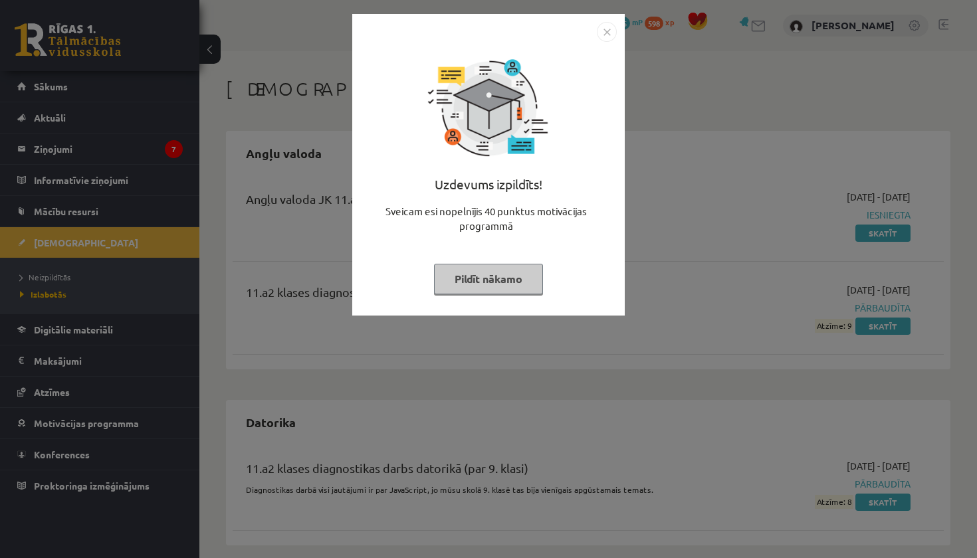
click at [481, 287] on button "Pildīt nākamo" at bounding box center [488, 279] width 109 height 31
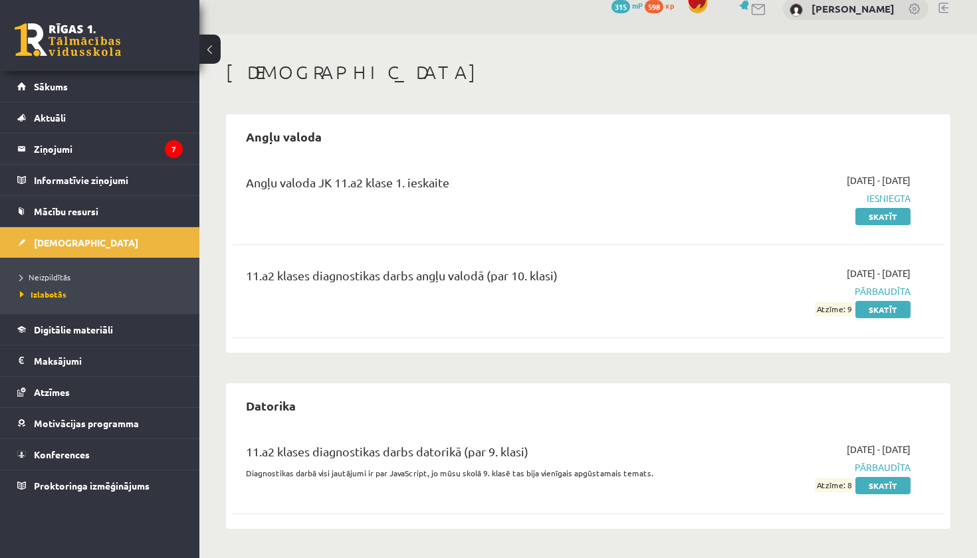
scroll to position [5, 0]
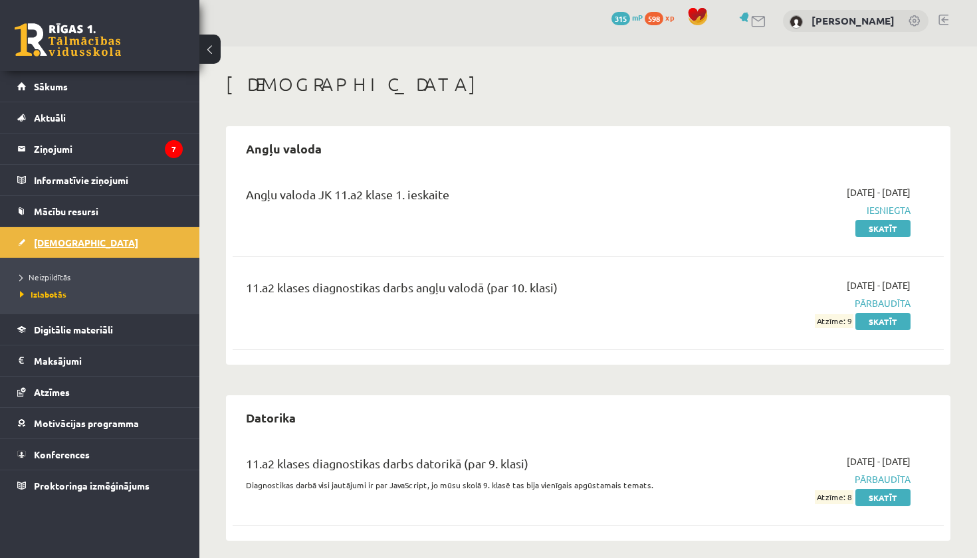
click at [62, 242] on span "[DEMOGRAPHIC_DATA]" at bounding box center [86, 243] width 104 height 12
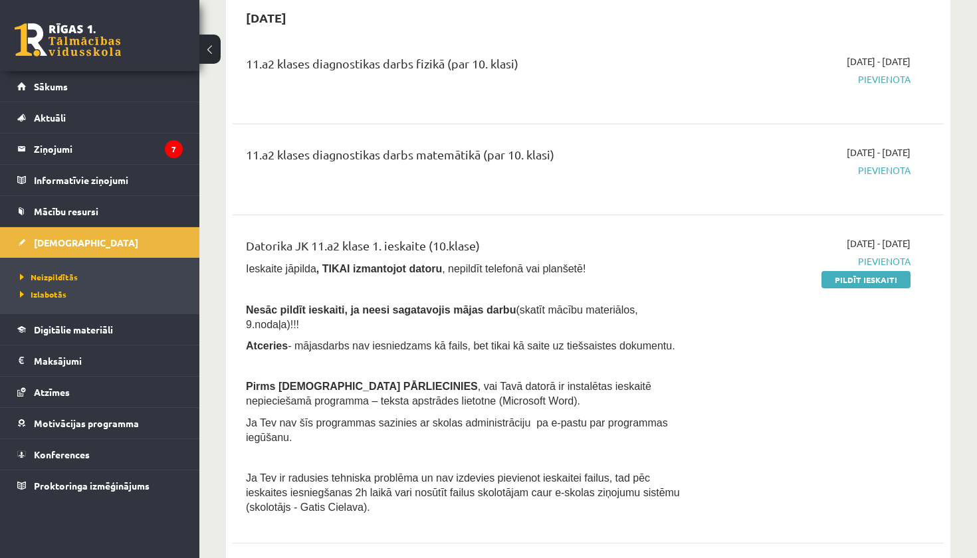
scroll to position [1661, 0]
click at [870, 271] on link "Pildīt ieskaiti" at bounding box center [865, 278] width 89 height 17
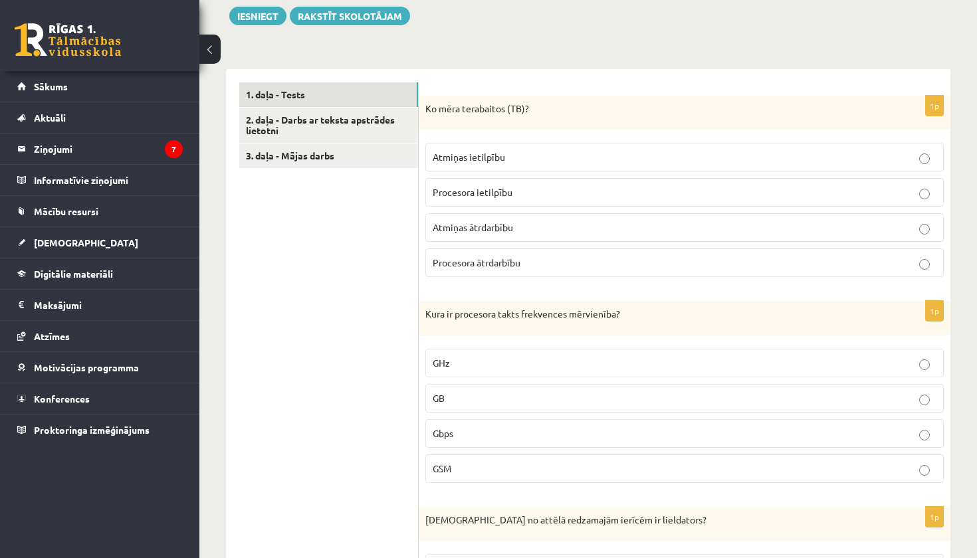
scroll to position [388, 0]
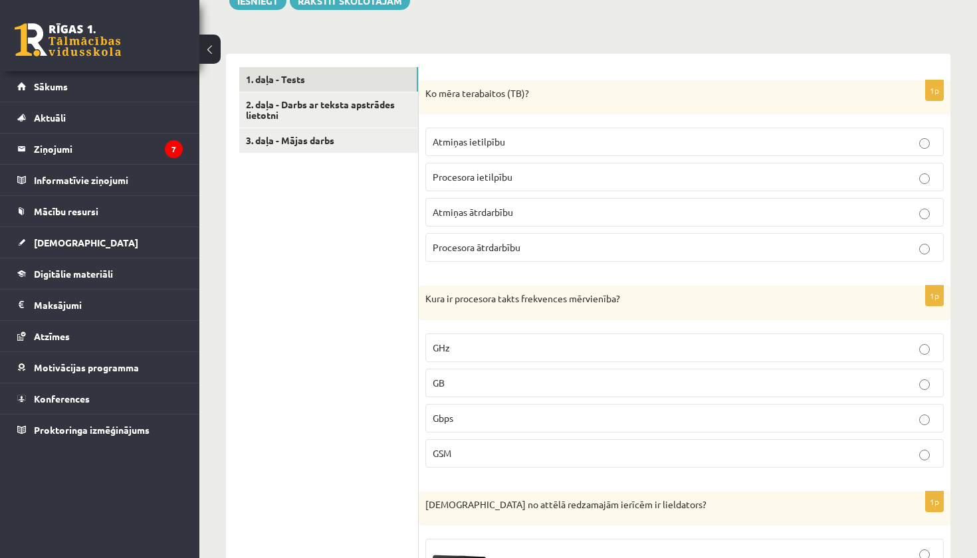
click at [504, 135] on p "Atmiņas ietilpību" at bounding box center [685, 142] width 504 height 14
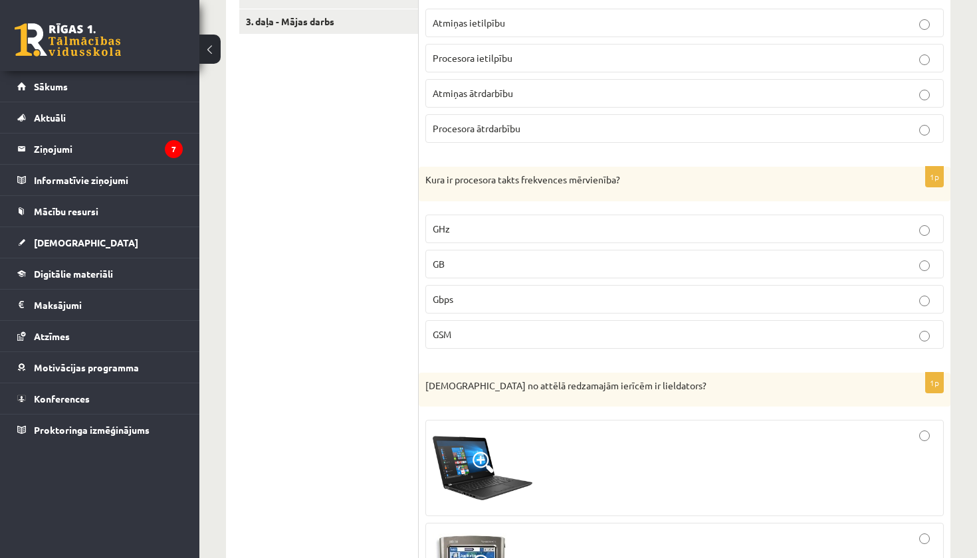
scroll to position [524, 0]
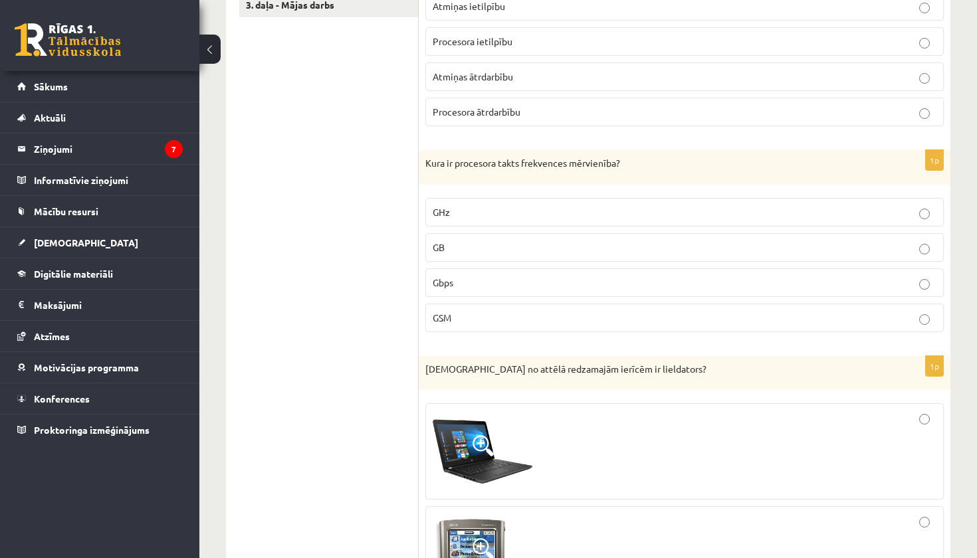
click at [480, 205] on p "GHz" at bounding box center [685, 212] width 504 height 14
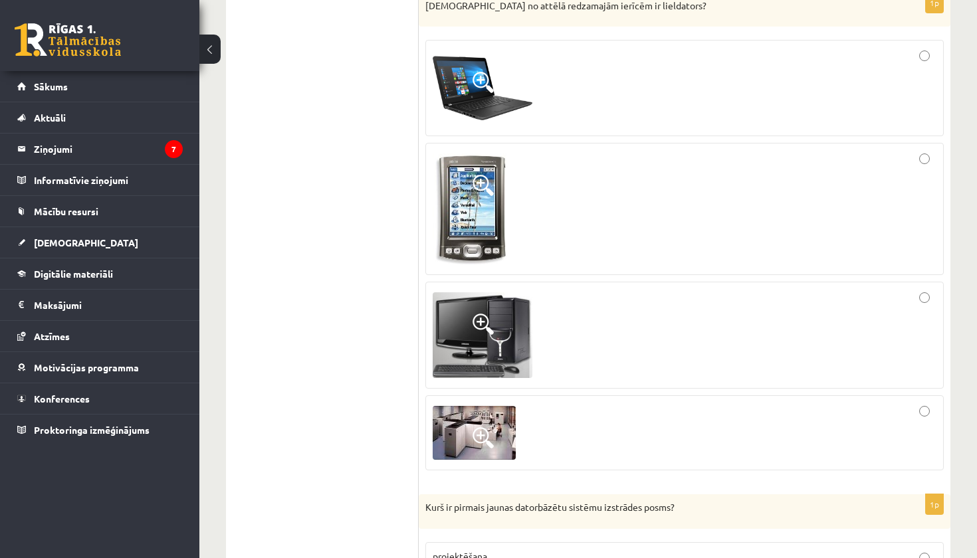
scroll to position [888, 0]
click at [621, 406] on div at bounding box center [685, 432] width 504 height 60
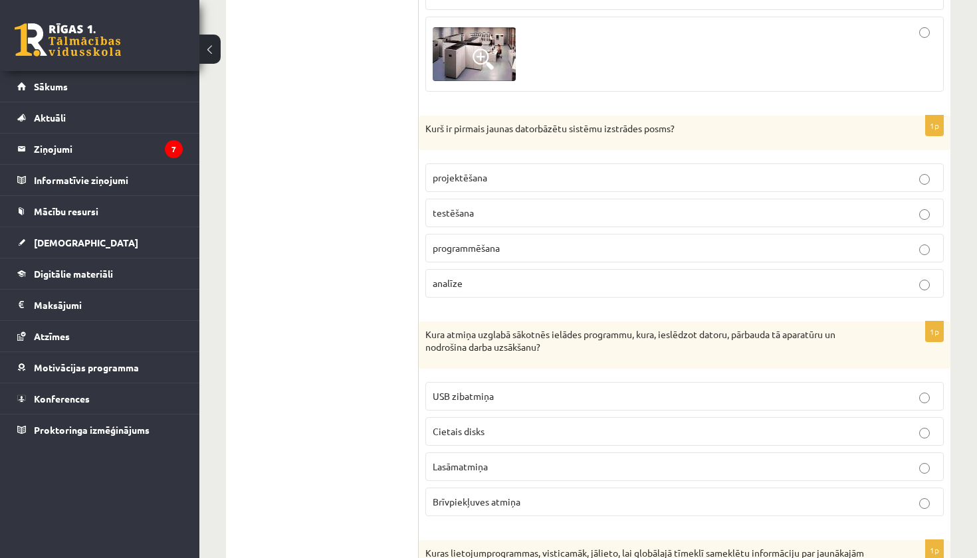
scroll to position [1271, 0]
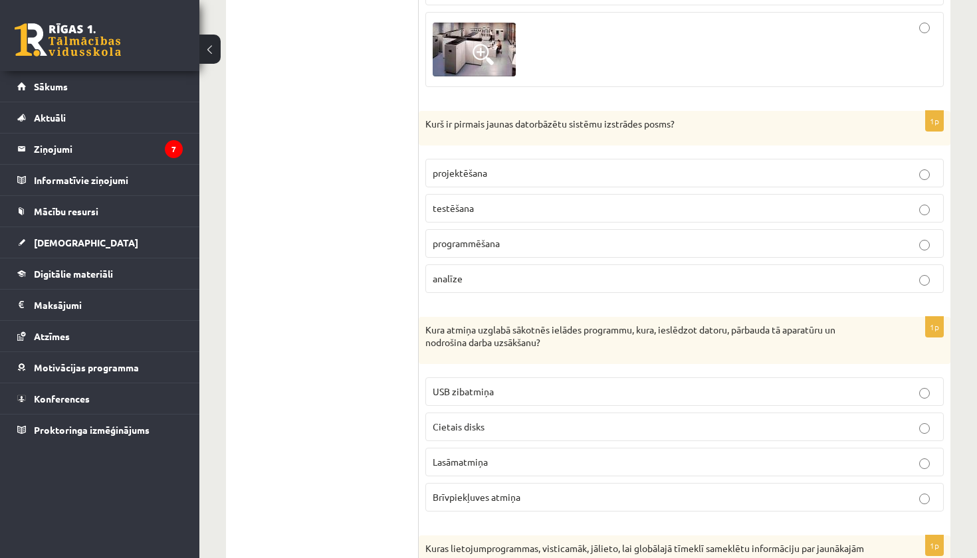
click at [551, 166] on p "projektēšana" at bounding box center [685, 173] width 504 height 14
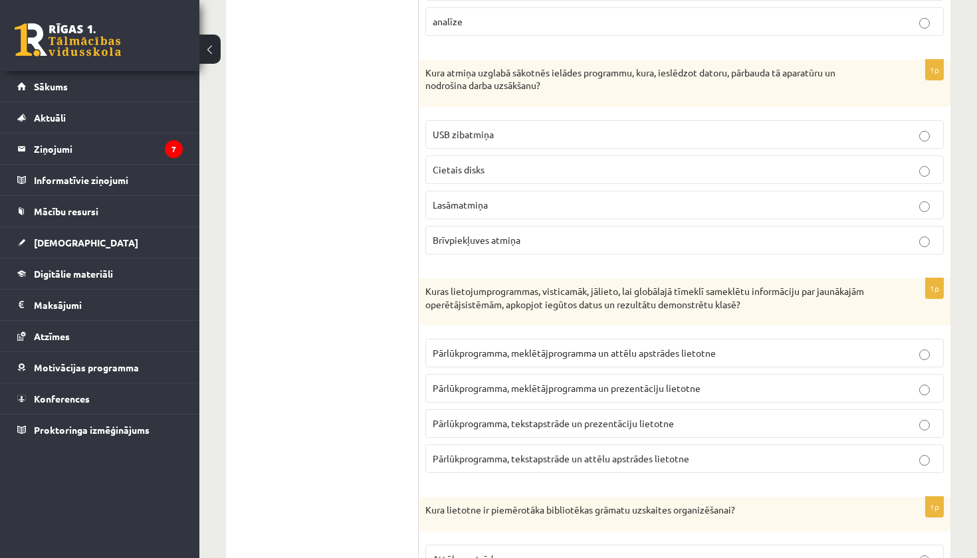
scroll to position [1528, 0]
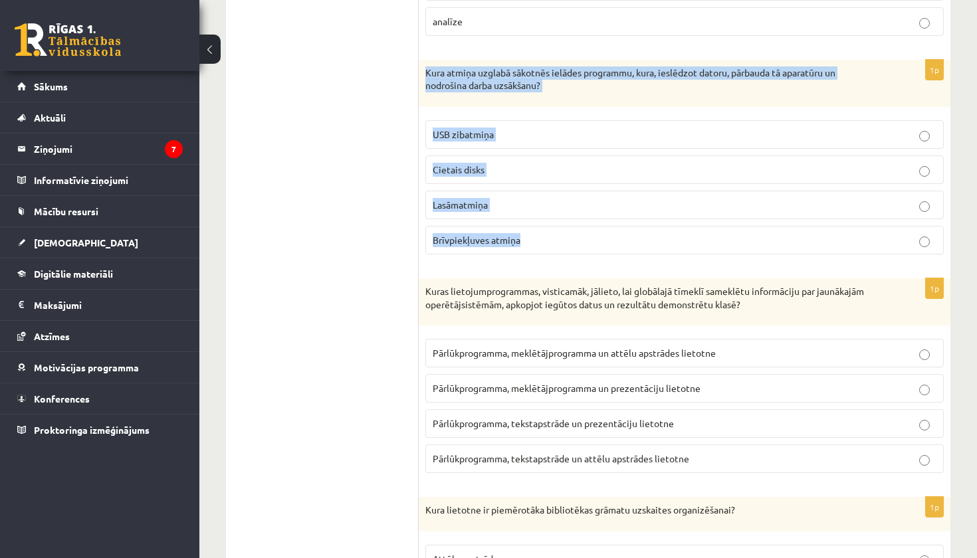
drag, startPoint x: 425, startPoint y: 51, endPoint x: 589, endPoint y: 227, distance: 240.3
click at [589, 227] on div "1p Kura atmiņa uzglabā sākotnēs ielādes programmu, kura, ieslēdzot datoru, pārb…" at bounding box center [685, 162] width 532 height 205
copy div "Kura atmiņa uzglabā sākotnēs ielādes programmu, kura, ieslēdzot datoru, pārbaud…"
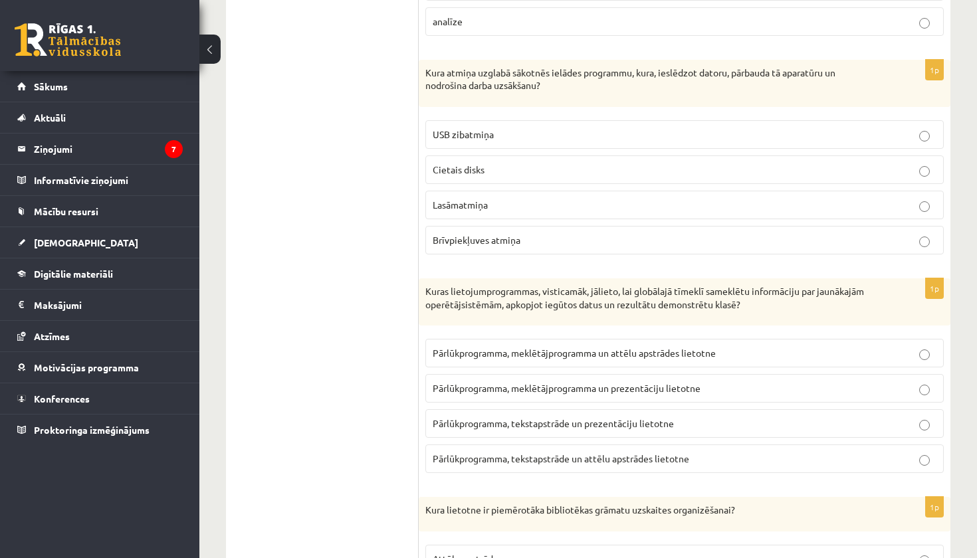
click at [557, 198] on p "Lasāmatmiņa" at bounding box center [685, 205] width 504 height 14
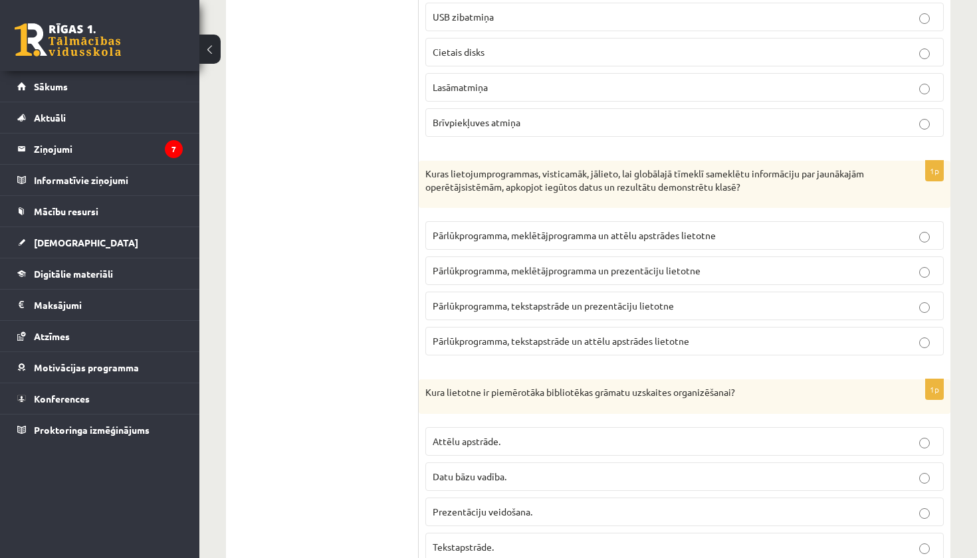
scroll to position [1645, 0]
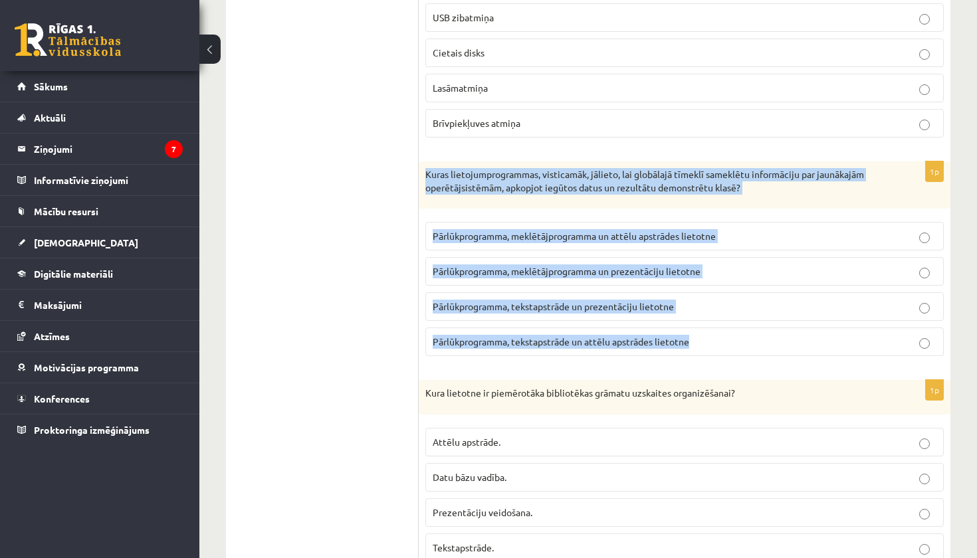
drag, startPoint x: 425, startPoint y: 150, endPoint x: 564, endPoint y: 337, distance: 233.6
click at [564, 337] on div "1p Kuras lietojumprogrammas, visticamāk, jālieto, lai globālajā tīmeklī sameklē…" at bounding box center [685, 263] width 532 height 205
copy div "Kuras lietojumprogrammas, visticamāk, jālieto, lai globālajā tīmeklī sameklētu …"
click at [594, 265] on span "Pārlūkprogramma, meklētājprogramma un prezentāciju lietotne" at bounding box center [567, 271] width 268 height 12
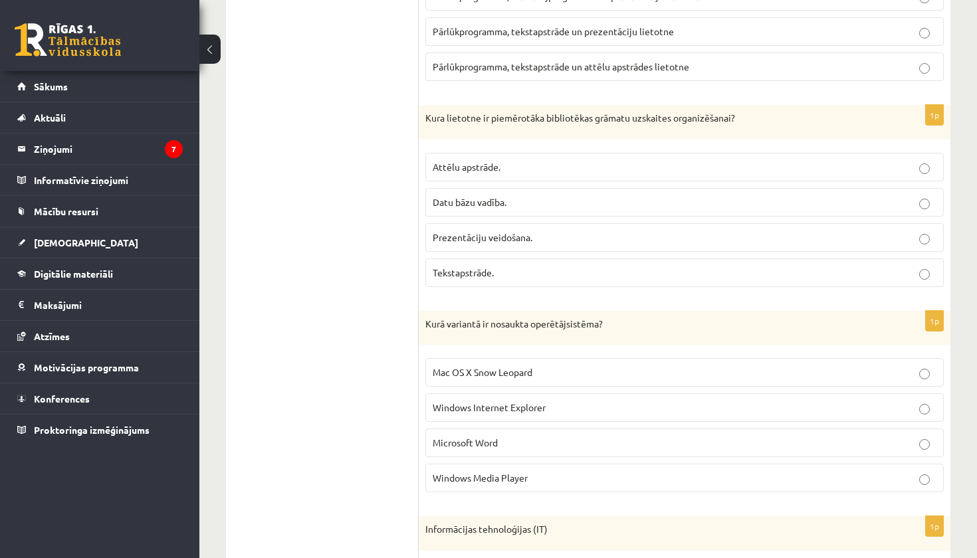
scroll to position [1921, 0]
click at [485, 195] on span "Datu bāzu vadība." at bounding box center [470, 201] width 74 height 12
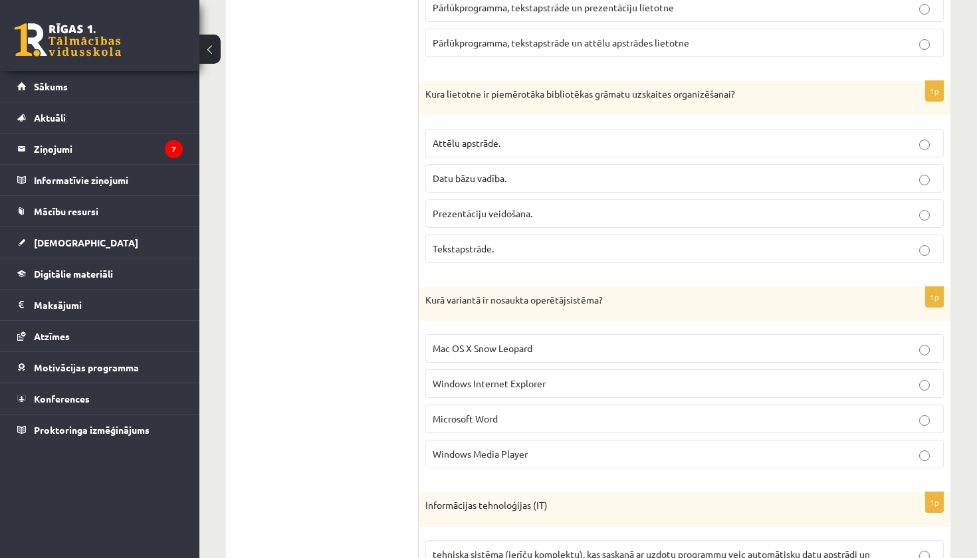
scroll to position [1954, 0]
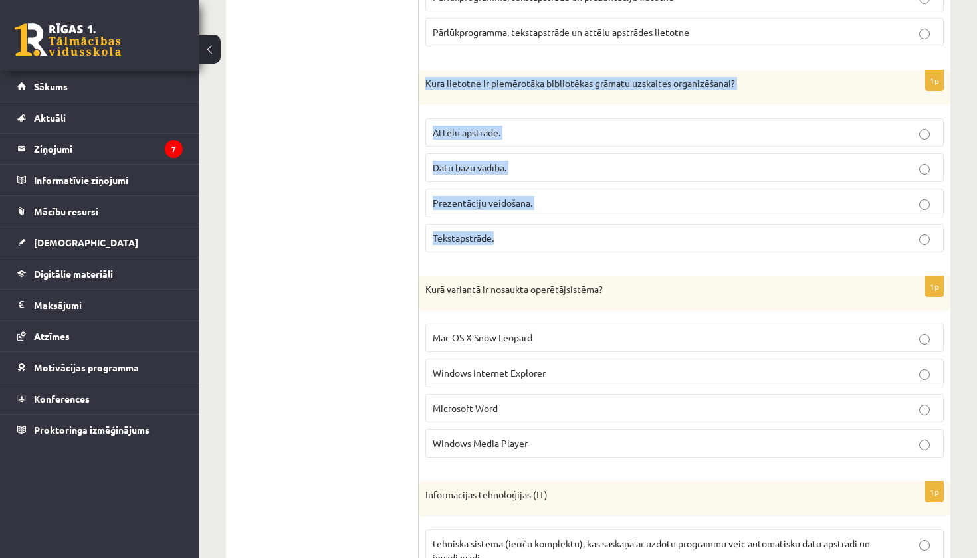
drag, startPoint x: 427, startPoint y: 62, endPoint x: 619, endPoint y: 217, distance: 246.7
click at [619, 217] on div "1p Kura lietotne ir piemērotāka bibliotēkas grāmatu uzskaites organizēšanai? At…" at bounding box center [685, 166] width 532 height 193
copy div "Kura lietotne ir piemērotāka bibliotēkas grāmatu uzskaites organizēšanai? Attēl…"
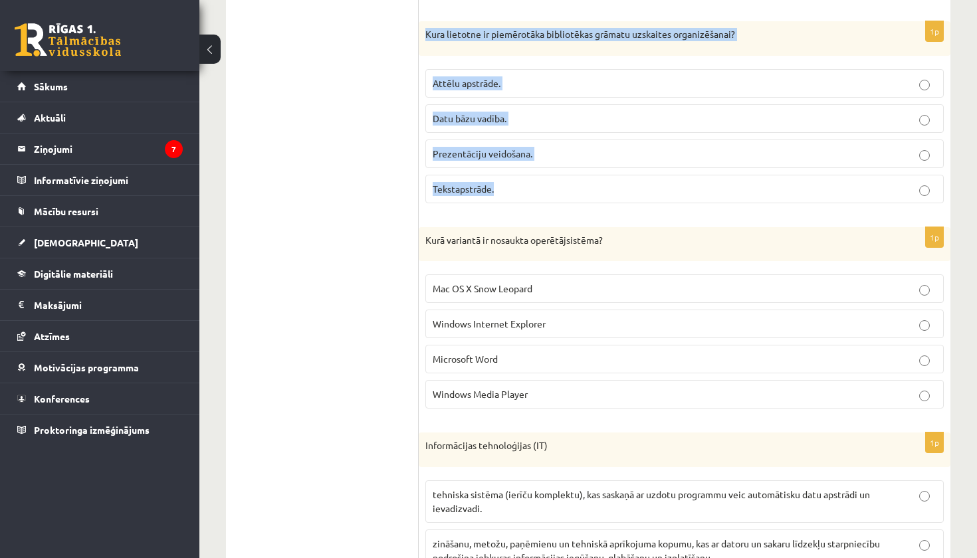
scroll to position [2004, 0]
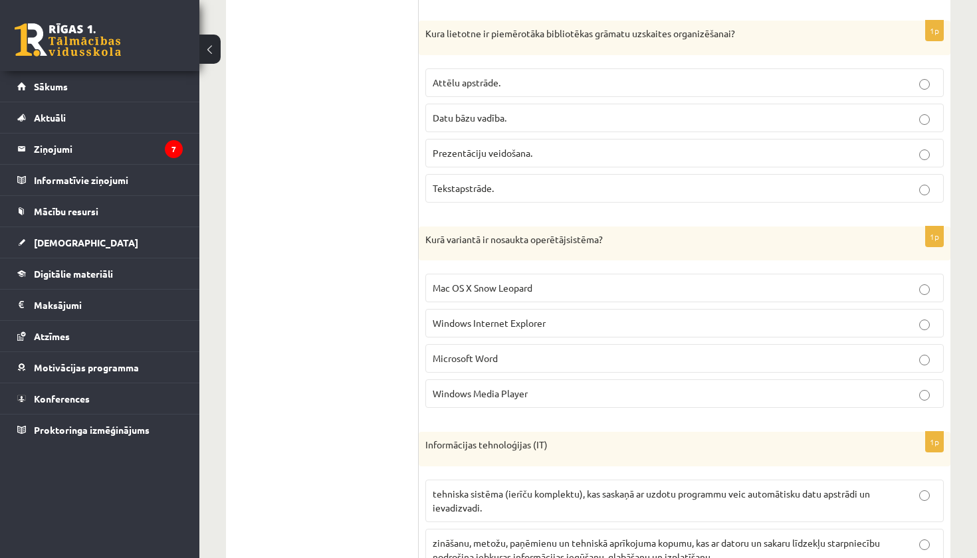
click at [522, 282] on span "Mac OS X Snow Leopard" at bounding box center [483, 288] width 100 height 12
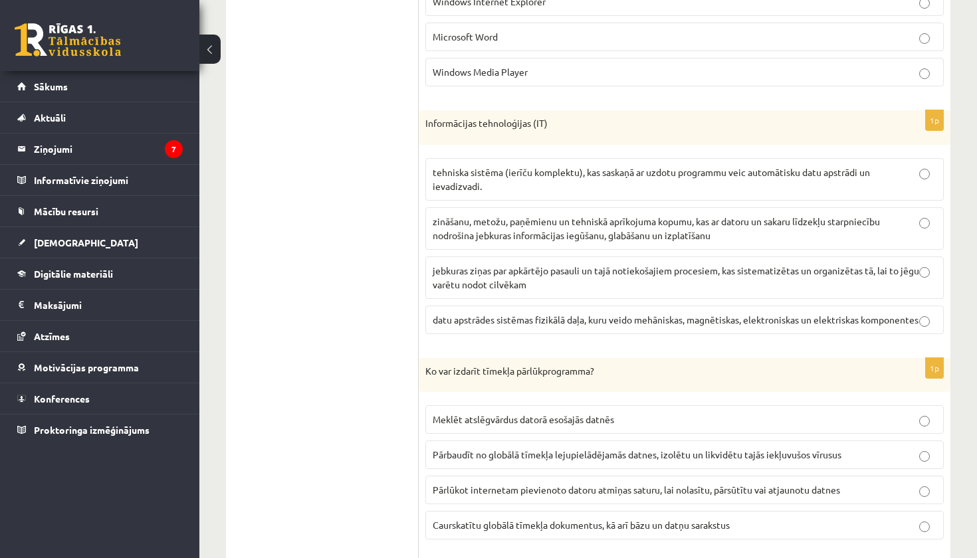
scroll to position [2327, 0]
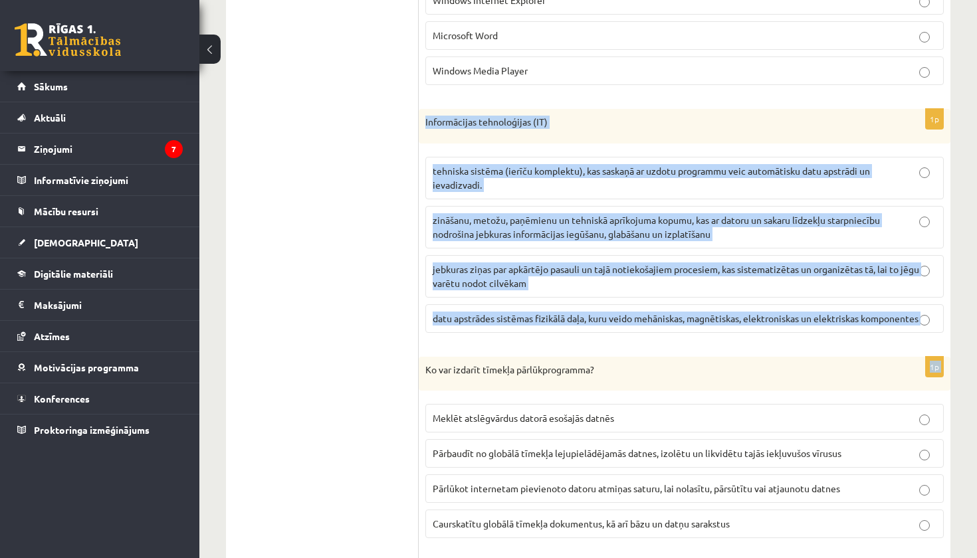
drag, startPoint x: 424, startPoint y: 96, endPoint x: 644, endPoint y: 335, distance: 325.0
click at [644, 335] on form "1p Ko mēra terabaitos (TB)? Atmiņas ietilpību Procesora ietilpību Atmiņas ātrda…" at bounding box center [684, 168] width 505 height 4080
copy form "Informācijas tehnoloģijas (IT) tehniska sistēma (ierīču komplektu), kas saskaņā…"
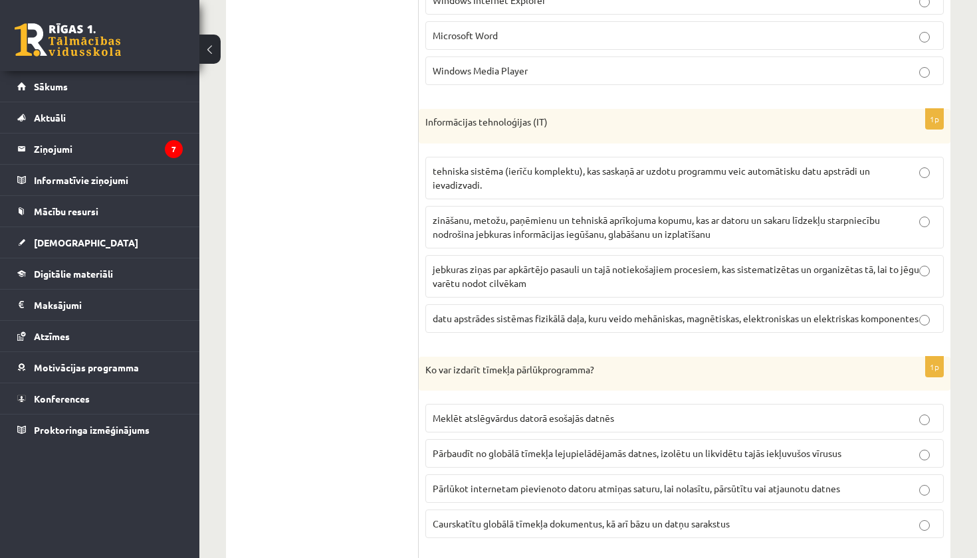
click at [541, 214] on span "zināšanu, metožu, paņēmienu un tehniskā aprīkojuma kopumu, kas ar datoru un sak…" at bounding box center [656, 227] width 447 height 26
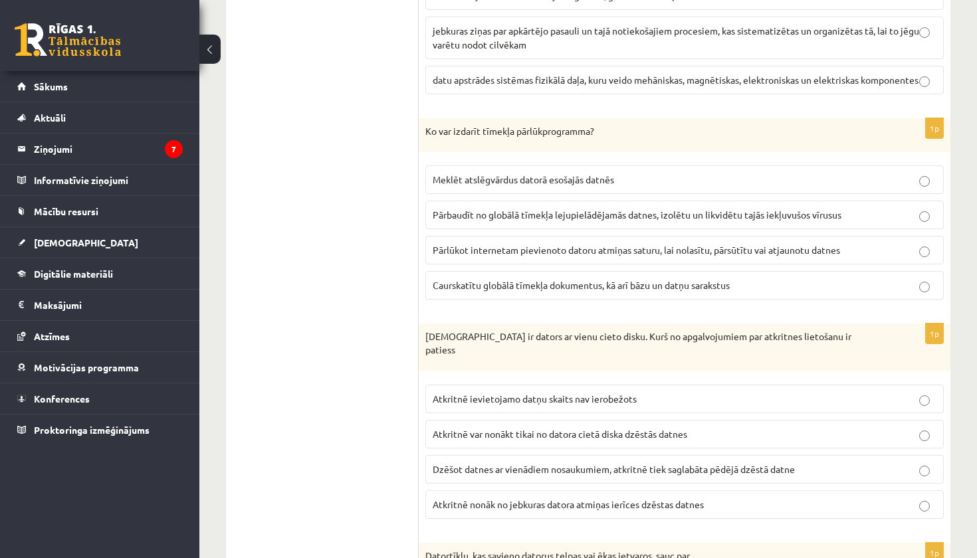
scroll to position [2566, 0]
click at [593, 181] on label "Meklēt atslēgvārdus datorā esošajās datnēs" at bounding box center [684, 179] width 518 height 29
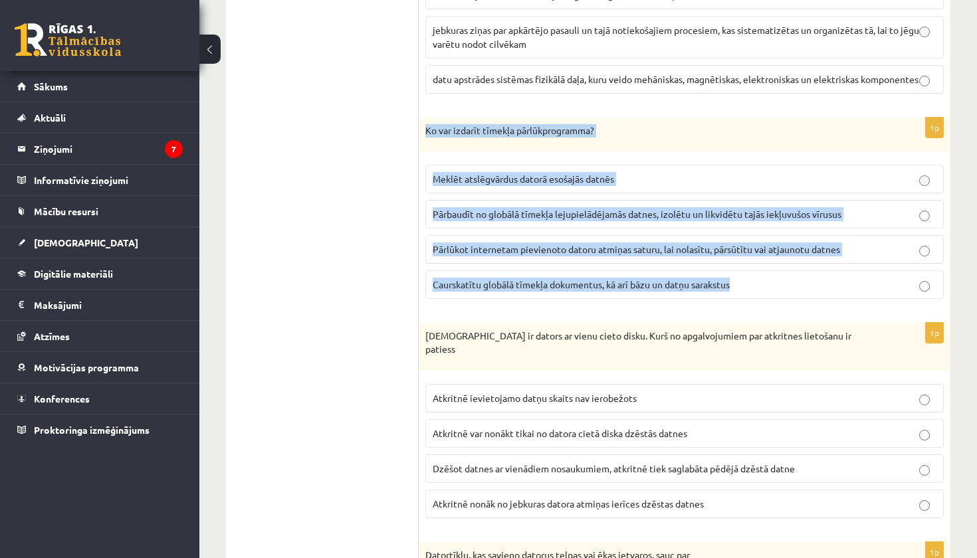
drag, startPoint x: 422, startPoint y: 124, endPoint x: 618, endPoint y: 291, distance: 257.4
click at [618, 291] on div "1p Ko var izdarīt tīmekļa pārlūkprogramma? Meklēt atslēgvārdus datorā esošajās …" at bounding box center [685, 214] width 532 height 193
copy div "Ko var izdarīt tīmekļa pārlūkprogramma? Meklēt atslēgvārdus datorā esošajās dat…"
click at [518, 278] on span "Caurskatītu globālā tīmekļa dokumentus, kā arī bāzu un datņu sarakstus" at bounding box center [581, 284] width 297 height 12
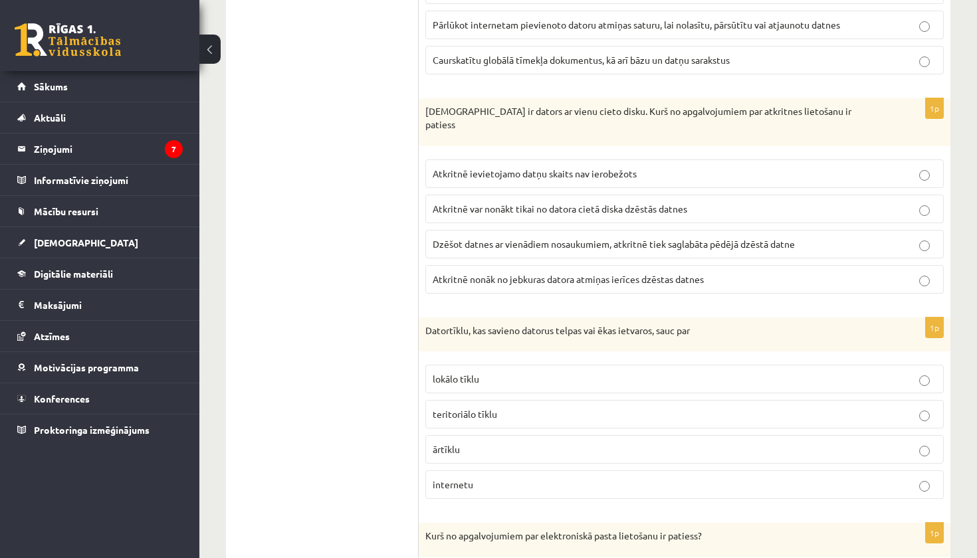
scroll to position [2784, 0]
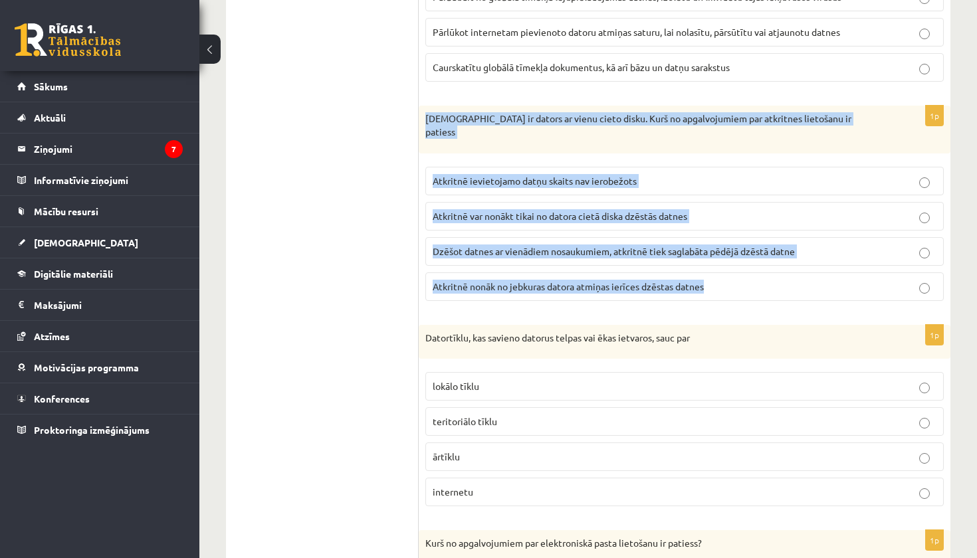
drag, startPoint x: 422, startPoint y: 106, endPoint x: 719, endPoint y: 270, distance: 339.7
click at [719, 270] on div "1p Jānim ir dators ar vienu cieto disku. Kurš no apgalvojumiem par atkritnes li…" at bounding box center [685, 208] width 532 height 205
copy div "[DEMOGRAPHIC_DATA] ir dators ar vienu cieto disku. Kurš no apgalvojumiem par at…"
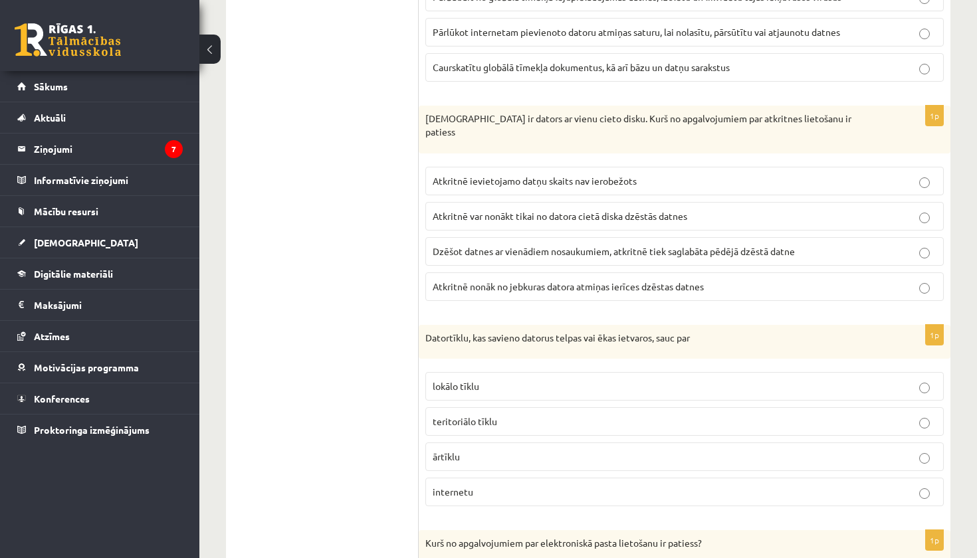
click at [619, 209] on p "Atkritnē var nonākt tikai no datora cietā diska dzēstās datnes" at bounding box center [685, 216] width 504 height 14
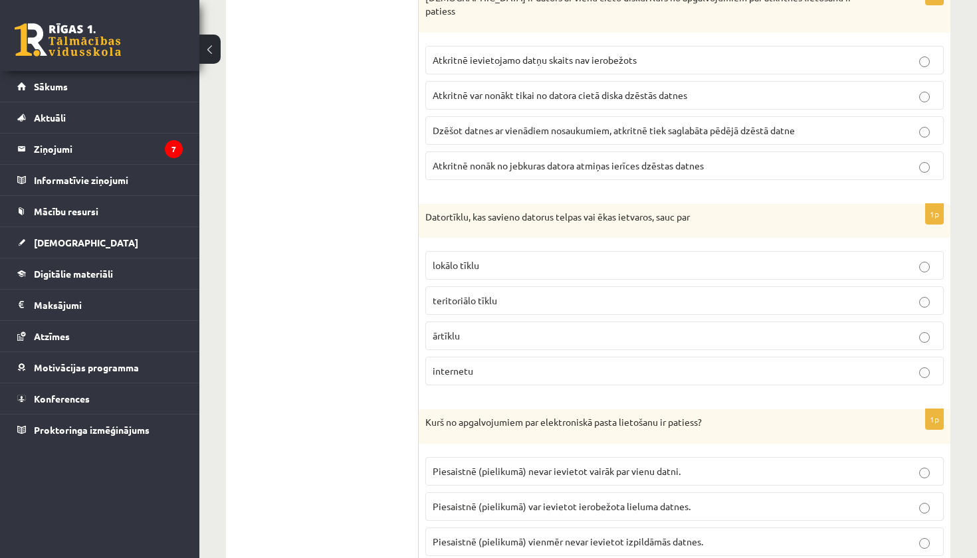
scroll to position [2928, 0]
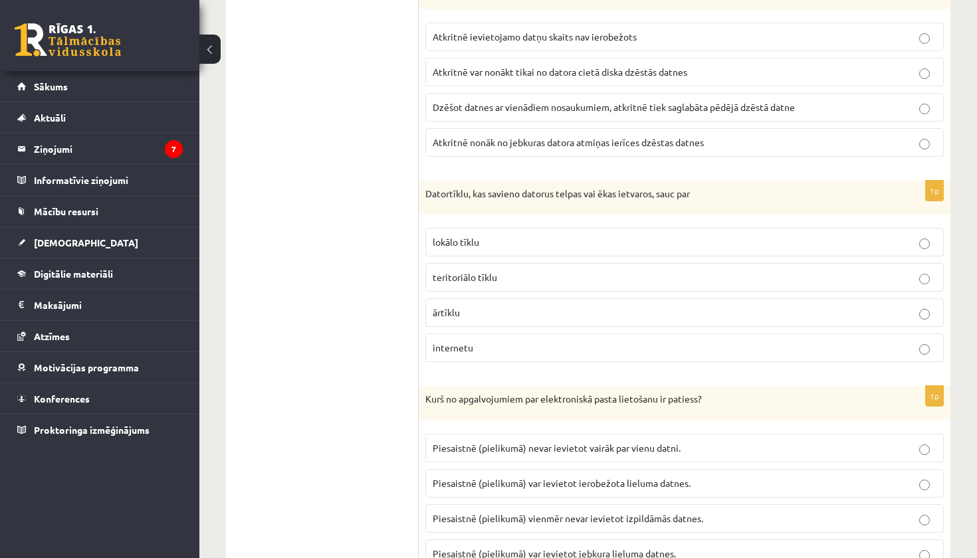
click at [478, 228] on label "lokālo tīklu" at bounding box center [684, 242] width 518 height 29
click at [474, 271] on span "teritoriālo tīklu" at bounding box center [465, 277] width 64 height 12
drag, startPoint x: 474, startPoint y: 252, endPoint x: 459, endPoint y: 217, distance: 37.8
click at [473, 263] on label "teritoriālo tīklu" at bounding box center [684, 277] width 518 height 29
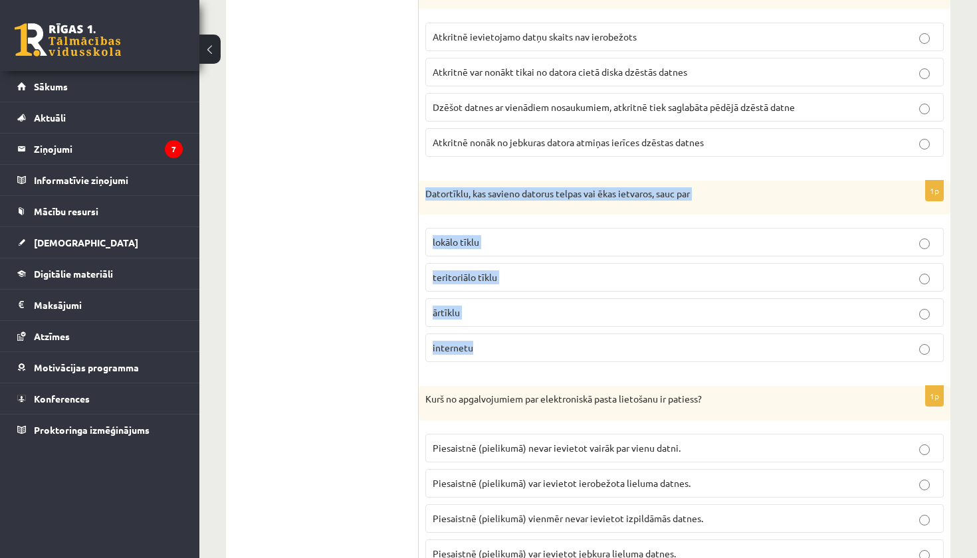
drag, startPoint x: 421, startPoint y: 167, endPoint x: 564, endPoint y: 335, distance: 220.2
click at [564, 335] on div "1p Datortīklu, kas savieno datorus telpas vai ēkas ietvaros, sauc par lokālo tī…" at bounding box center [685, 277] width 532 height 193
copy div "Datortīklu, kas savieno datorus telpas vai ēkas ietvaros, sauc par lokālo tīklu…"
click at [508, 228] on label "lokālo tīklu" at bounding box center [684, 242] width 518 height 29
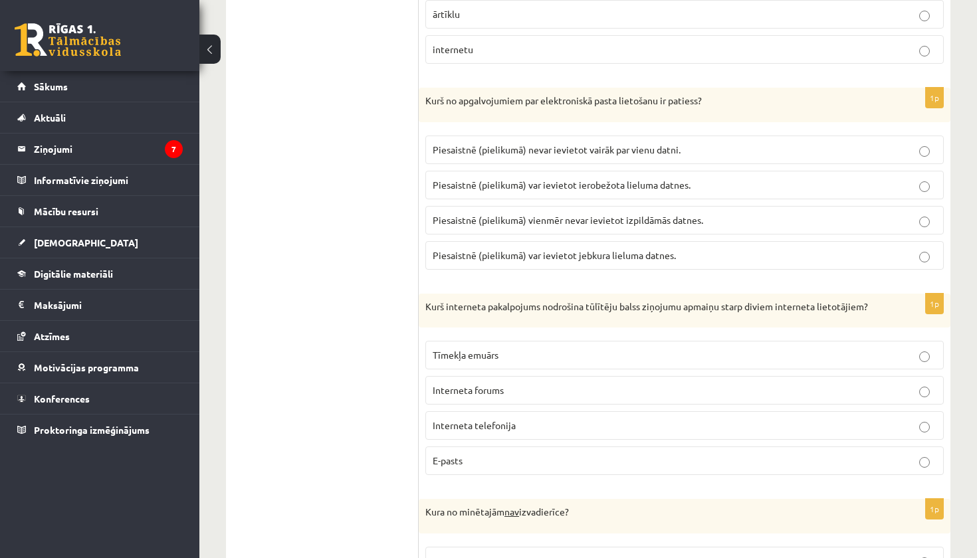
scroll to position [3232, 0]
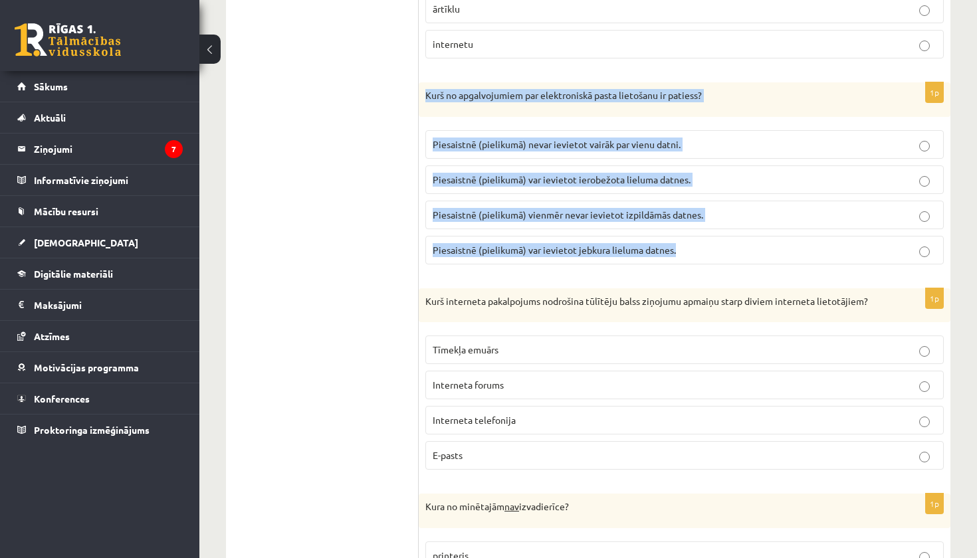
drag, startPoint x: 440, startPoint y: 74, endPoint x: 595, endPoint y: 243, distance: 229.5
click at [595, 243] on div "1p Kurš no apgalvojumiem par elektroniskā pasta lietošanu ir patiess? [GEOGRAPH…" at bounding box center [685, 178] width 532 height 193
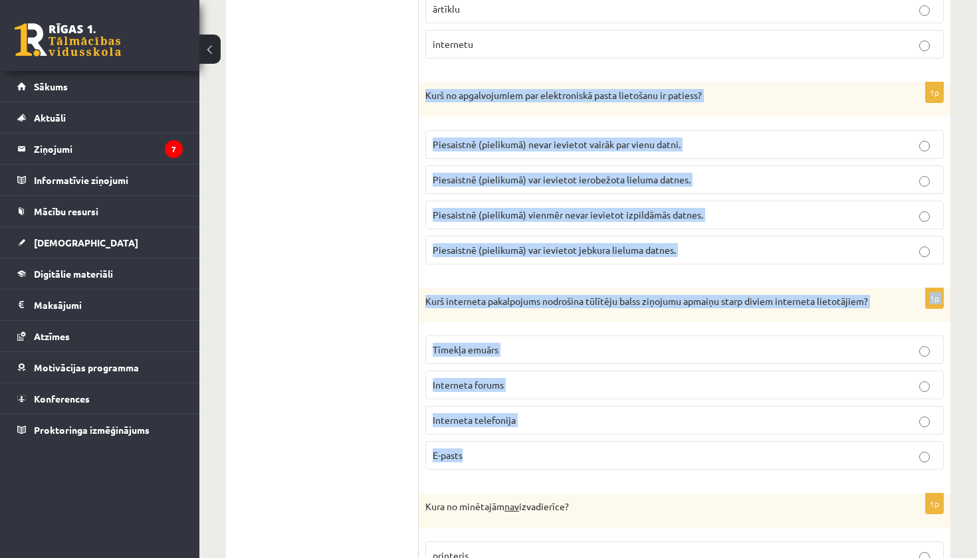
drag, startPoint x: 423, startPoint y: 72, endPoint x: 518, endPoint y: 451, distance: 390.5
copy form "Kurš no apgalvojumiem par elektroniskā pasta lietošanu ir patiess? [GEOGRAPHIC_…"
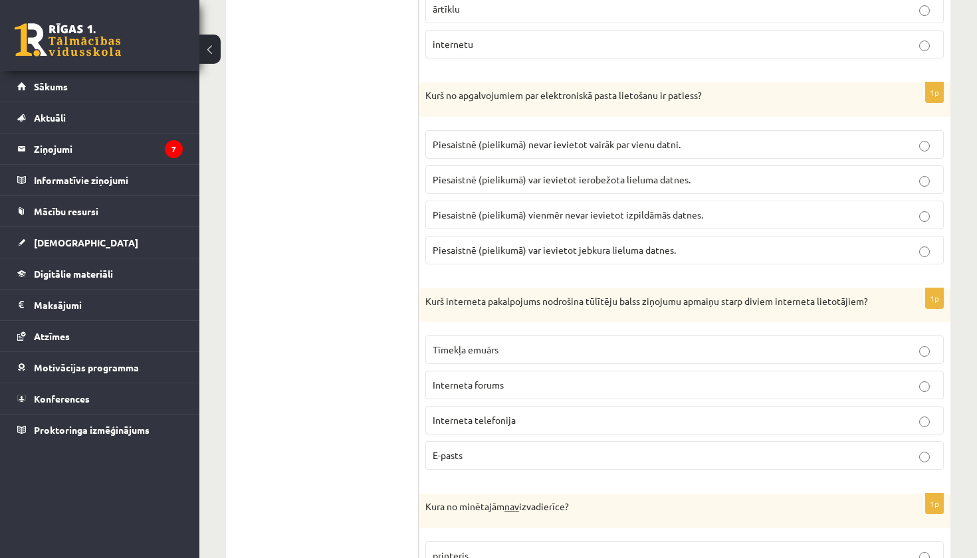
click at [591, 173] on span "Piesaistnē (pielikumā) var ievietot ierobežota lieluma datnes." at bounding box center [562, 179] width 258 height 12
click at [496, 406] on label "Interneta telefonija" at bounding box center [684, 420] width 518 height 29
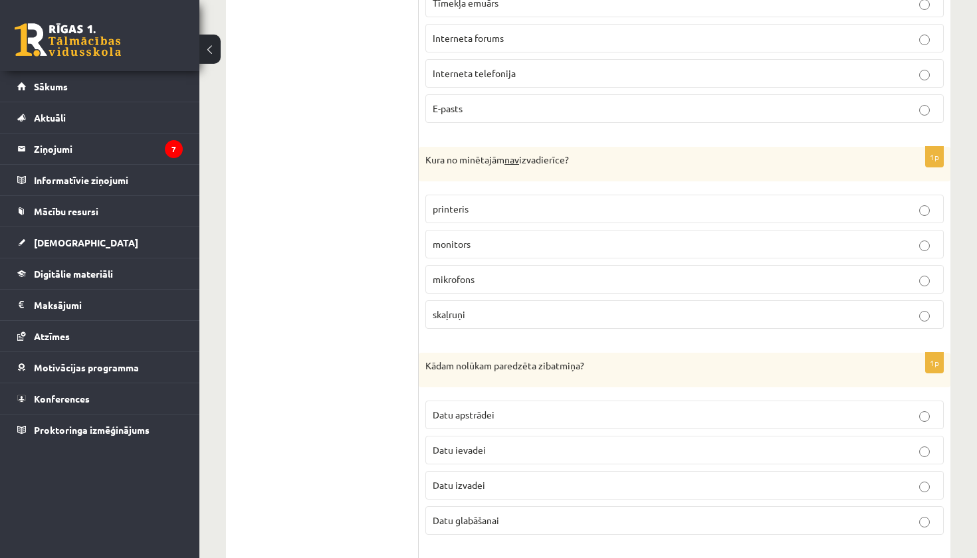
scroll to position [3588, 0]
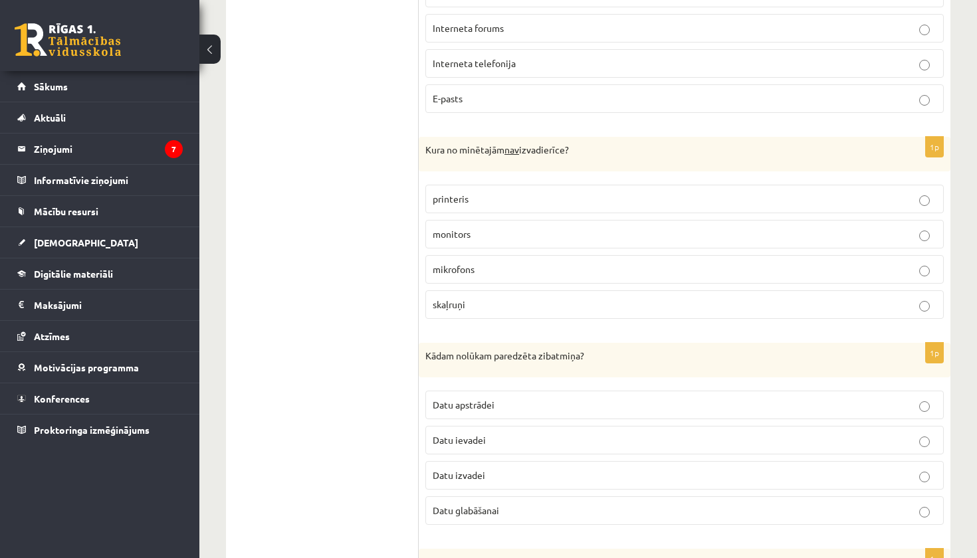
click at [492, 262] on p "mikrofons" at bounding box center [685, 269] width 504 height 14
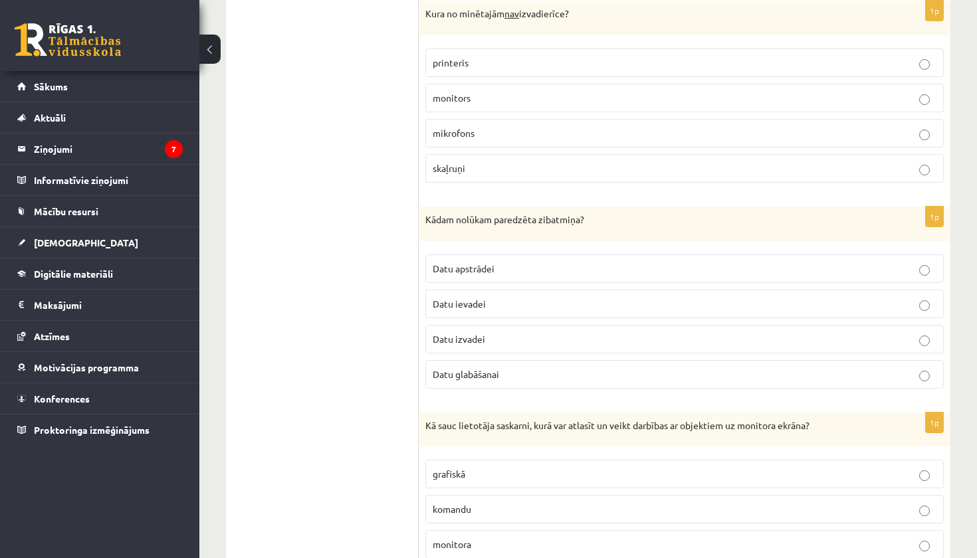
scroll to position [3737, 0]
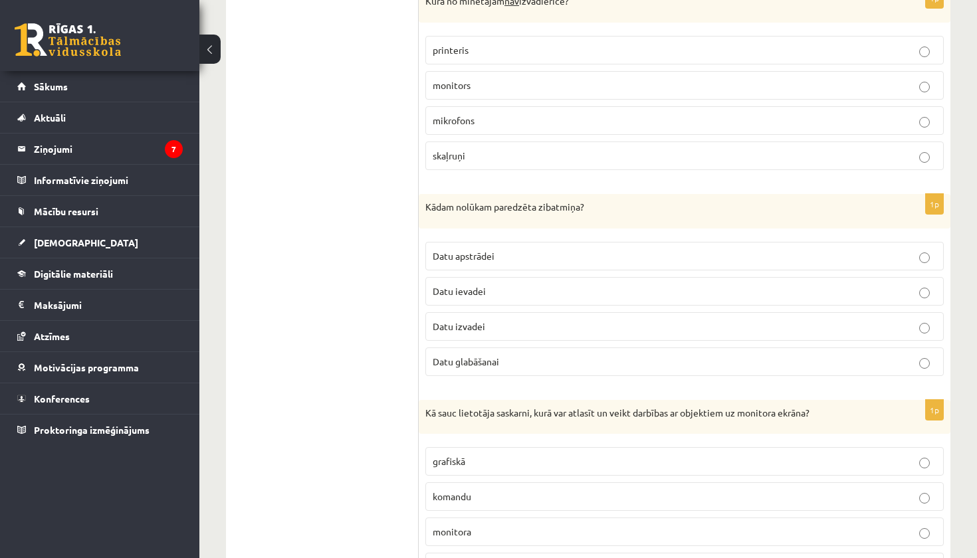
click at [508, 355] on p "Datu glabāšanai" at bounding box center [685, 362] width 504 height 14
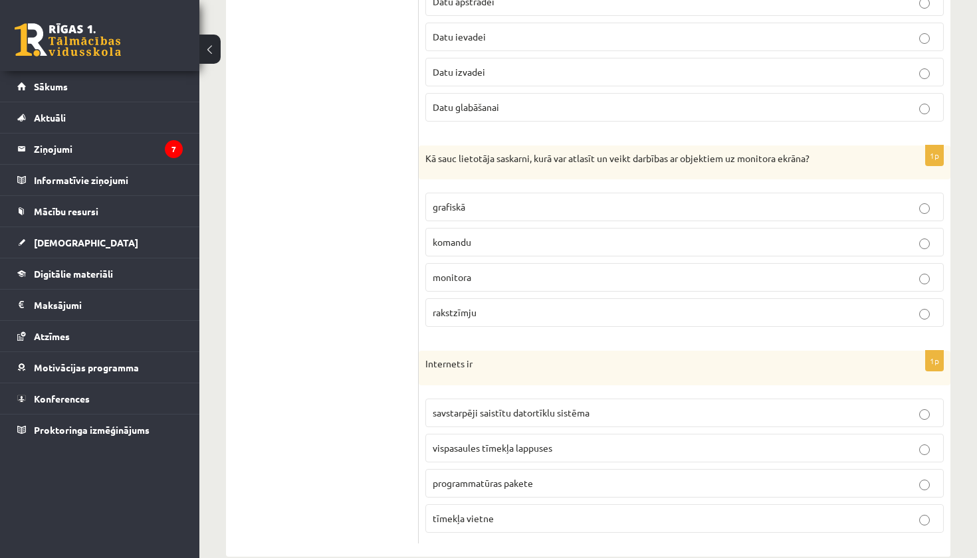
scroll to position [3991, 0]
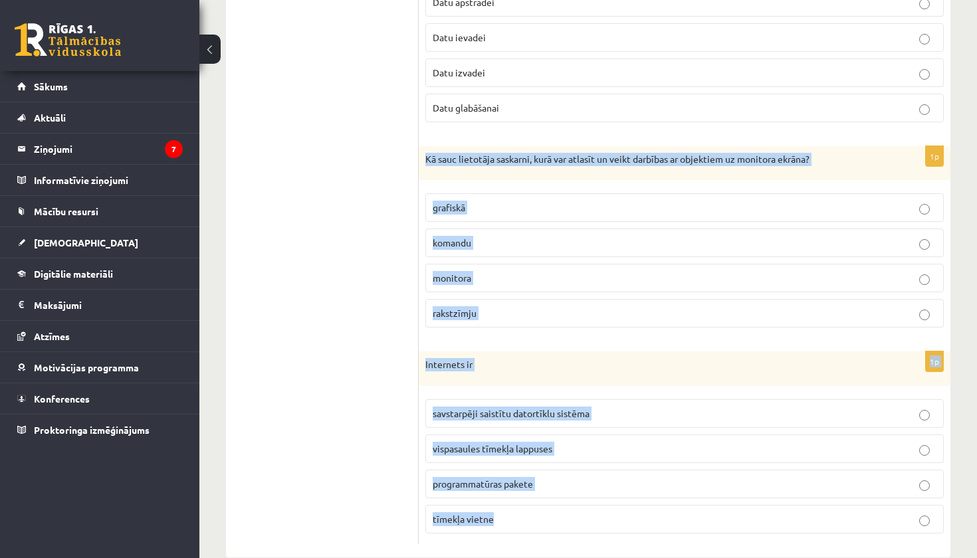
drag, startPoint x: 424, startPoint y: 131, endPoint x: 554, endPoint y: 502, distance: 393.4
copy form "Kā sauc lietotāja saskarni, kurā var atlasīt un veikt darbības ar objektiem uz …"
click at [496, 201] on p "grafiskā" at bounding box center [685, 208] width 504 height 14
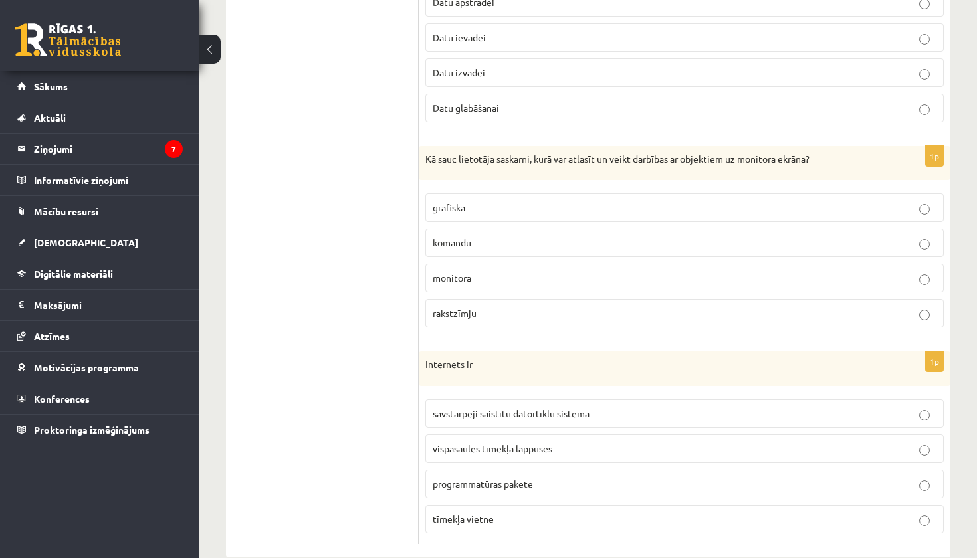
click at [564, 399] on label "savstarpēji saistītu datortīklu sistēma" at bounding box center [684, 413] width 518 height 29
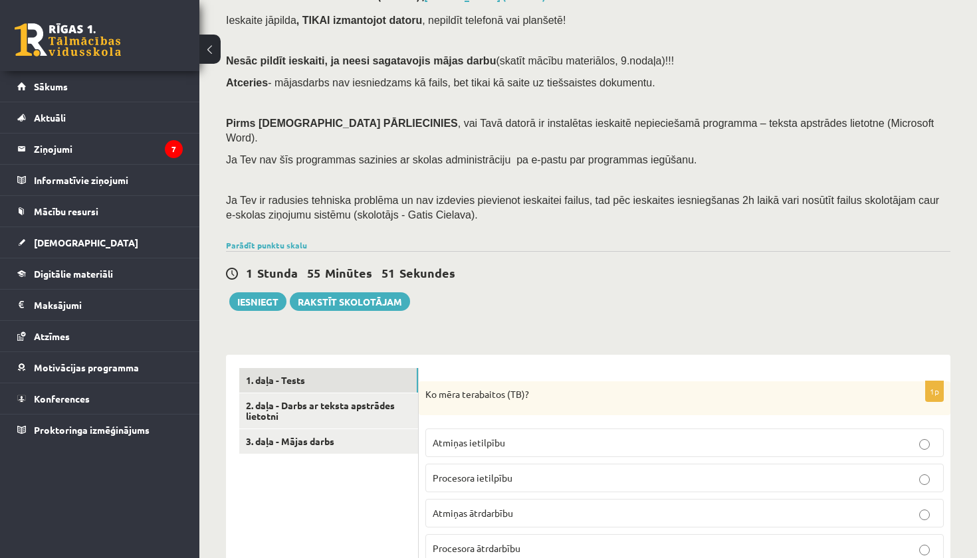
scroll to position [88, 0]
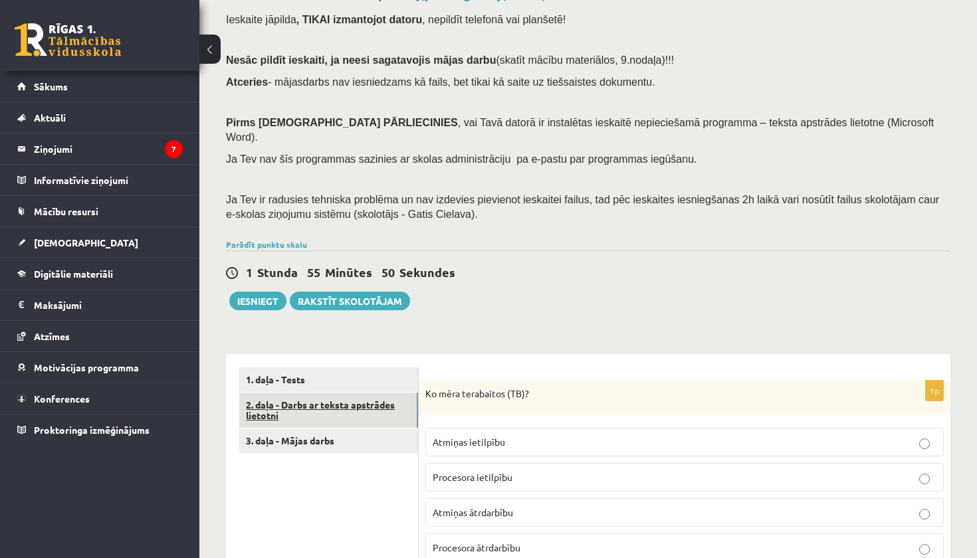
click at [364, 393] on link "2. daļa - Darbs ar teksta apstrādes lietotni" at bounding box center [328, 411] width 179 height 36
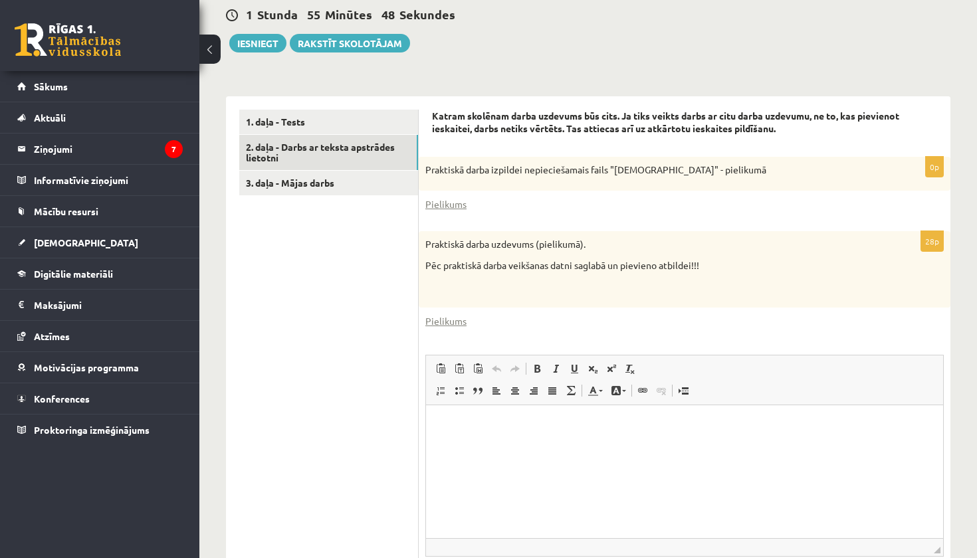
scroll to position [361, 0]
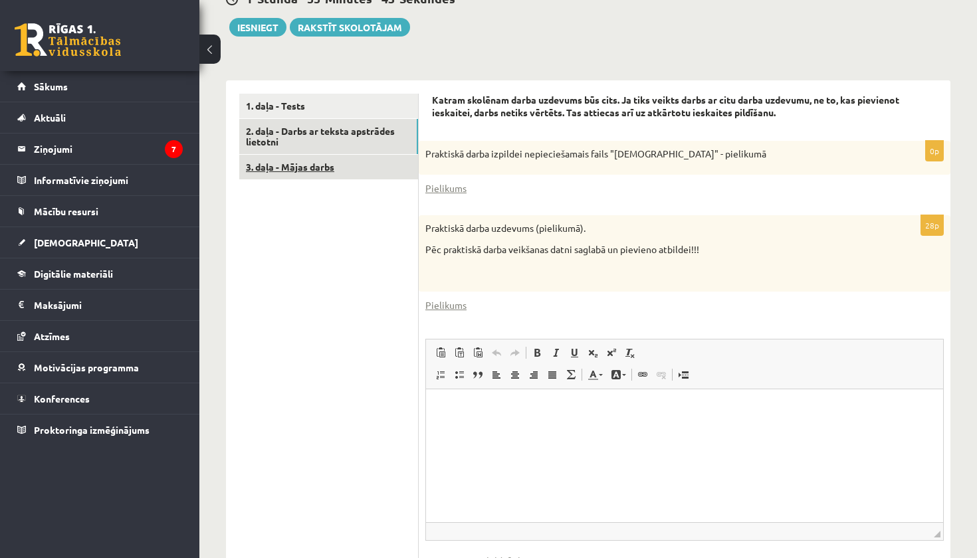
click at [330, 155] on link "3. daļa - Mājas darbs" at bounding box center [328, 167] width 179 height 25
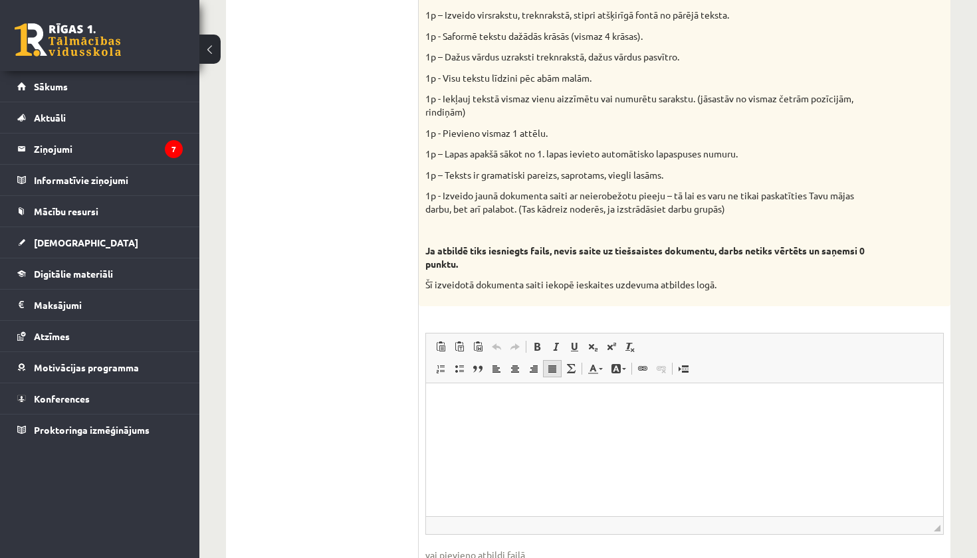
scroll to position [639, 0]
click at [476, 394] on html at bounding box center [684, 403] width 517 height 41
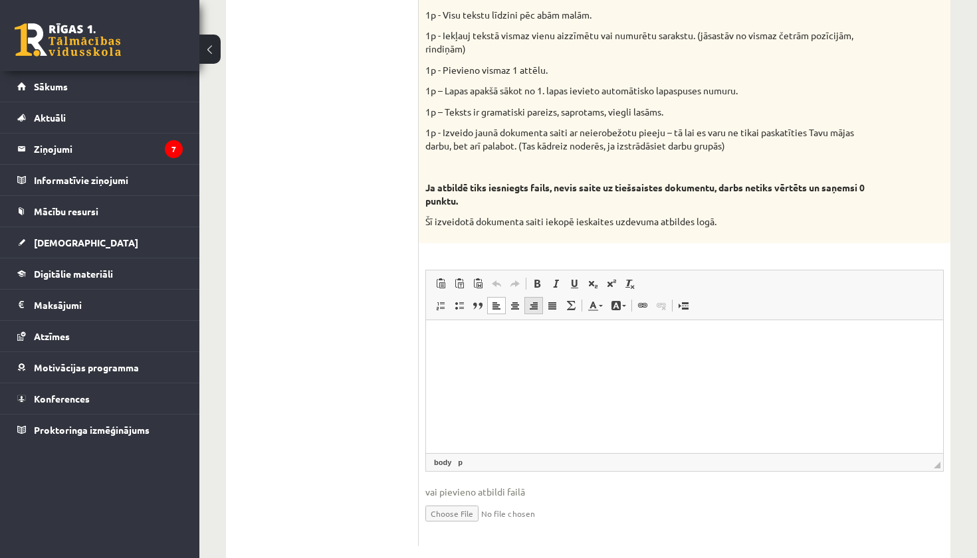
scroll to position [702, 0]
click at [613, 361] on html "**********" at bounding box center [684, 340] width 517 height 41
click at [858, 232] on div "9p Vidusskolas 1.ieskaites mācību materiālos punktā 3.26 bija norādīts ka būs j…" at bounding box center [685, 157] width 532 height 780
click at [478, 339] on link "**********" at bounding box center [497, 340] width 116 height 9
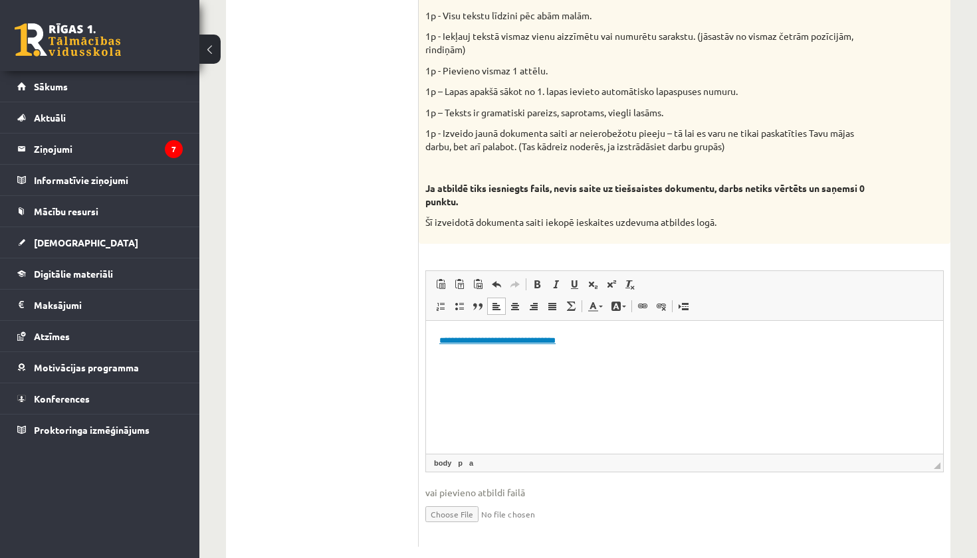
click at [491, 340] on link "**********" at bounding box center [497, 340] width 116 height 9
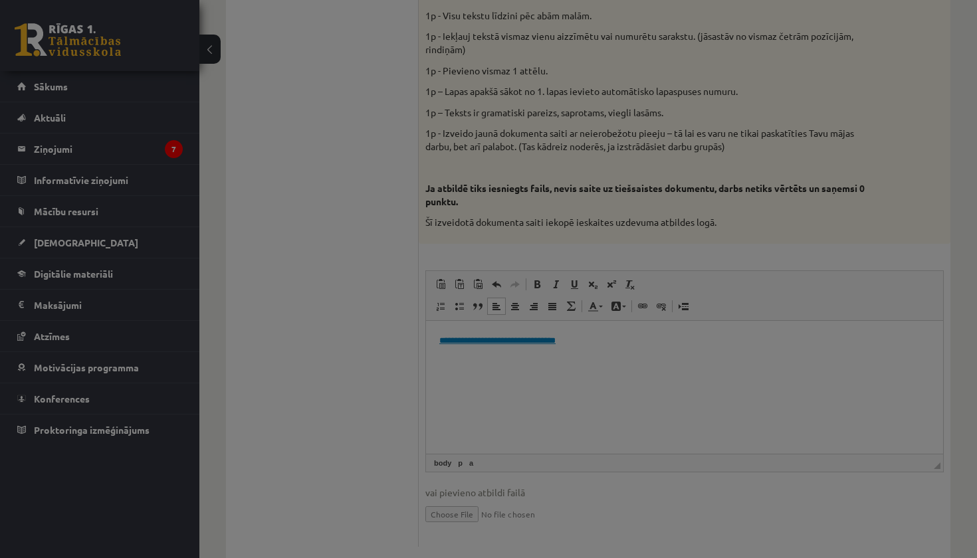
type input "**********"
select select "********"
type input "**********"
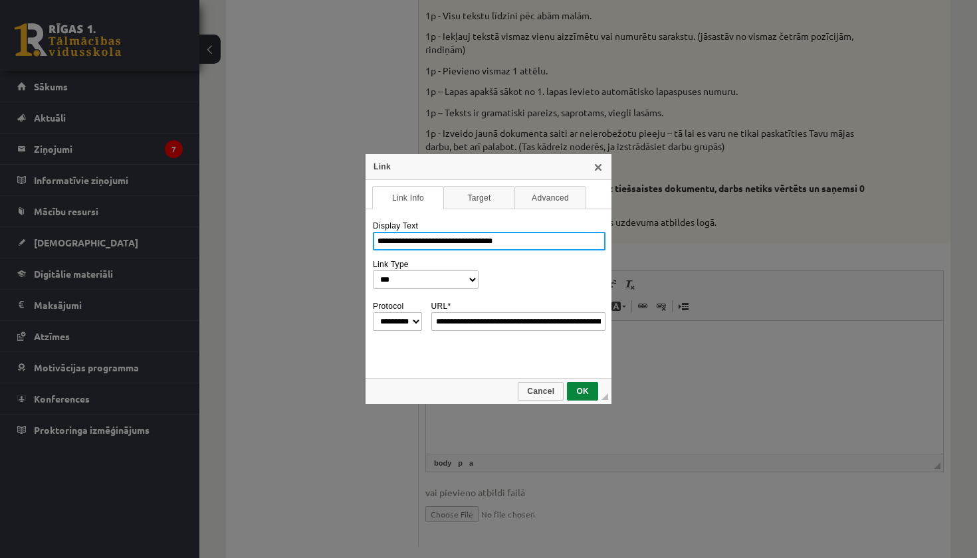
click at [519, 243] on input "**********" at bounding box center [489, 241] width 233 height 19
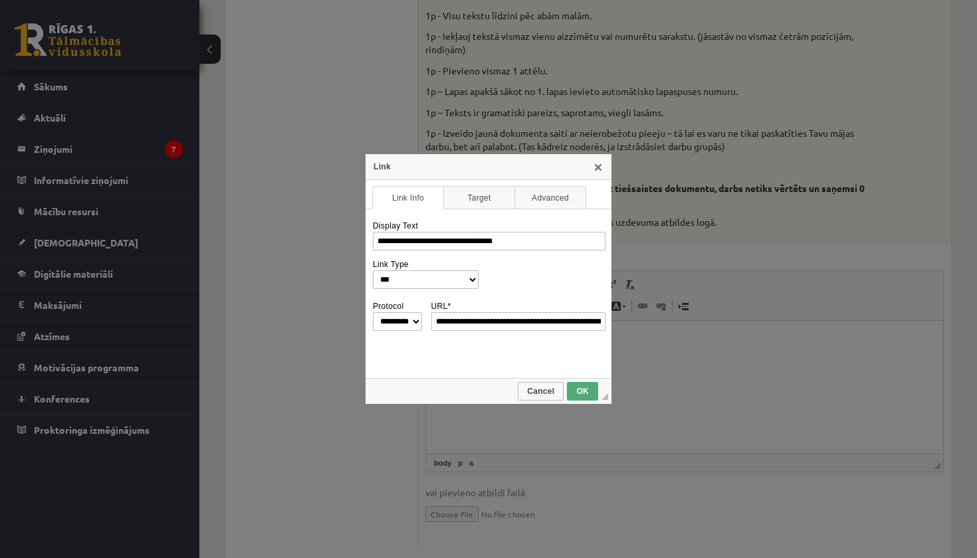
click at [591, 389] on span "OK" at bounding box center [582, 391] width 29 height 9
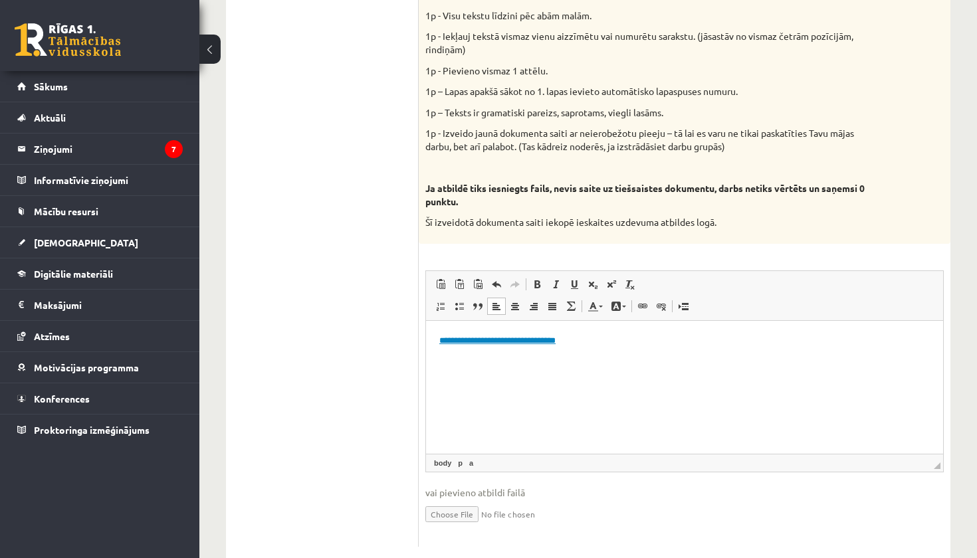
drag, startPoint x: 623, startPoint y: 338, endPoint x: 435, endPoint y: 336, distance: 187.4
click at [435, 336] on html "**********" at bounding box center [684, 340] width 517 height 41
copy link "**********"
click at [690, 361] on html "**********" at bounding box center [684, 340] width 517 height 41
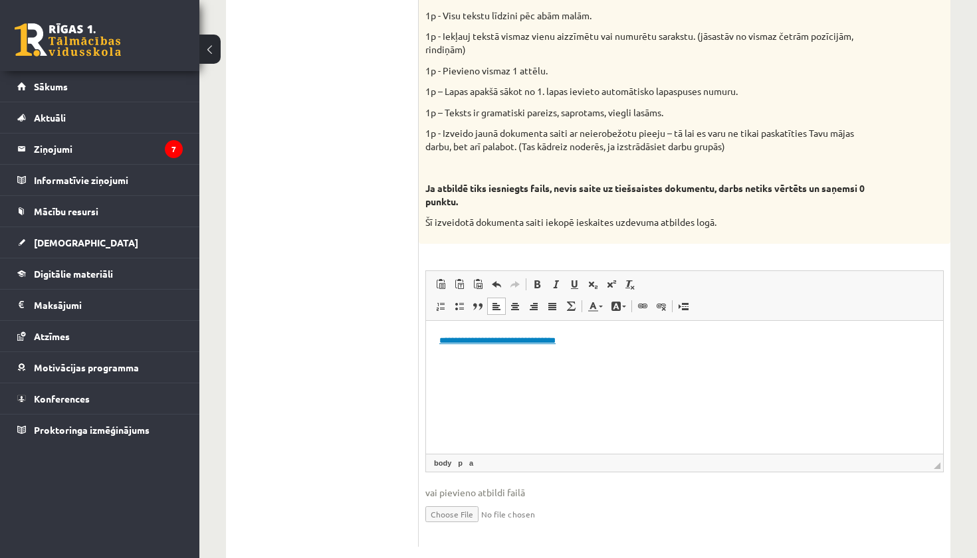
click at [472, 340] on link "**********" at bounding box center [497, 340] width 116 height 9
select select "*******"
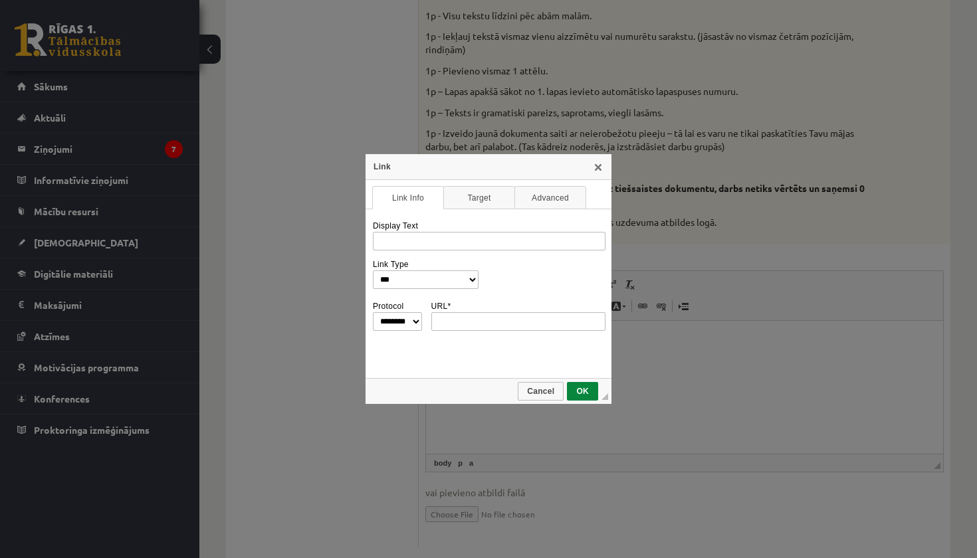
type input "**********"
select select "********"
type input "**********"
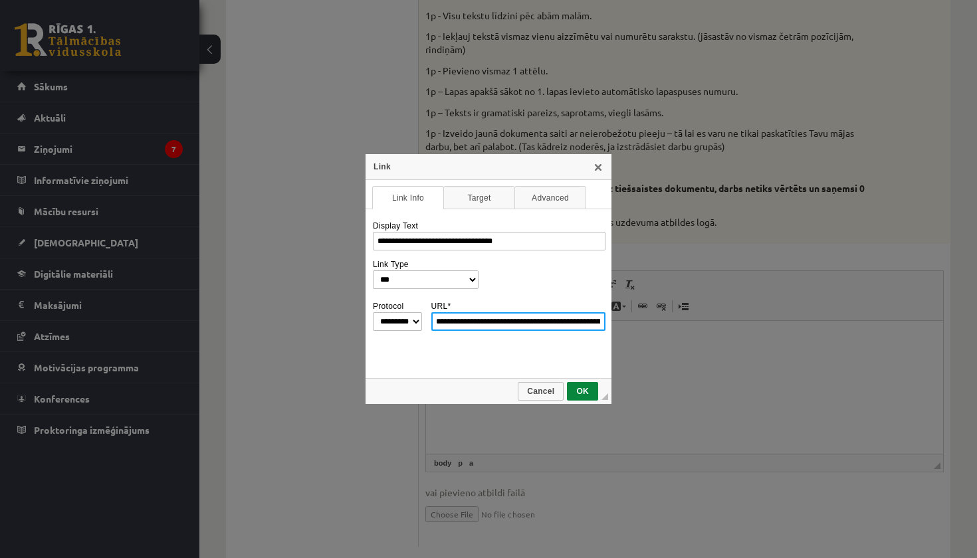
click at [512, 322] on input "**********" at bounding box center [518, 321] width 175 height 19
click at [589, 319] on input "**********" at bounding box center [518, 321] width 175 height 19
click at [489, 201] on link "Target" at bounding box center [479, 197] width 72 height 23
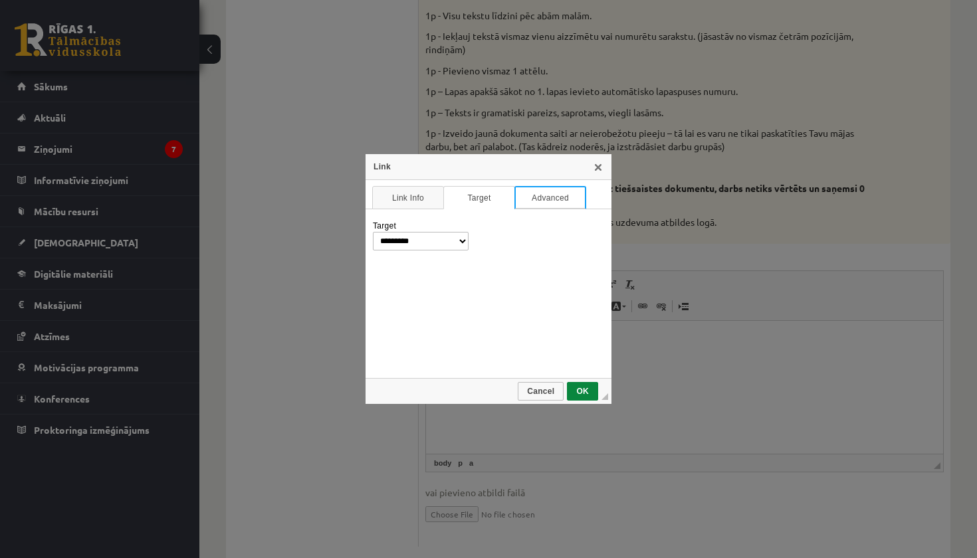
click at [536, 203] on link "Advanced" at bounding box center [550, 197] width 72 height 23
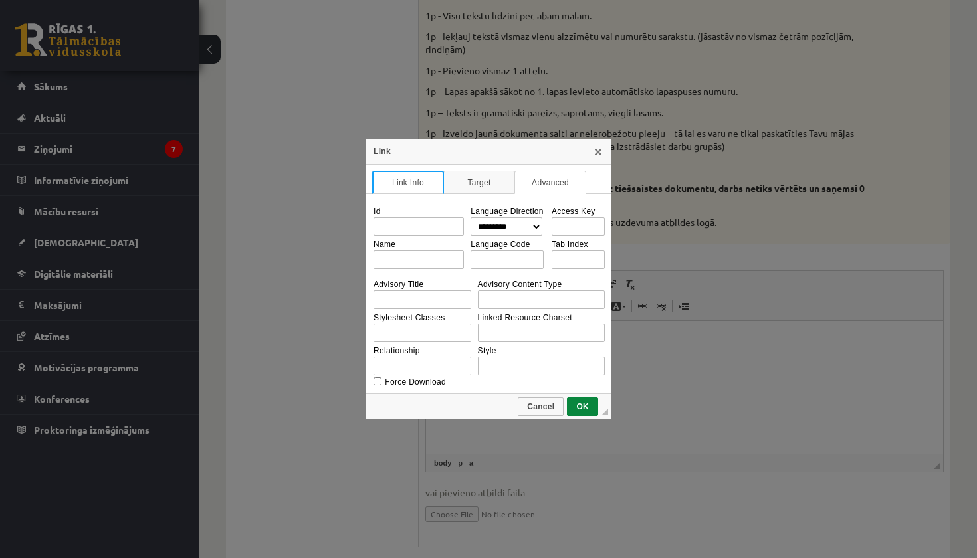
click at [418, 188] on link "Link Info" at bounding box center [408, 182] width 72 height 23
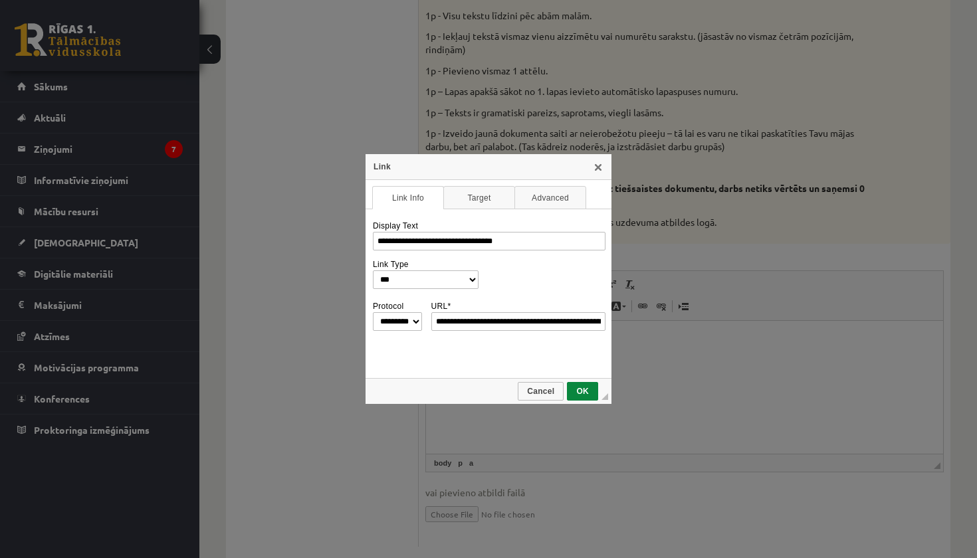
click at [595, 153] on div "**********" at bounding box center [488, 279] width 977 height 558
click at [595, 160] on div "Link" at bounding box center [488, 167] width 246 height 26
click at [601, 164] on link "X" at bounding box center [598, 166] width 11 height 11
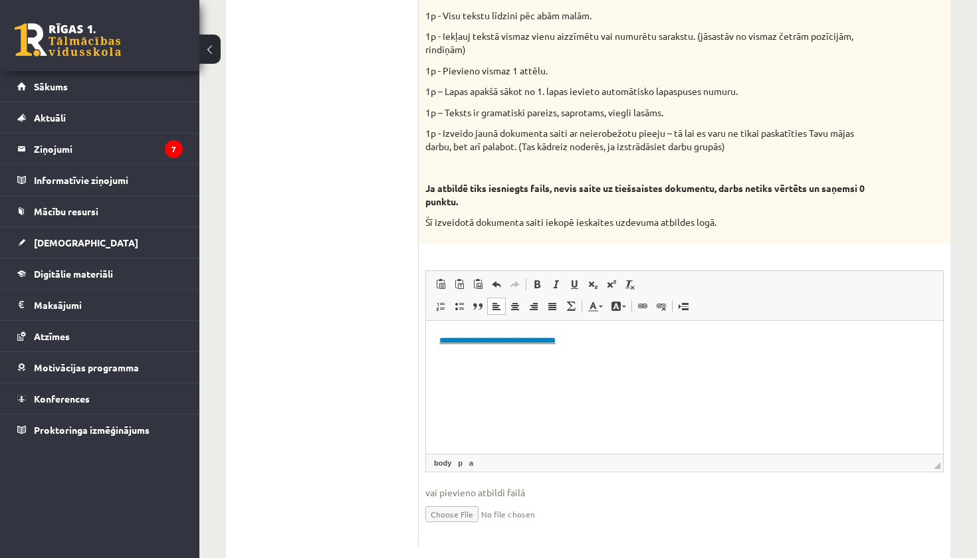
drag, startPoint x: 618, startPoint y: 329, endPoint x: 439, endPoint y: 338, distance: 179.6
click at [435, 338] on html "**********" at bounding box center [684, 340] width 517 height 41
click at [439, 338] on html "**********" at bounding box center [684, 340] width 517 height 41
drag, startPoint x: 614, startPoint y: 340, endPoint x: 459, endPoint y: 333, distance: 155.0
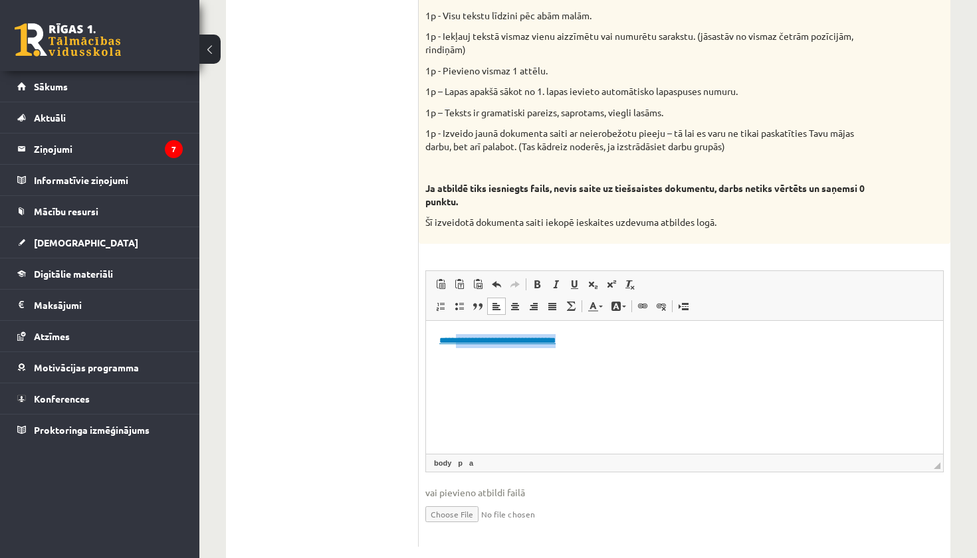
click at [459, 333] on html "**********" at bounding box center [684, 340] width 517 height 41
click at [586, 358] on html "**********" at bounding box center [684, 340] width 517 height 41
click at [679, 351] on html "**********" at bounding box center [684, 340] width 517 height 41
click at [550, 342] on link "**********" at bounding box center [497, 340] width 116 height 9
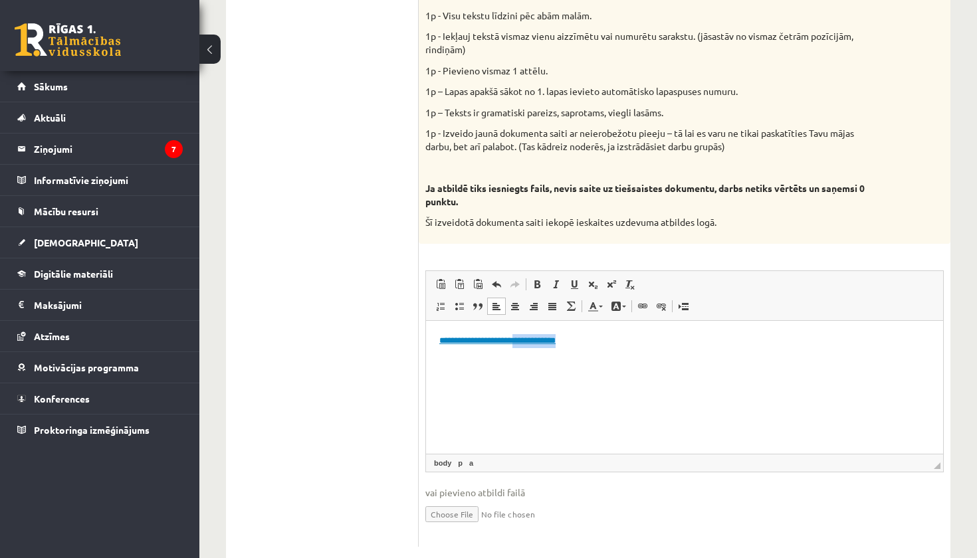
select select "*******"
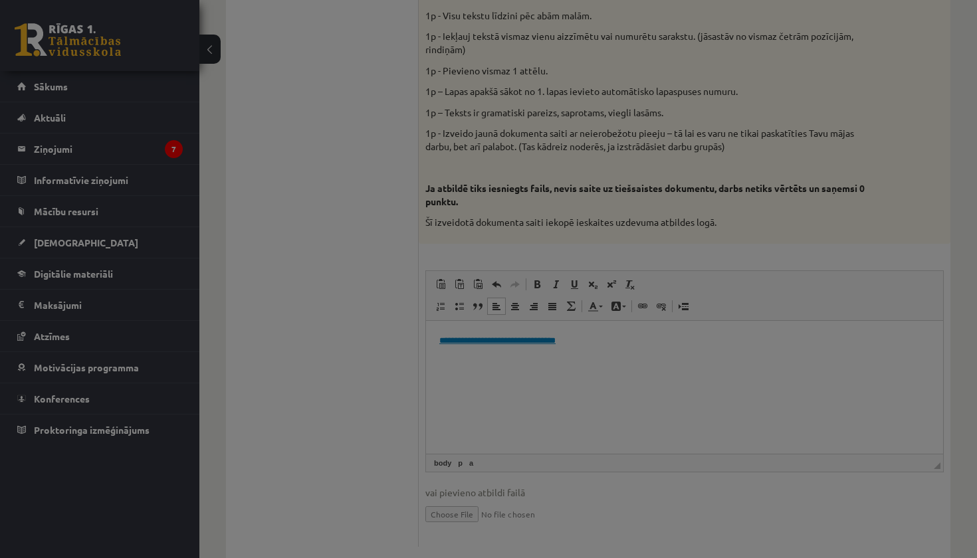
type input "**********"
select select "********"
type input "**********"
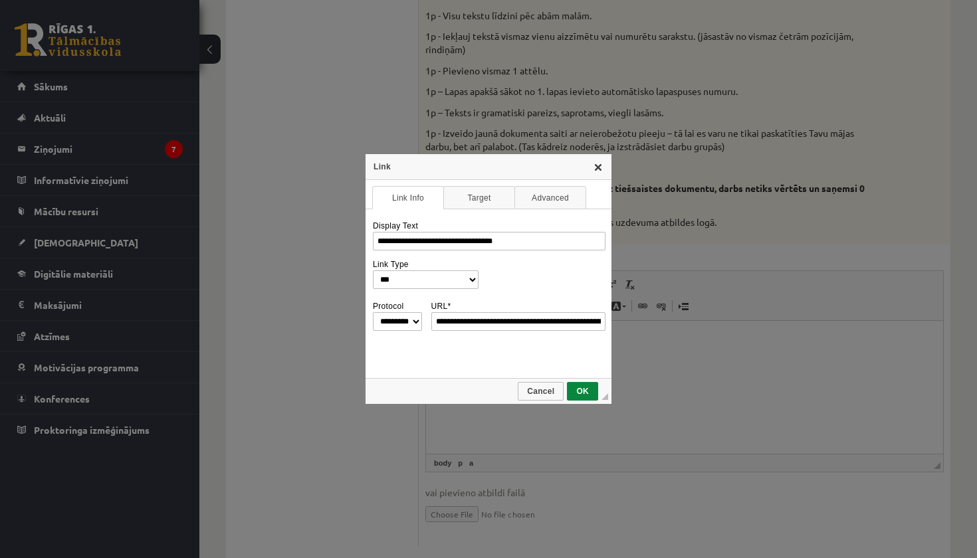
click at [597, 169] on link "X" at bounding box center [598, 166] width 11 height 11
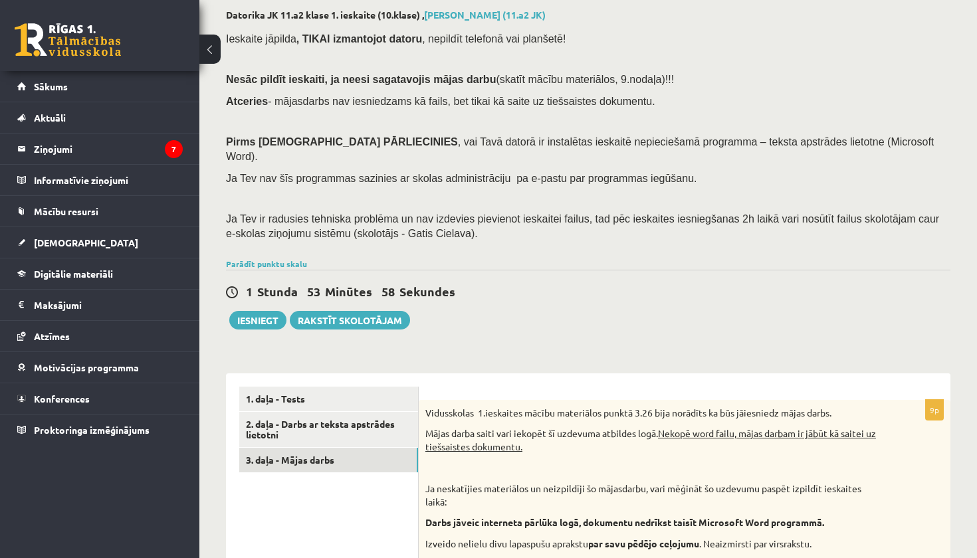
scroll to position [68, 0]
click at [341, 412] on link "2. daļa - Darbs ar teksta apstrādes lietotni" at bounding box center [328, 430] width 179 height 36
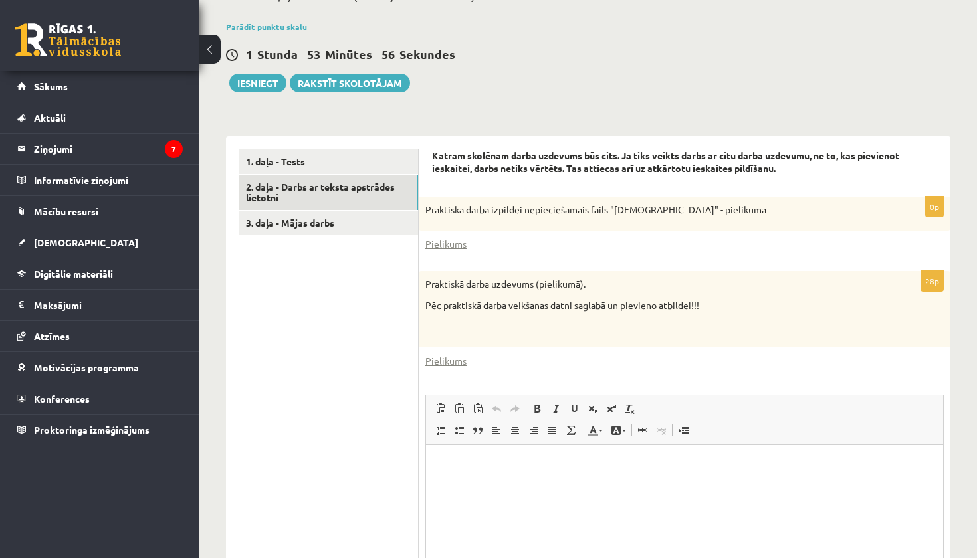
scroll to position [305, 0]
click at [328, 211] on link "3. daļa - Mājas darbs" at bounding box center [328, 223] width 179 height 25
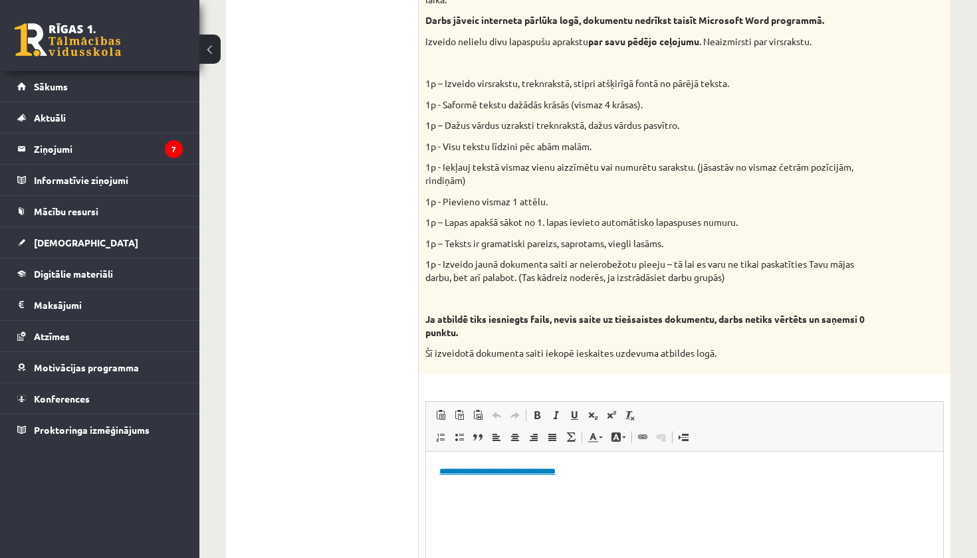
scroll to position [569, 0]
click at [520, 476] on link "**********" at bounding box center [497, 472] width 116 height 9
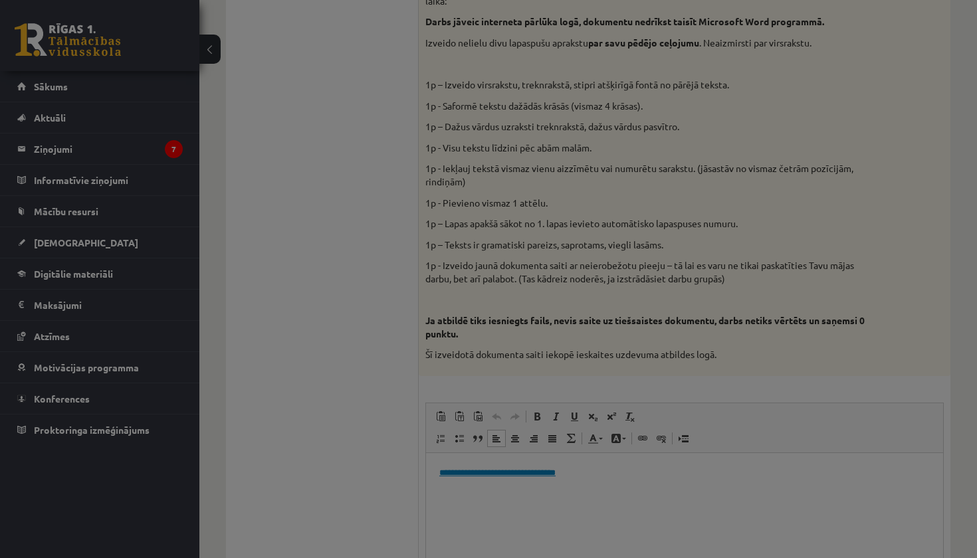
scroll to position [0, 0]
type input "**********"
select select "********"
type input "**********"
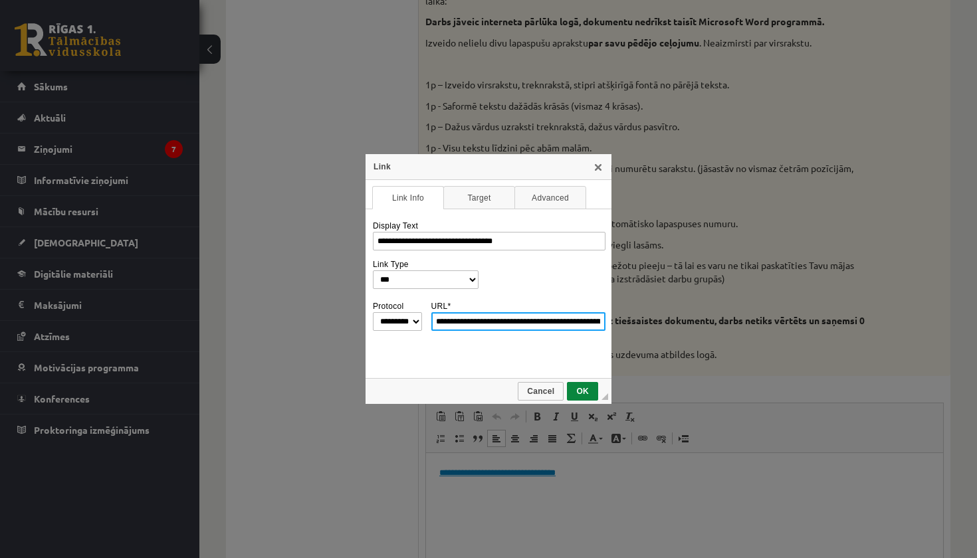
click at [555, 316] on input "**********" at bounding box center [518, 321] width 175 height 19
drag, startPoint x: 435, startPoint y: 320, endPoint x: 724, endPoint y: 341, distance: 289.1
click at [724, 341] on div "**********" at bounding box center [488, 279] width 977 height 558
click at [597, 169] on link "X" at bounding box center [598, 166] width 11 height 11
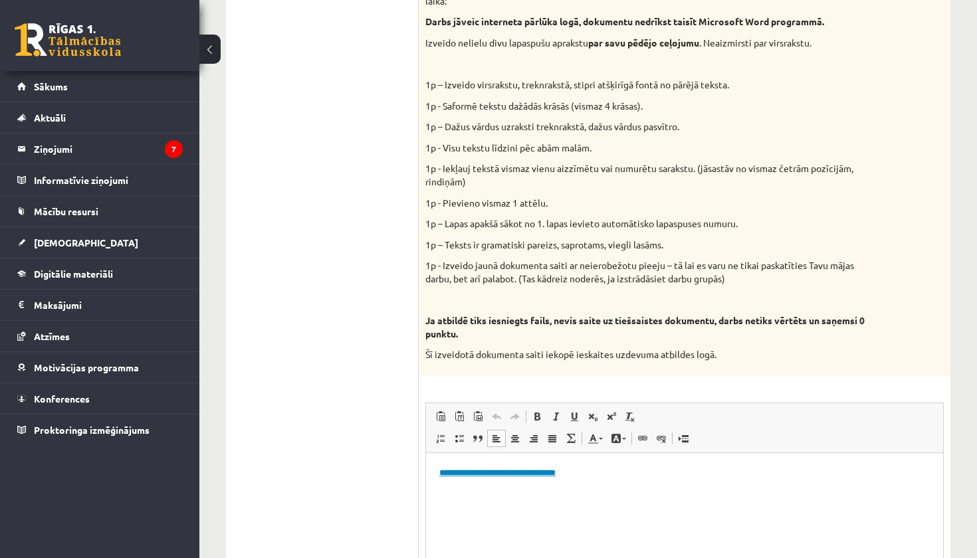
click at [741, 413] on span "Editor toolbars Paste Keyboard shortcut Command+V Paste as plain text Keyboard …" at bounding box center [684, 428] width 517 height 50
click at [887, 361] on div "9p Vidusskolas 1.ieskaites mācību materiālos punktā 3.26 bija norādīts ka būs j…" at bounding box center [685, 289] width 532 height 780
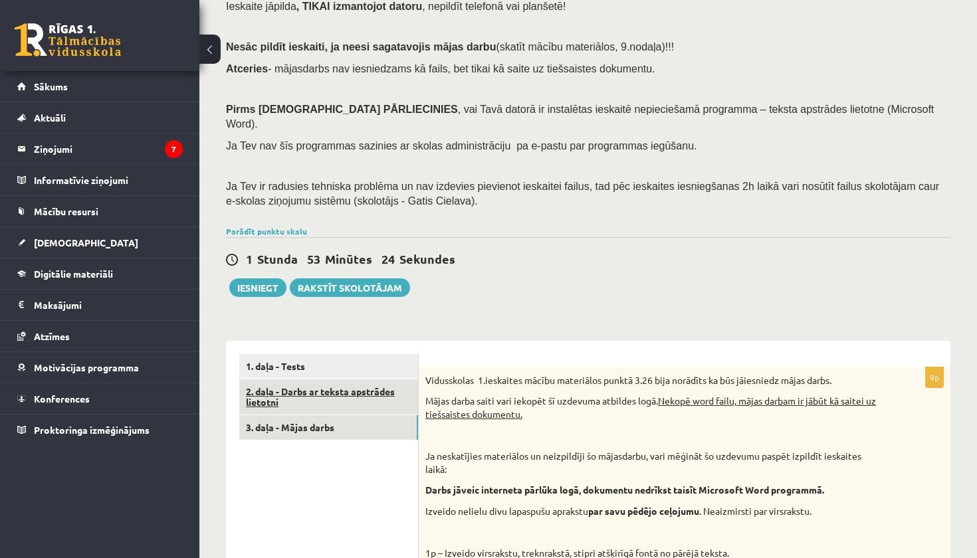
scroll to position [112, 0]
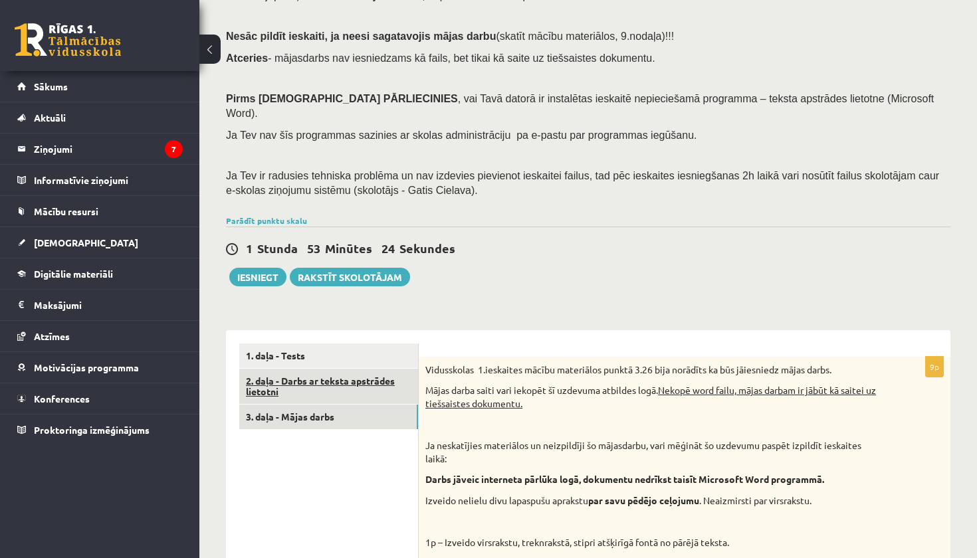
click at [354, 369] on link "2. daļa - Darbs ar teksta apstrādes lietotni" at bounding box center [328, 387] width 179 height 36
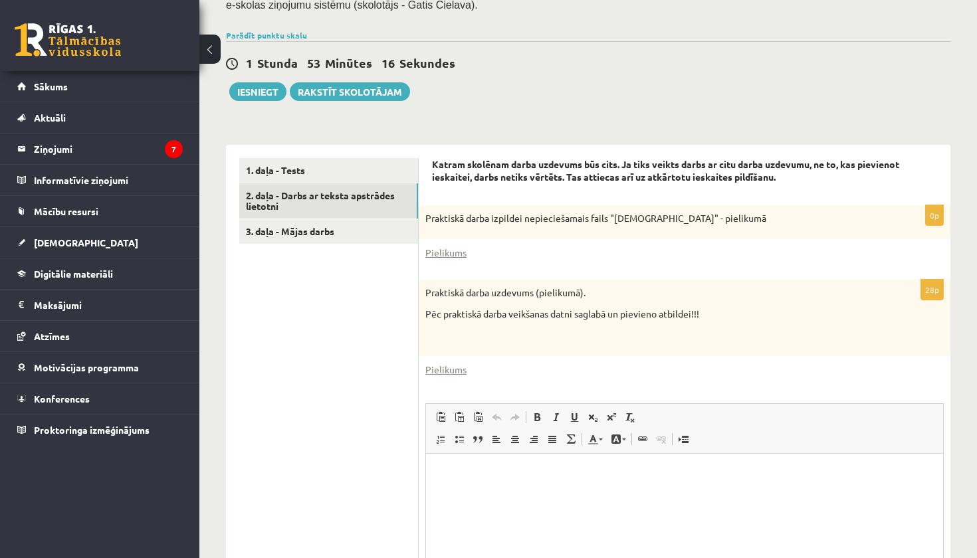
scroll to position [300, 0]
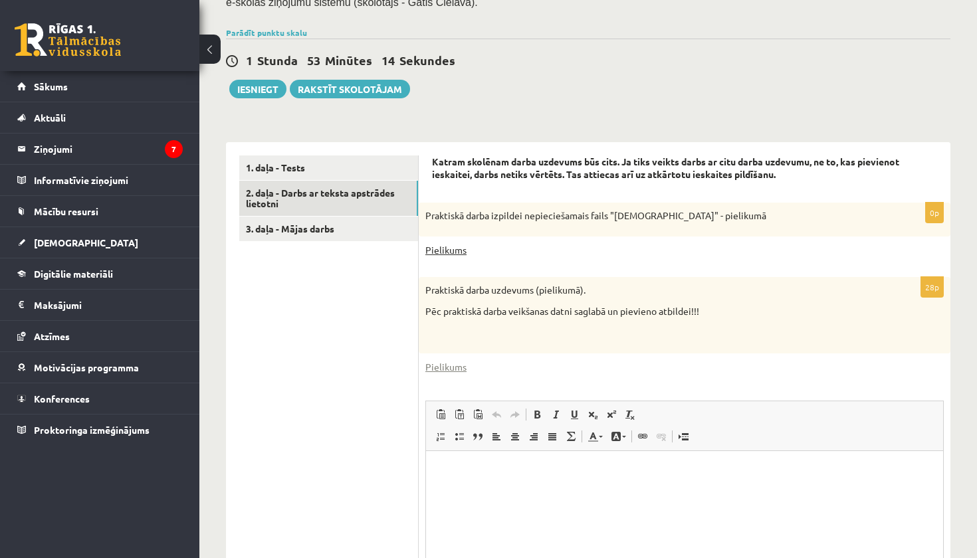
click at [445, 243] on link "Pielikums" at bounding box center [445, 250] width 41 height 14
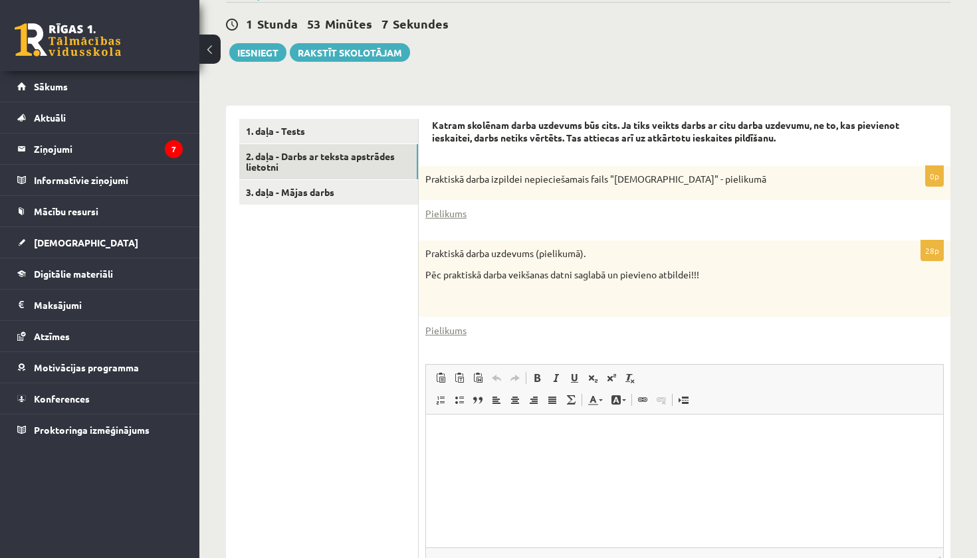
scroll to position [337, 0]
click at [454, 323] on link "Pielikums" at bounding box center [445, 330] width 41 height 14
